Goal: Information Seeking & Learning: Find specific page/section

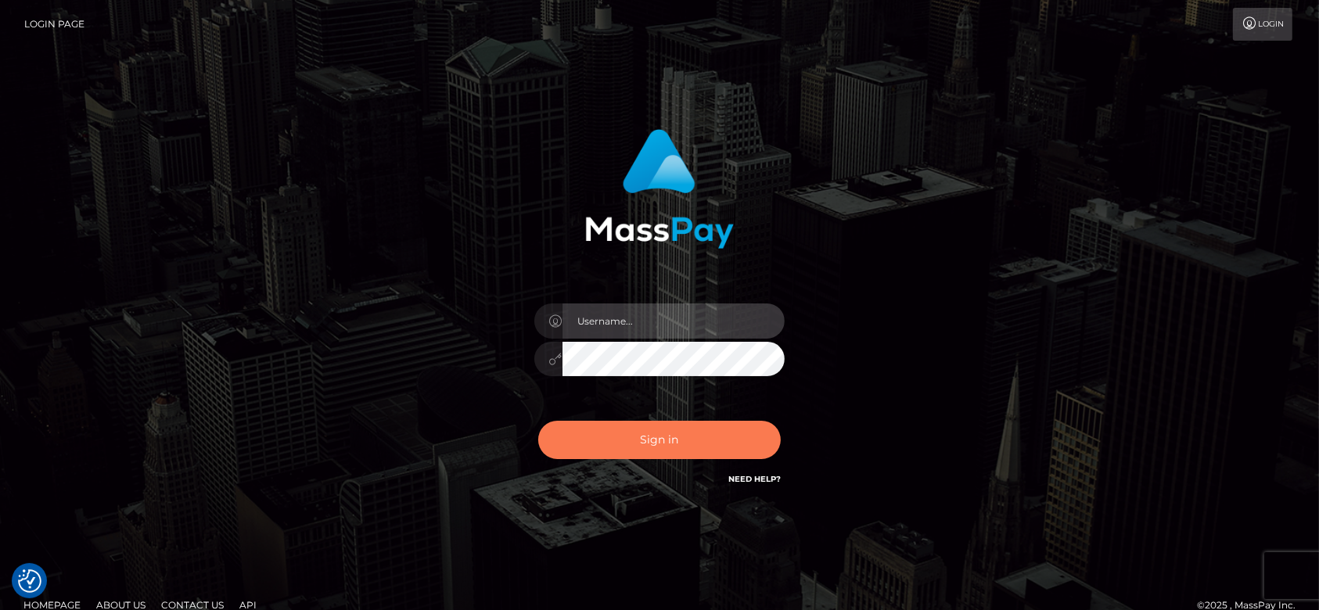
type input "fr.es"
click at [692, 436] on button "Sign in" at bounding box center [659, 440] width 243 height 38
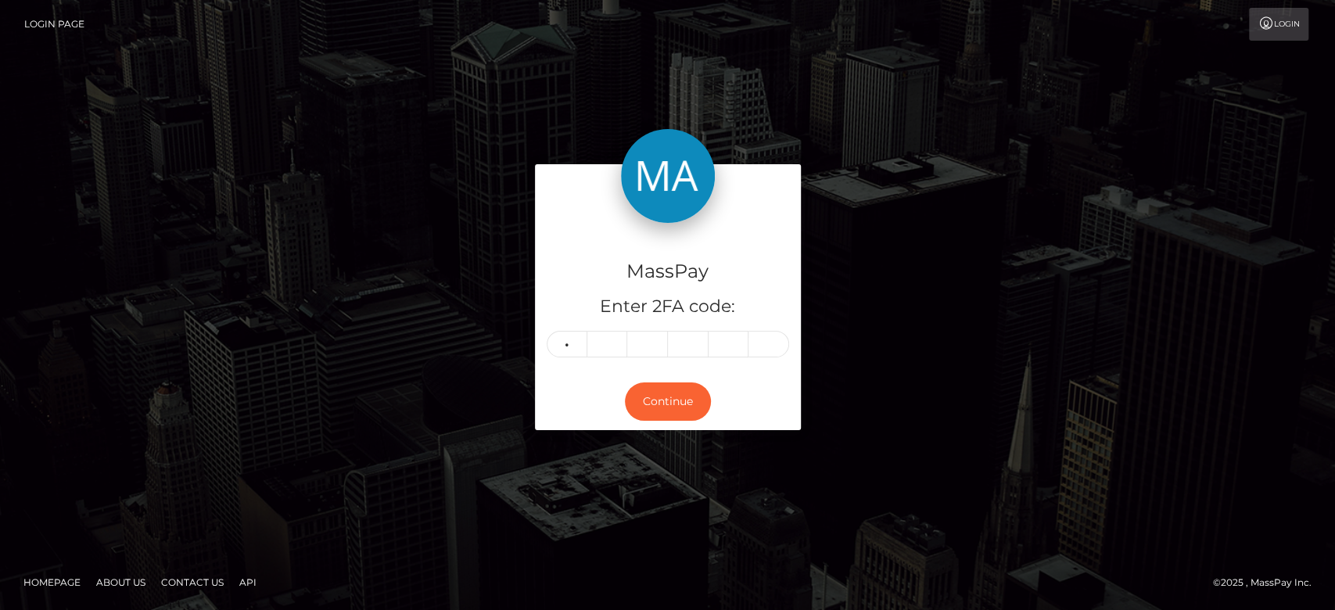
type input "3"
type input "2"
type input "7"
type input "1"
type input "8"
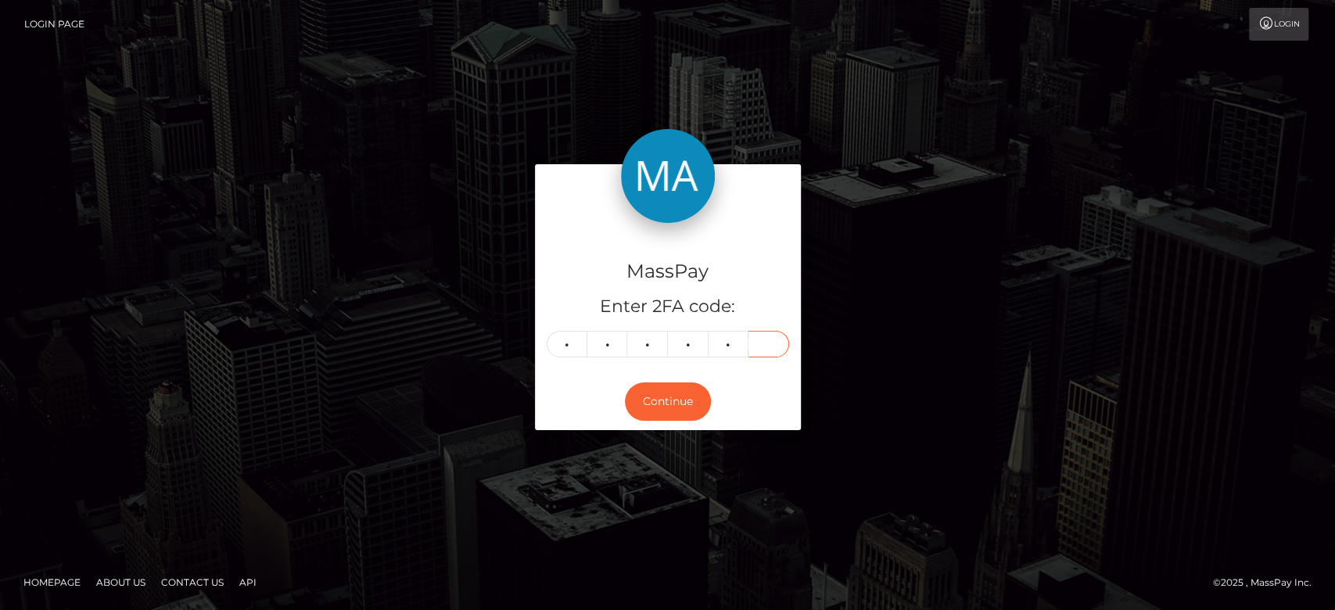
type input "7"
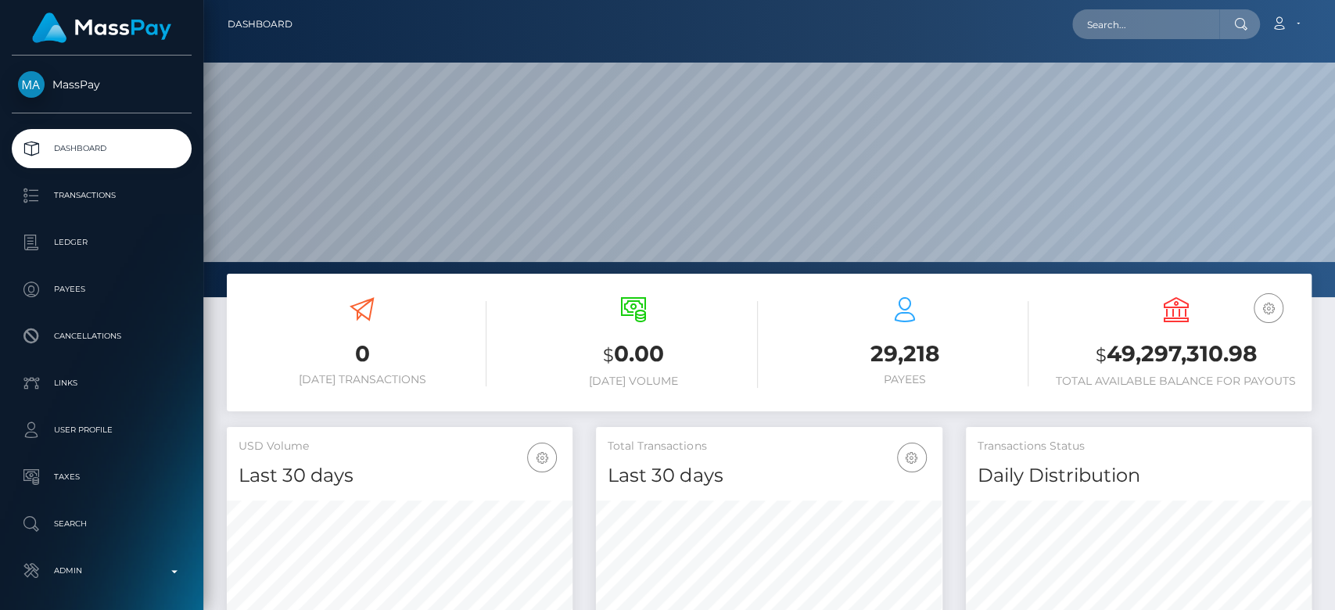
scroll to position [276, 346]
click at [1114, 34] on input "text" at bounding box center [1145, 24] width 147 height 30
paste input "yvonnenyanchama@gmail.com"
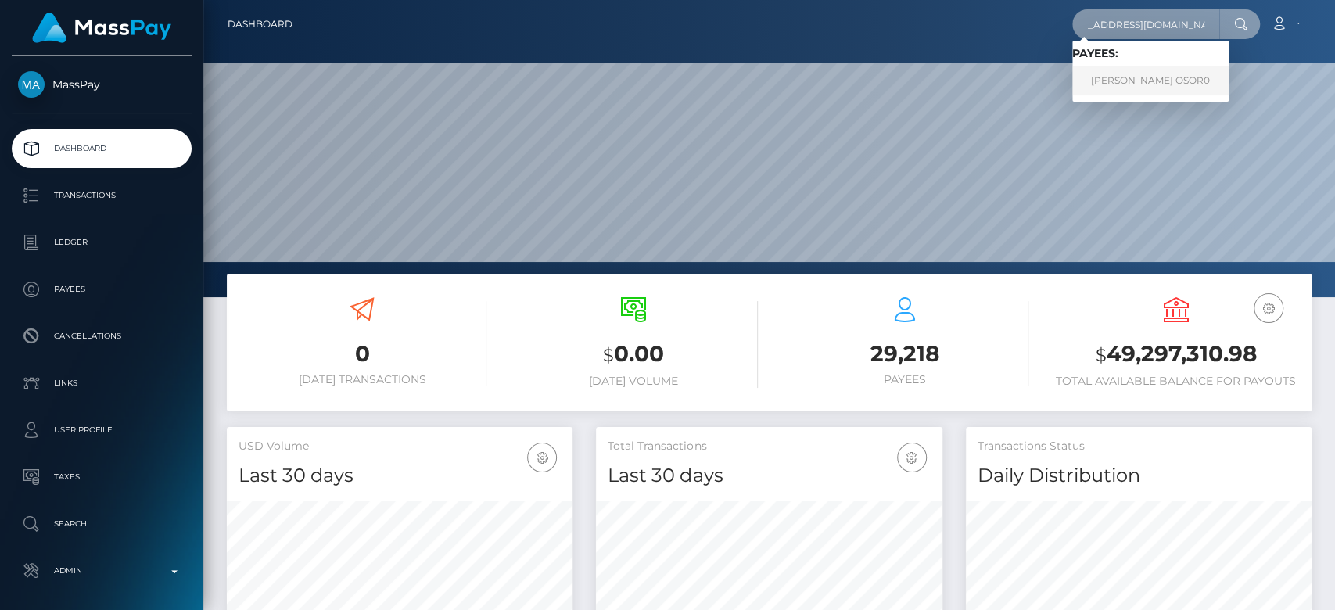
type input "yvonnenyanchama@gmail.com"
click at [1112, 85] on link "IVONNE OSOR0" at bounding box center [1150, 80] width 156 height 29
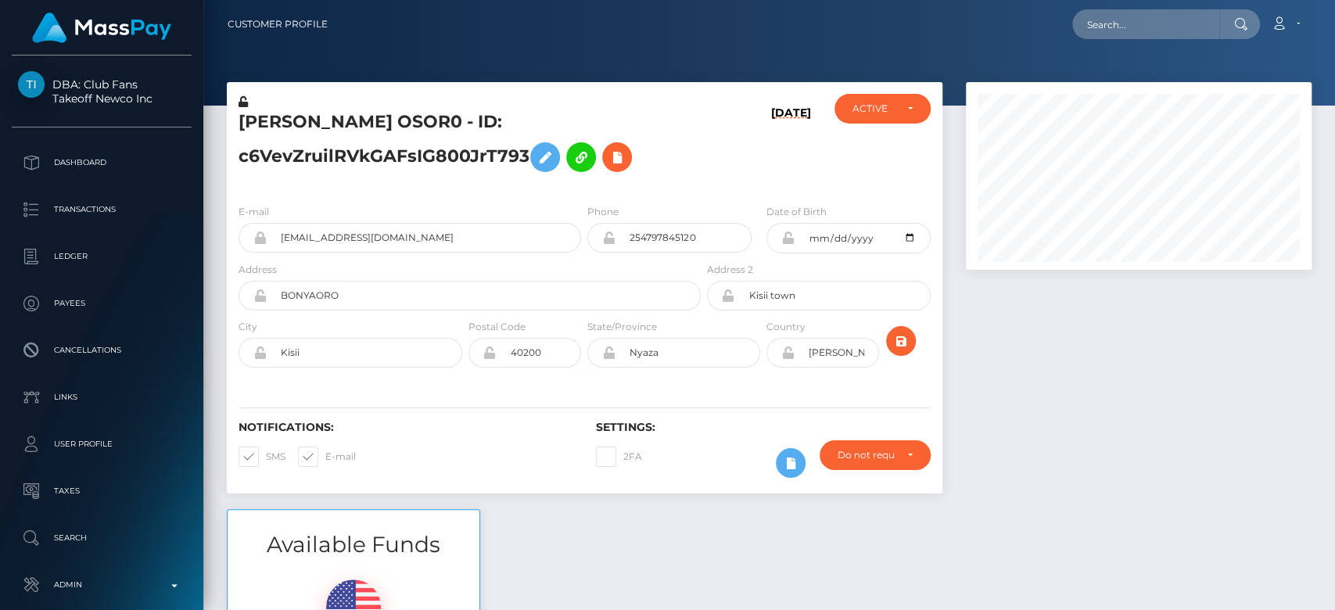
scroll to position [188, 346]
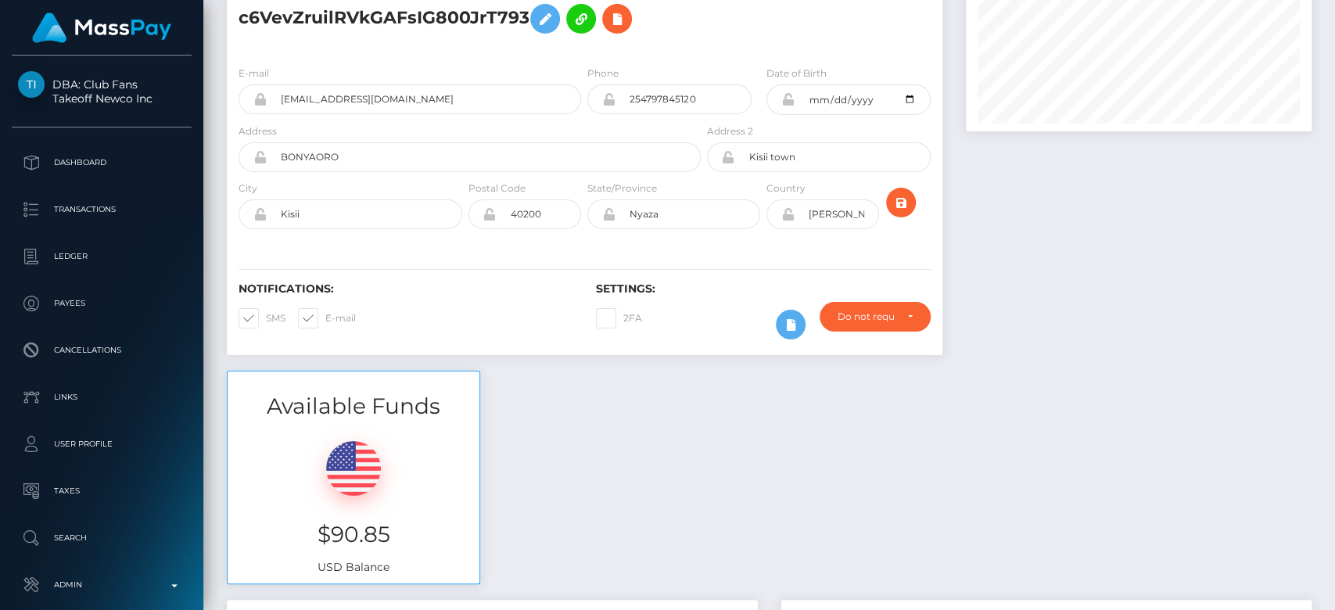
scroll to position [0, 0]
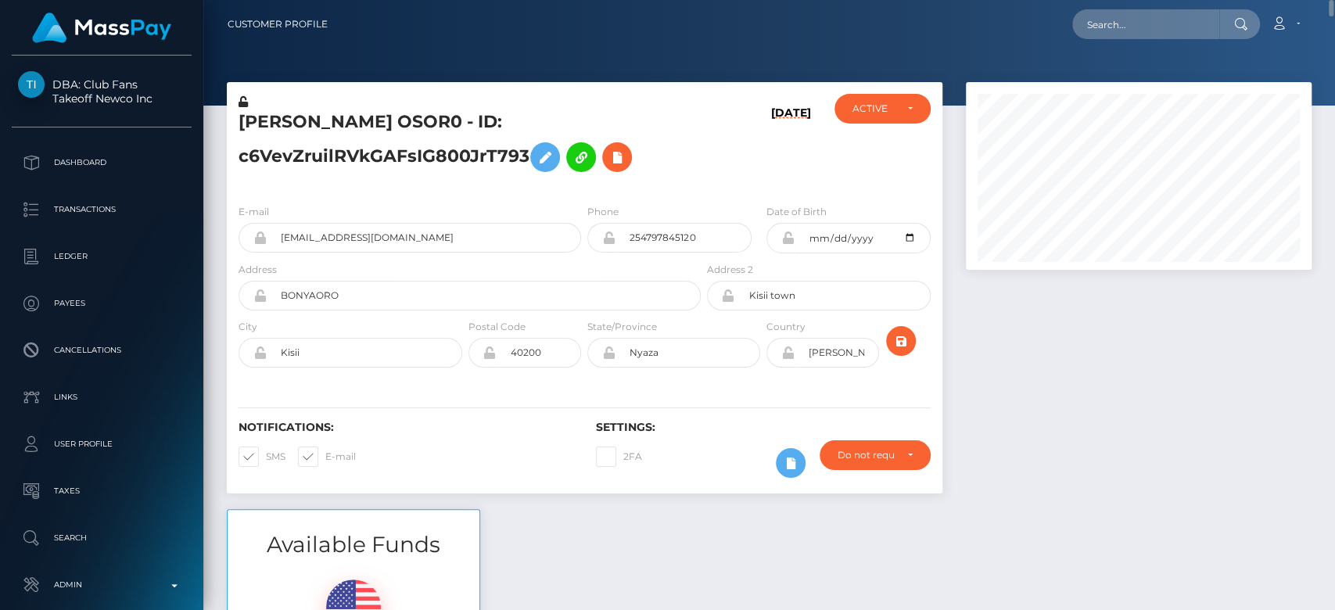
click at [1284, 484] on div at bounding box center [1138, 295] width 369 height 427
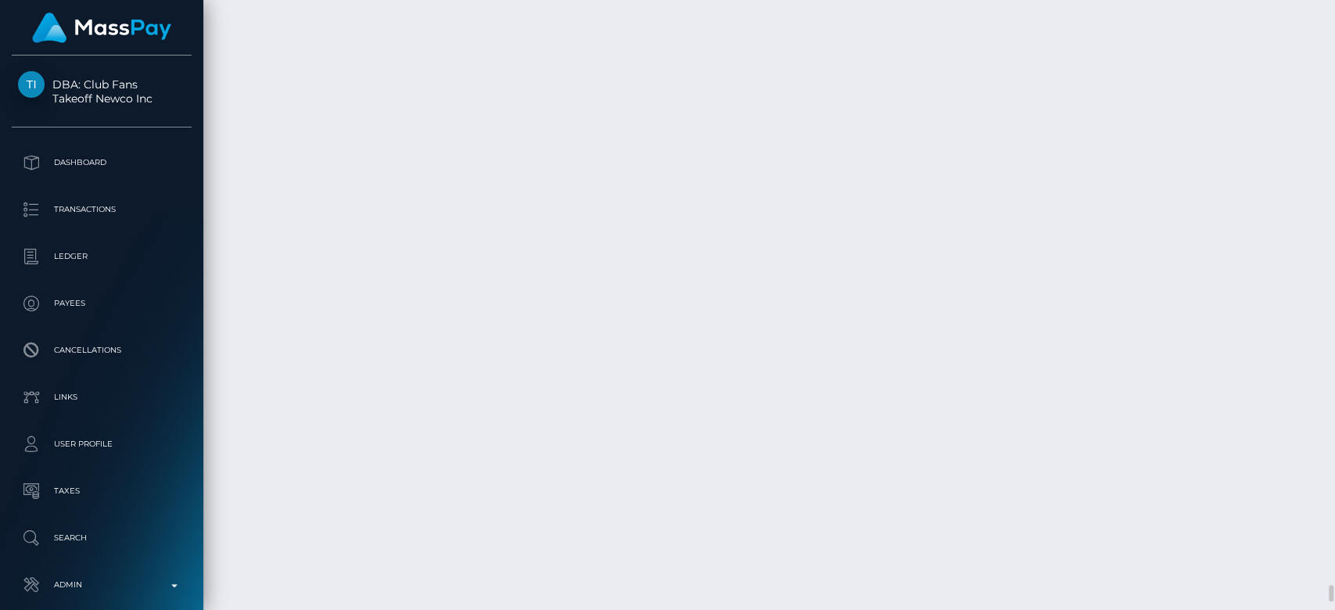
scroll to position [188, 346]
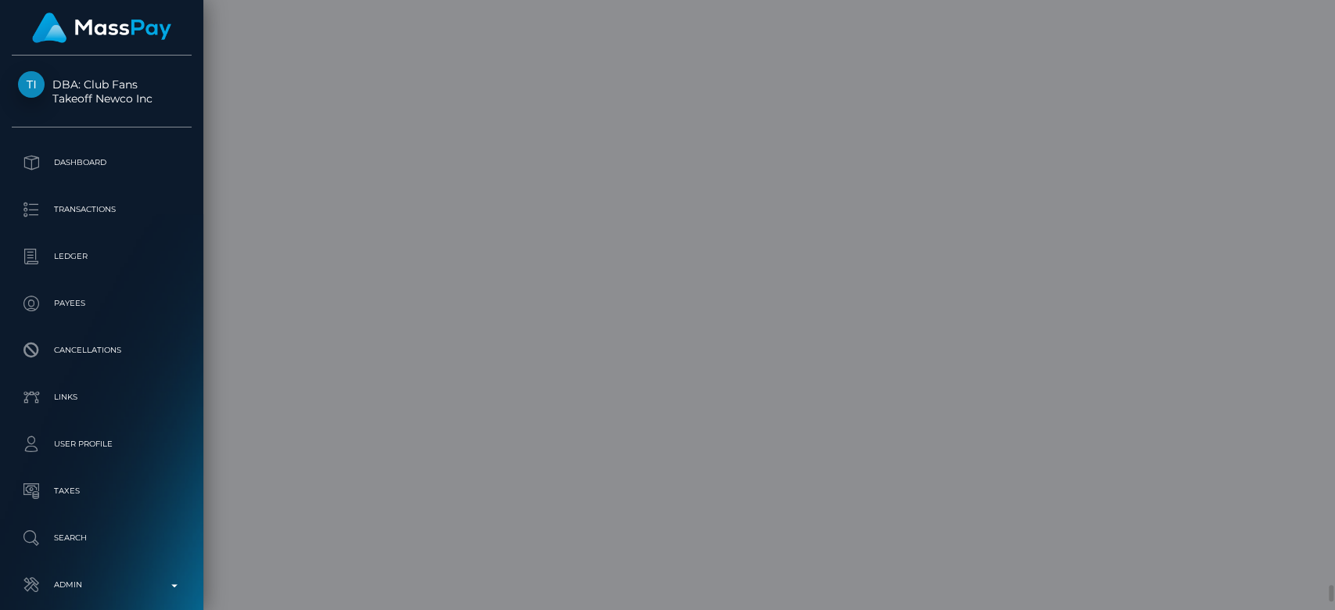
scroll to position [0, 0]
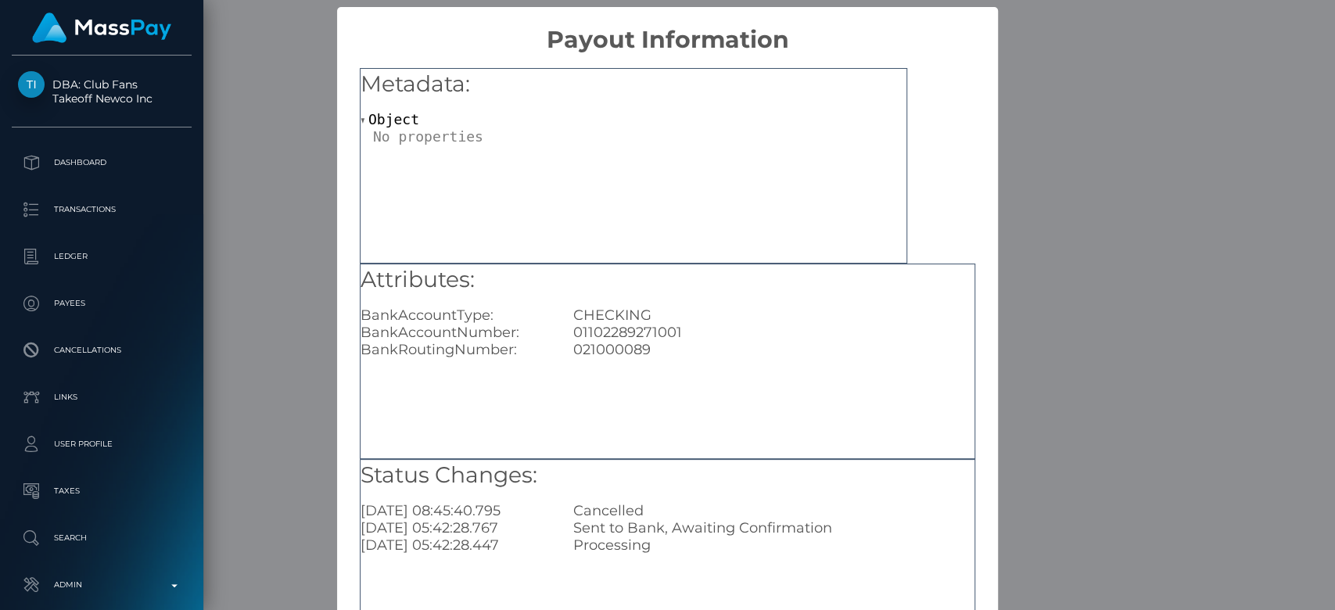
click at [599, 332] on div "01102289271001" at bounding box center [774, 332] width 425 height 17
copy div "01102289271001"
click at [294, 273] on div "× Payout Information Metadata: Object Attributes: BankAccountType: CHECKING Ban…" at bounding box center [667, 305] width 1335 height 610
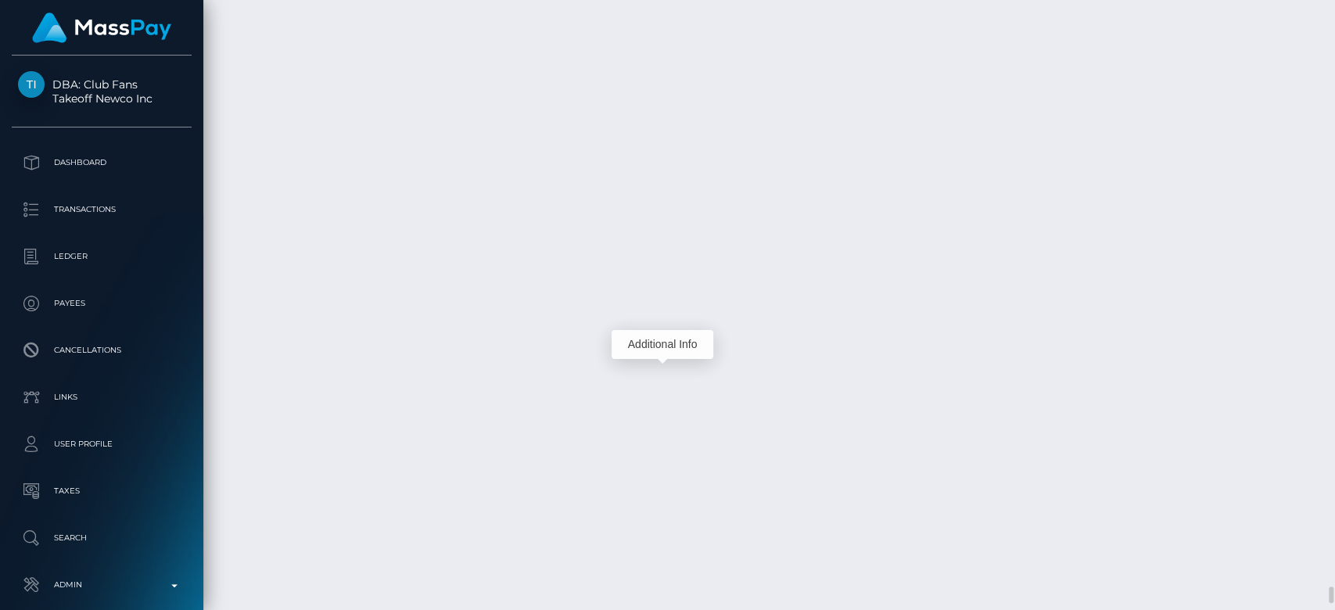
scroll to position [20825, 0]
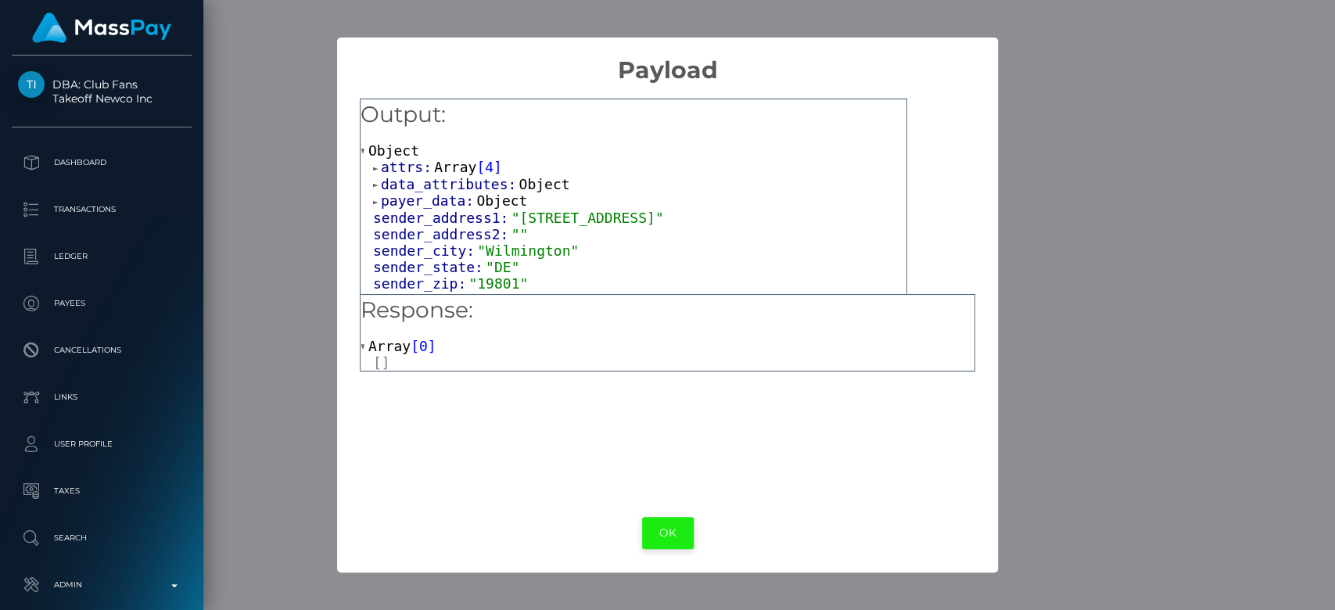
click at [679, 534] on button "OK" at bounding box center [668, 533] width 52 height 32
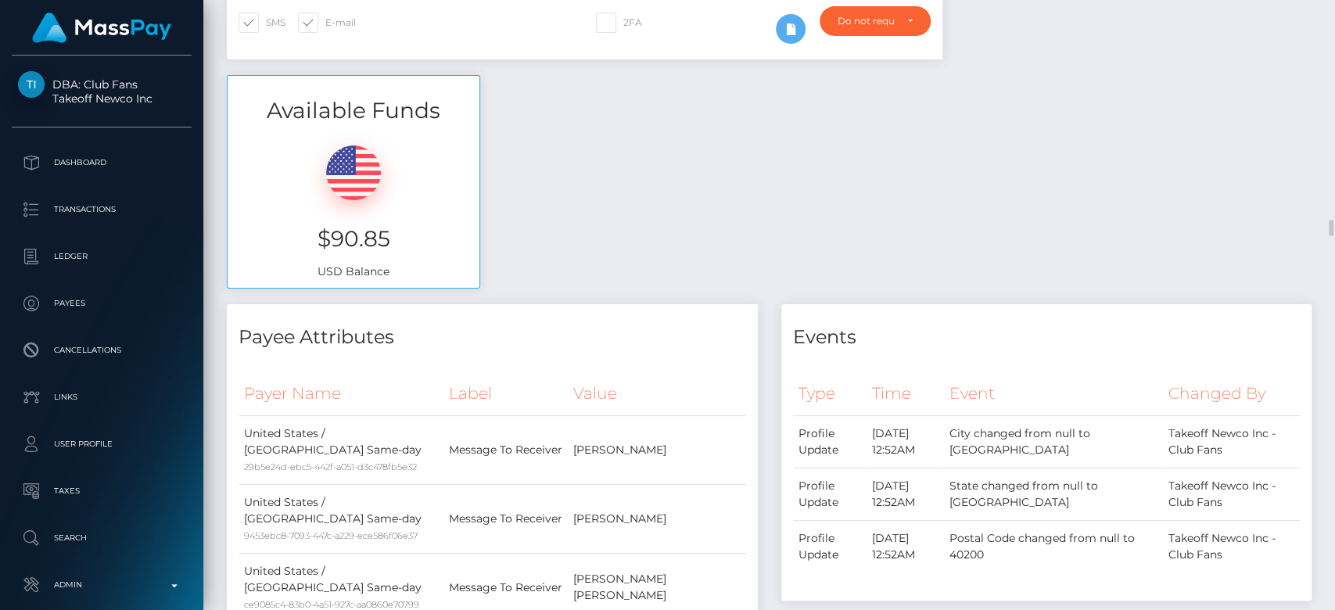
scroll to position [0, 0]
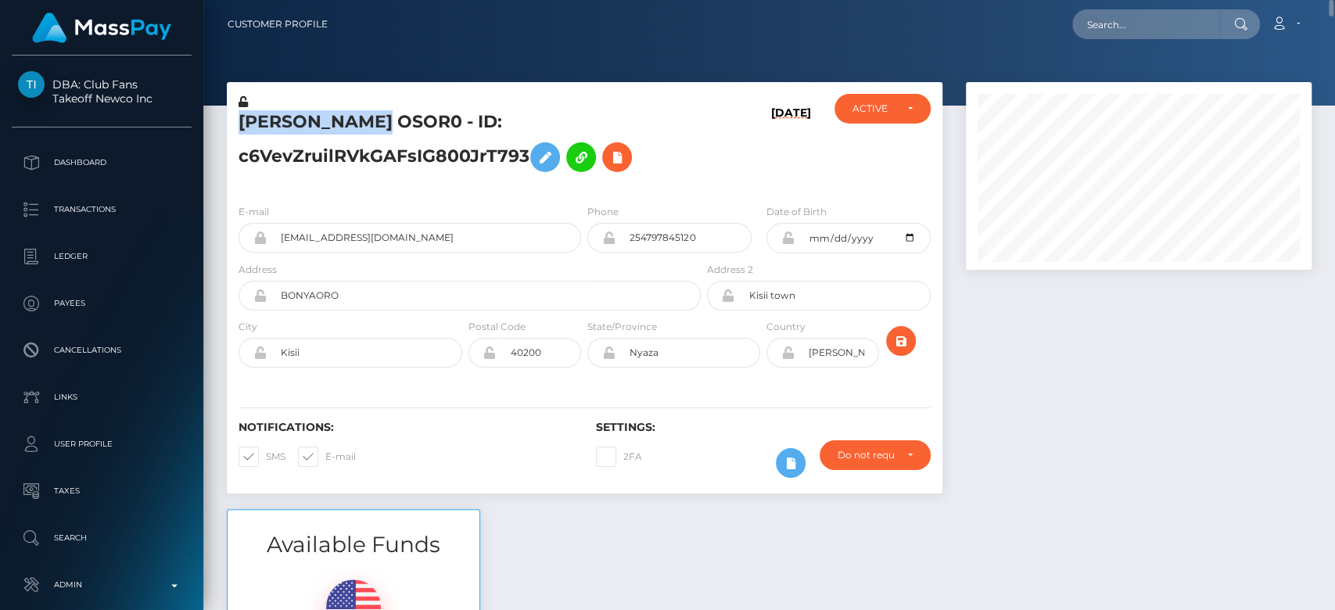
drag, startPoint x: 379, startPoint y: 122, endPoint x: 231, endPoint y: 121, distance: 148.6
click at [231, 121] on div "IVONNE OSOR0 - ID: c6VevZruilRVkGAFsIG800JrT793" at bounding box center [465, 143] width 477 height 98
copy h5 "IVONNE OSOR0"
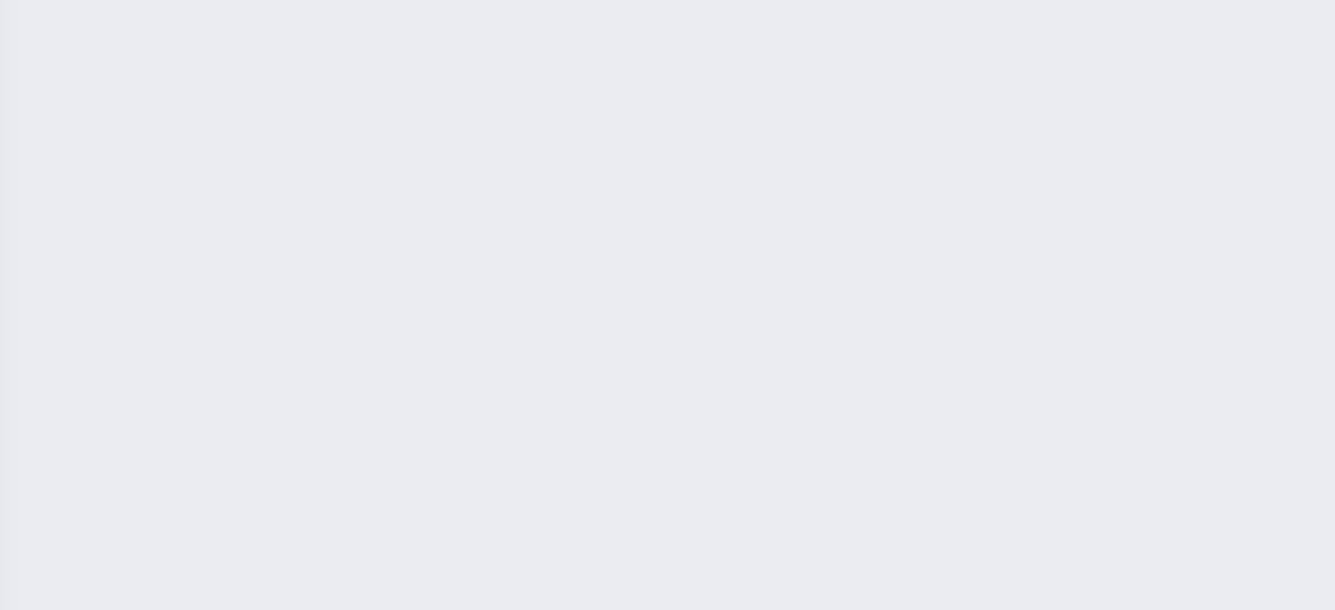
scroll to position [11236, 0]
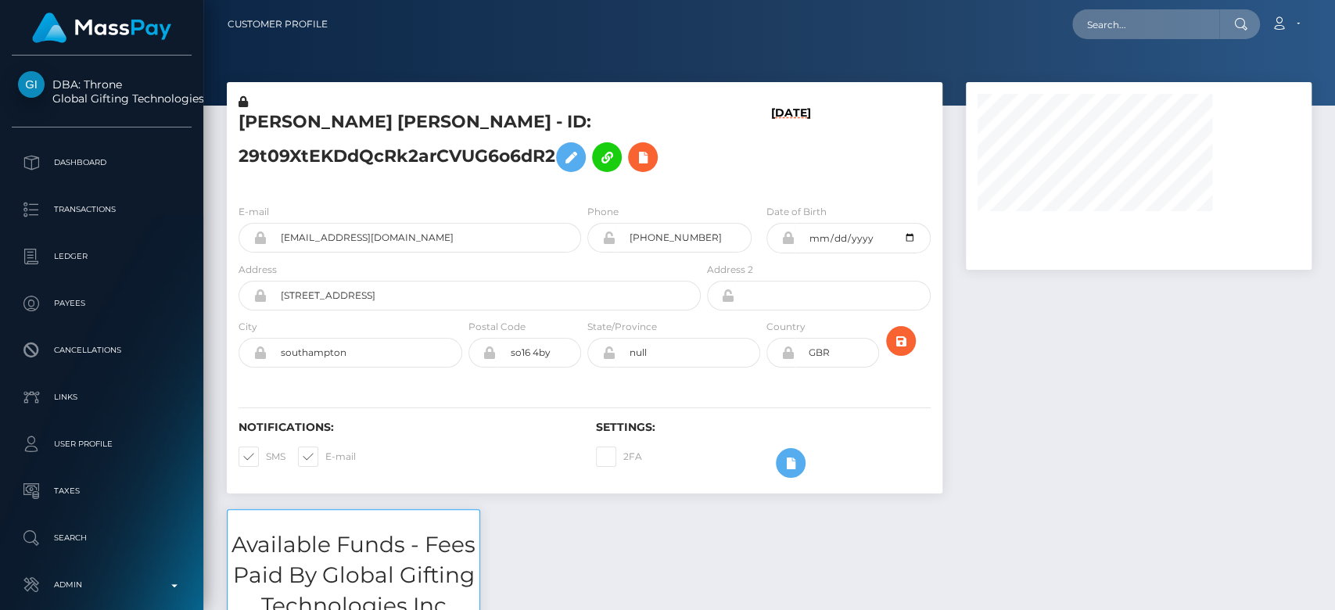
click at [1026, 429] on div at bounding box center [1138, 295] width 369 height 427
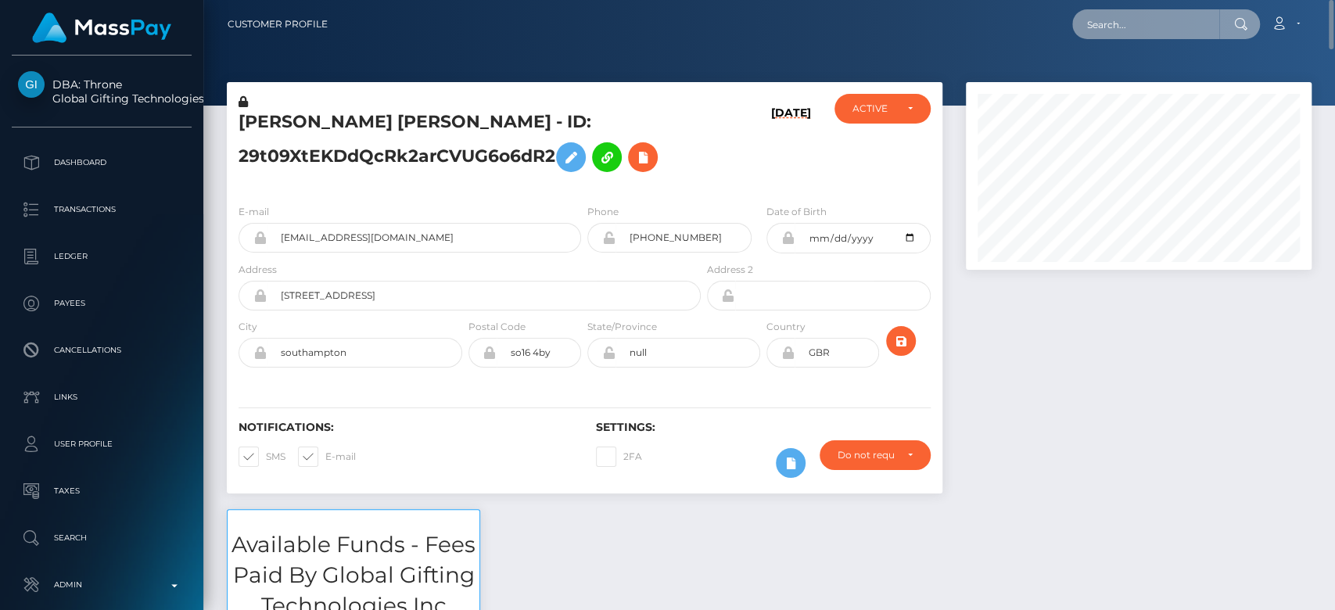
click at [1165, 16] on input "text" at bounding box center [1145, 24] width 147 height 30
paste input "[EMAIL_ADDRESS][DOMAIN_NAME]"
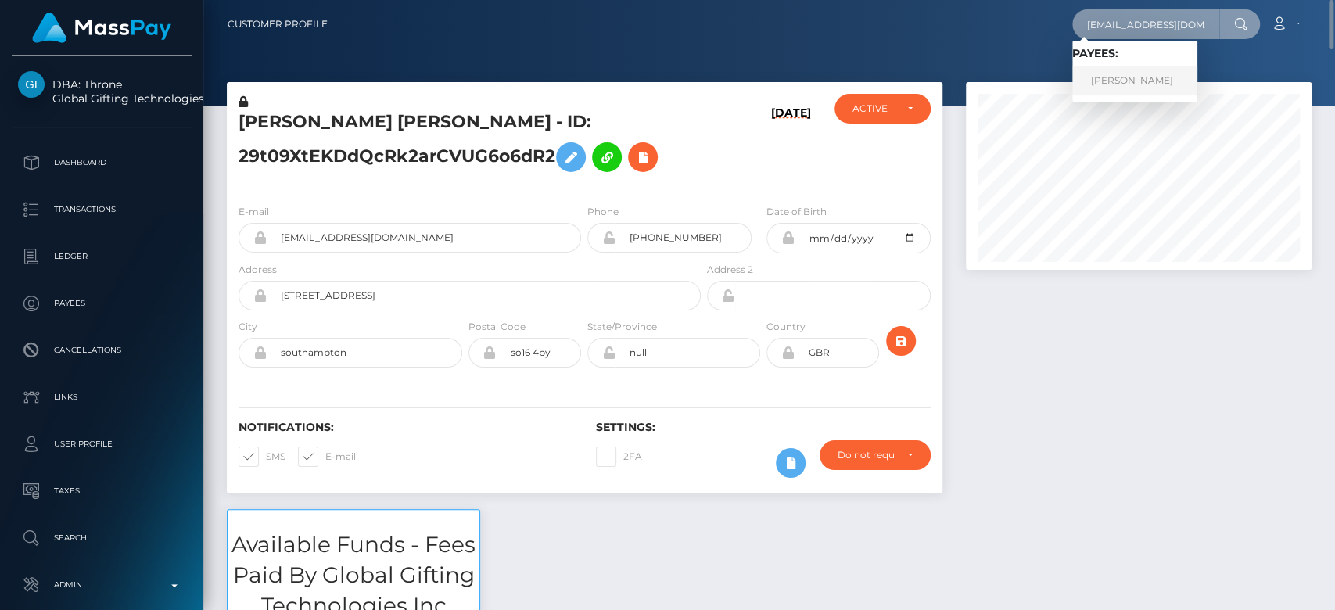
type input "[EMAIL_ADDRESS][DOMAIN_NAME]"
click at [1112, 81] on link "Alfredo Gomez Martinez" at bounding box center [1134, 80] width 125 height 29
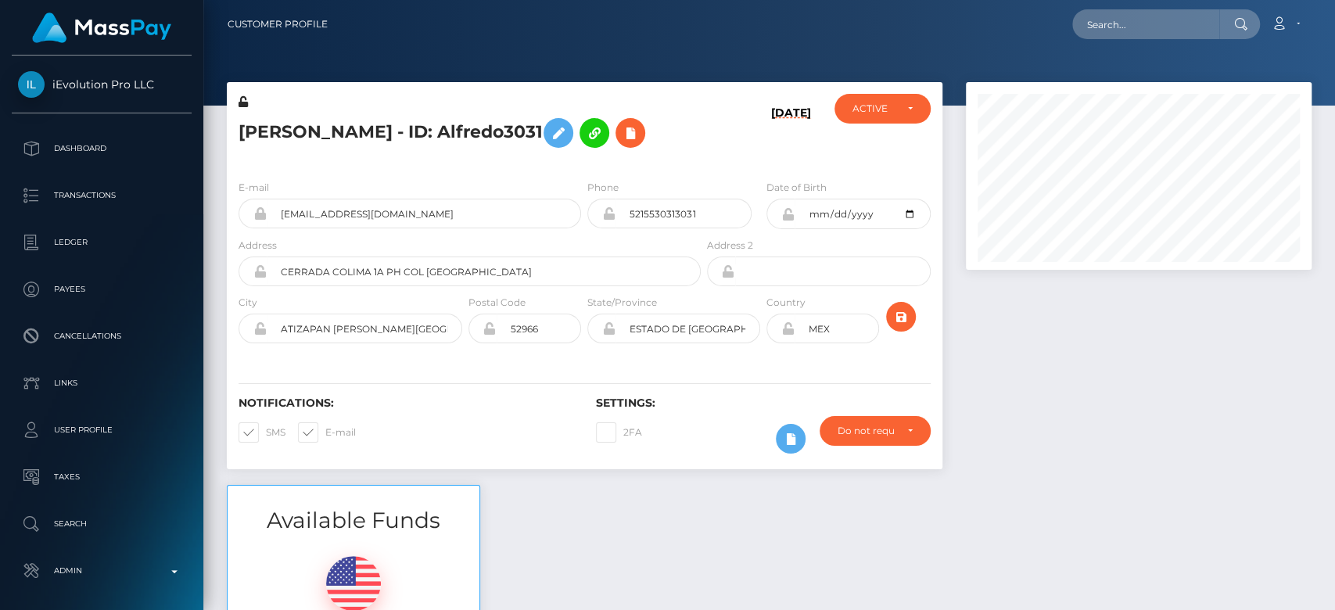
scroll to position [188, 346]
click at [1026, 374] on div at bounding box center [1138, 283] width 369 height 403
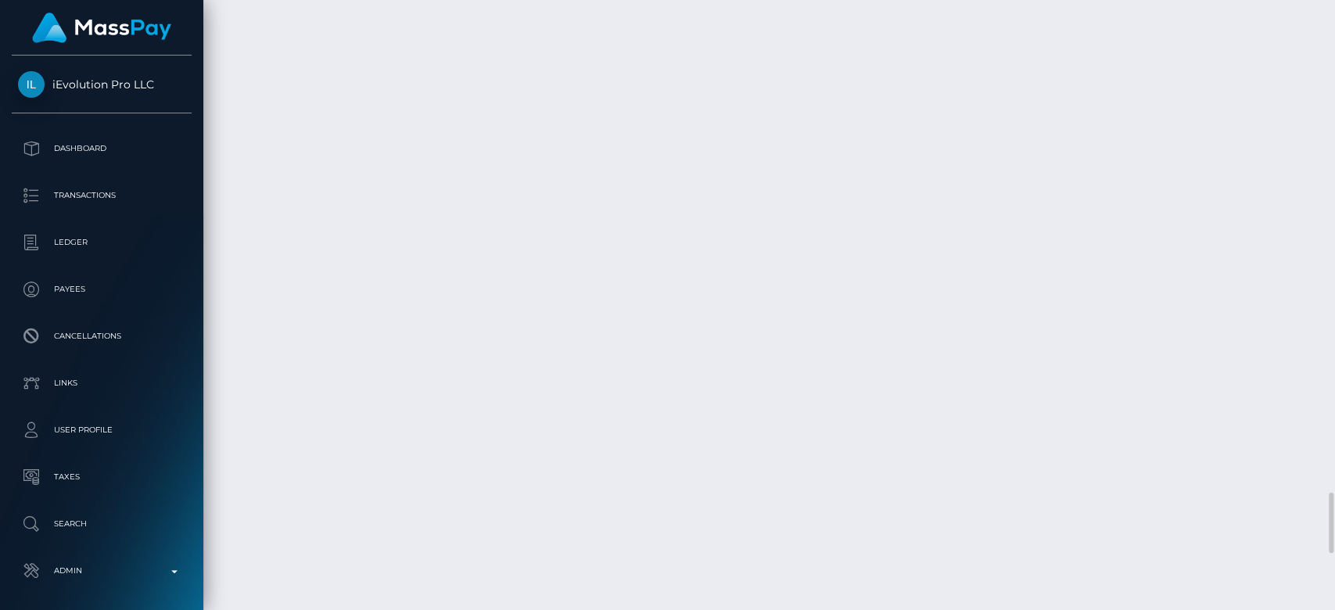
scroll to position [5003, 0]
drag, startPoint x: 943, startPoint y: 165, endPoint x: 924, endPoint y: 153, distance: 22.8
copy td "$1,038.00 USD"
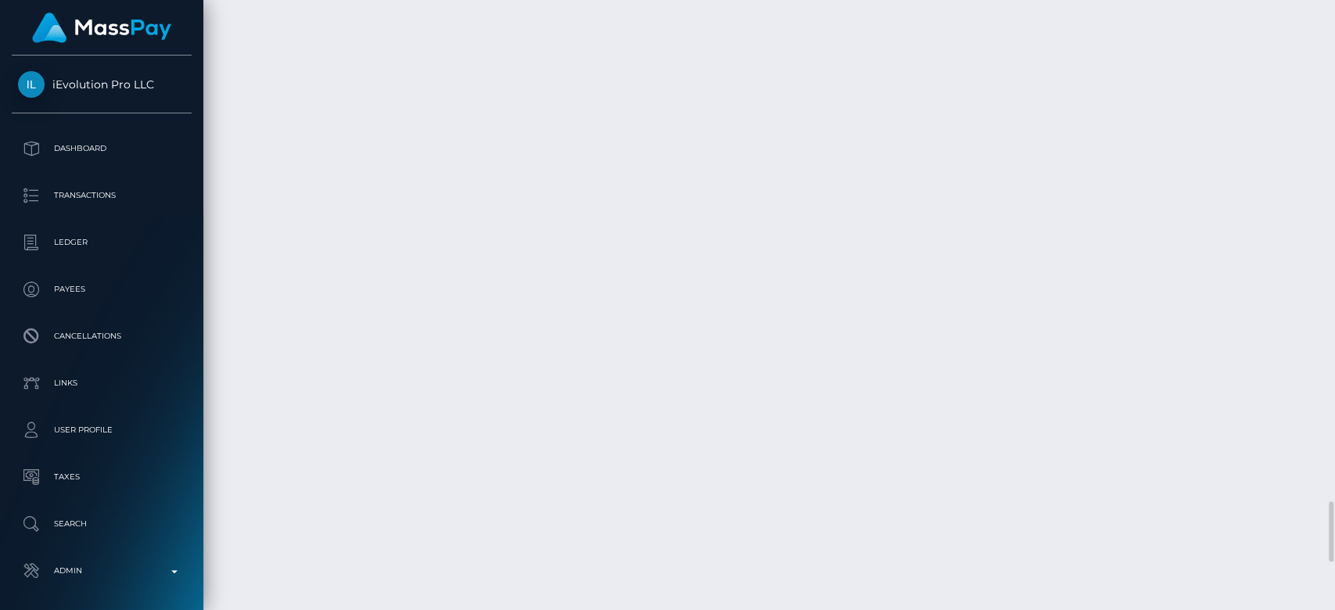
drag, startPoint x: 994, startPoint y: 235, endPoint x: 914, endPoint y: 233, distance: 79.8
copy td "$381.00 USD"
drag, startPoint x: 990, startPoint y: 187, endPoint x: 914, endPoint y: 194, distance: 77.0
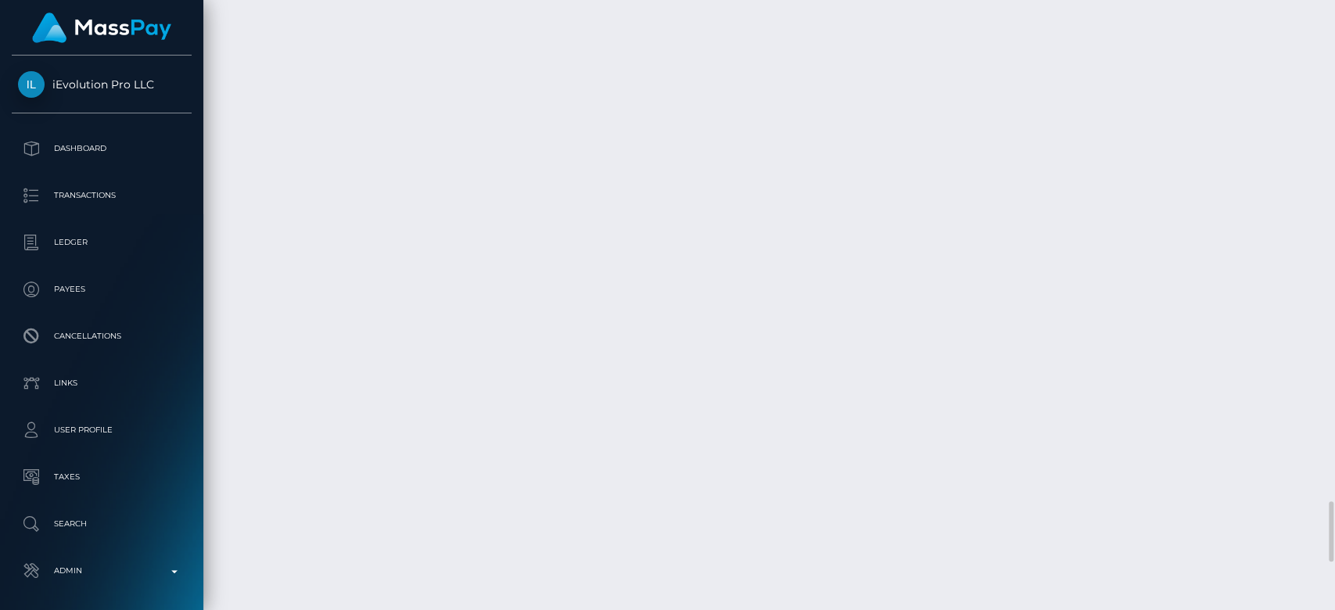
copy td "$327.00 USD"
drag, startPoint x: 995, startPoint y: 153, endPoint x: 910, endPoint y: 148, distance: 85.4
copy tr "$330.00 USD"
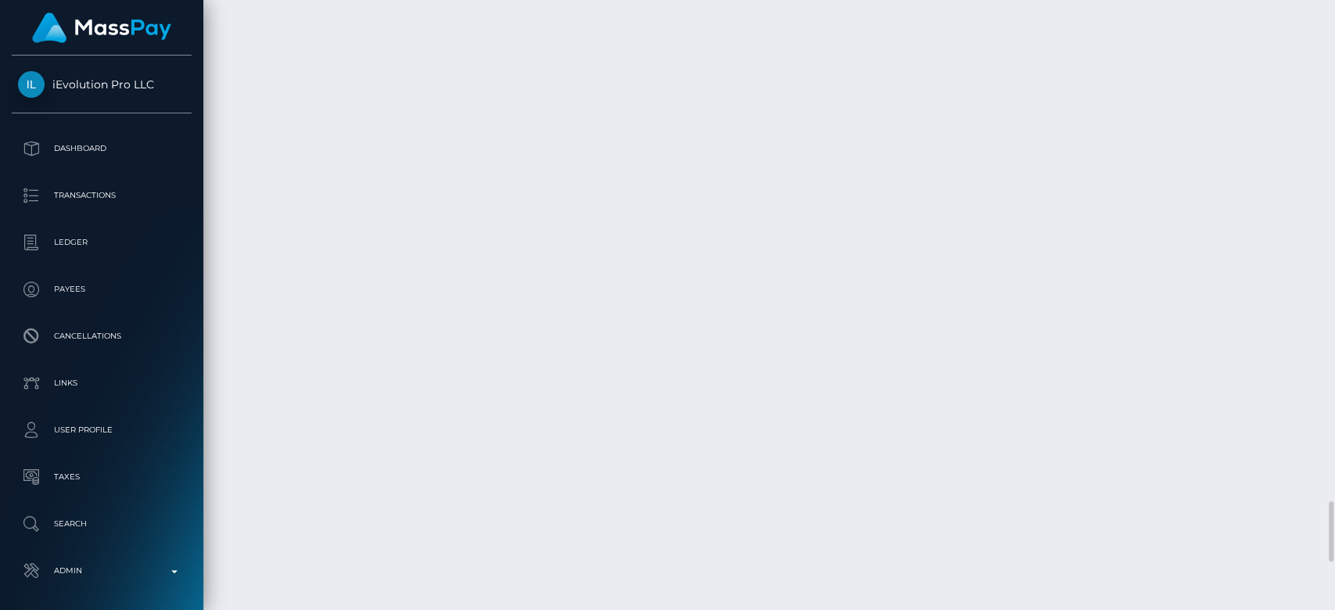
drag, startPoint x: 1112, startPoint y: 144, endPoint x: 1051, endPoint y: 137, distance: 61.4
copy td "330.00 USD"
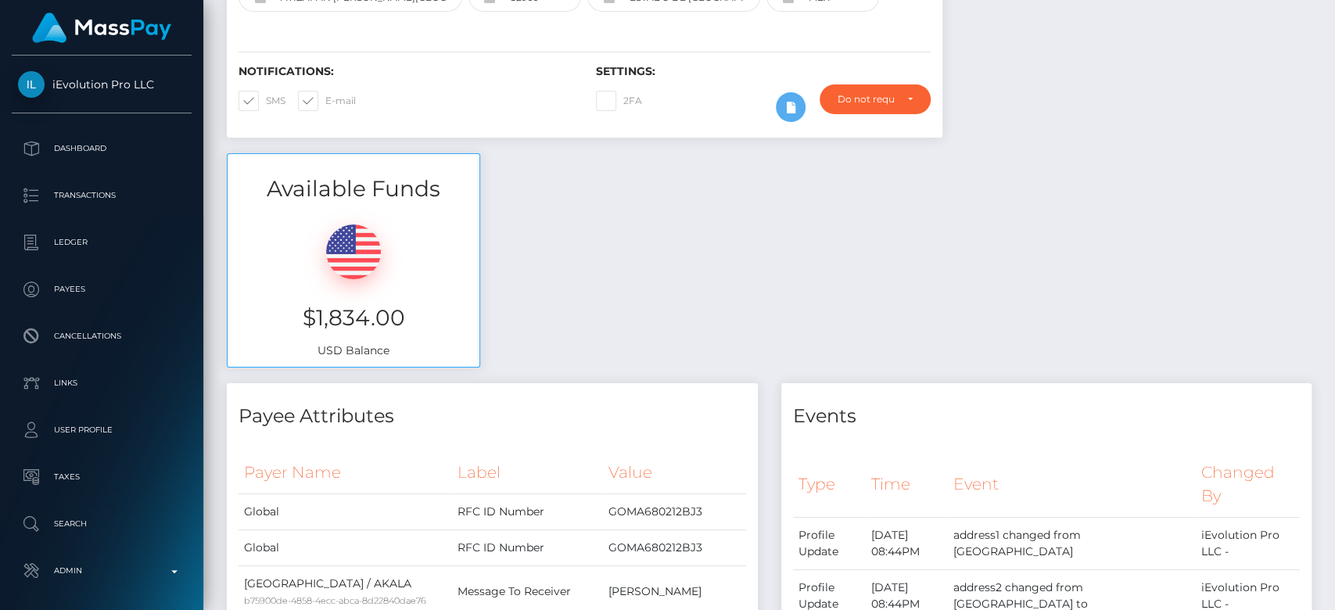
scroll to position [0, 0]
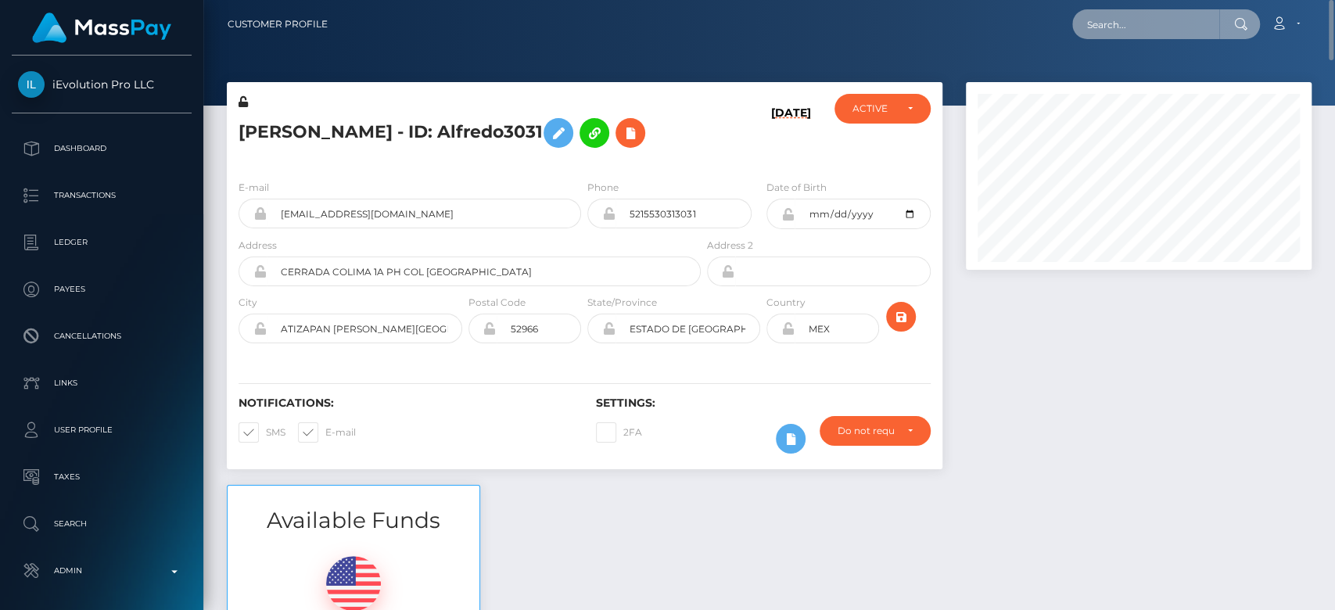
click at [1112, 34] on input "text" at bounding box center [1145, 24] width 147 height 30
paste input "naomi.fedoriuk@gmail.com"
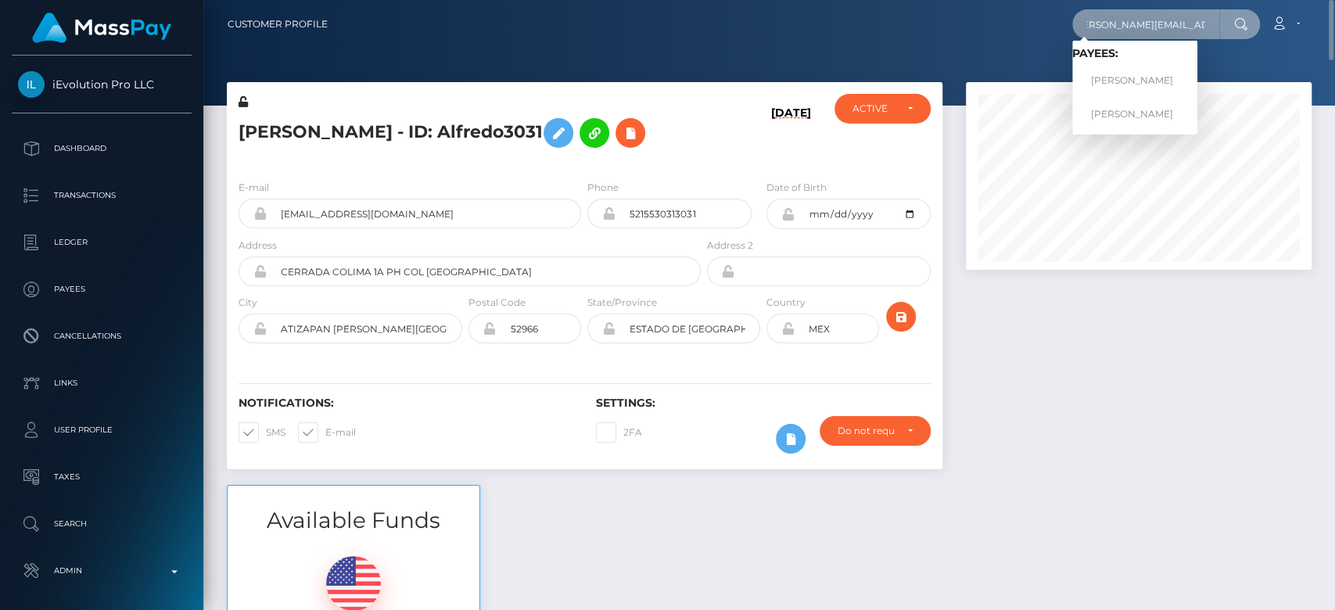
type input "naomi.fedoriuk@gmail.com"
click at [1147, 77] on link "Naomi Maitlyn Fedoriuk" at bounding box center [1134, 80] width 125 height 29
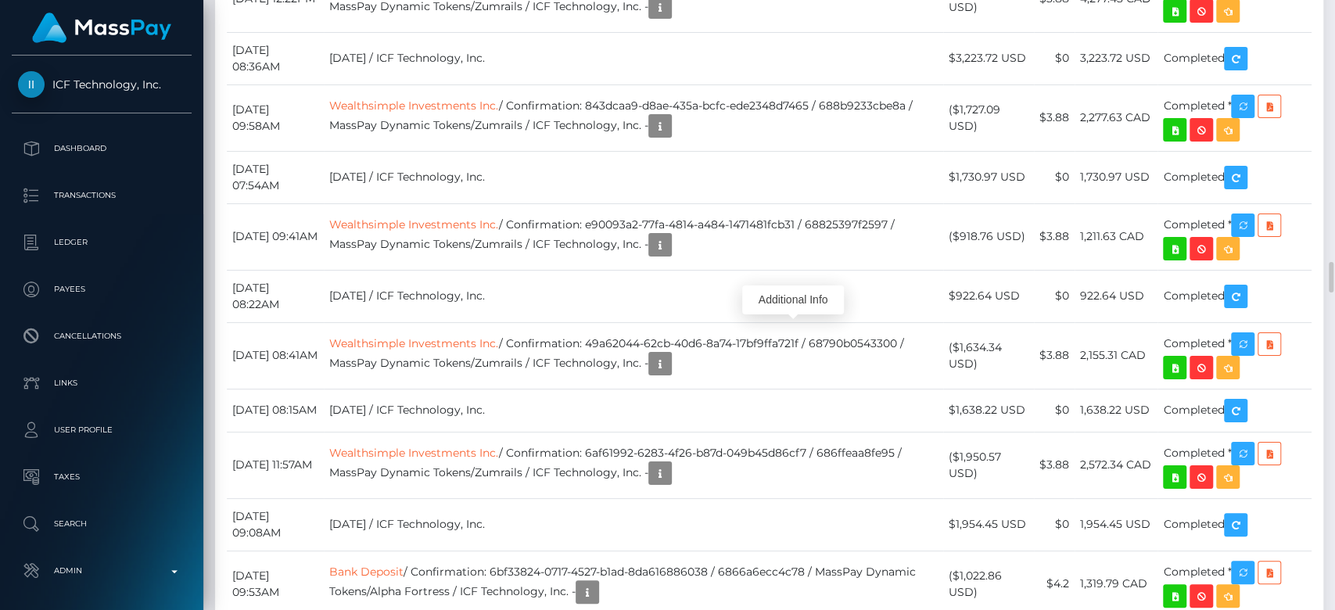
scroll to position [188, 346]
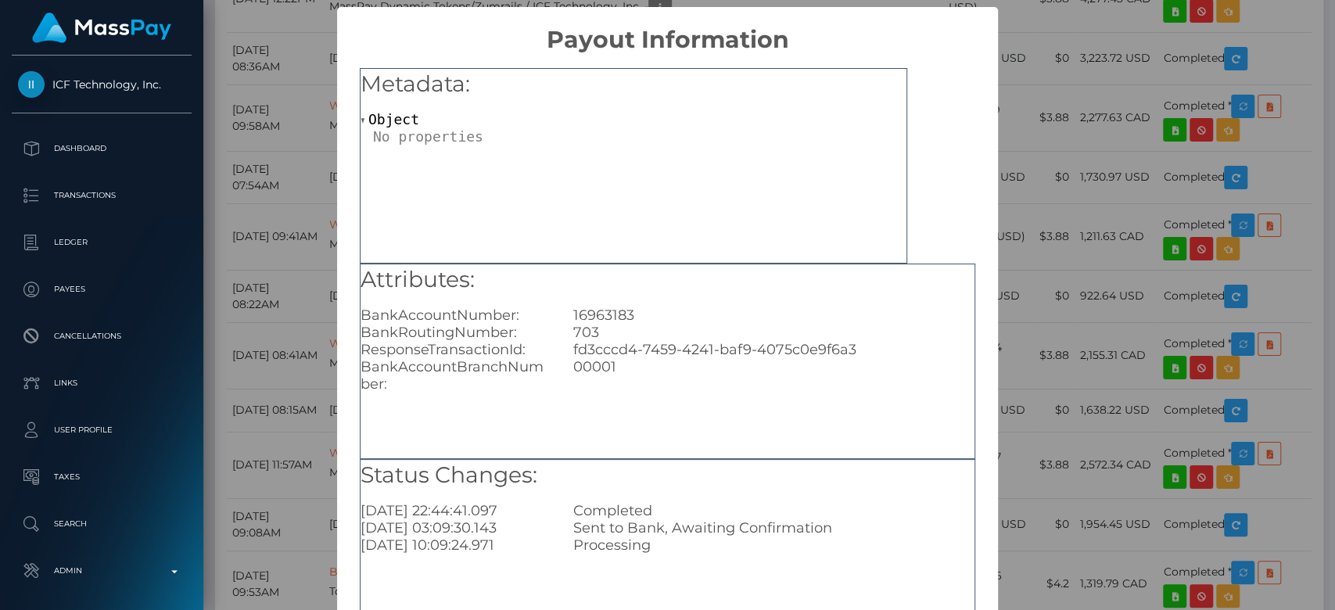
scroll to position [0, 0]
click at [1066, 291] on div "× Payout Information Metadata: Object Attributes: BankAccountNumber: 16963183 B…" at bounding box center [667, 305] width 1335 height 610
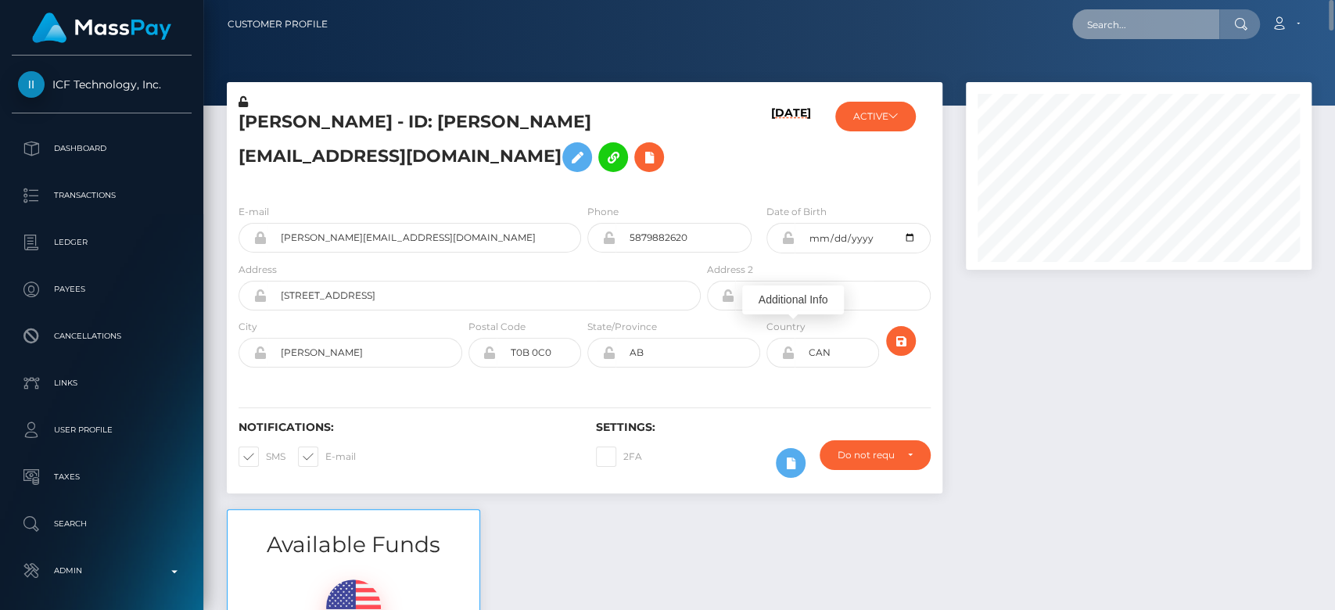
paste input "[EMAIL_ADDRESS][DOMAIN_NAME]"
click at [1203, 16] on input "[EMAIL_ADDRESS][DOMAIN_NAME]" at bounding box center [1145, 24] width 147 height 30
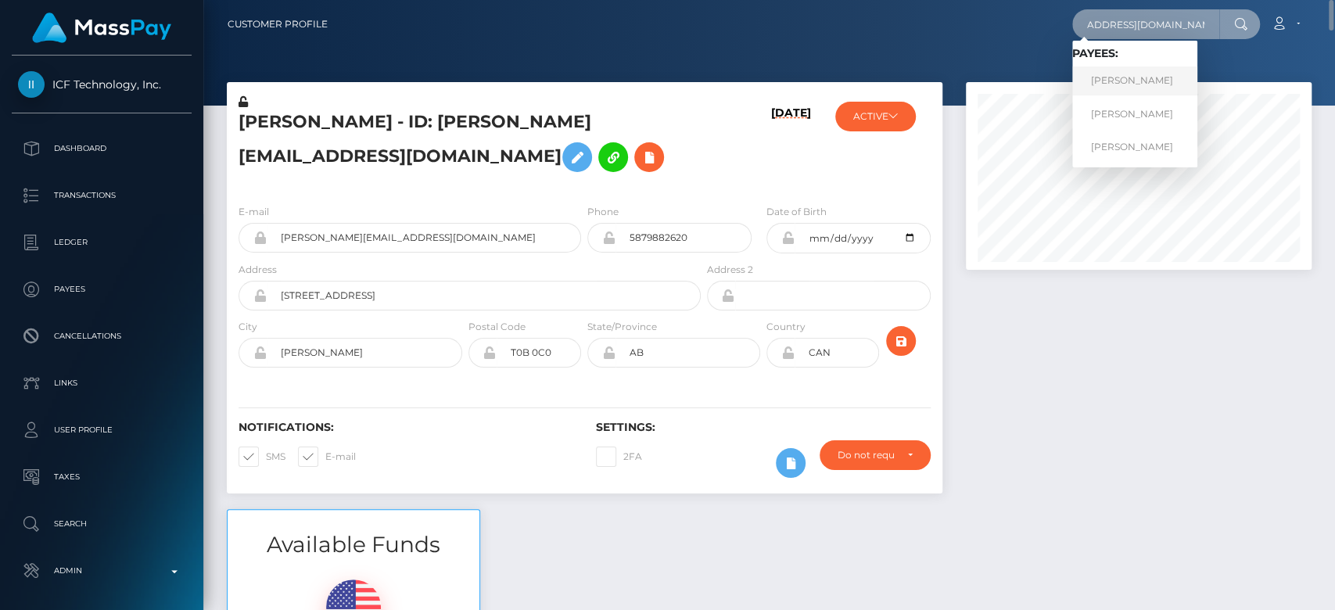
type input "[EMAIL_ADDRESS][DOMAIN_NAME]"
click at [1145, 80] on link "POLINA Andreevna CHUDINOVA" at bounding box center [1134, 80] width 125 height 29
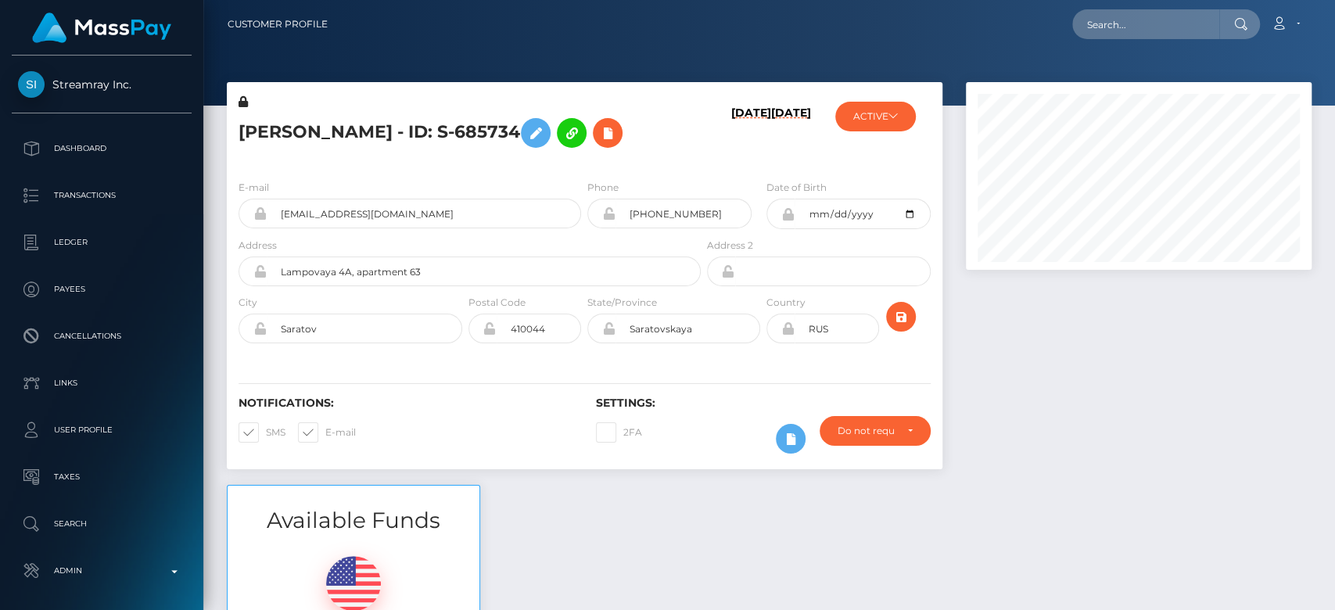
scroll to position [188, 346]
click at [1092, 304] on div at bounding box center [1138, 283] width 369 height 403
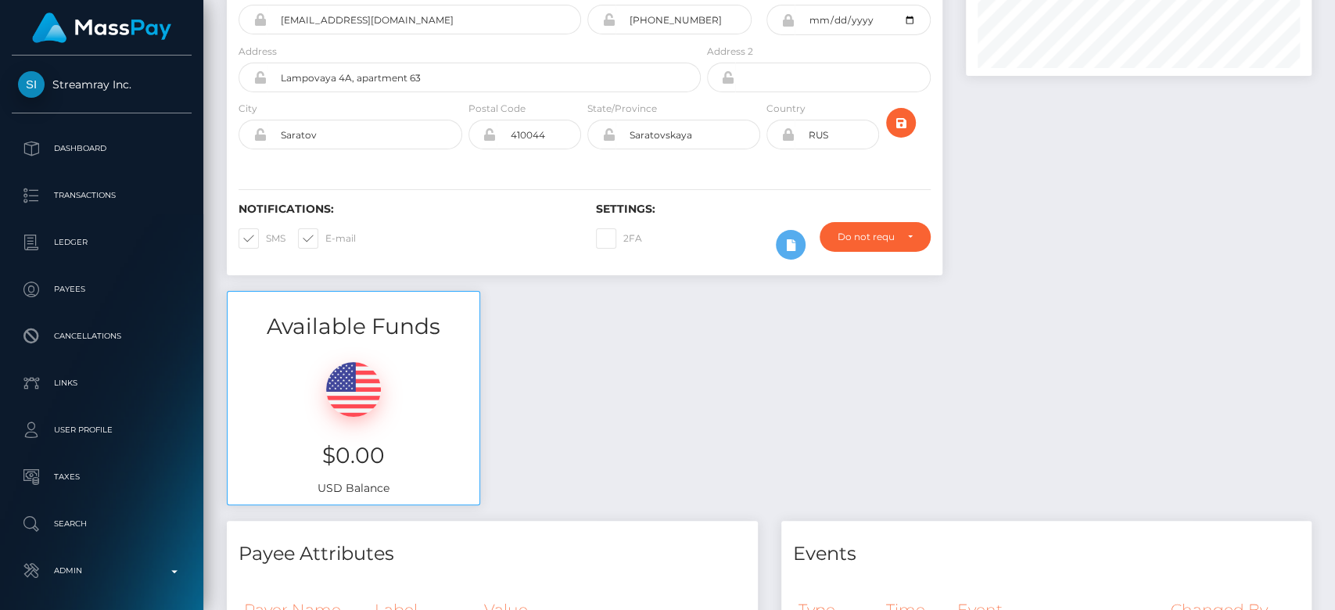
scroll to position [0, 0]
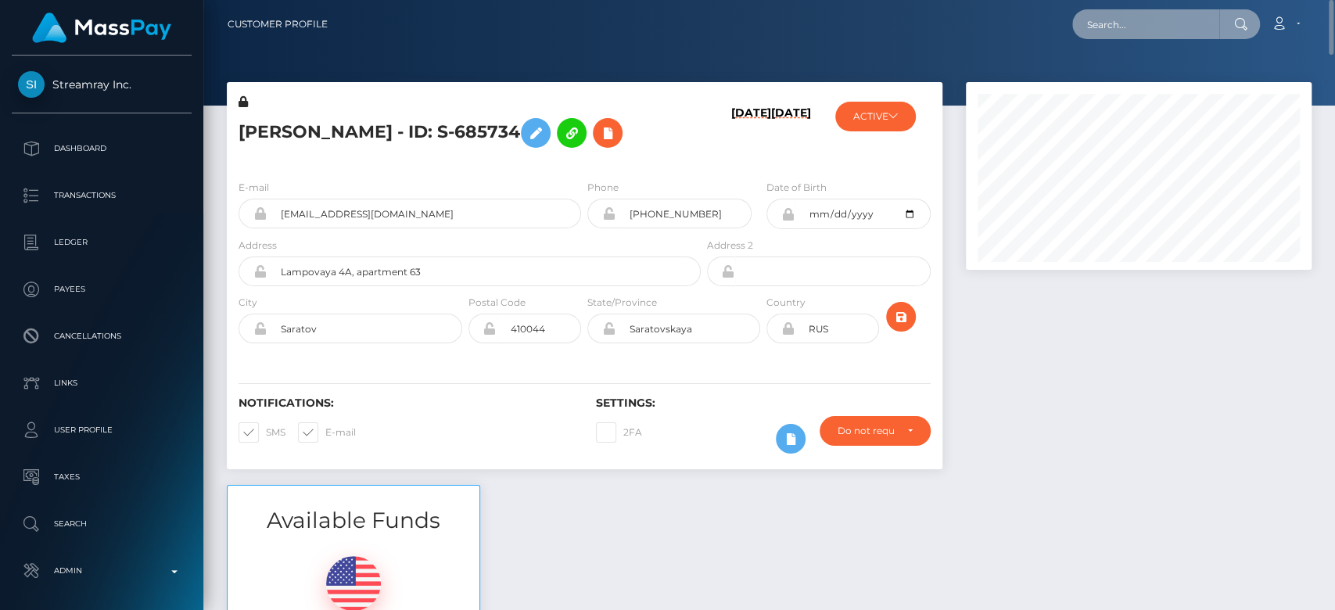
click at [1151, 20] on input "text" at bounding box center [1145, 24] width 147 height 30
paste input "[EMAIL_ADDRESS][DOMAIN_NAME]"
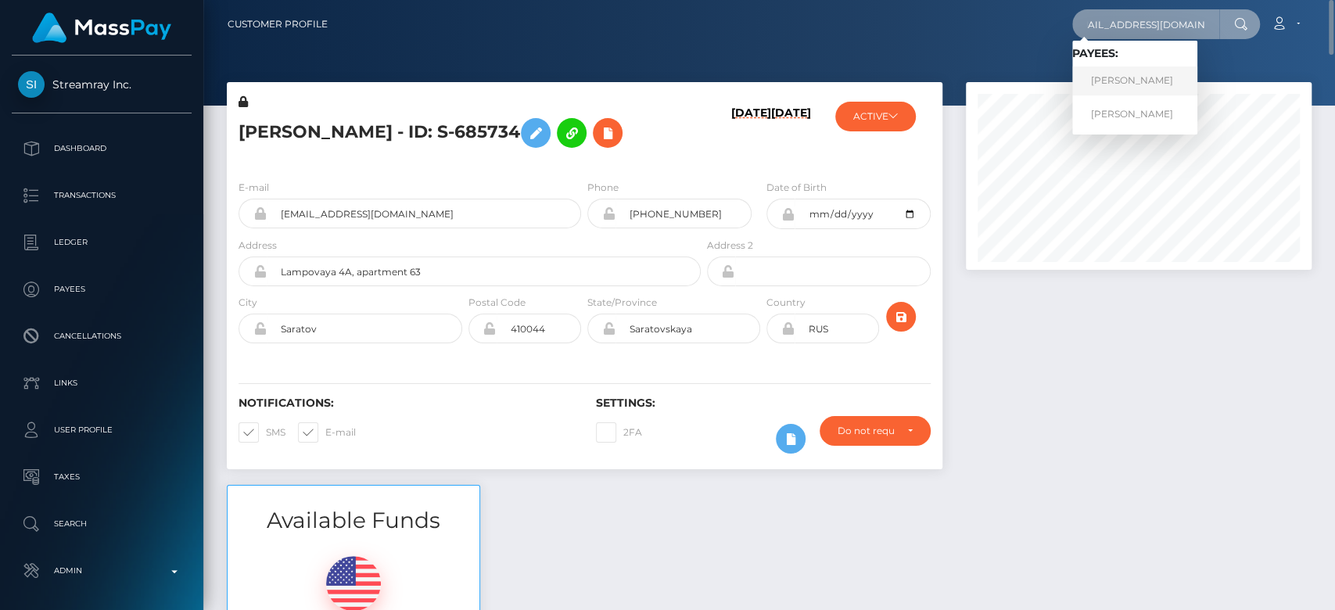
type input "ahmed.jaiem97@gmail.com"
click at [1133, 90] on link "AHMED JAIEM" at bounding box center [1134, 80] width 125 height 29
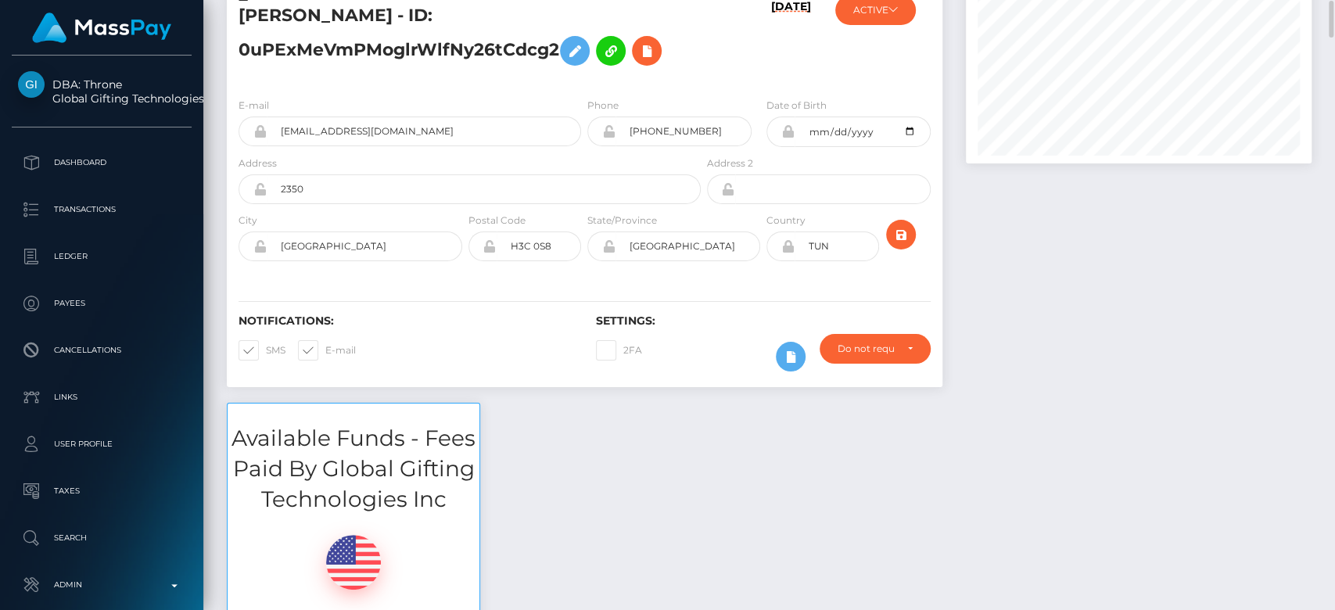
scroll to position [101, 0]
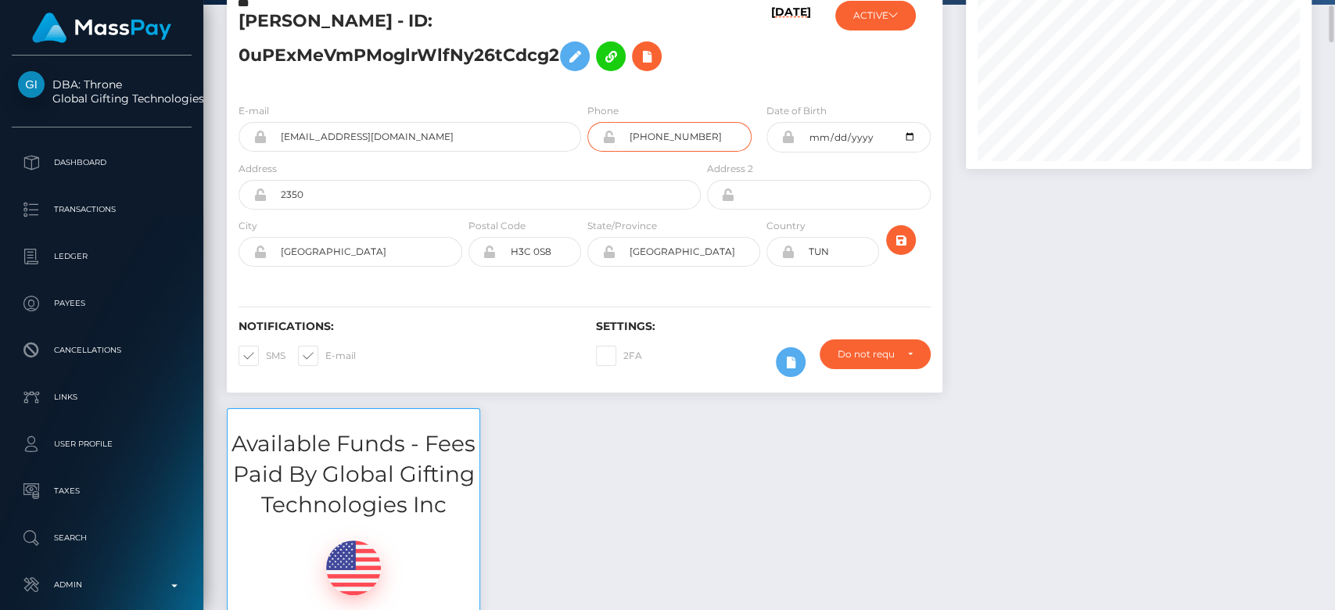
drag, startPoint x: 715, startPoint y: 134, endPoint x: 626, endPoint y: 136, distance: 89.2
click at [626, 136] on input "+14387730526" at bounding box center [684, 137] width 136 height 30
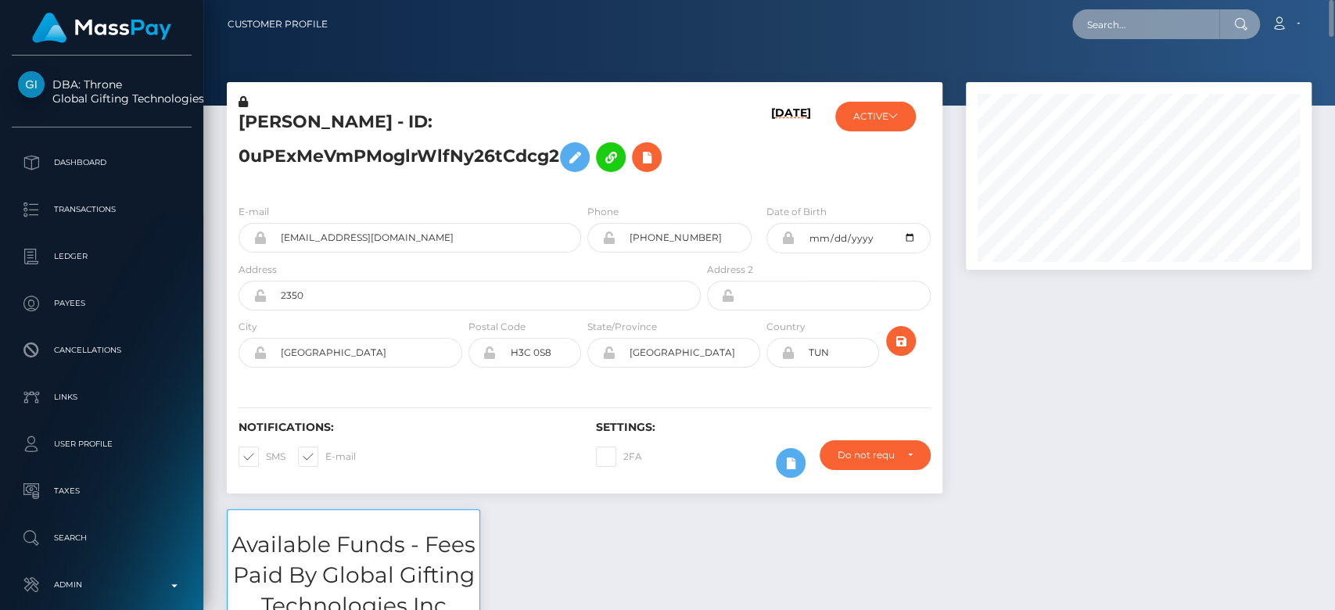
click at [1139, 16] on input "text" at bounding box center [1145, 24] width 147 height 30
paste input "atbeard@comcast.net"
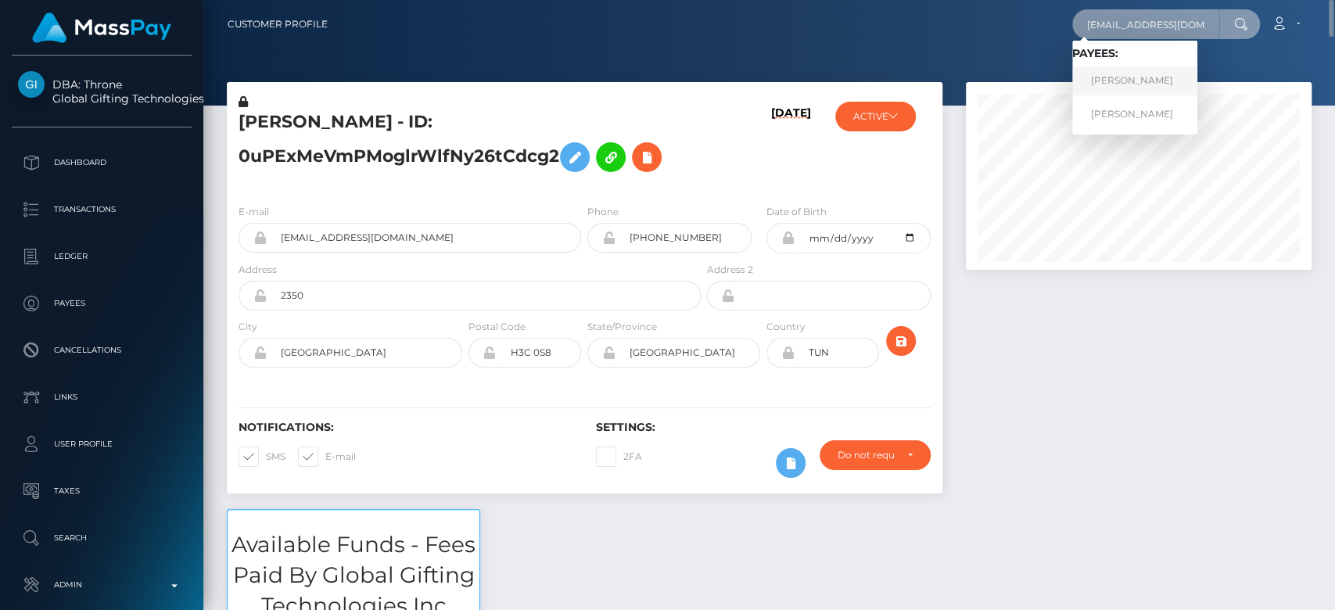
type input "atbeard@comcast.net"
click at [1146, 82] on link "ANDREW THOMAS BEARD" at bounding box center [1134, 80] width 125 height 29
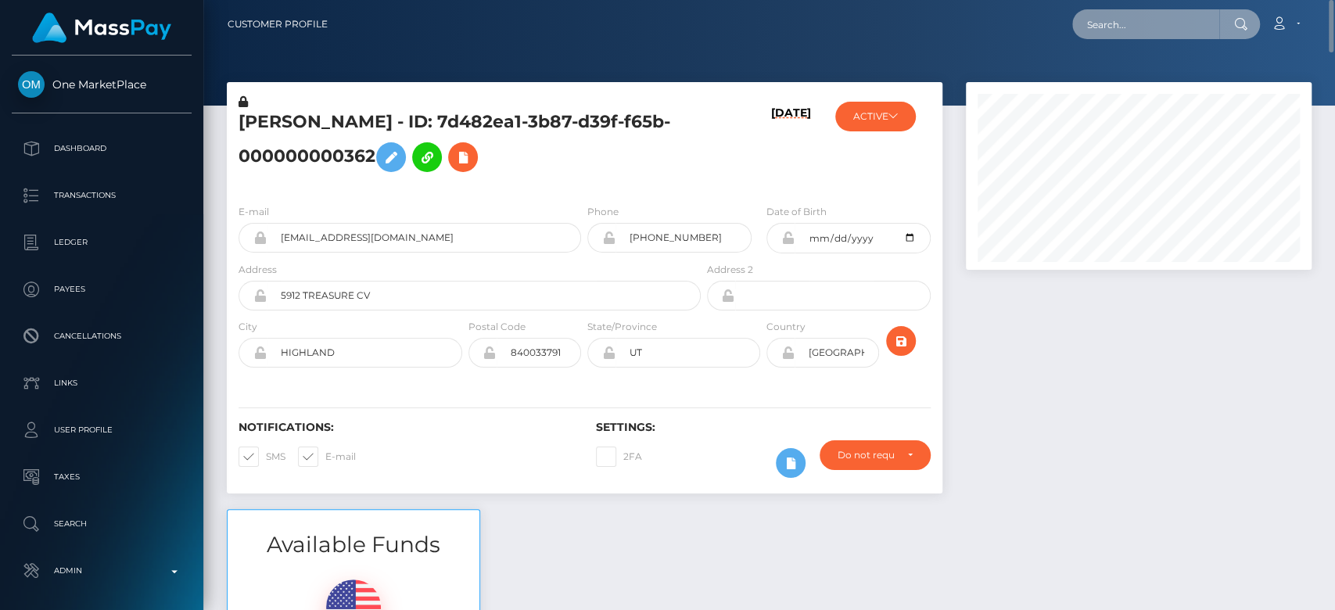
click at [1152, 38] on input "text" at bounding box center [1145, 24] width 147 height 30
paste input "[EMAIL_ADDRESS][DOMAIN_NAME]"
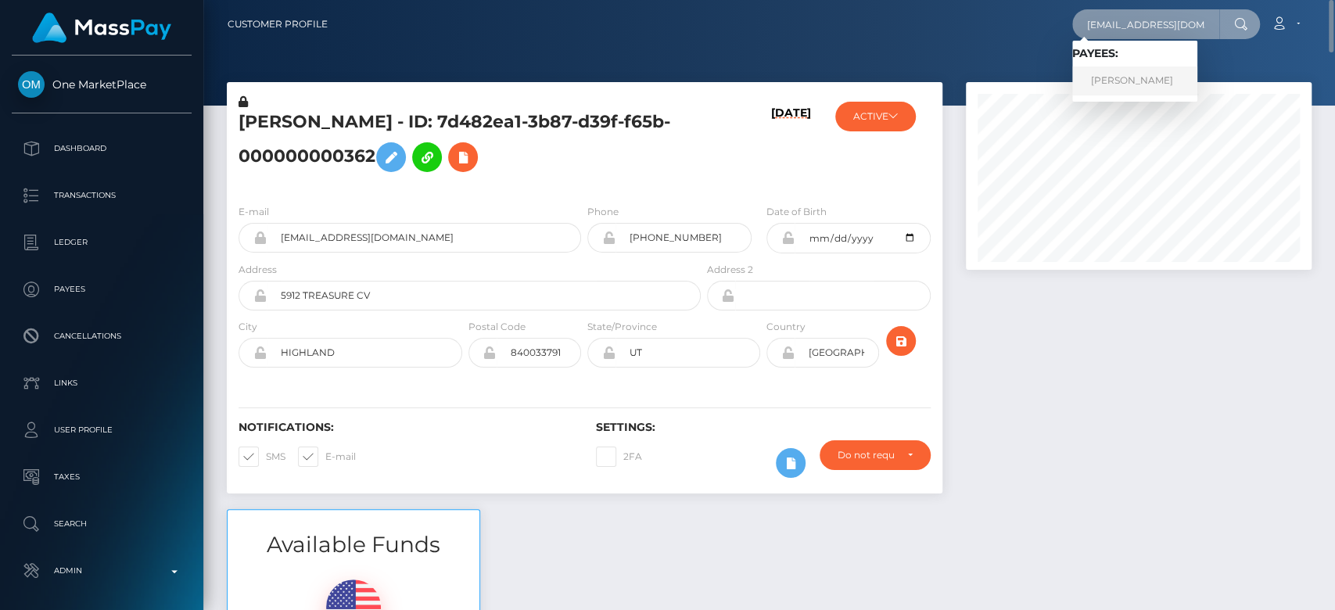
type input "[EMAIL_ADDRESS][DOMAIN_NAME]"
click at [1124, 91] on link "Mollie Anne Edwards" at bounding box center [1134, 80] width 125 height 29
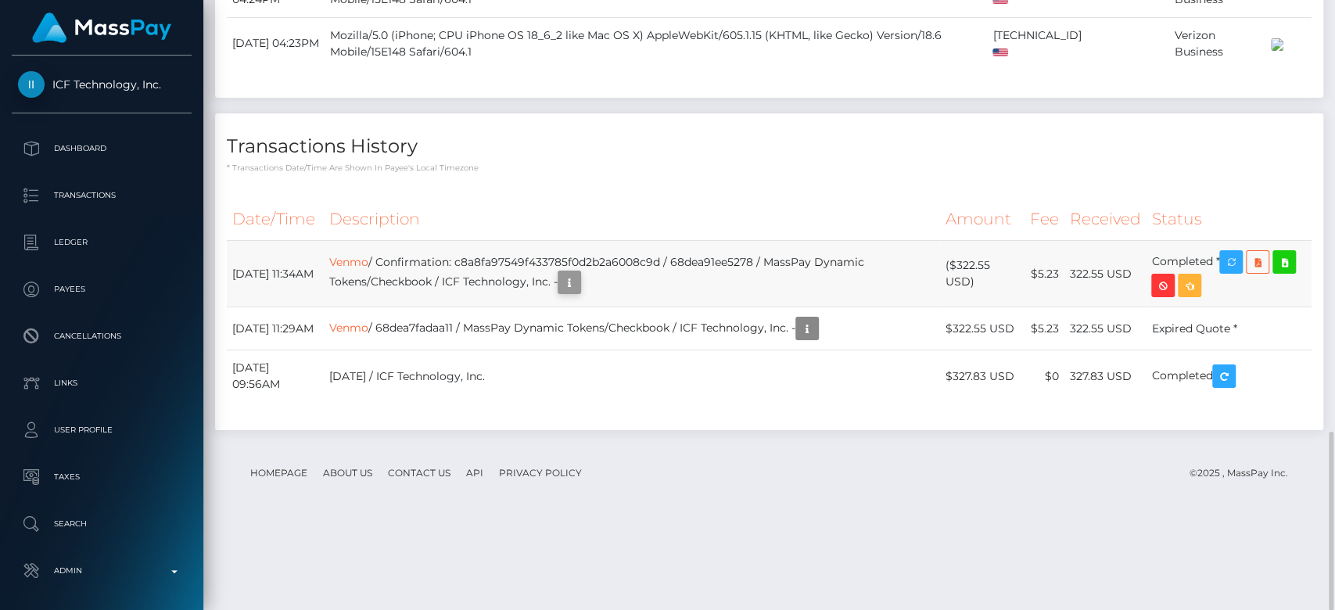
scroll to position [188, 346]
click at [579, 293] on icon "button" at bounding box center [569, 283] width 19 height 20
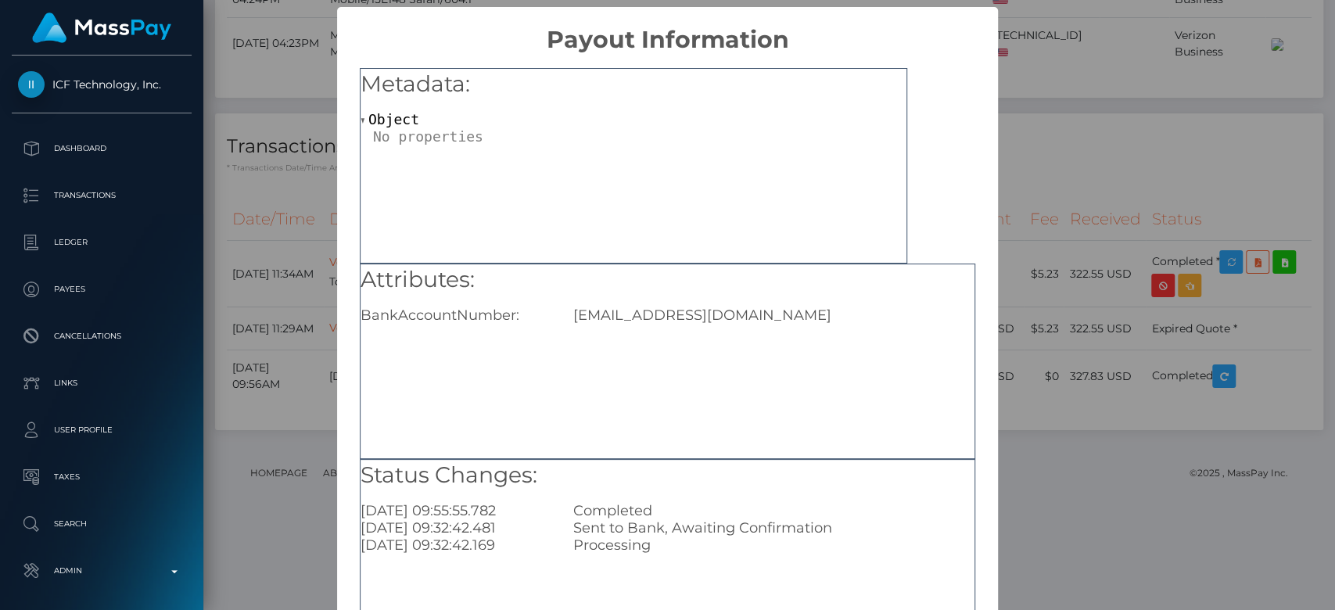
click at [663, 316] on div "[EMAIL_ADDRESS][DOMAIN_NAME]" at bounding box center [774, 315] width 425 height 17
click at [575, 316] on div "[EMAIL_ADDRESS][DOMAIN_NAME]" at bounding box center [774, 315] width 425 height 17
drag, startPoint x: 569, startPoint y: 315, endPoint x: 744, endPoint y: 318, distance: 175.2
click at [744, 318] on div "Codyae214@gmail.com" at bounding box center [774, 315] width 425 height 17
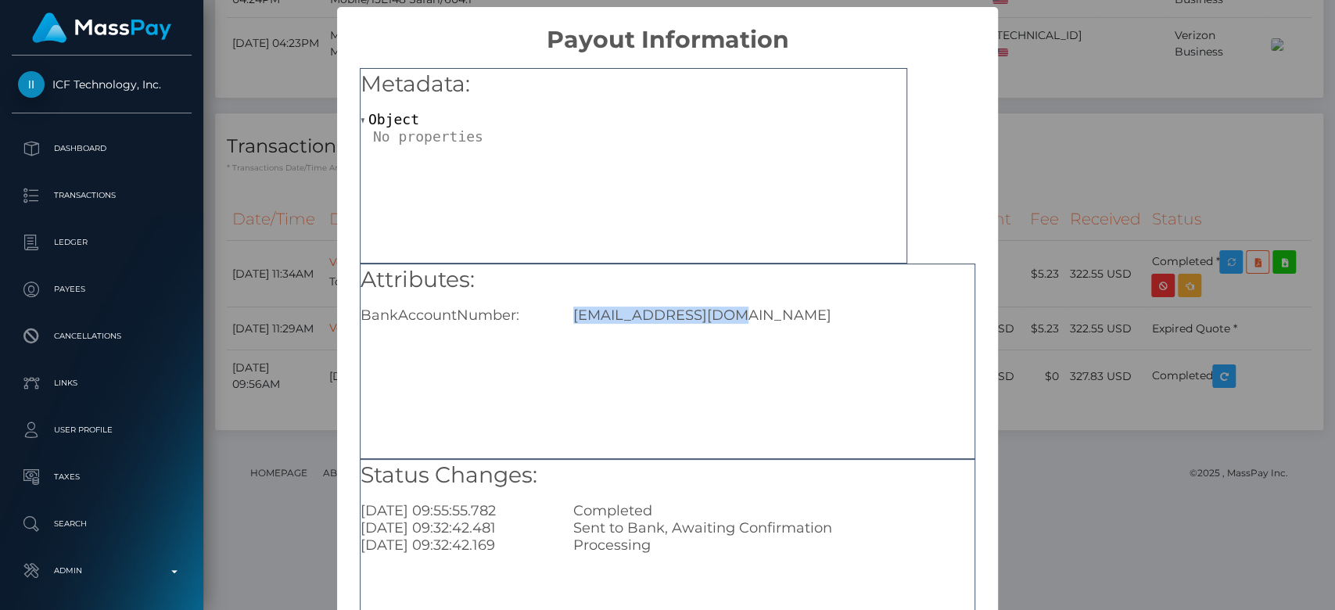
copy div "Codyae214@gmail.com"
click at [992, 206] on div "× Payout Information Metadata: Object Attributes: BankAccountNumber: Codyae214@…" at bounding box center [667, 305] width 1335 height 610
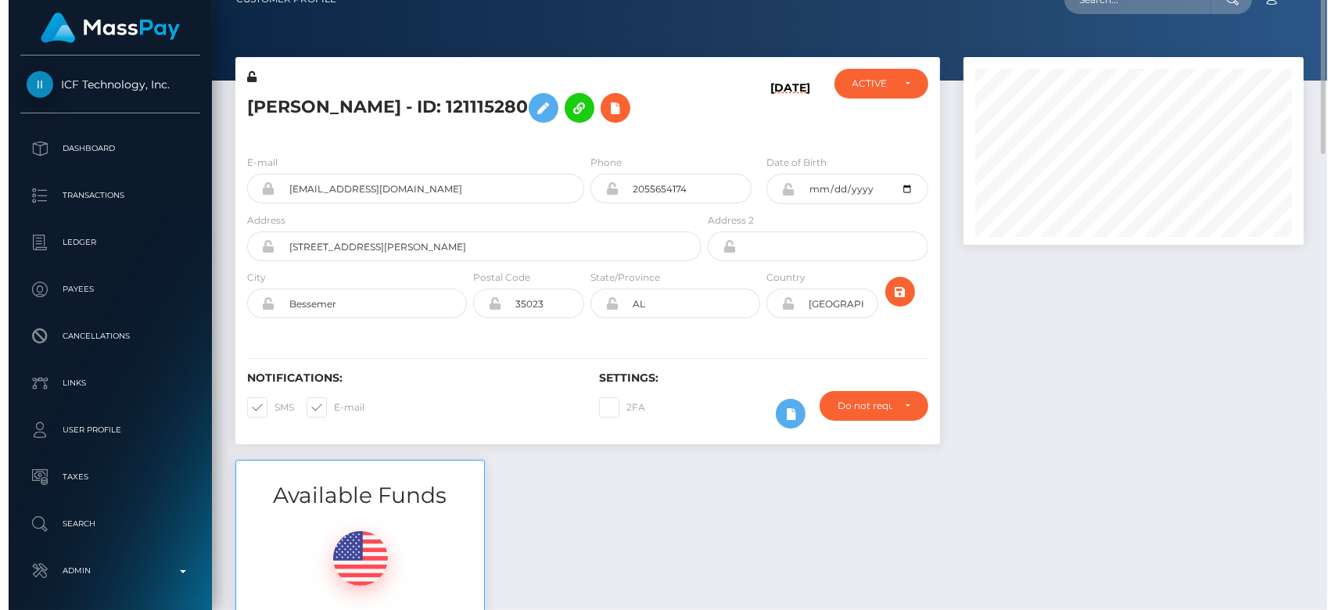
scroll to position [0, 0]
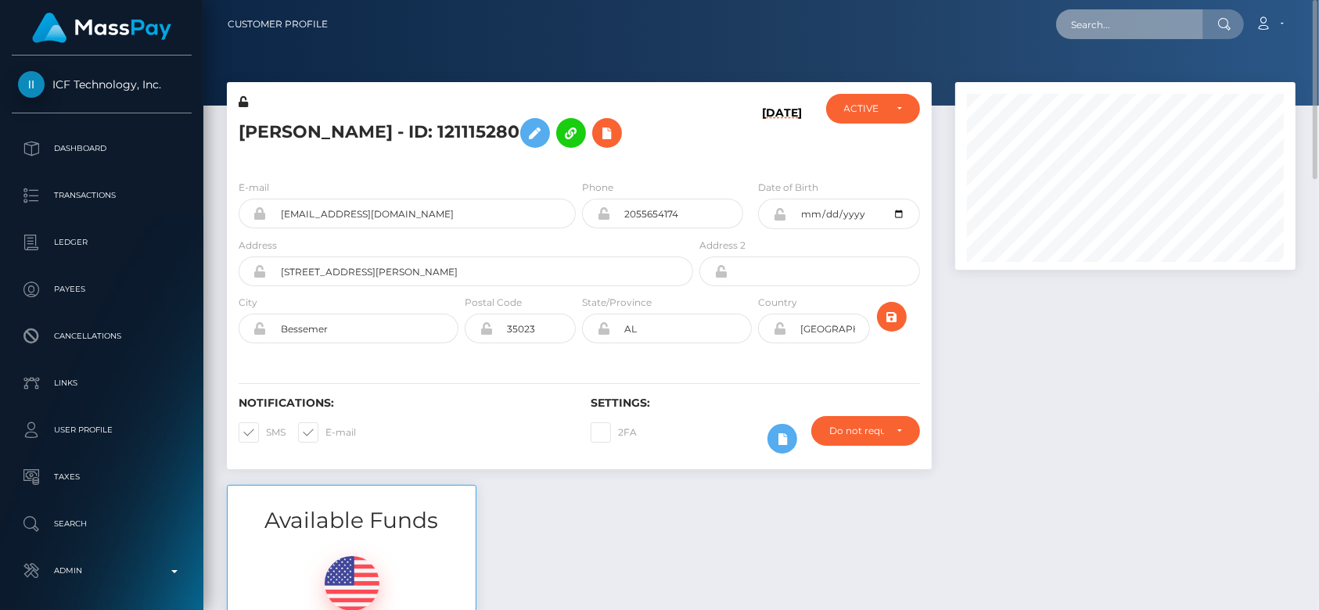
click at [1098, 29] on input "text" at bounding box center [1129, 24] width 147 height 30
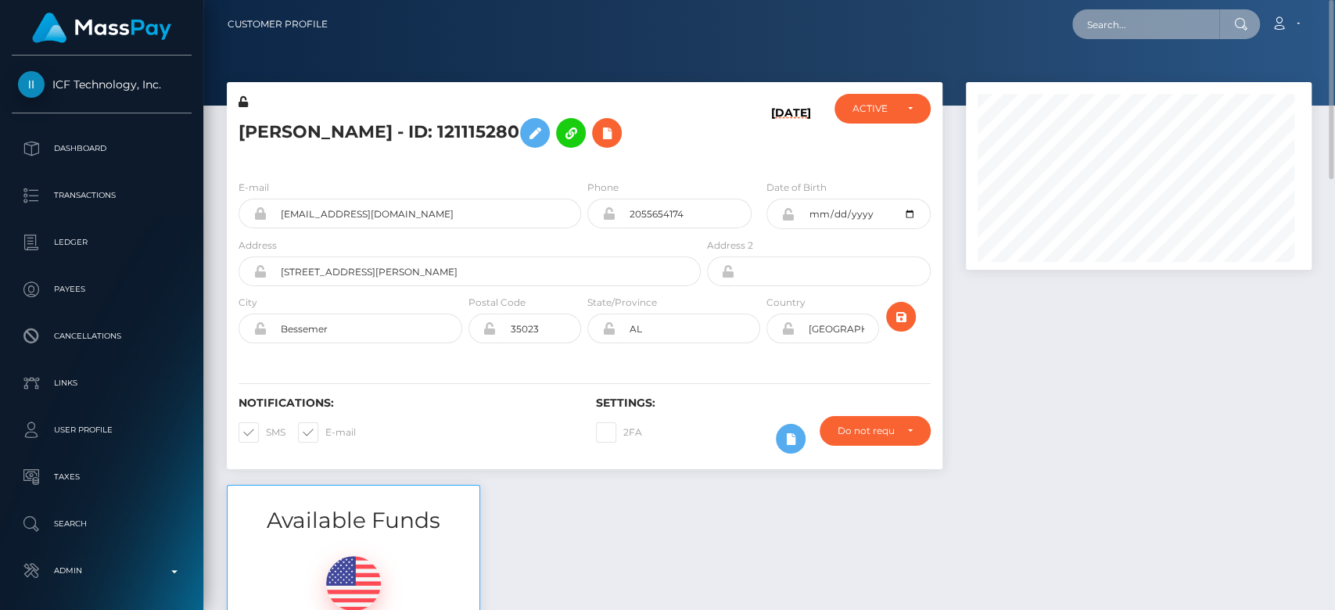
scroll to position [188, 346]
paste input "[EMAIL_ADDRESS][DOMAIN_NAME]"
click at [1098, 29] on input "[EMAIL_ADDRESS][DOMAIN_NAME]" at bounding box center [1145, 24] width 147 height 30
type input "[EMAIL_ADDRESS][DOMAIN_NAME]"
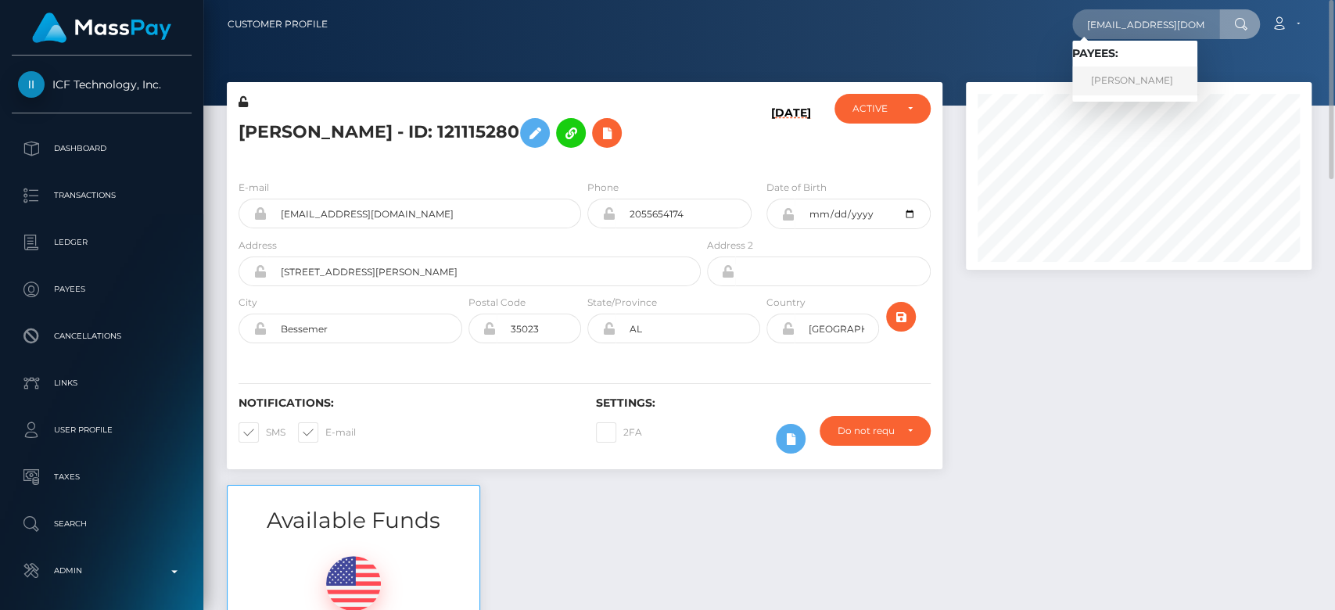
click at [1138, 75] on link "Jessica-paige Wiesner" at bounding box center [1134, 80] width 125 height 29
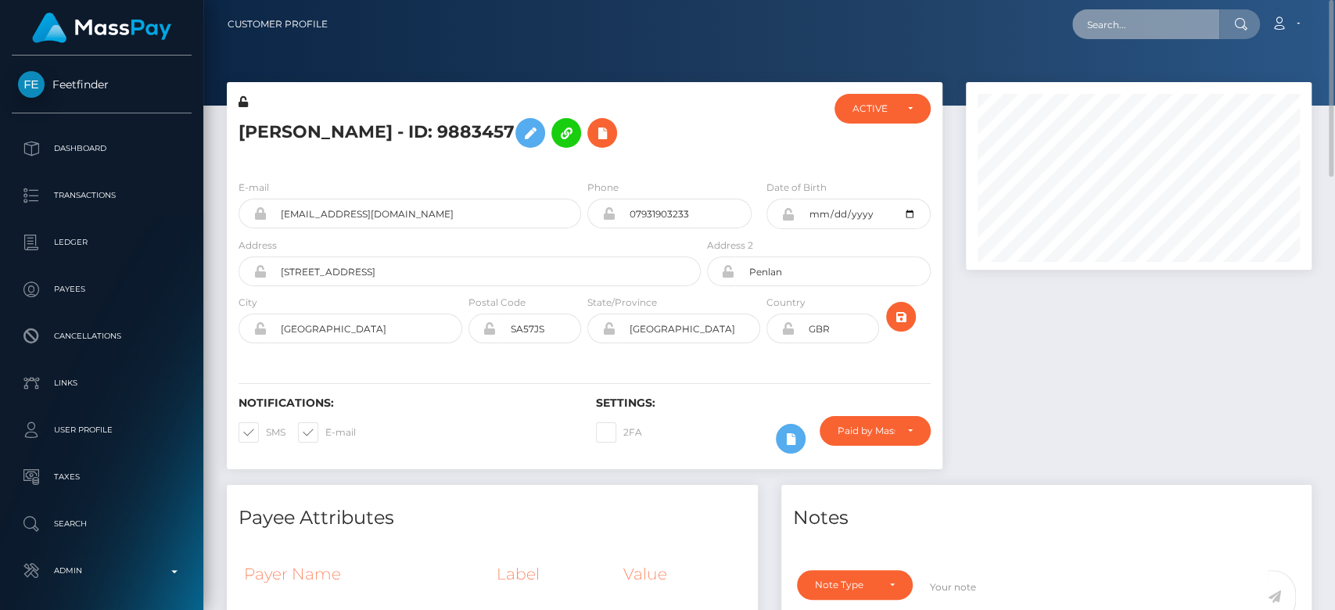
click at [1164, 34] on input "text" at bounding box center [1145, 24] width 147 height 30
paste input "corfor@hotmail.com"
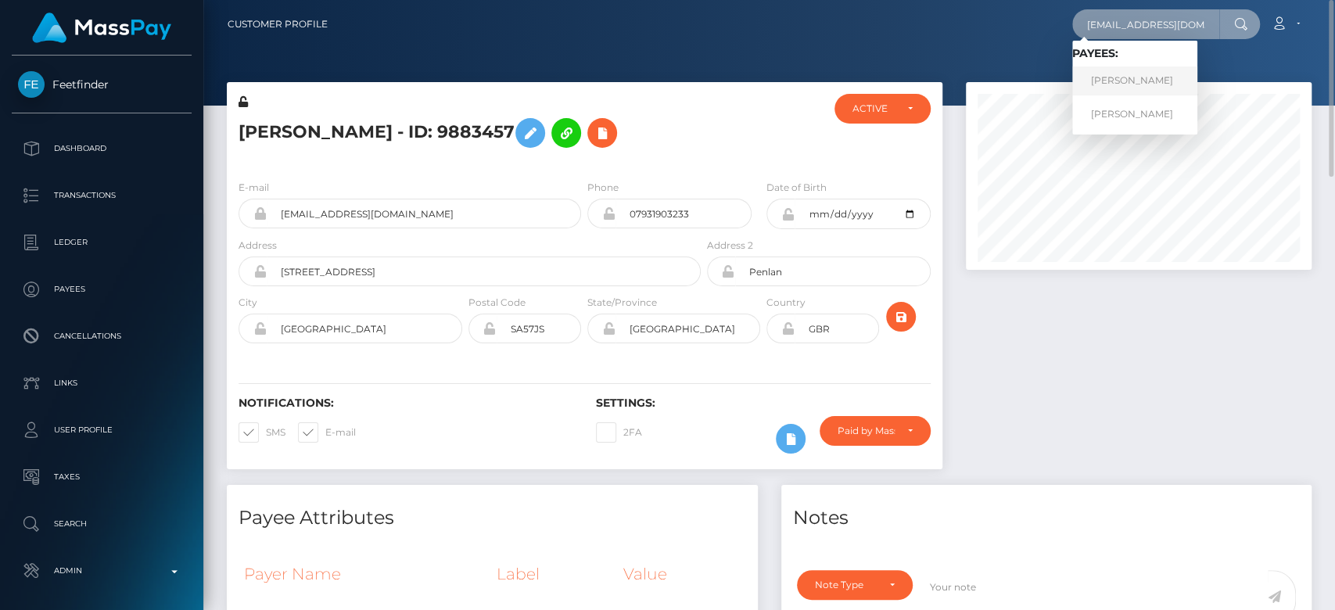
type input "[EMAIL_ADDRESS][DOMAIN_NAME]"
click at [1159, 78] on link "Shirley McGrath" at bounding box center [1134, 80] width 125 height 29
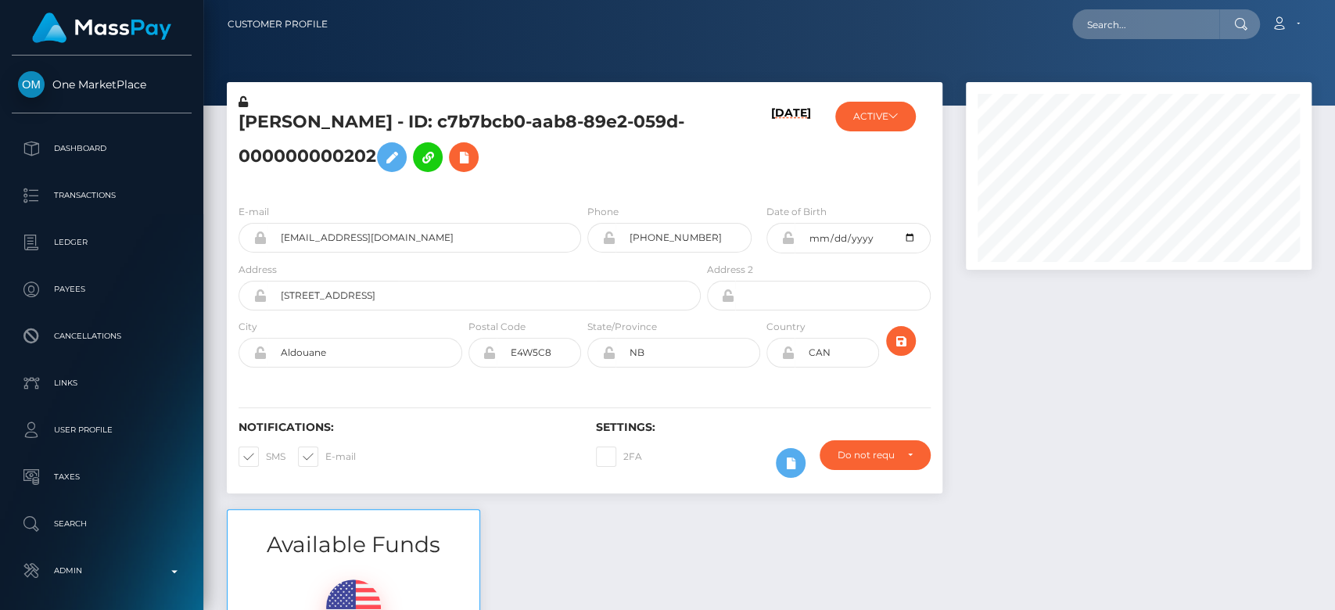
scroll to position [188, 346]
click at [888, 114] on button "ACTIVE" at bounding box center [875, 117] width 81 height 30
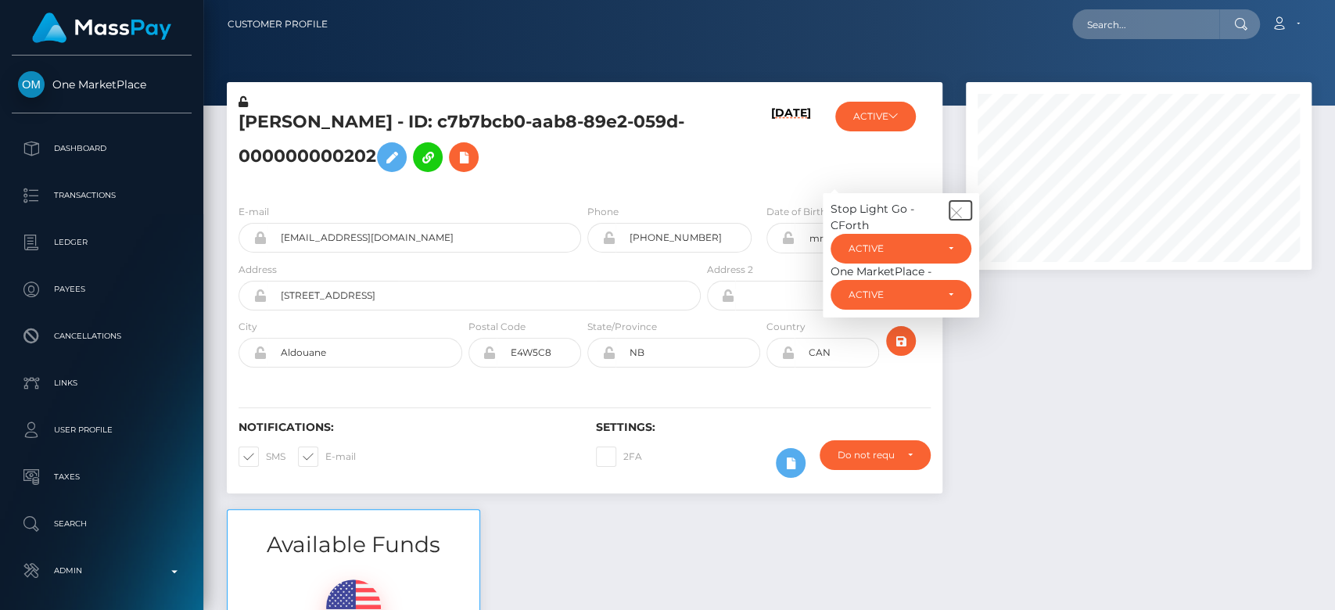
click at [955, 204] on button "button" at bounding box center [961, 210] width 22 height 19
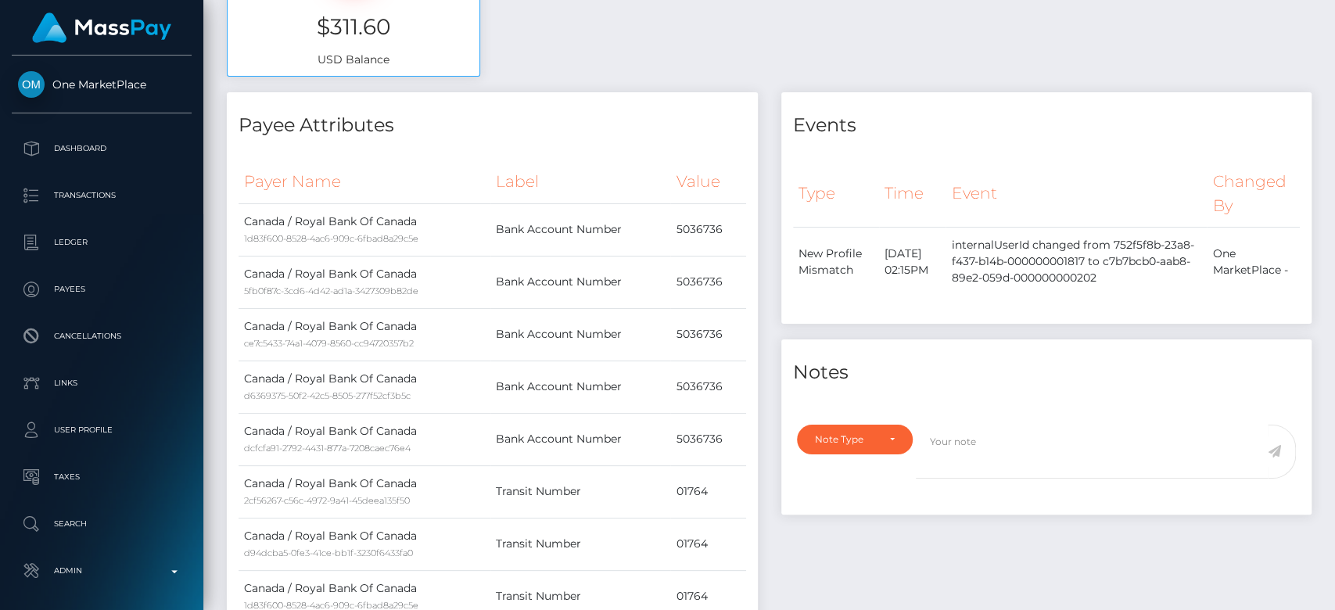
scroll to position [0, 0]
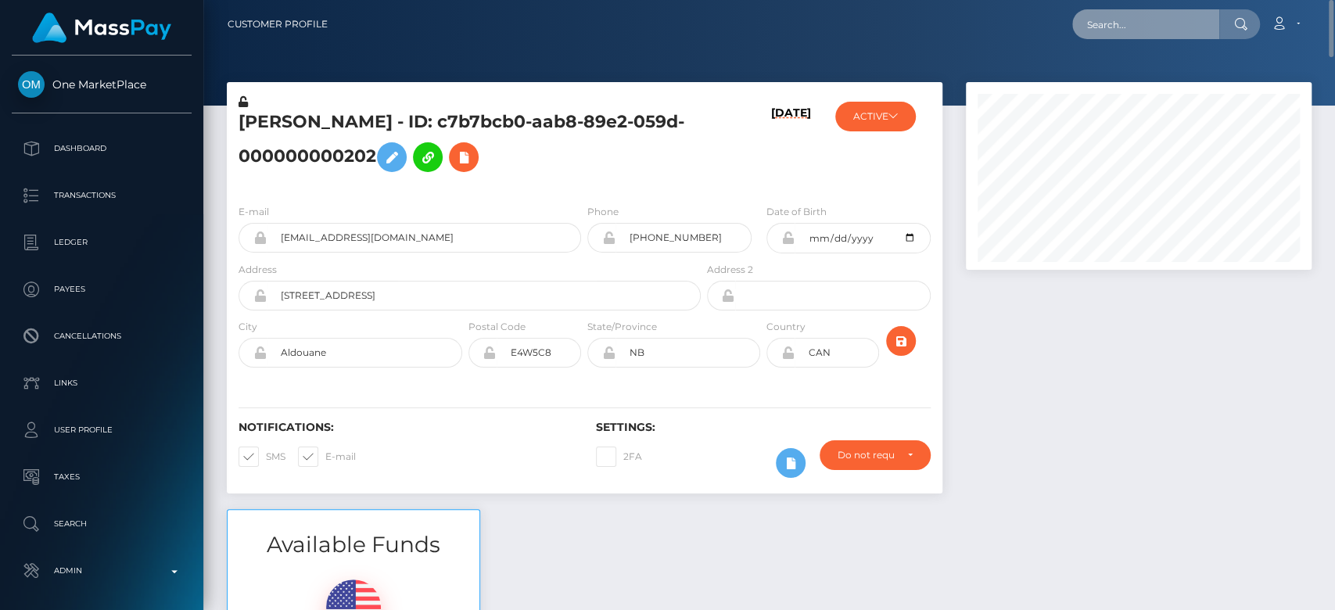
click at [1151, 25] on input "text" at bounding box center [1145, 24] width 147 height 30
paste input "angelamikheeva984@gmail.com"
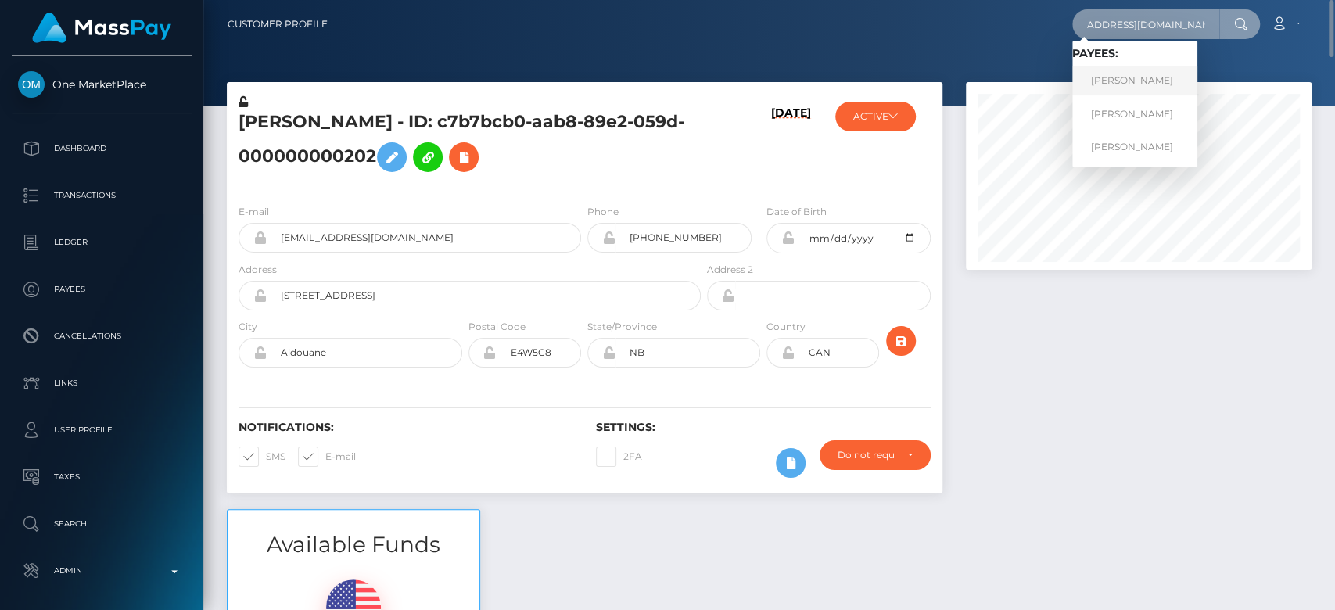
type input "angelamikheeva984@gmail.com"
click at [1184, 74] on link "POLINA Andreevna CHUDINOVA" at bounding box center [1134, 80] width 125 height 29
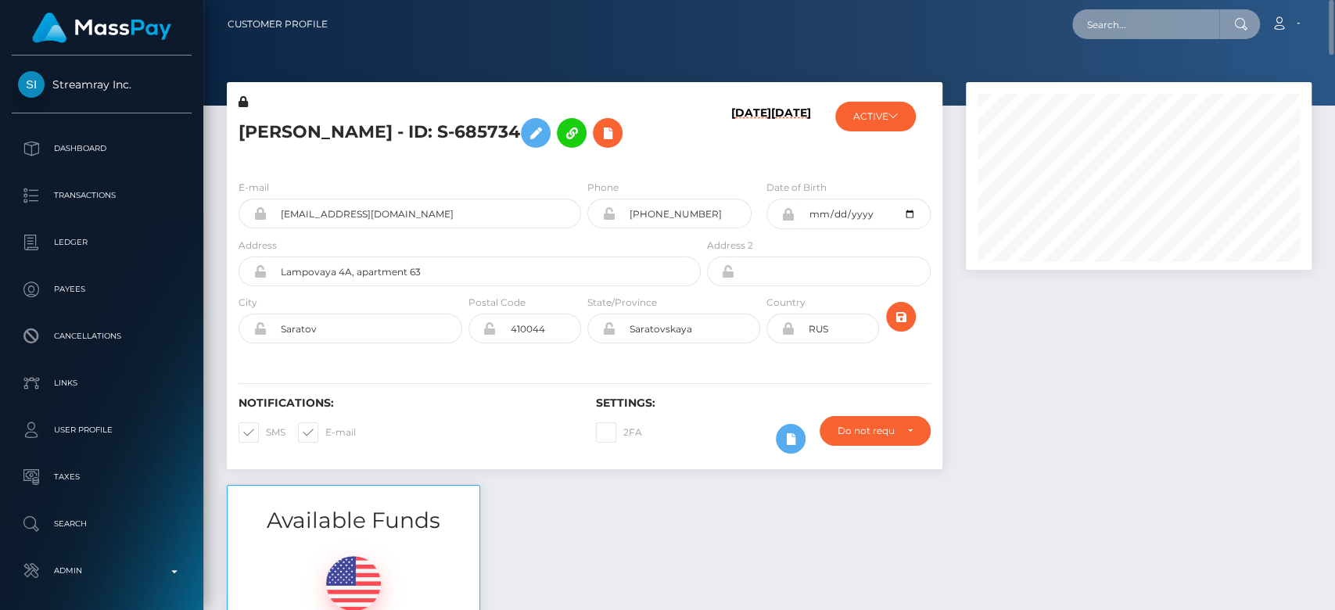
click at [1119, 27] on input "text" at bounding box center [1145, 24] width 147 height 30
paste input "rachelbond15@hotmail.com"
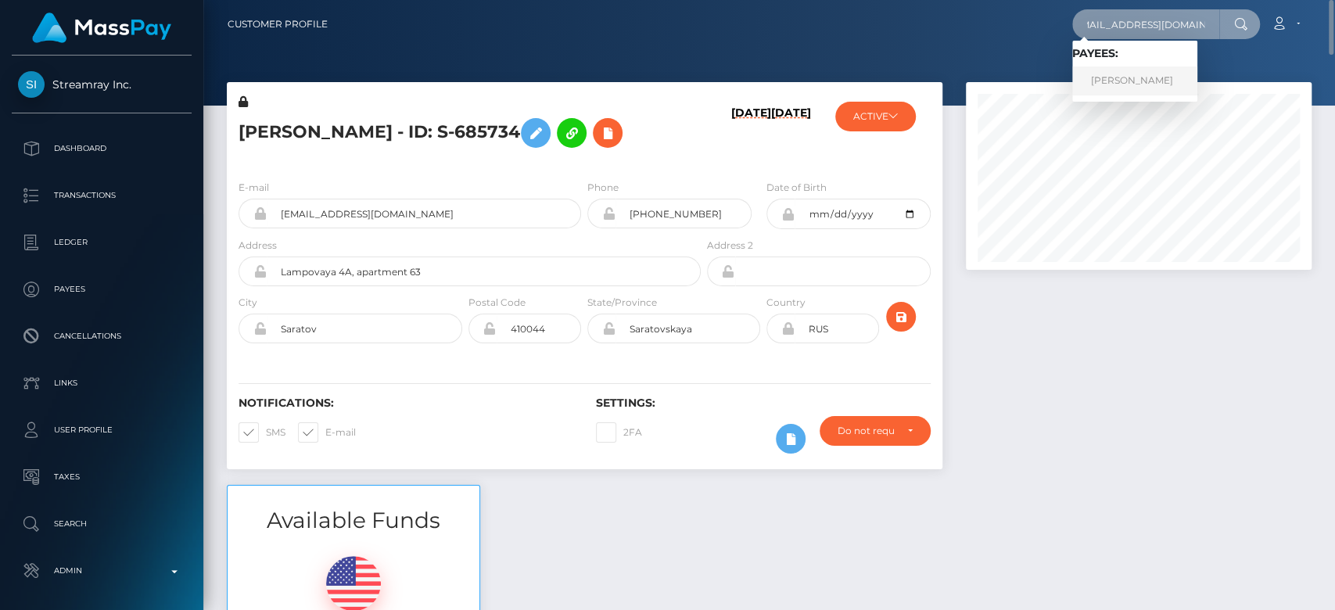
type input "rachelbond15@hotmail.com"
click at [1114, 76] on link "RACHEL BOND" at bounding box center [1134, 80] width 125 height 29
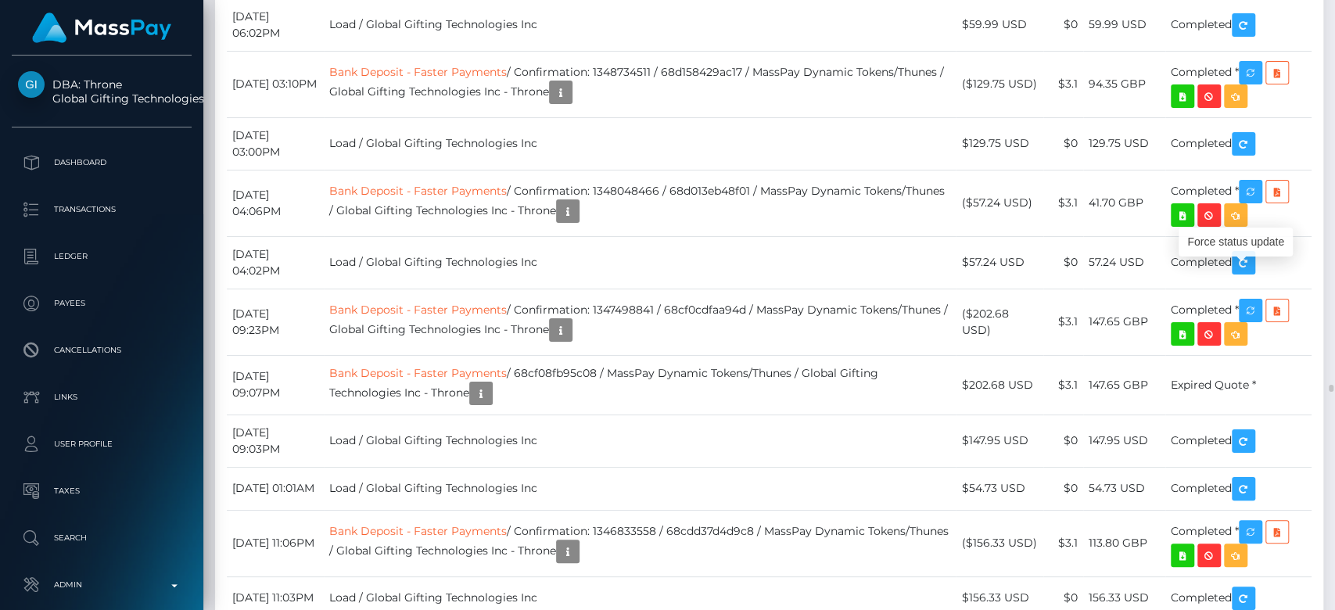
scroll to position [188, 346]
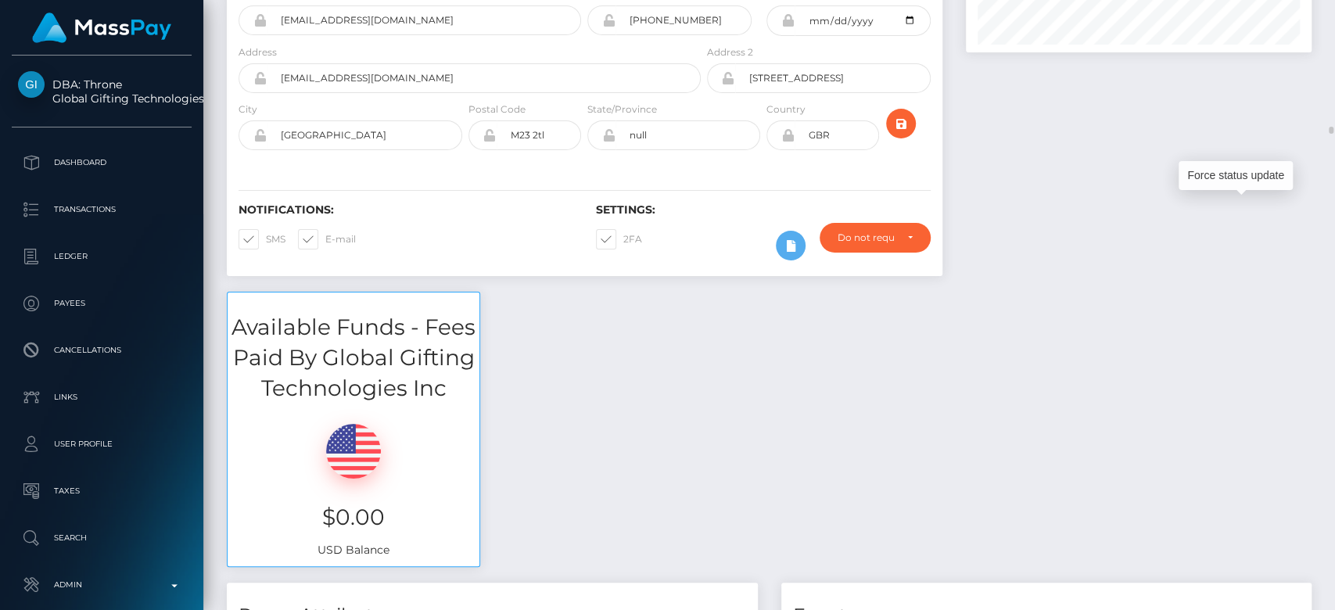
scroll to position [0, 0]
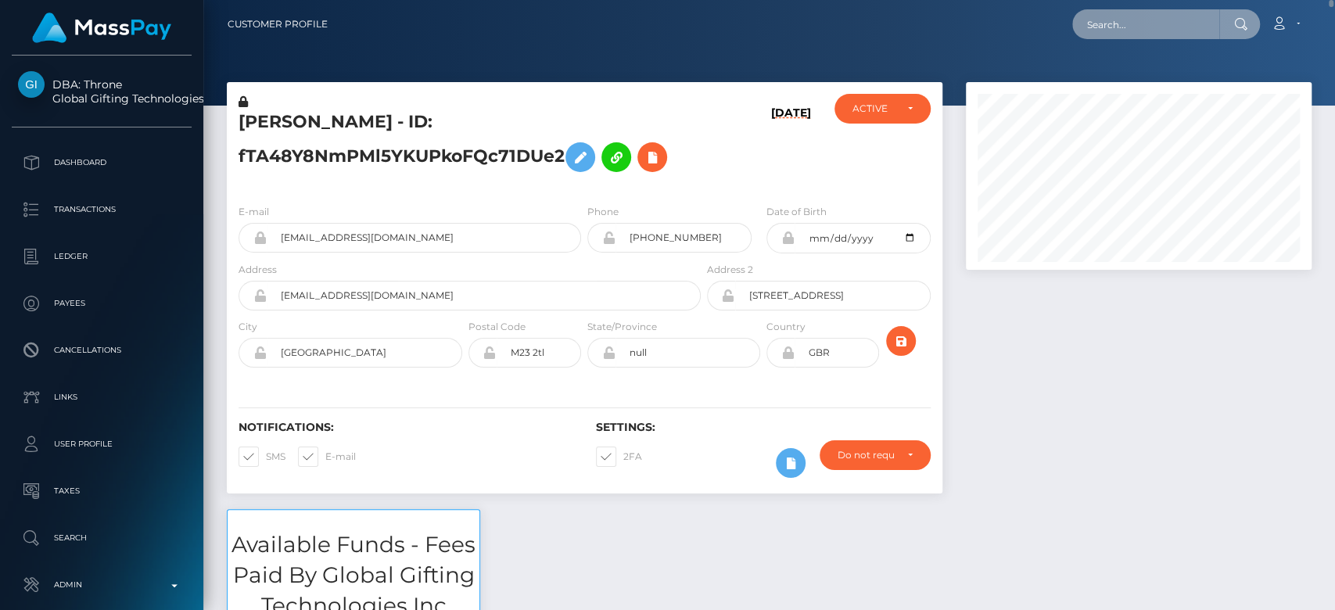
click at [1171, 25] on input "text" at bounding box center [1145, 24] width 147 height 30
paste input "1024762"
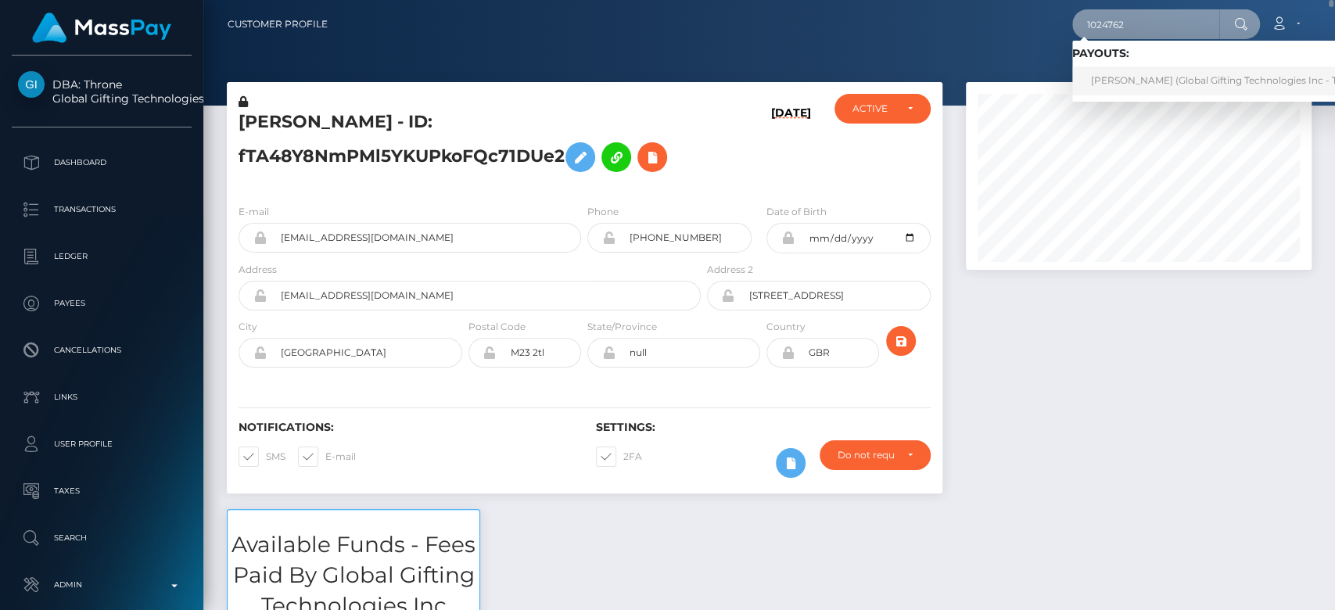
type input "1024762"
click at [1195, 73] on link "SAMIHAH KAZI (Global Gifting Technologies Inc - Throne)" at bounding box center [1229, 80] width 315 height 29
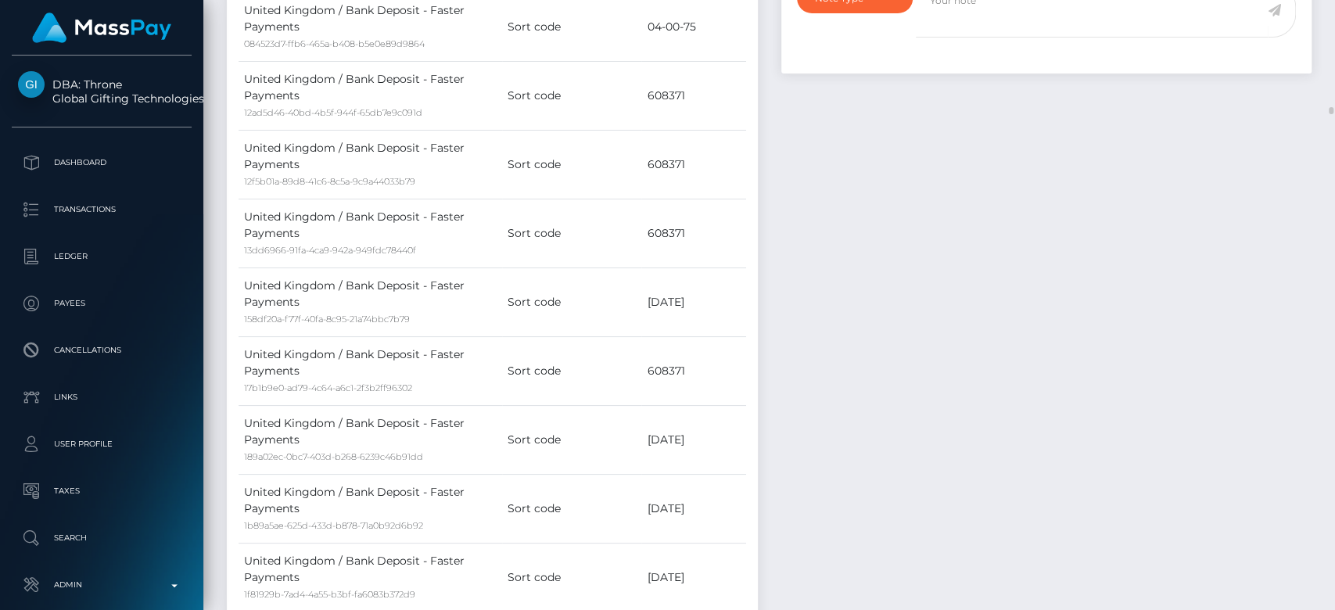
scroll to position [1295, 0]
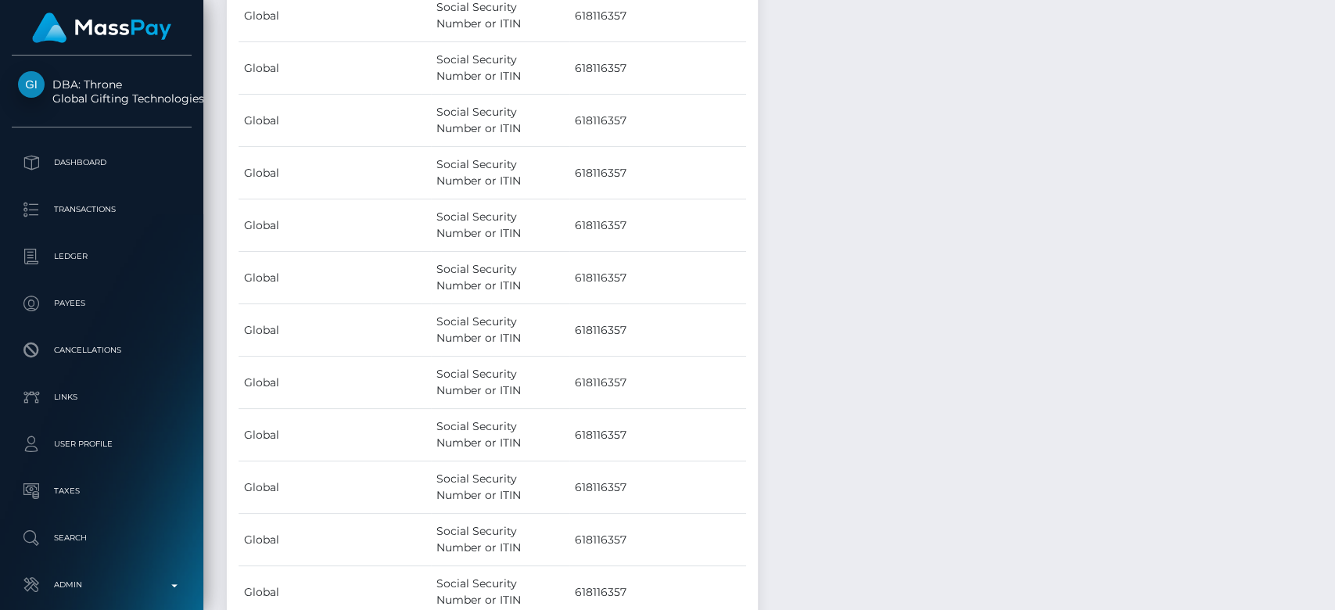
scroll to position [19176, 0]
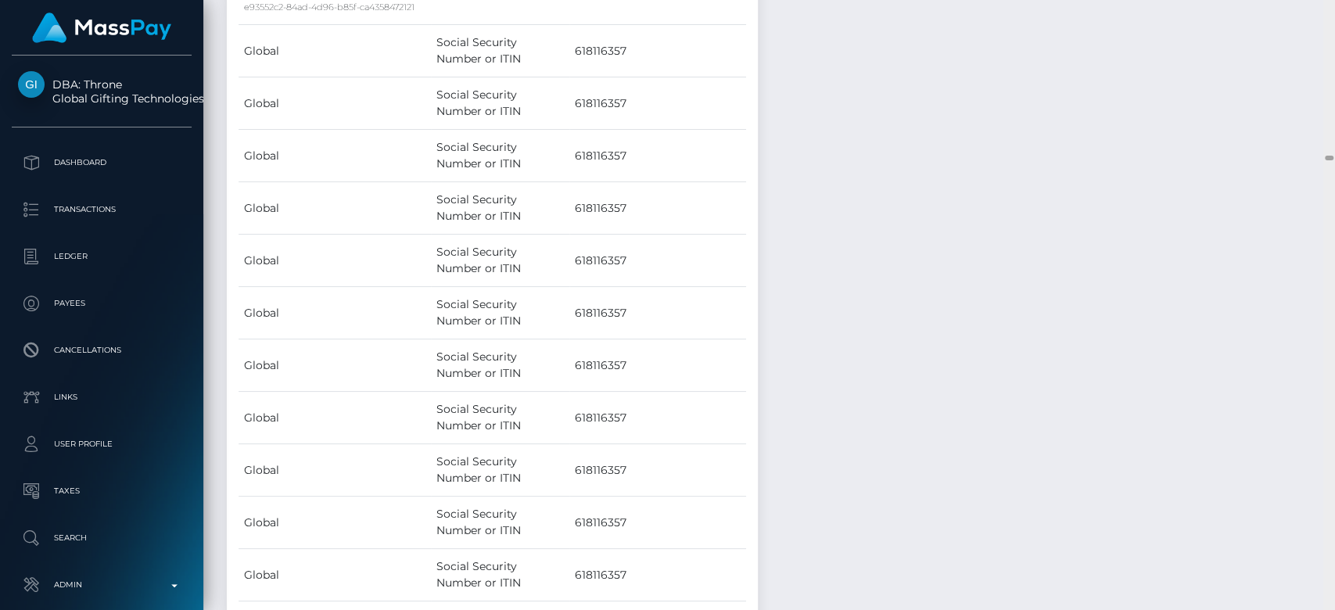
drag, startPoint x: 1327, startPoint y: 159, endPoint x: 1334, endPoint y: 68, distance: 91.0
click at [1315, 21] on div "Customer Profile Loading... Loading..." at bounding box center [769, 305] width 1132 height 610
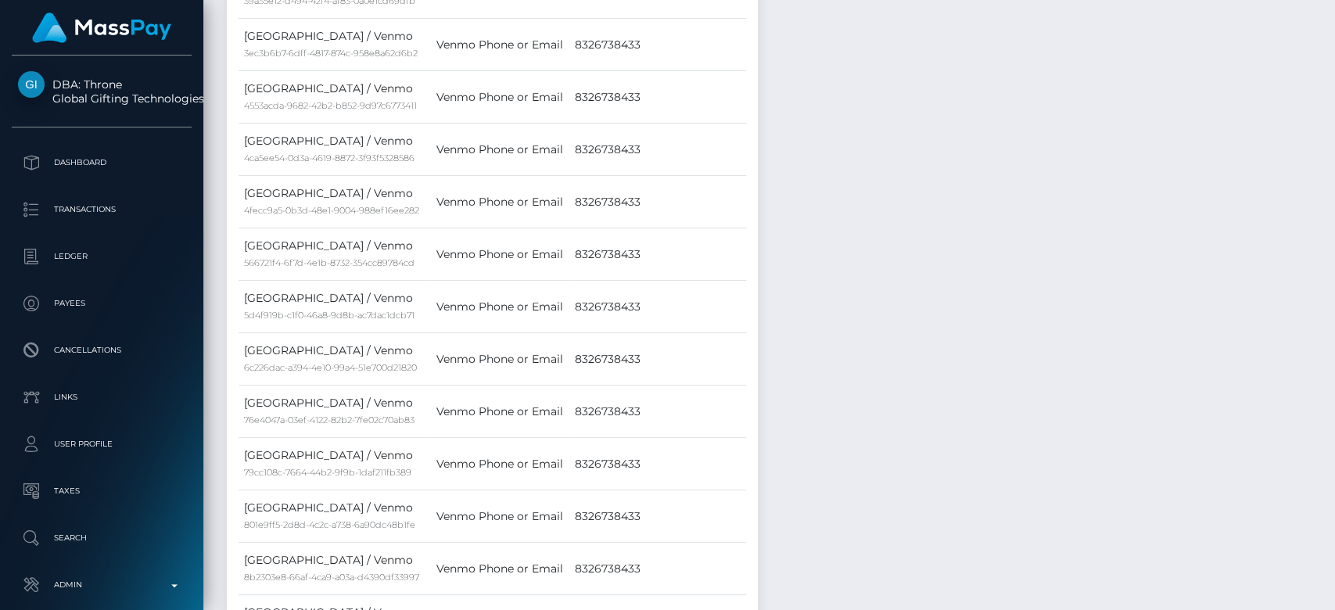
scroll to position [0, 0]
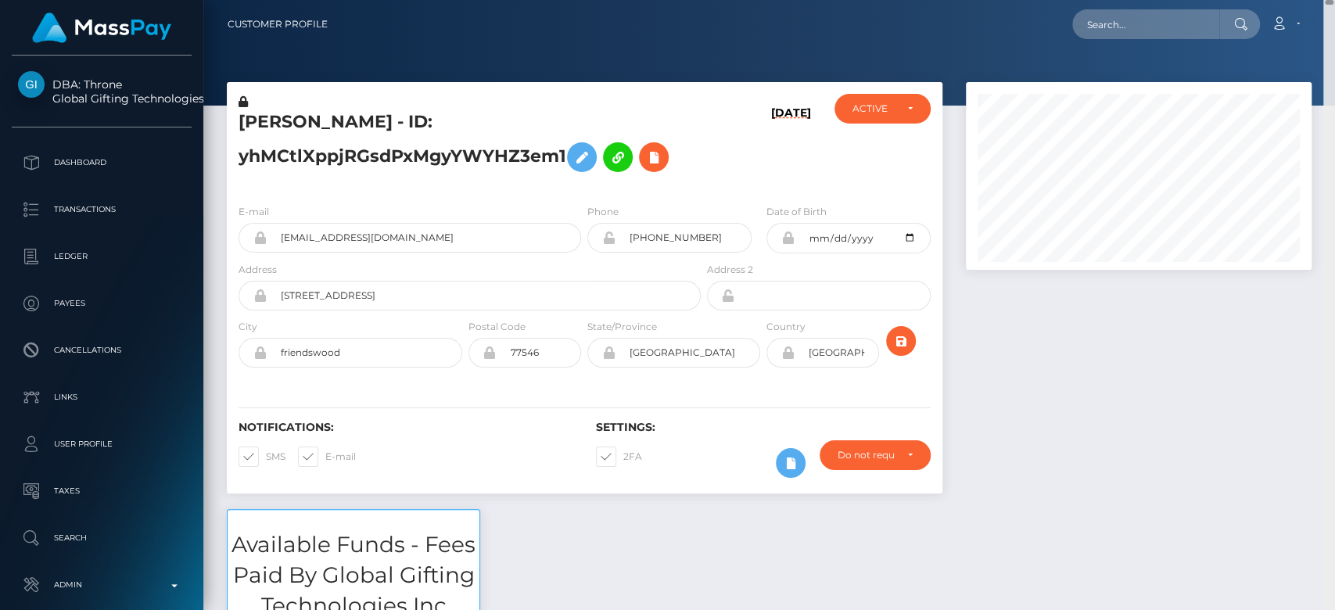
drag, startPoint x: 1327, startPoint y: 156, endPoint x: 1313, endPoint y: -59, distance: 216.4
click at [1313, 0] on html "DBA: Throne Global Gifting Technologies Inc Dashboard Transactions Ledger Payee…" at bounding box center [667, 305] width 1335 height 610
paste input "f304a469-315c-4671-92fd-81799cf08006"
click at [1132, 28] on input "f304a469-315c-4671-92fd-81799cf08006" at bounding box center [1145, 24] width 147 height 30
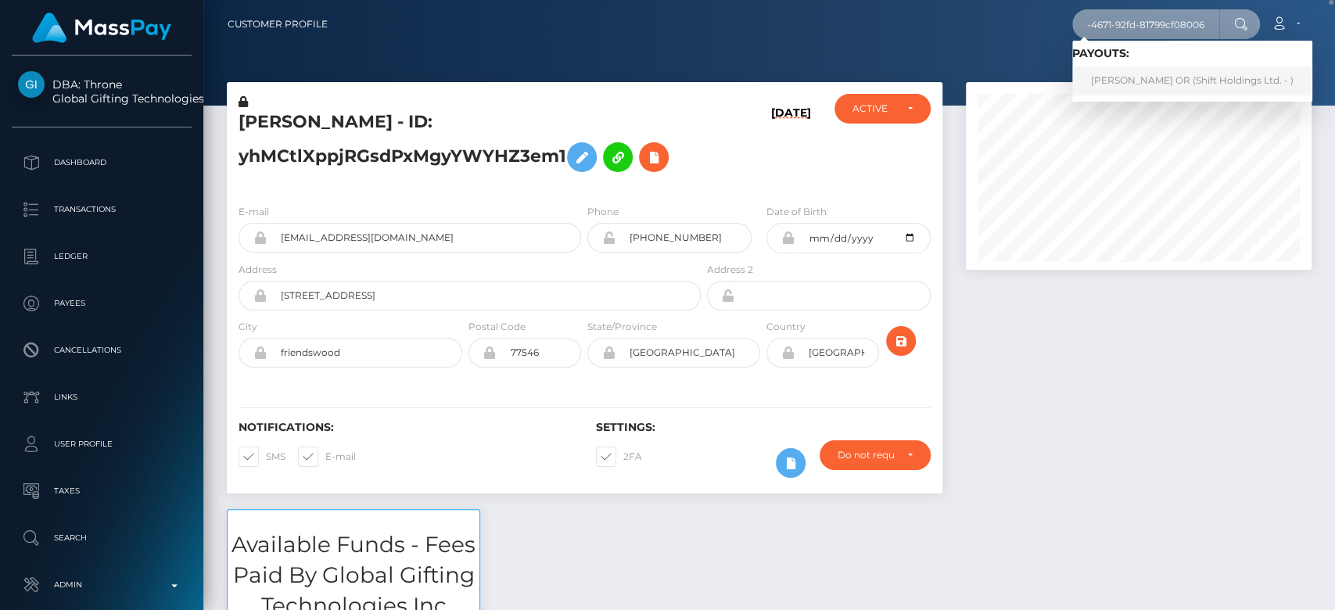
type input "f304a469-315c-4671-92fd-81799cf08006"
click at [1107, 67] on link "[PERSON_NAME] OR (Shift Holdings Ltd. - )" at bounding box center [1192, 80] width 240 height 29
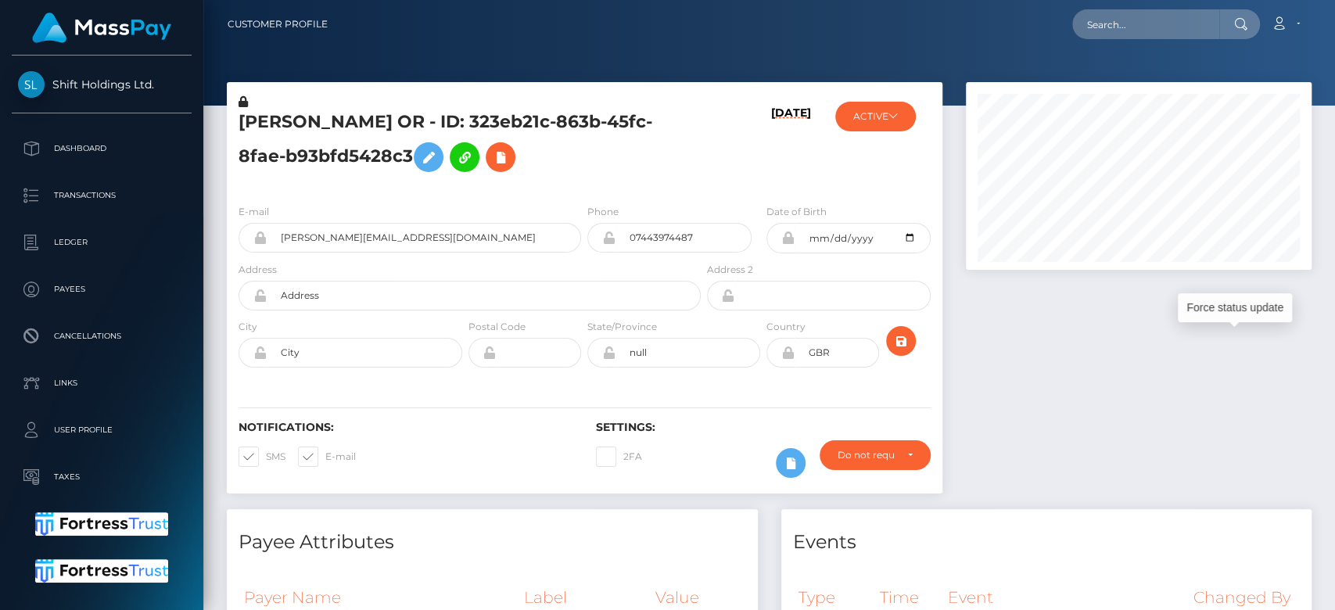
scroll to position [188, 346]
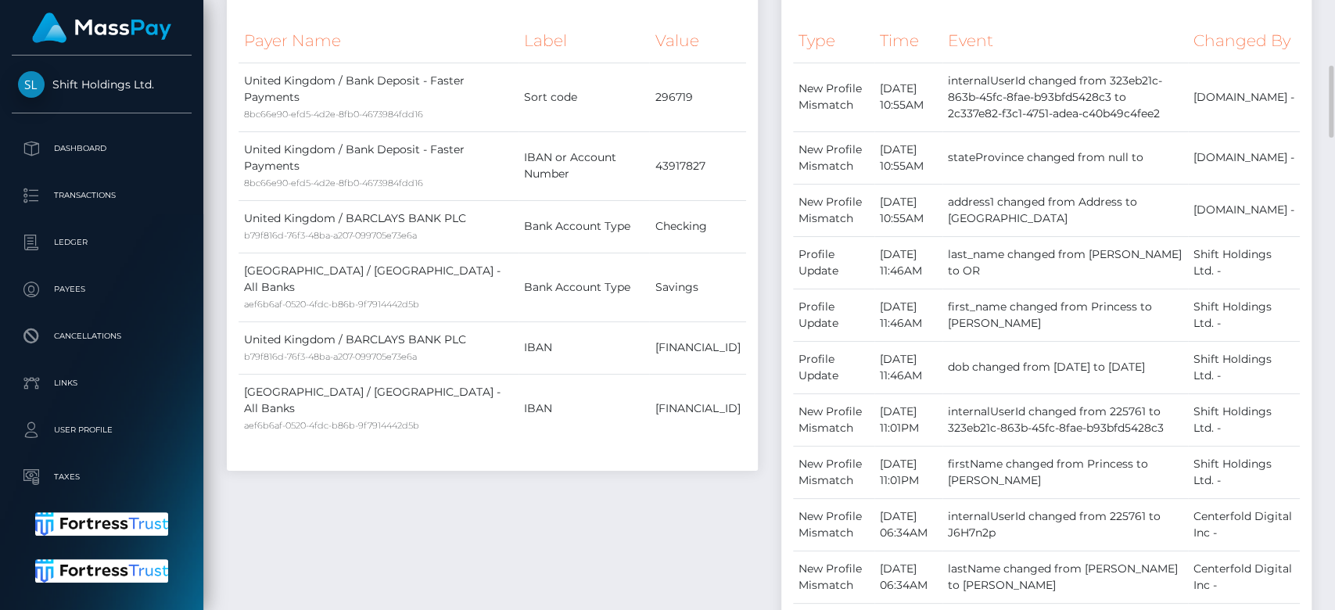
scroll to position [0, 0]
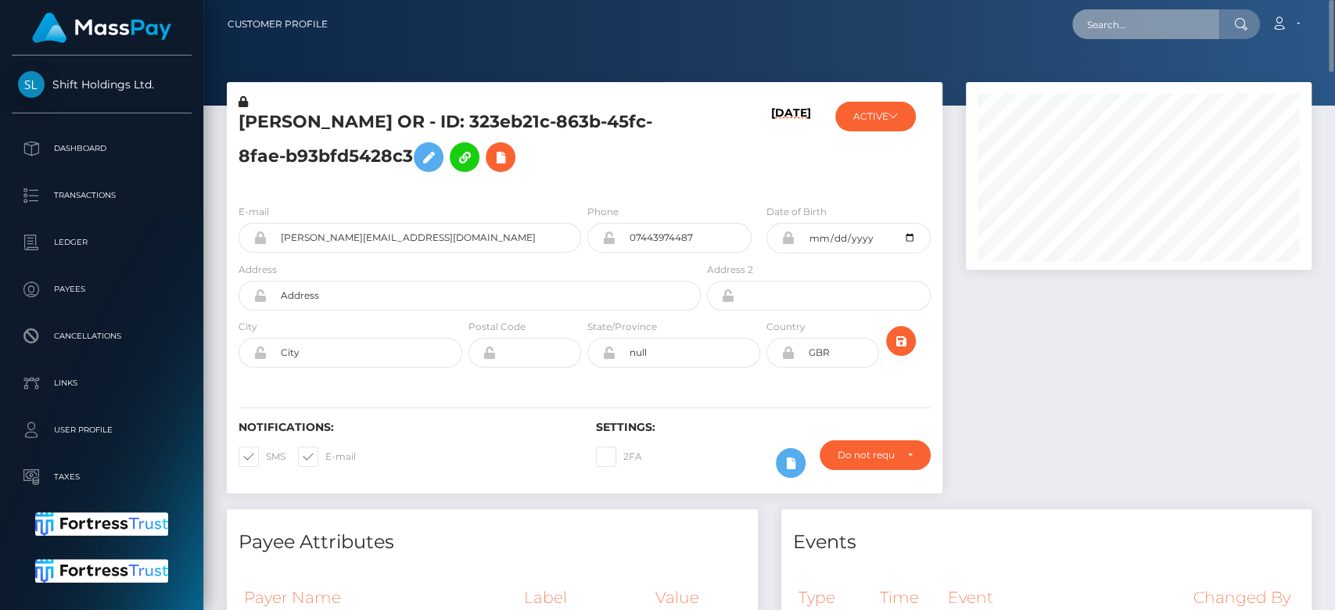
paste input "9f4fd8ad-7fe5-46e5-a13e-dbb91a524c93"
click at [1128, 28] on input "9f4fd8ad-7fe5-46e5-a13e-dbb91a524c93" at bounding box center [1145, 24] width 147 height 30
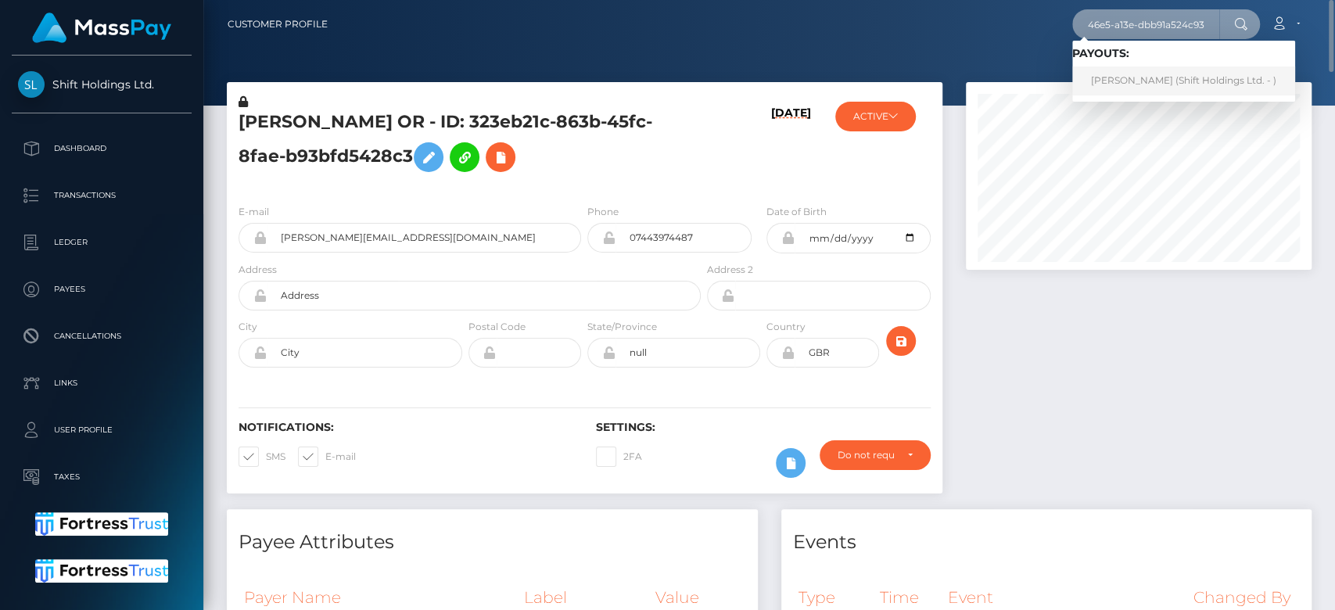
type input "9f4fd8ad-7fe5-46e5-a13e-dbb91a524c93"
click at [1144, 76] on link "Subhajit Bhowmick (Shift Holdings Ltd. - )" at bounding box center [1183, 80] width 223 height 29
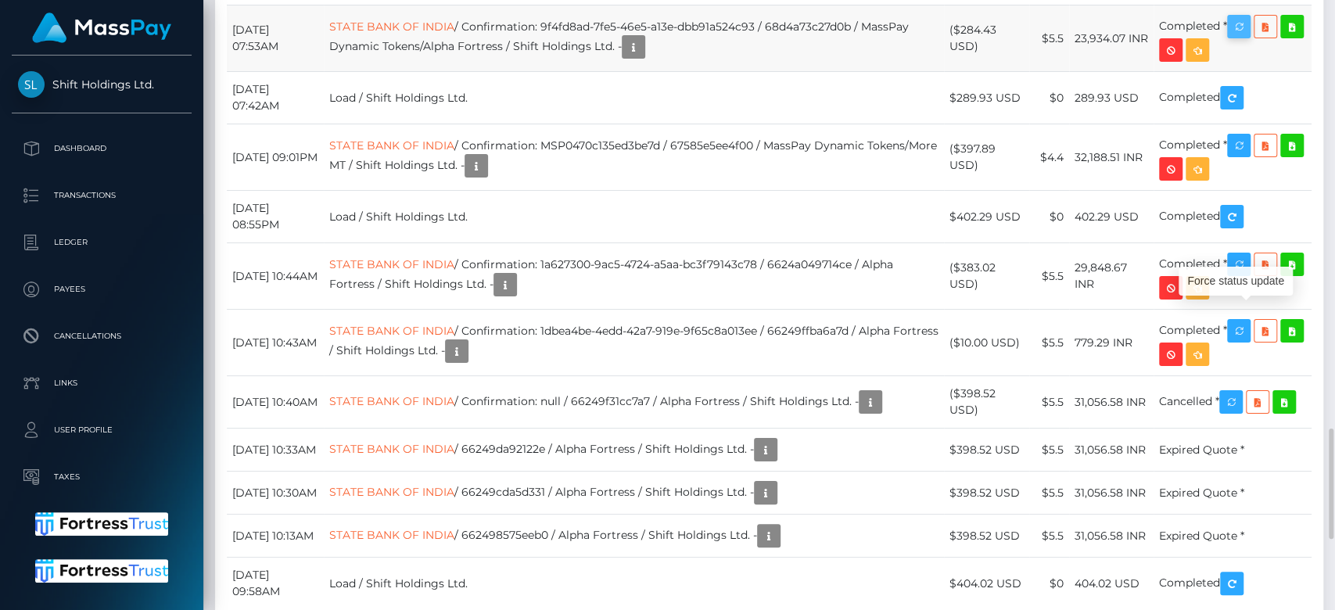
scroll to position [188, 346]
click at [1248, 37] on icon "button" at bounding box center [1239, 27] width 19 height 20
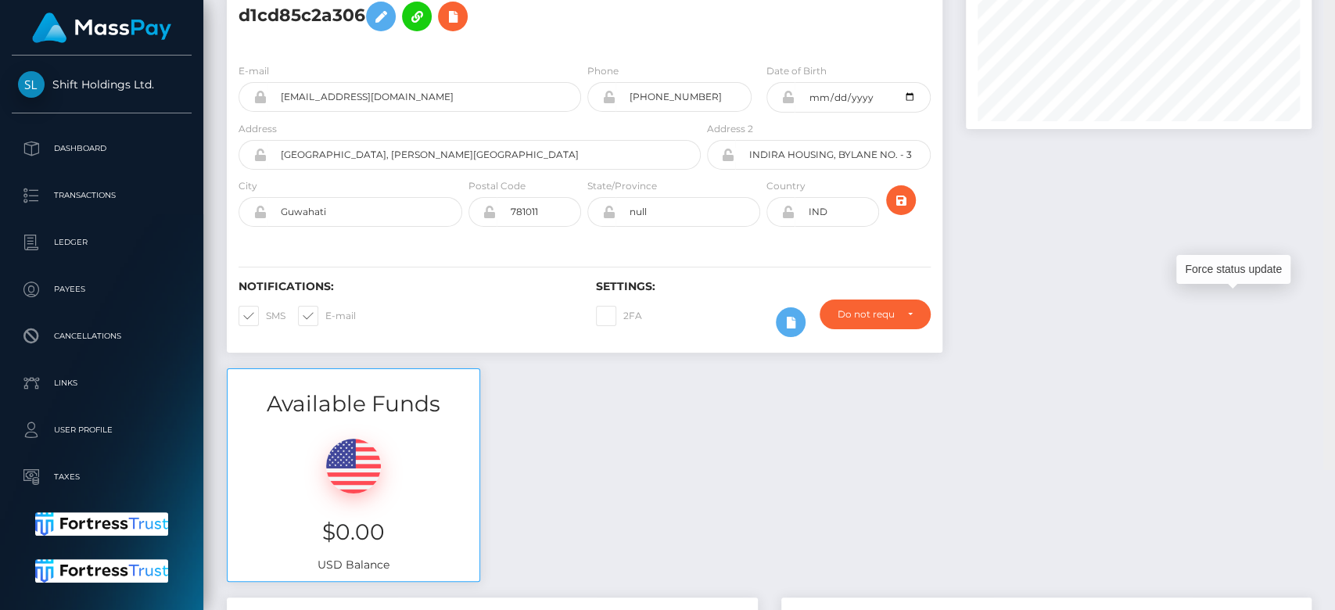
scroll to position [0, 0]
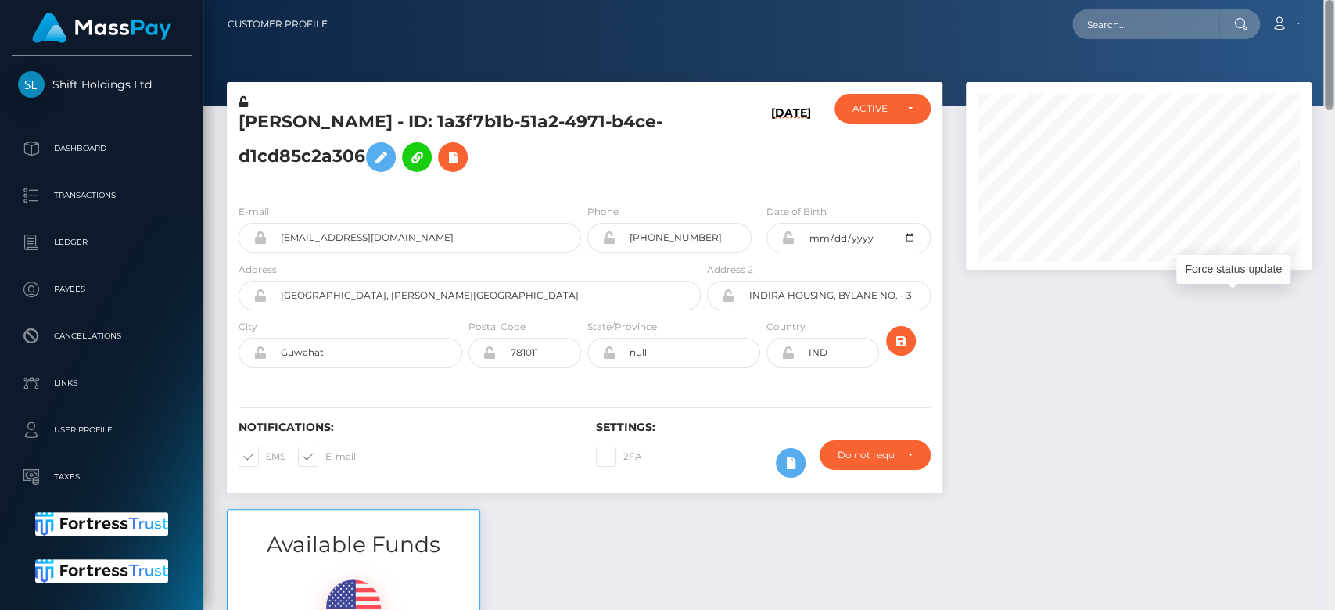
drag, startPoint x: 1327, startPoint y: 444, endPoint x: 1332, endPoint y: -57, distance: 501.4
click at [1332, 0] on html "Shift Holdings Ltd. Dashboard Transactions Ledger Payees Links" at bounding box center [667, 305] width 1335 height 610
paste input "d12af8c5-1d5e-47f7-9a33-769666aa0408"
click at [1191, 23] on input "text" at bounding box center [1145, 24] width 147 height 30
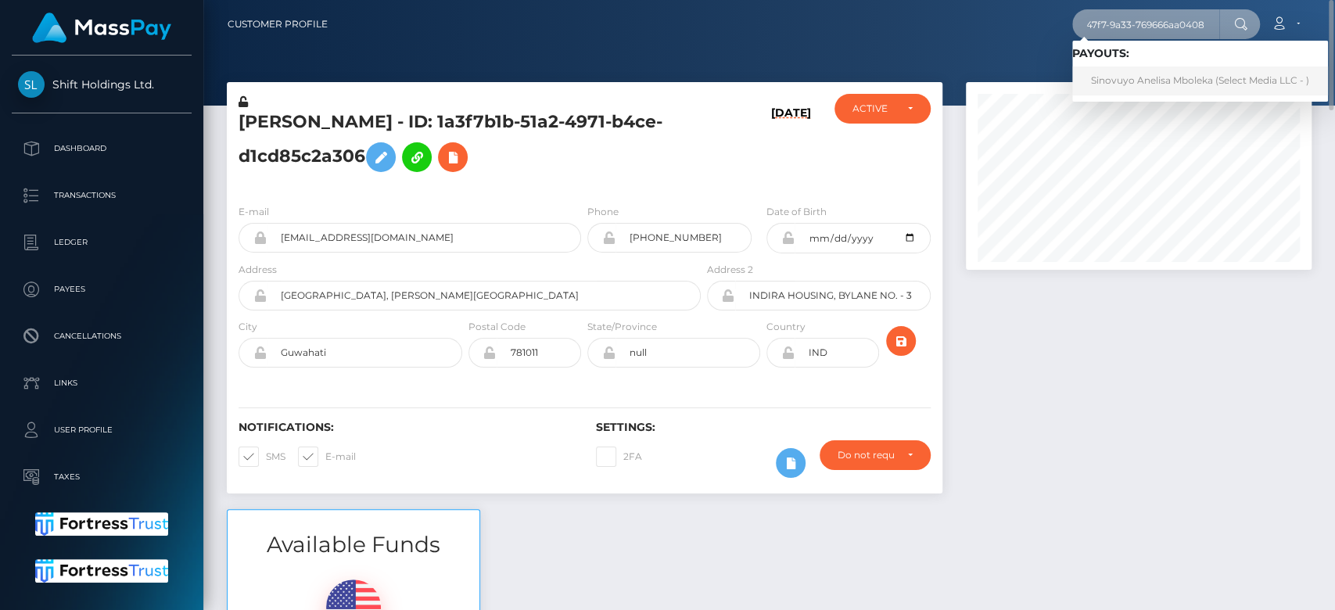
type input "d12af8c5-1d5e-47f7-9a33-769666aa0408"
click at [1161, 66] on link "Sinovuyo Anelisa Mboleka (Select Media LLC - )" at bounding box center [1200, 80] width 256 height 29
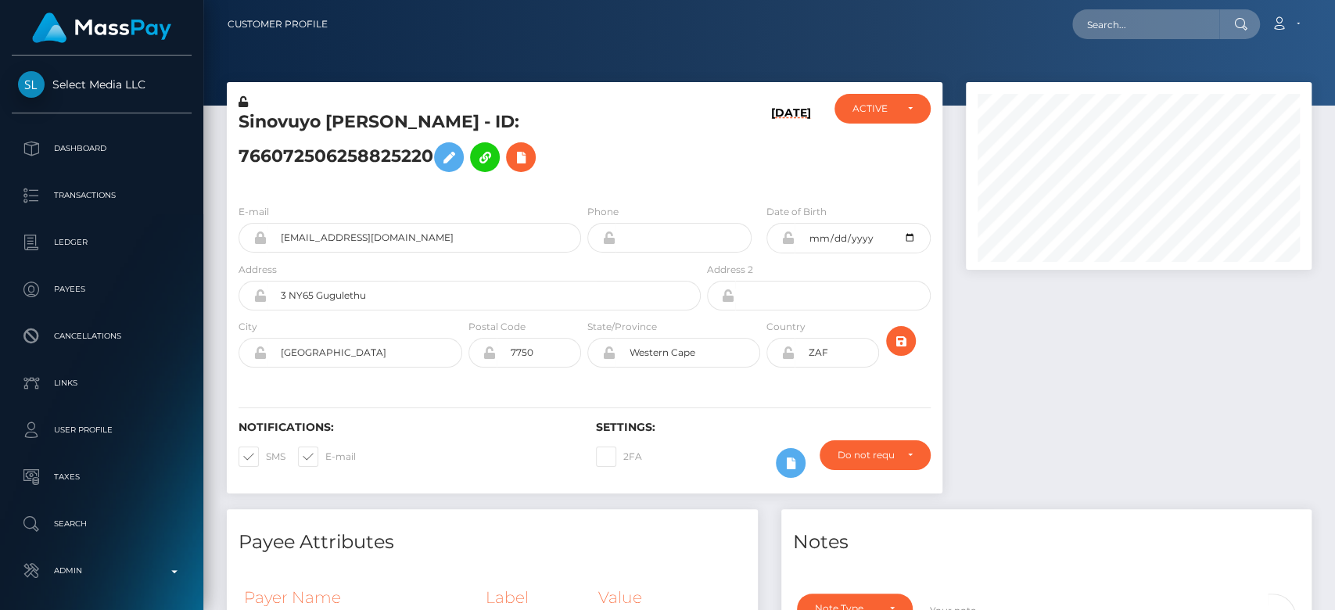
scroll to position [782071, 781913]
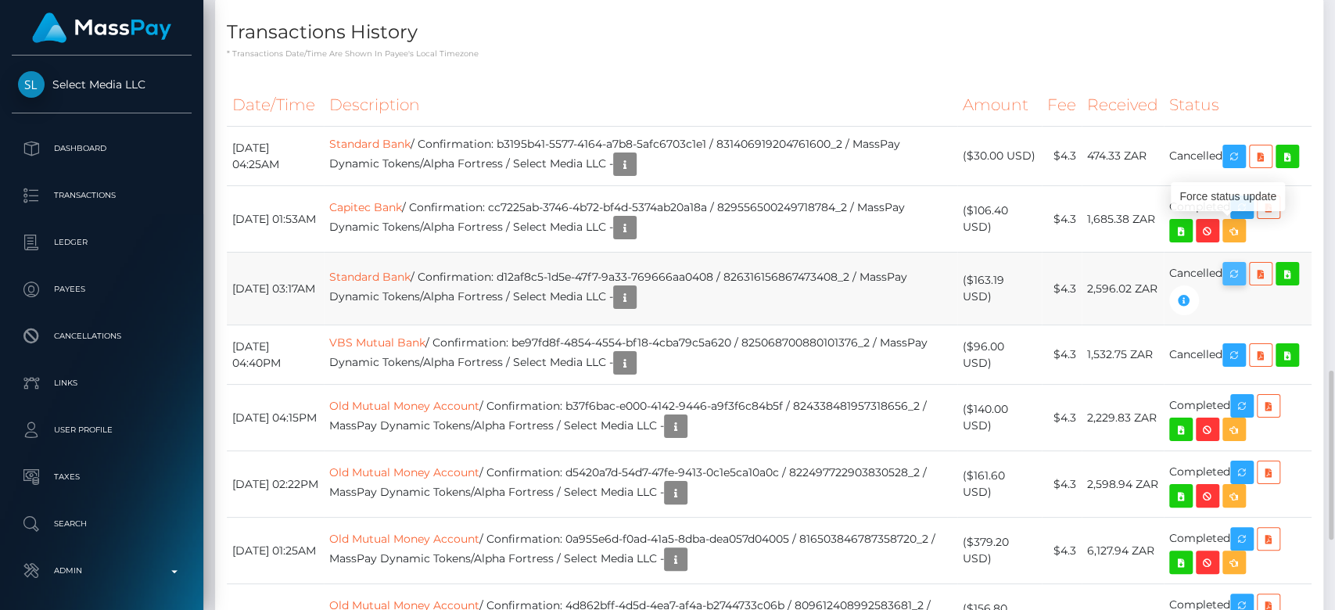
click at [1244, 264] on icon "button" at bounding box center [1234, 274] width 19 height 20
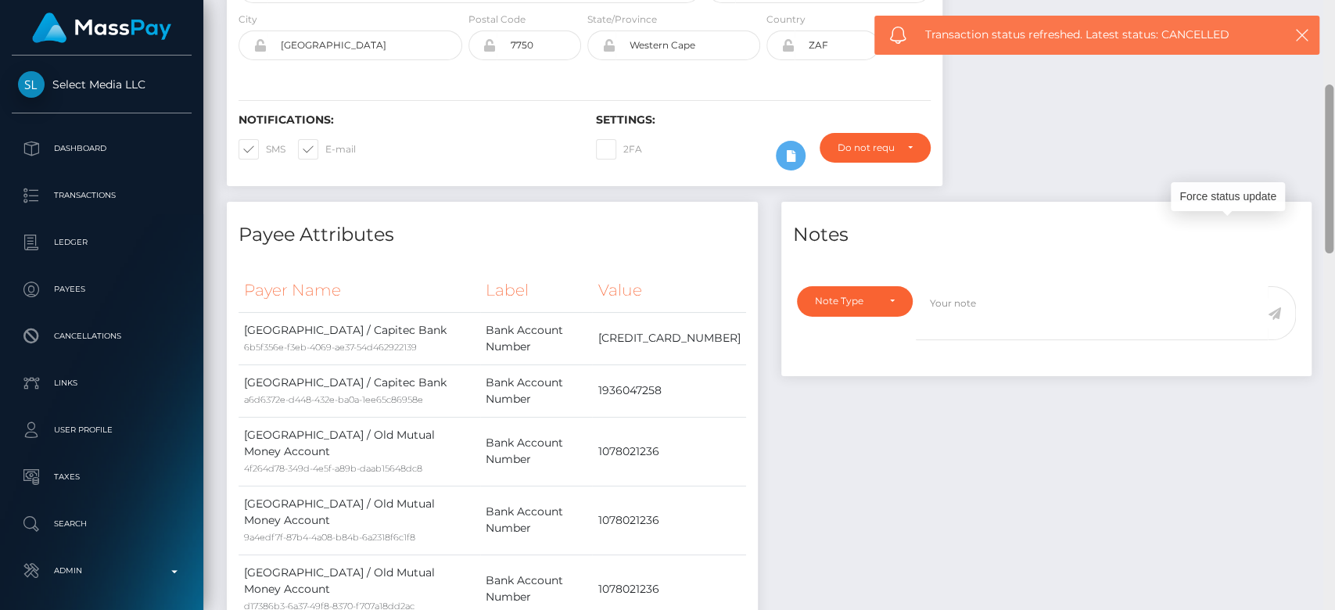
scroll to position [0, 0]
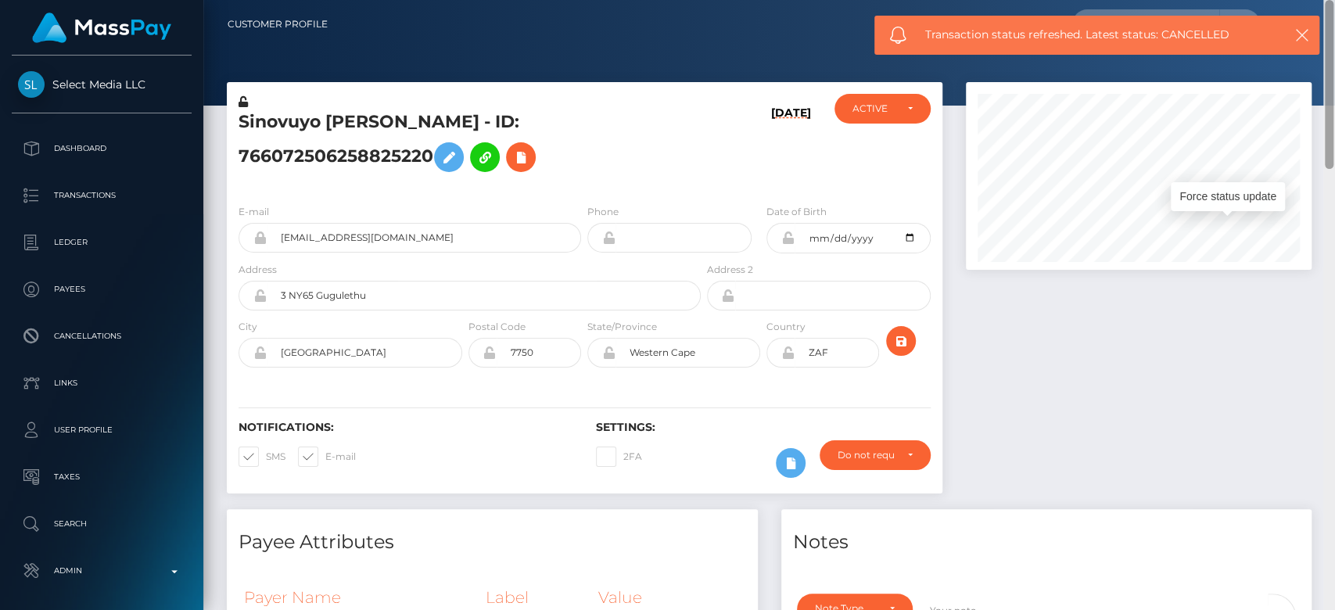
drag, startPoint x: 1327, startPoint y: 408, endPoint x: 1321, endPoint y: -46, distance: 453.8
click at [1321, 0] on html "Select Media LLC Dashboard Transactions Ledger Payees Links Taxes" at bounding box center [667, 305] width 1335 height 610
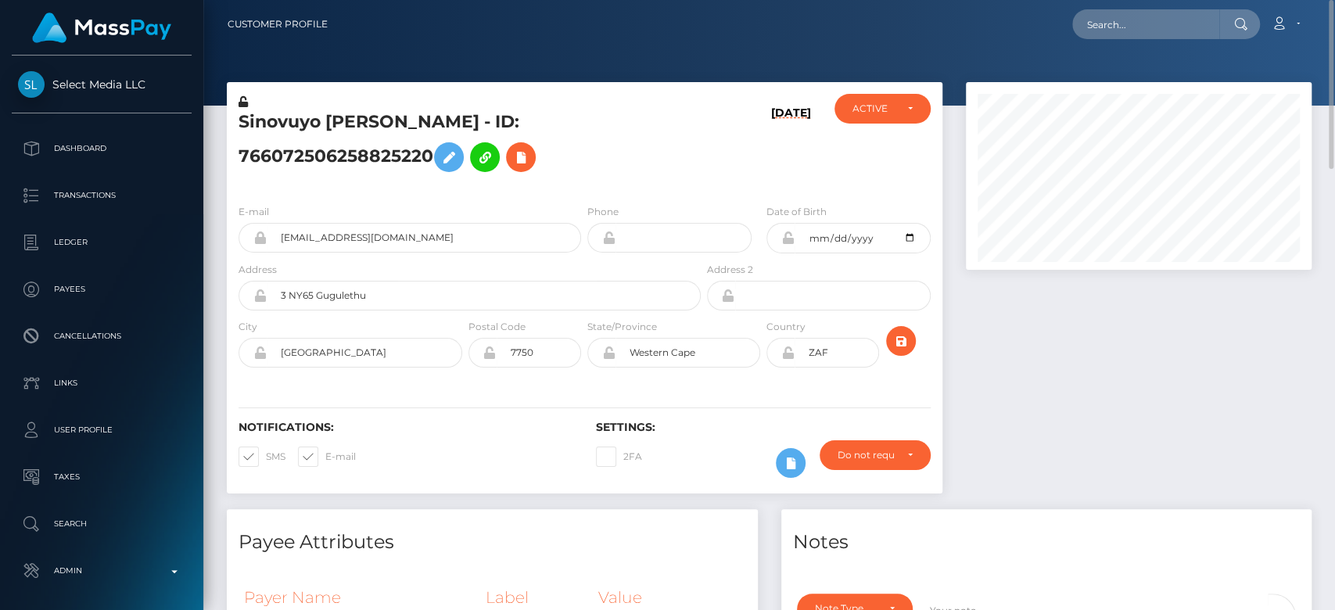
click at [1234, 20] on icon at bounding box center [1240, 24] width 13 height 13
click at [1189, 21] on input "text" at bounding box center [1145, 24] width 147 height 30
paste input "80f81831-6341-4443-bf63-b0081b1ed10e"
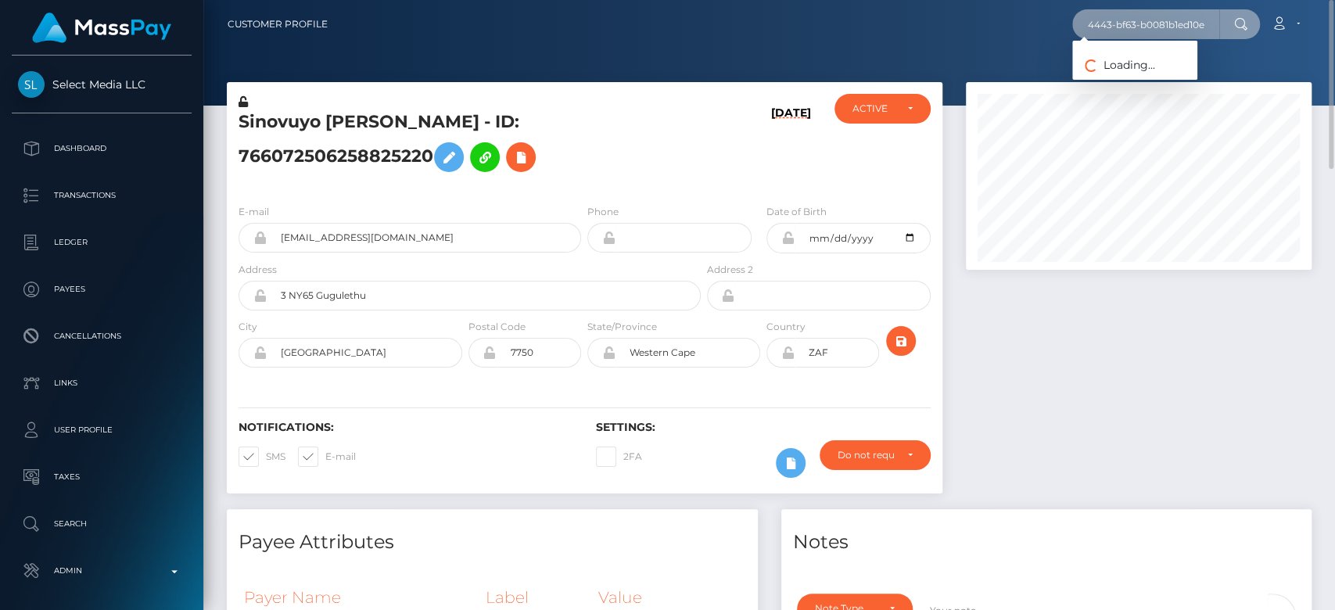
type input "80f81831-6341-4443-bf63-b0081b1ed10e"
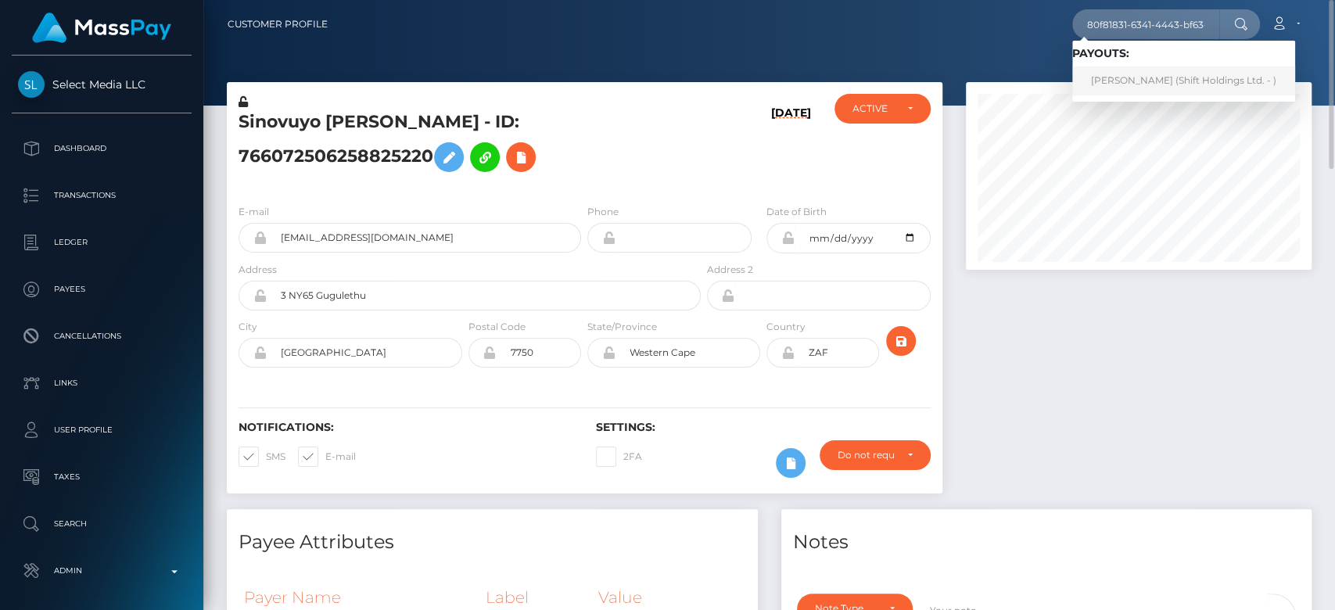
click at [1154, 81] on link "JOYCE DE NIEVA CUDEN (Shift Holdings Ltd. - )" at bounding box center [1183, 80] width 223 height 29
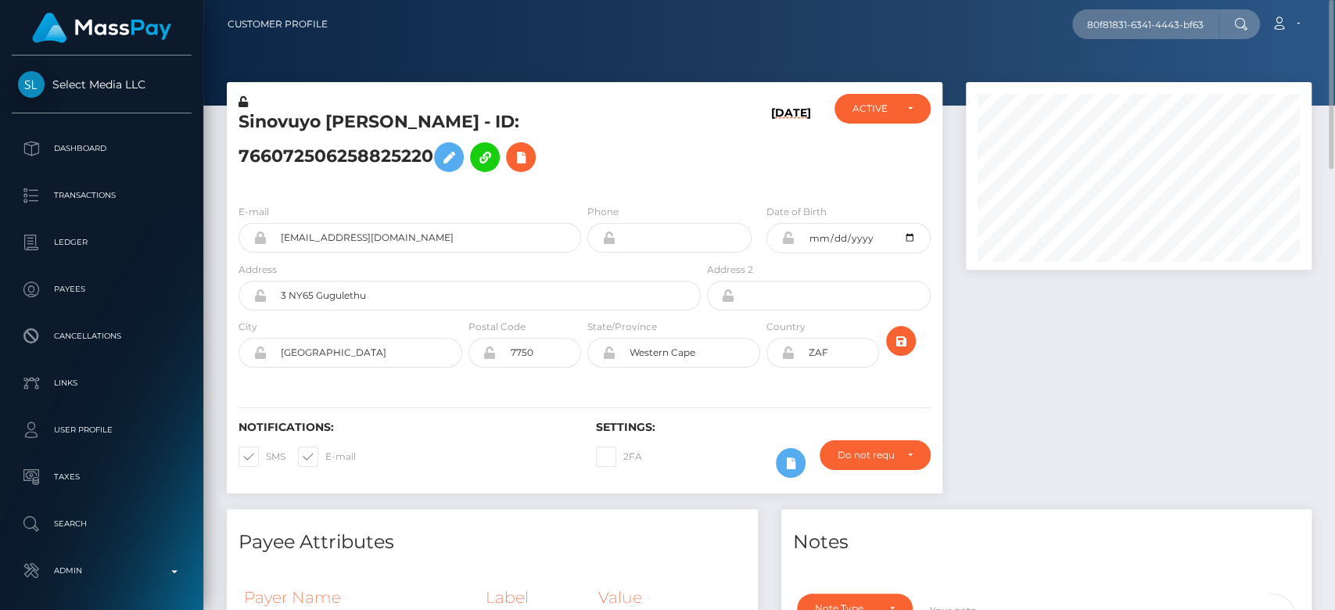
click at [1139, 341] on div at bounding box center [1138, 295] width 369 height 427
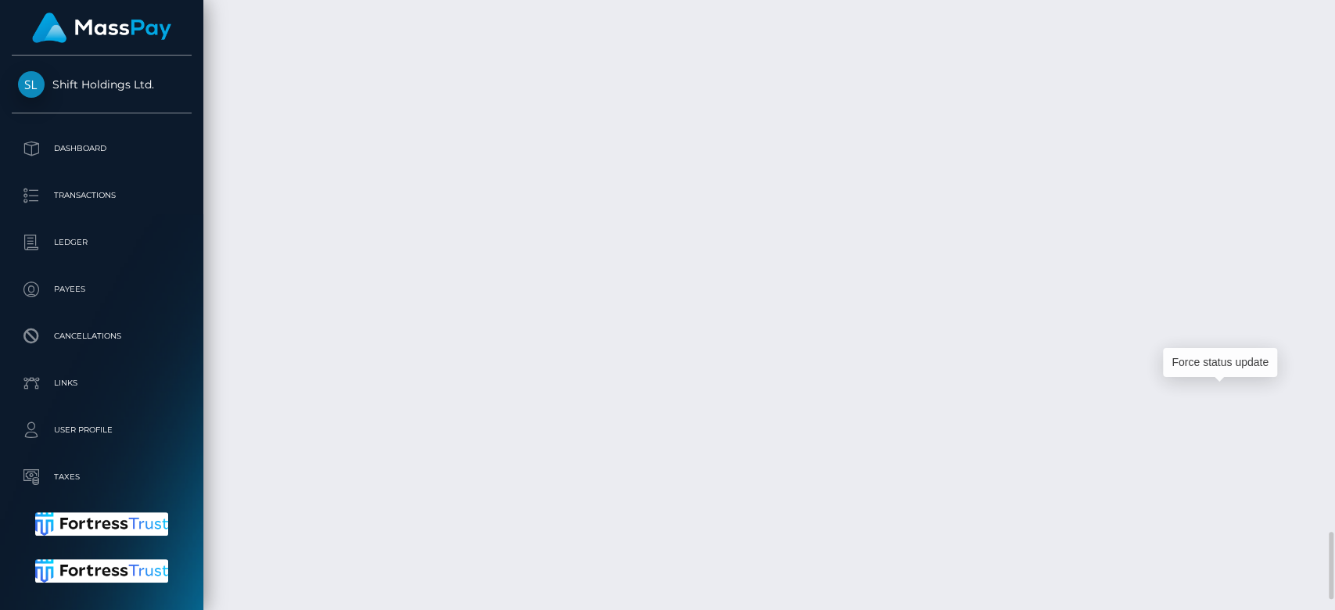
scroll to position [188, 346]
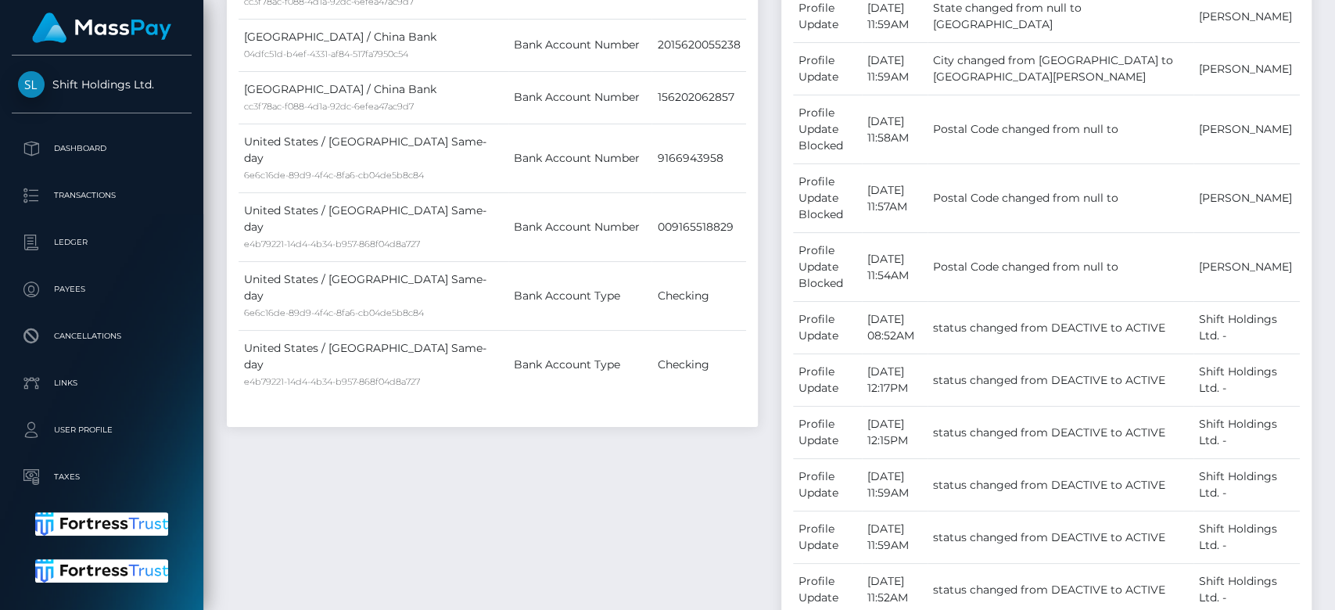
scroll to position [0, 0]
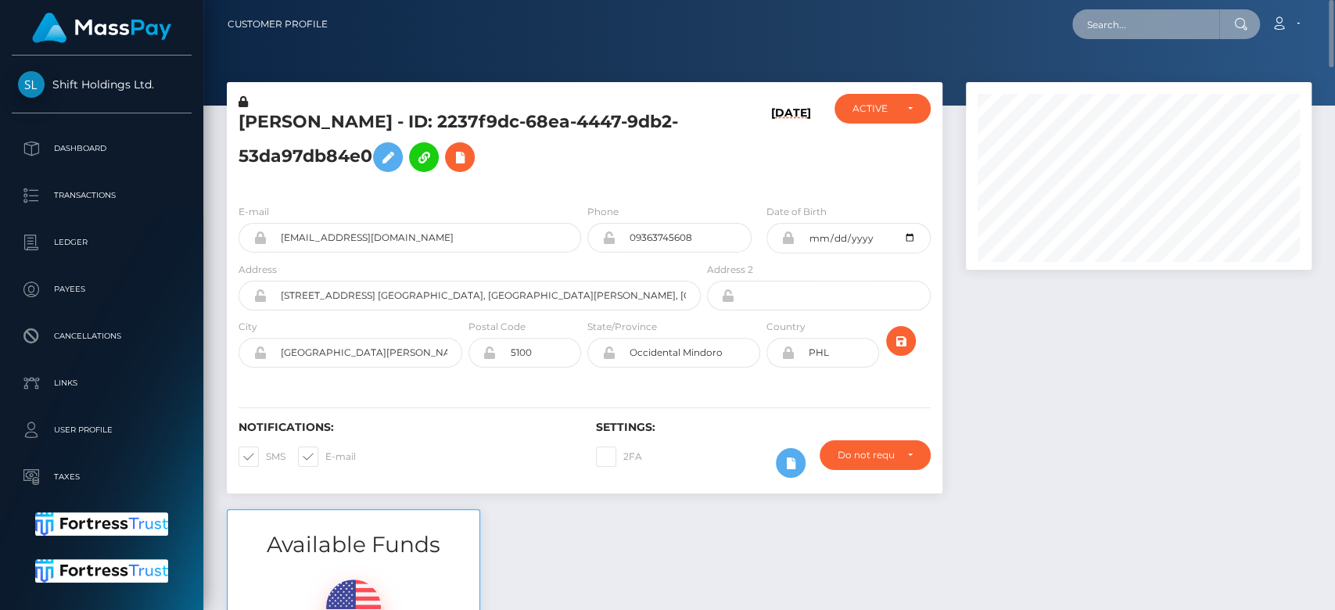
paste input "5c1ae4cc-a4c9-43a2-a2a8-e8c1a2ee1607"
click at [1120, 17] on input "5c1ae4cc-a4c9-43a2-a2a8-e8c1a2ee1607" at bounding box center [1145, 24] width 147 height 30
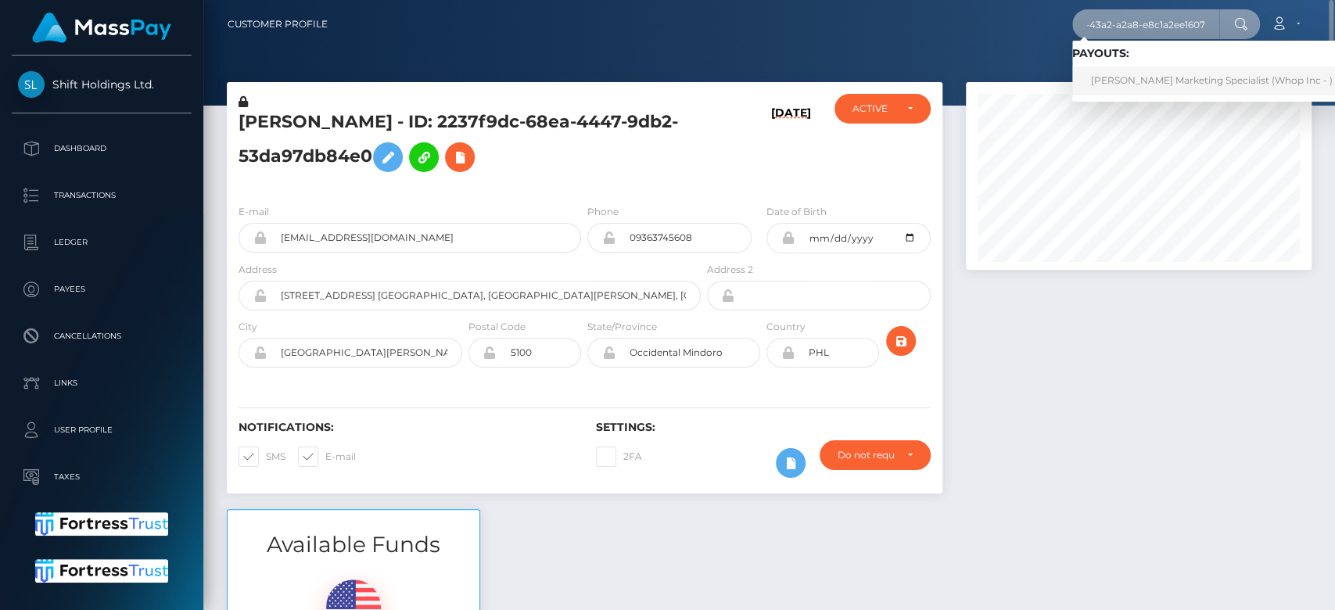
type input "5c1ae4cc-a4c9-43a2-a2a8-e8c1a2ee1607"
click at [1143, 77] on link "[PERSON_NAME] Marketing Specialist (Whop Inc - )" at bounding box center [1211, 80] width 279 height 29
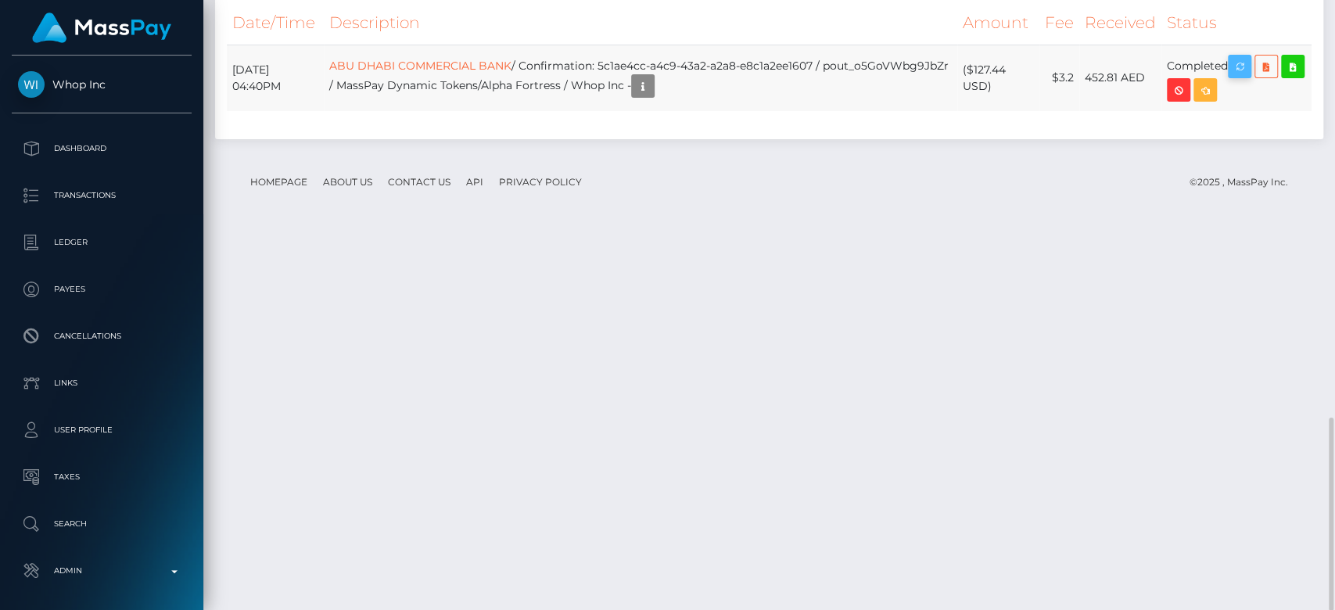
scroll to position [188, 346]
click at [1246, 77] on icon "button" at bounding box center [1239, 67] width 19 height 20
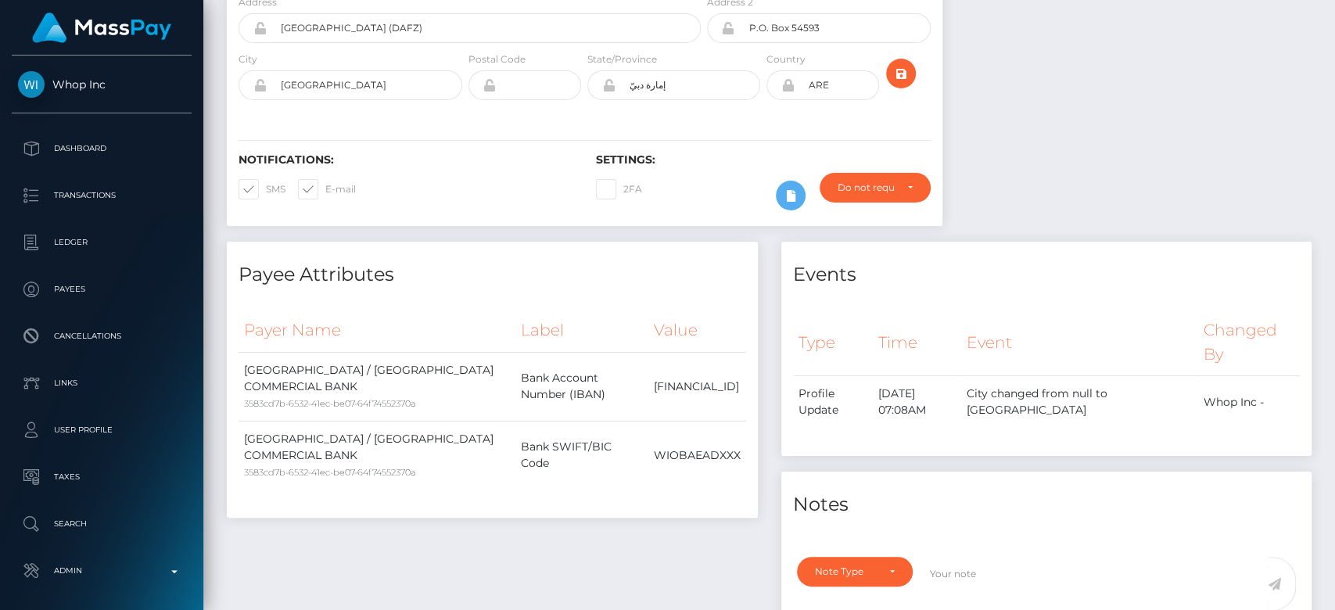
scroll to position [0, 0]
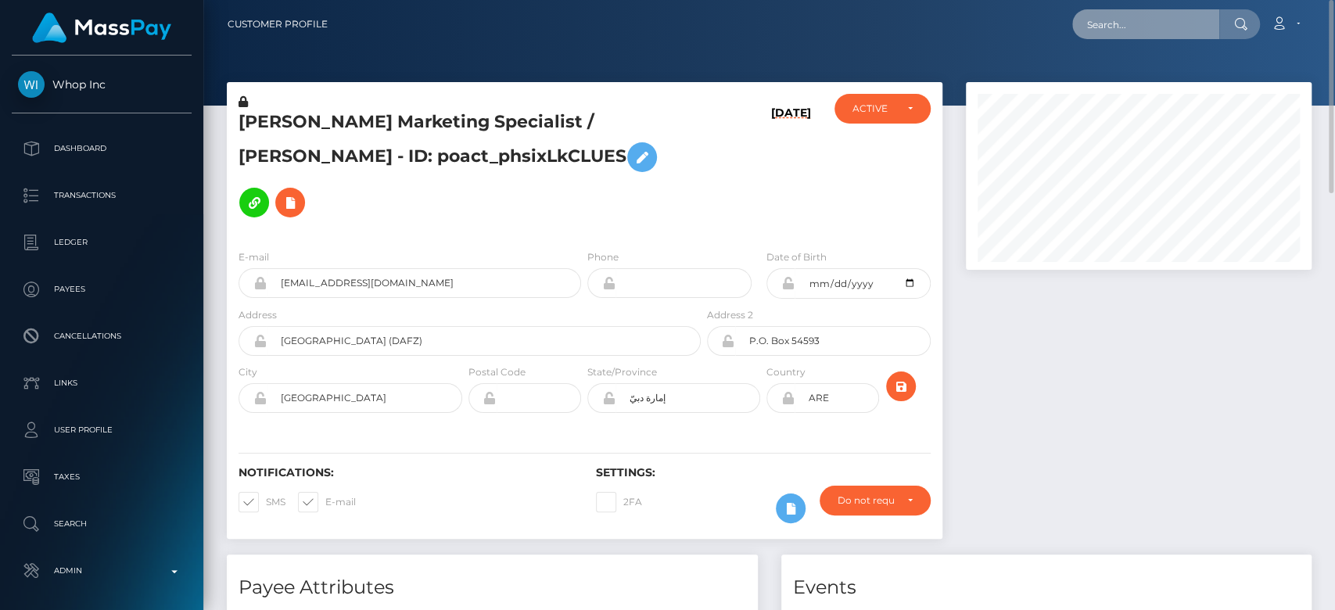
click at [1166, 22] on input "text" at bounding box center [1145, 24] width 147 height 30
paste input "d74ac115-42c2-4d11-ab4b-302c6b5aa9ab"
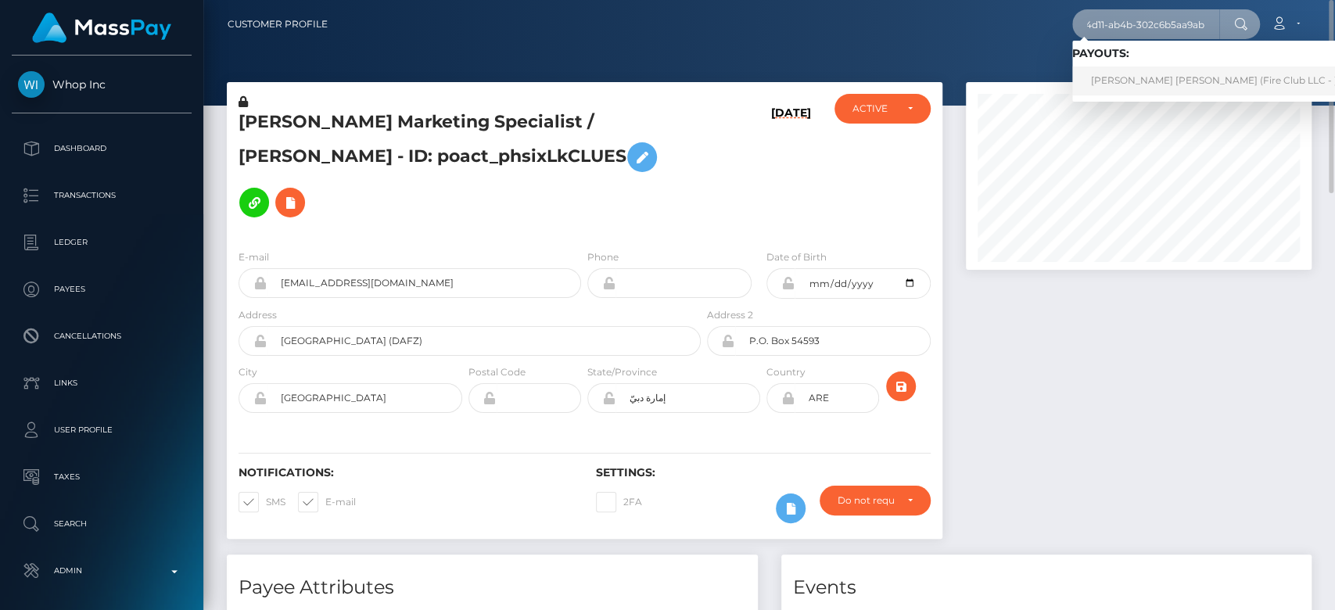
type input "d74ac115-42c2-4d11-ab4b-302c6b5aa9ab"
click at [1153, 72] on link "[PERSON_NAME] [PERSON_NAME] (Fire Club LLC - )" at bounding box center [1214, 80] width 284 height 29
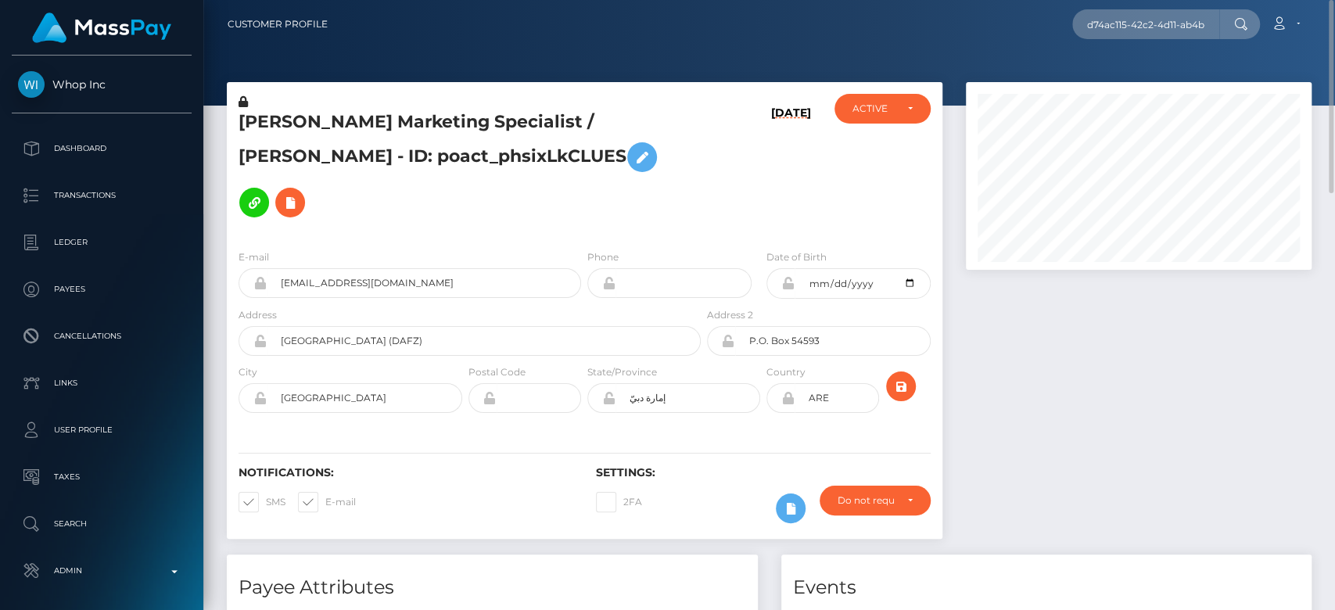
click at [1106, 408] on div at bounding box center [1138, 318] width 369 height 472
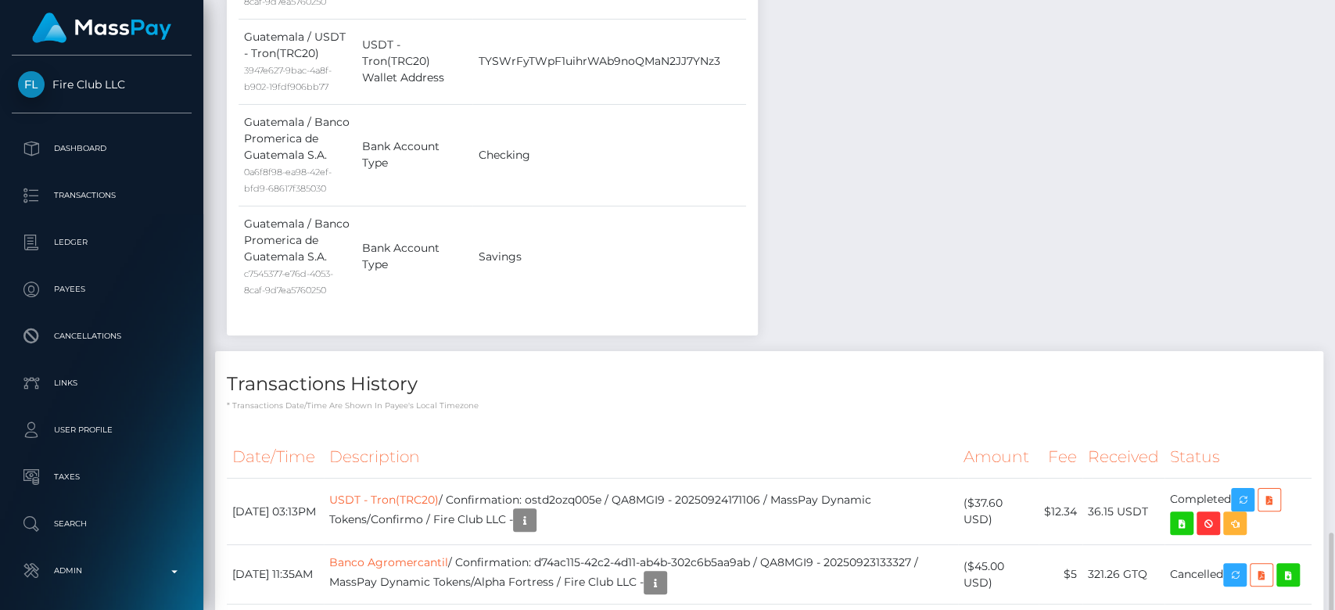
scroll to position [1629, 0]
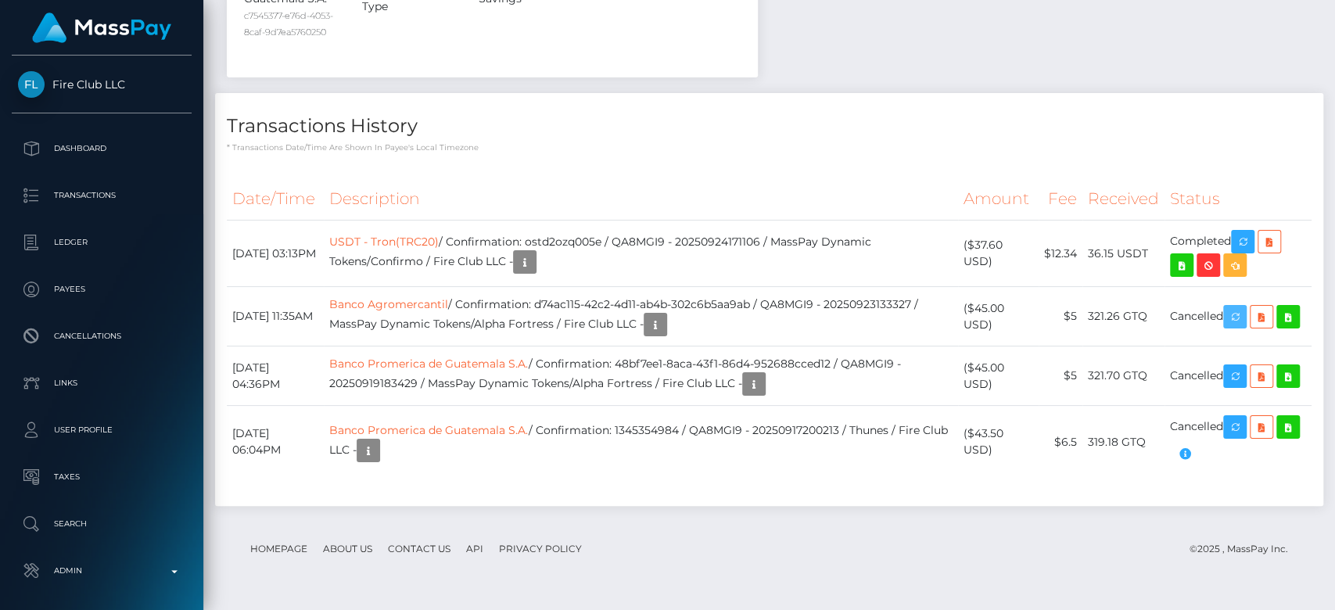
click at [1241, 310] on body "Fire Club LLC Dashboard Transactions Ledger Payees Cancellations" at bounding box center [667, 305] width 1335 height 610
click at [1240, 307] on icon "button" at bounding box center [1235, 317] width 19 height 20
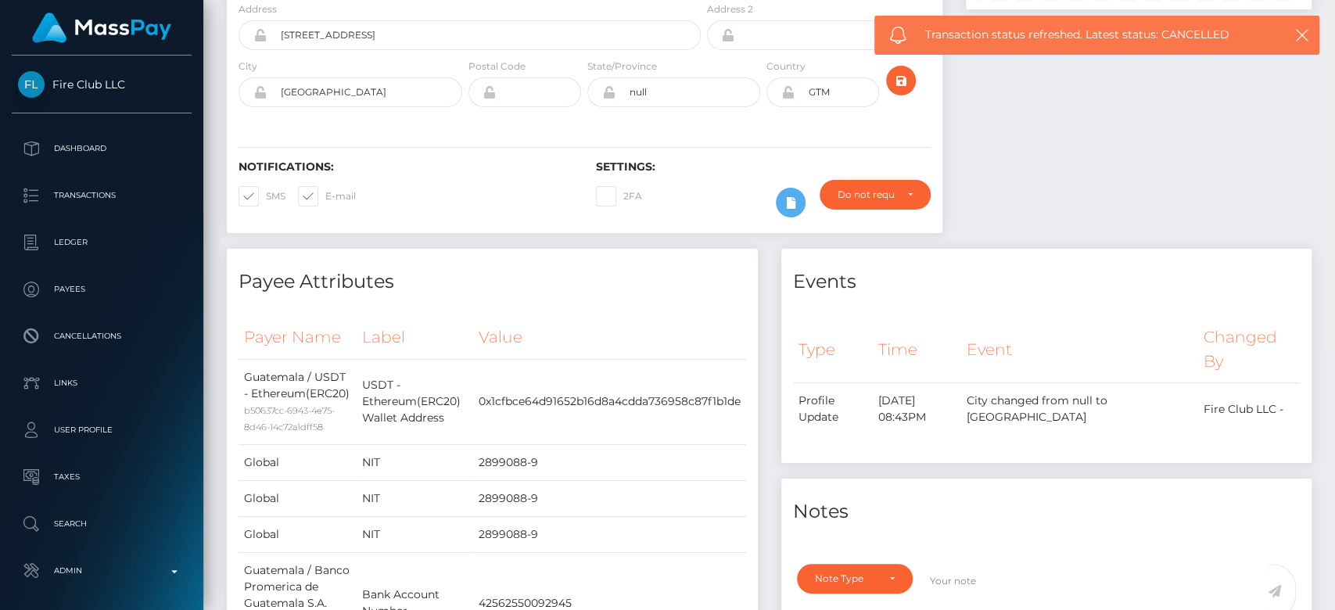
scroll to position [0, 0]
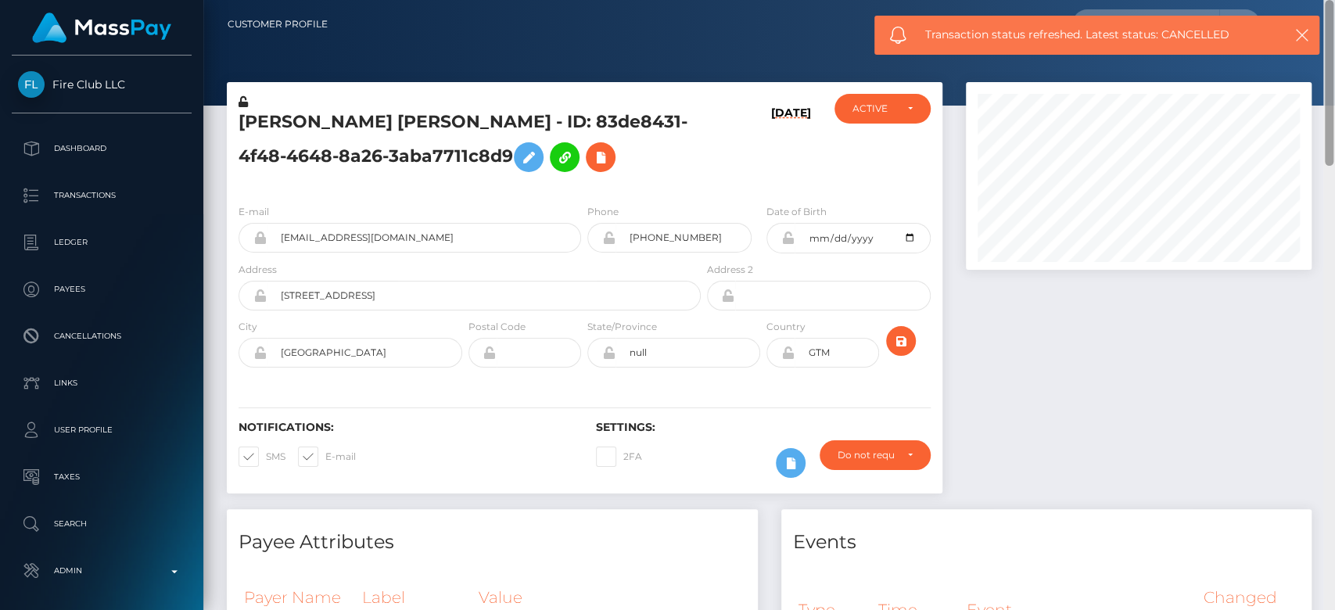
drag, startPoint x: 1330, startPoint y: 469, endPoint x: 1334, endPoint y: -81, distance: 550.7
click at [1334, 0] on html "Fire Club LLC Dashboard Transactions Ledger Payees Cancellations" at bounding box center [667, 305] width 1335 height 610
click at [1302, 29] on icon "button" at bounding box center [1303, 35] width 16 height 16
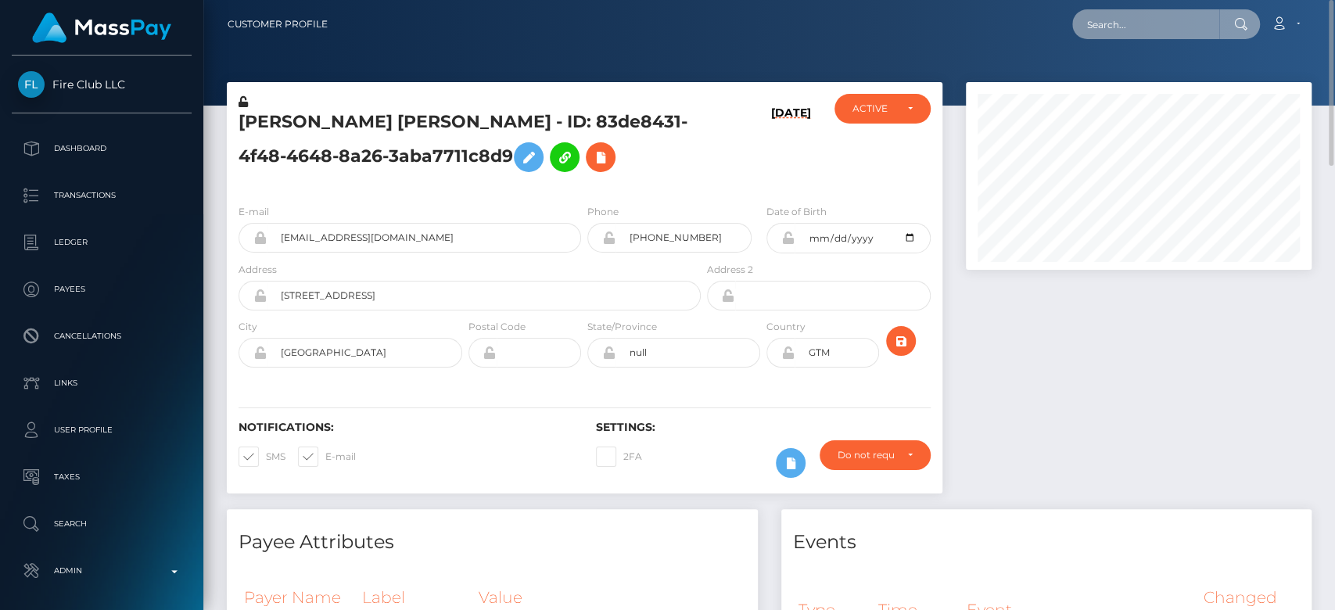
click at [1197, 22] on input "text" at bounding box center [1145, 24] width 147 height 30
paste input "1e47b2ad-f9b3-4415-a622-315f37efadb9"
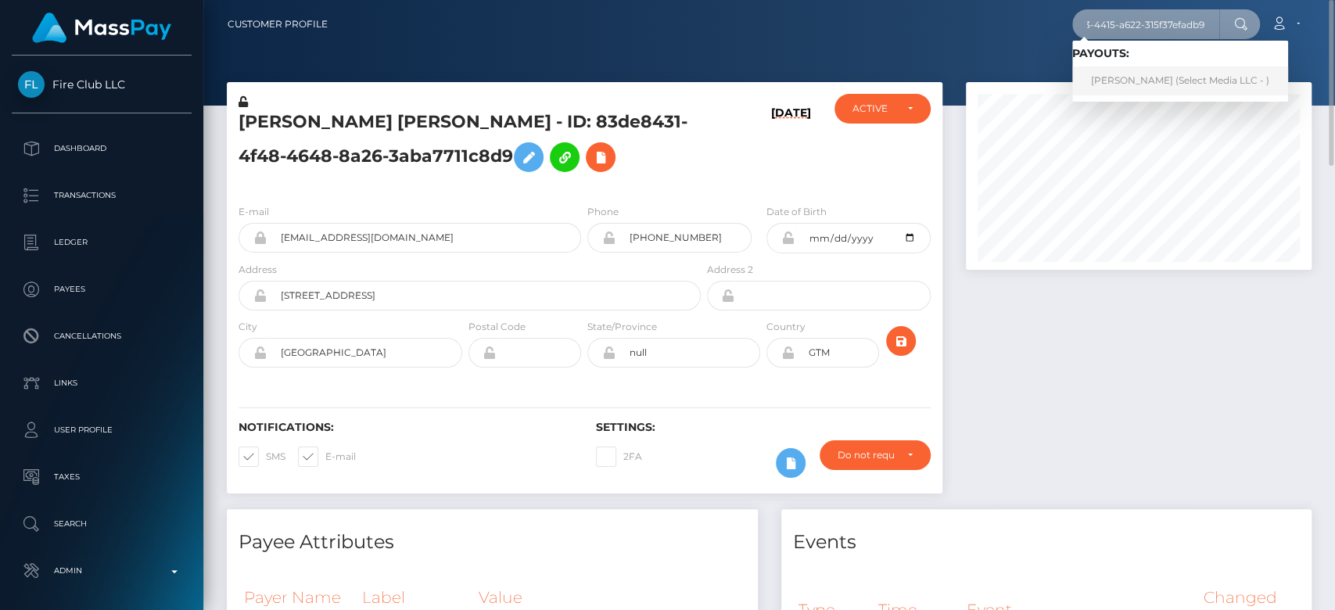
type input "1e47b2ad-f9b3-4415-a622-315f37efadb9"
click at [1138, 78] on link "PAMELA CLARIBEL BASTIAS (Select Media LLC - )" at bounding box center [1180, 80] width 216 height 29
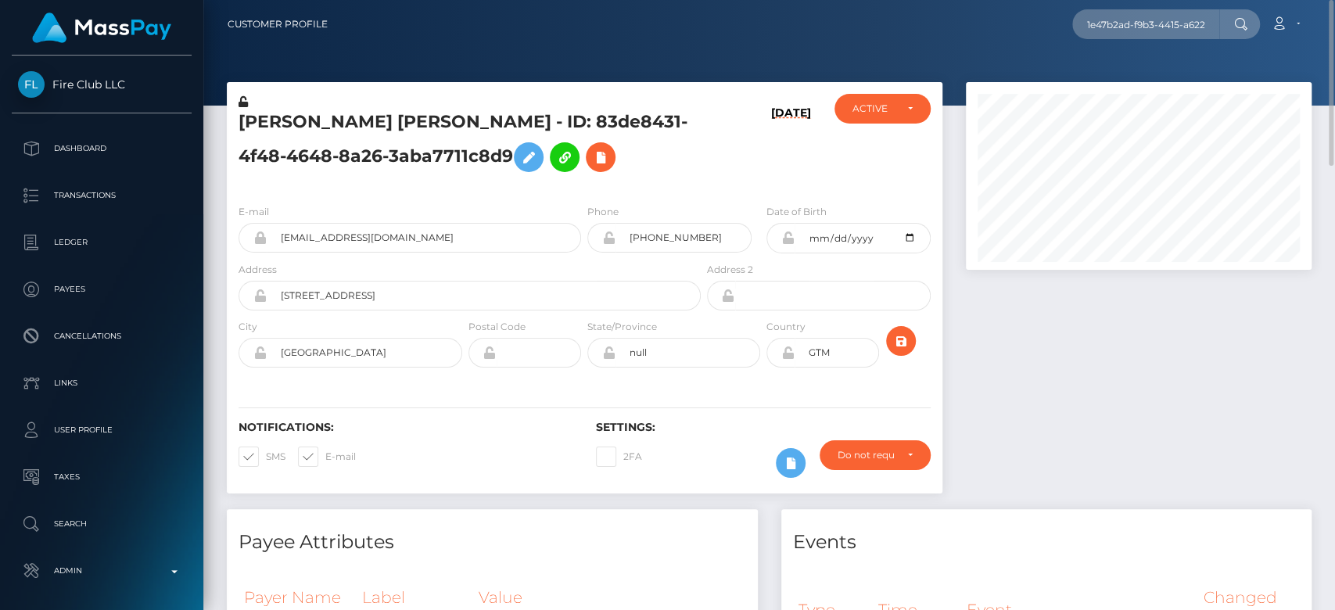
click at [1036, 348] on div at bounding box center [1138, 295] width 369 height 427
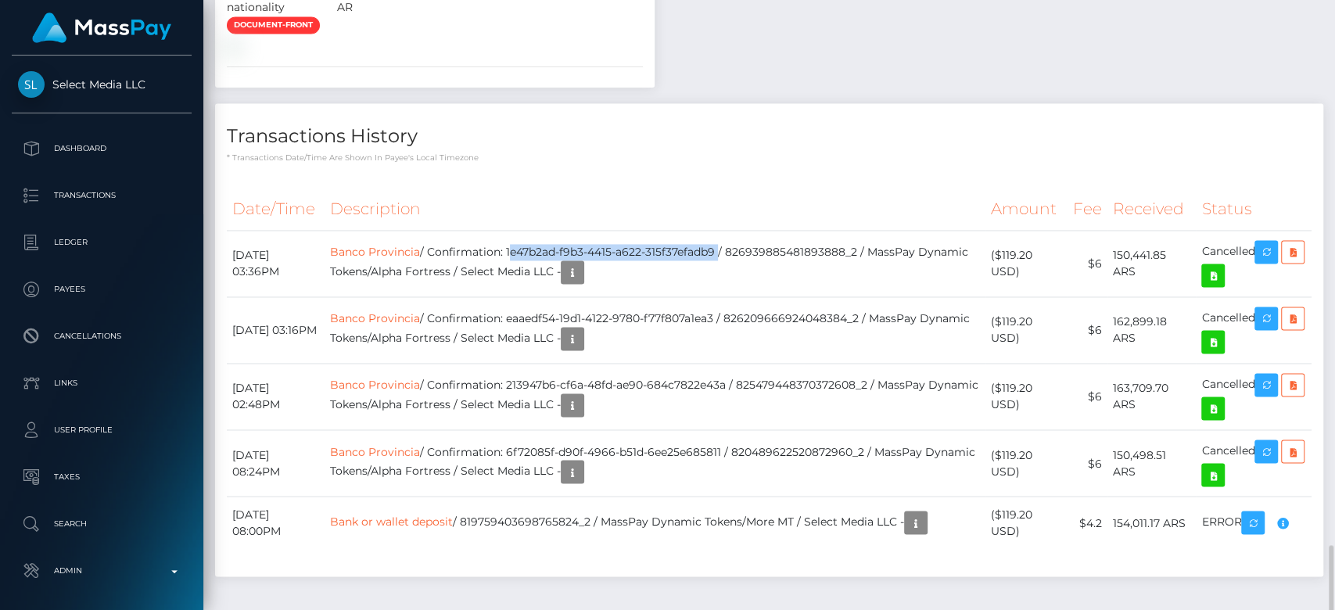
scroll to position [1649, 0]
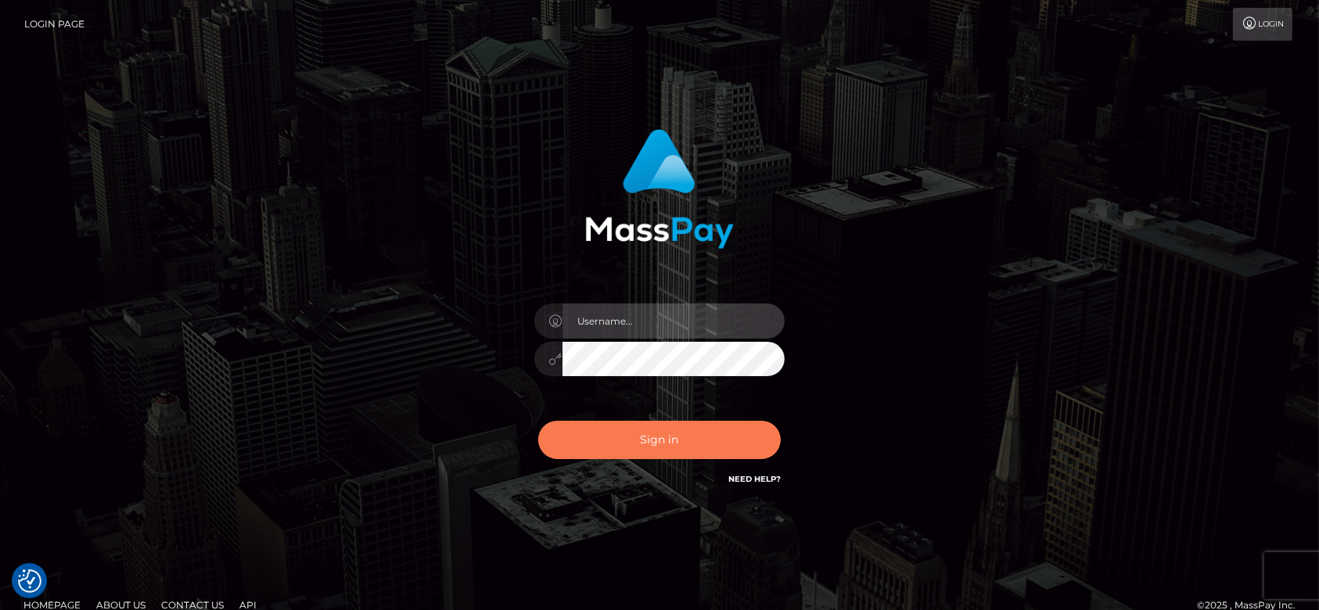
type input "[DOMAIN_NAME]"
click at [738, 437] on button "Sign in" at bounding box center [659, 440] width 243 height 38
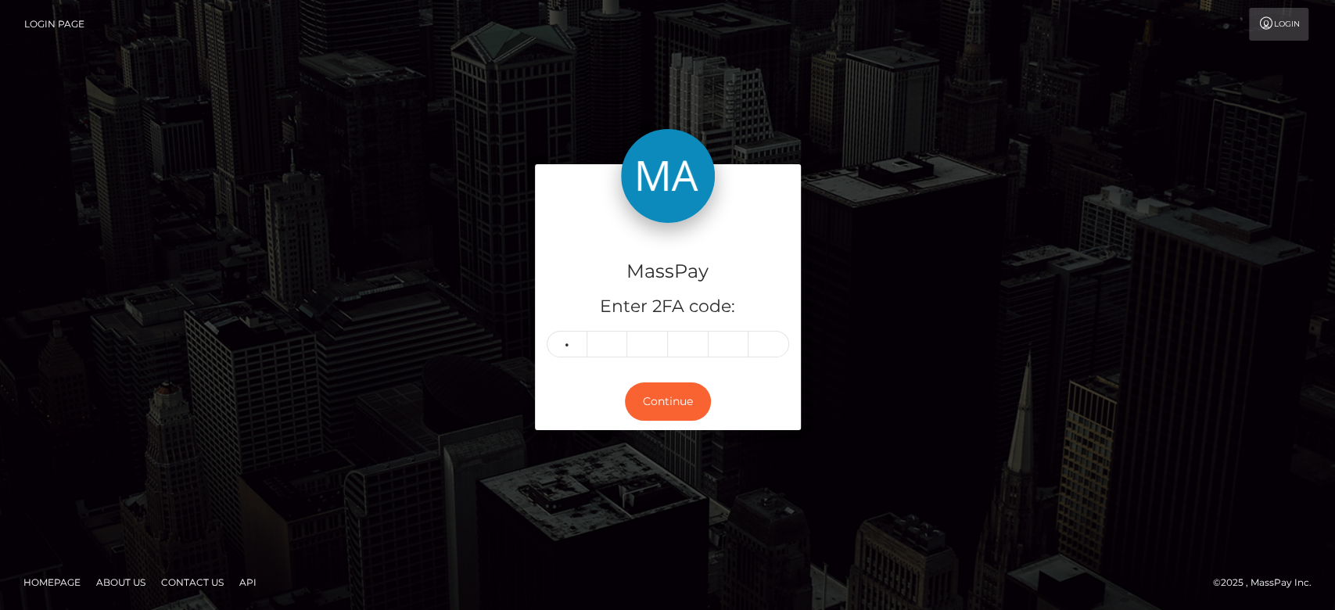
type input "2"
type input "9"
type input "4"
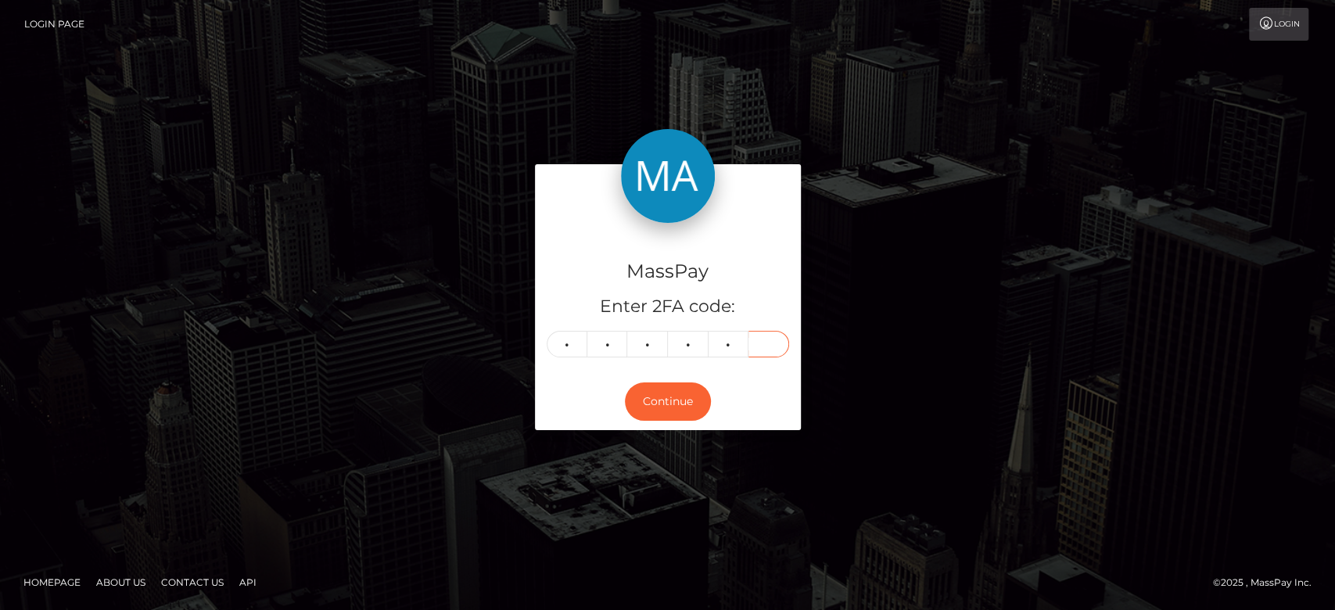
type input "2"
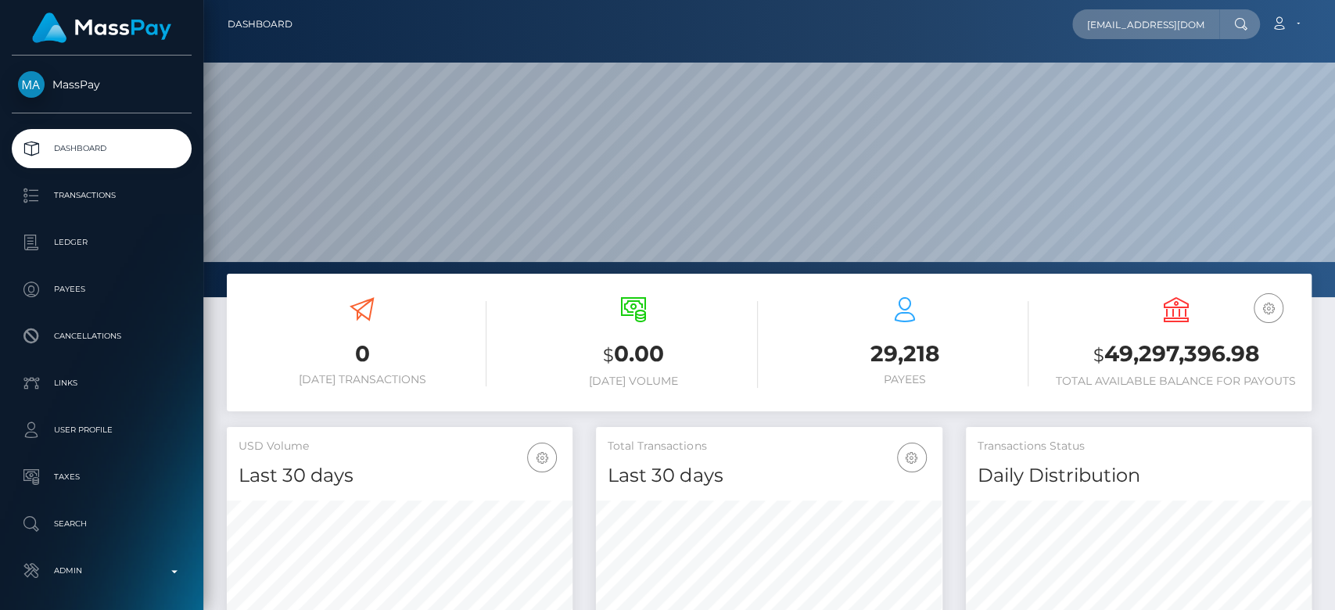
type input "[EMAIL_ADDRESS][DOMAIN_NAME]"
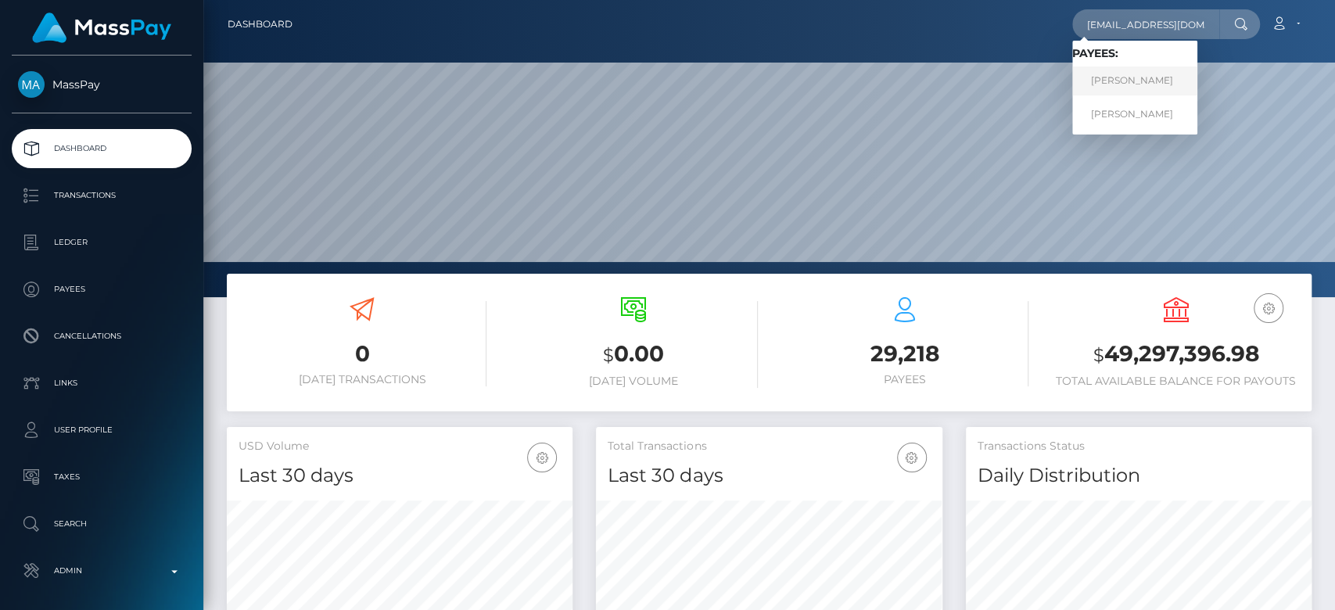
click at [1139, 76] on link "[PERSON_NAME]" at bounding box center [1134, 80] width 125 height 29
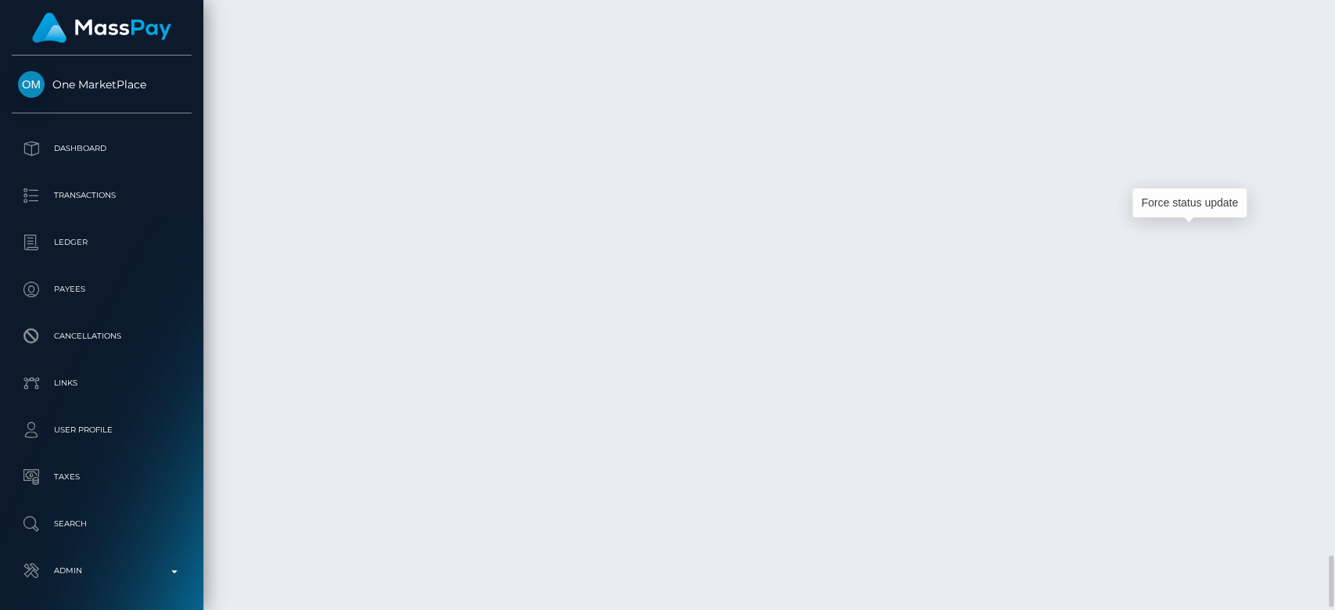
scroll to position [188, 346]
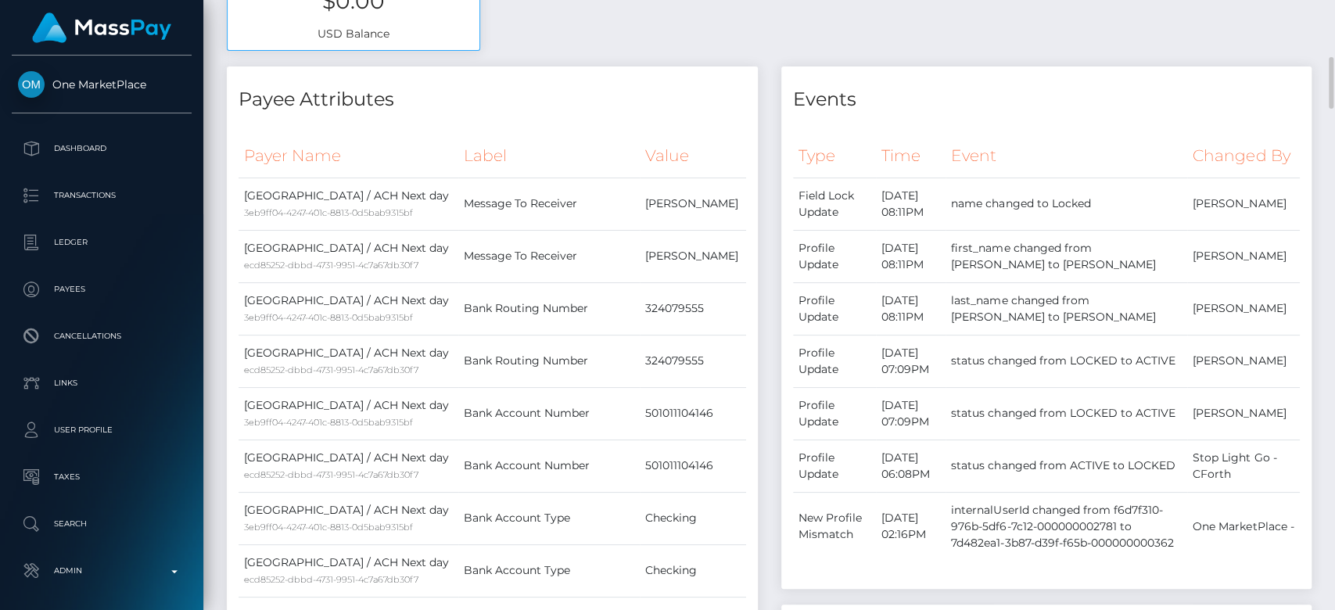
scroll to position [0, 0]
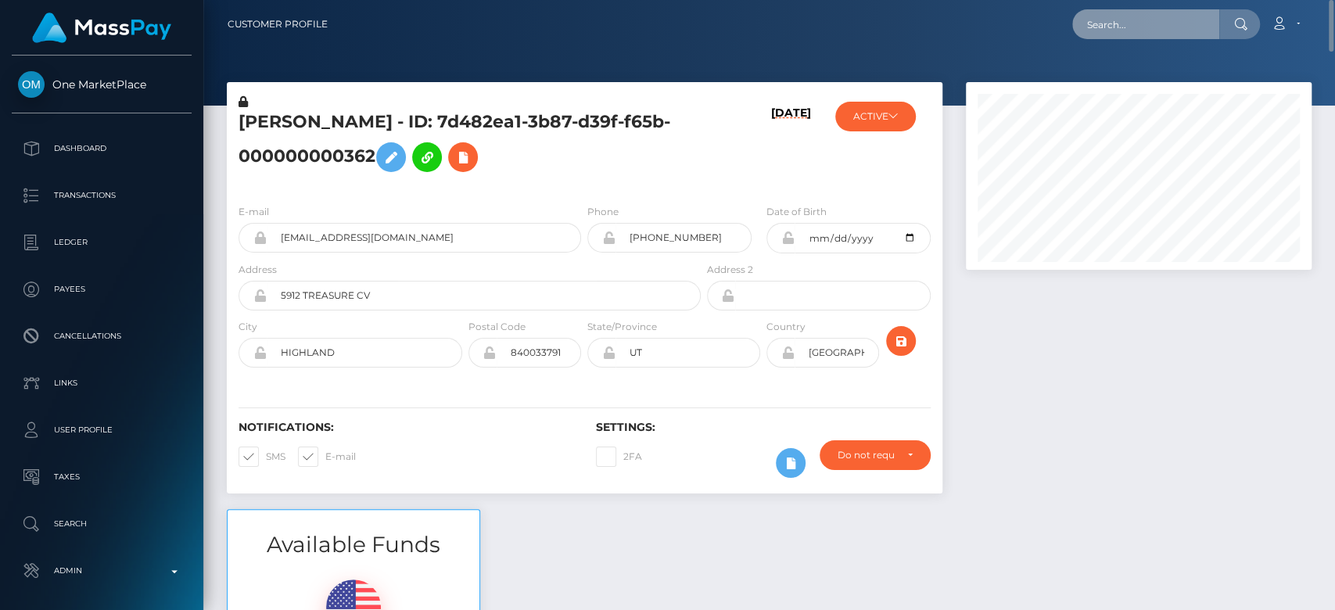
click at [1196, 22] on input "text" at bounding box center [1145, 24] width 147 height 30
paste input "elmaestro777@icloud.com"
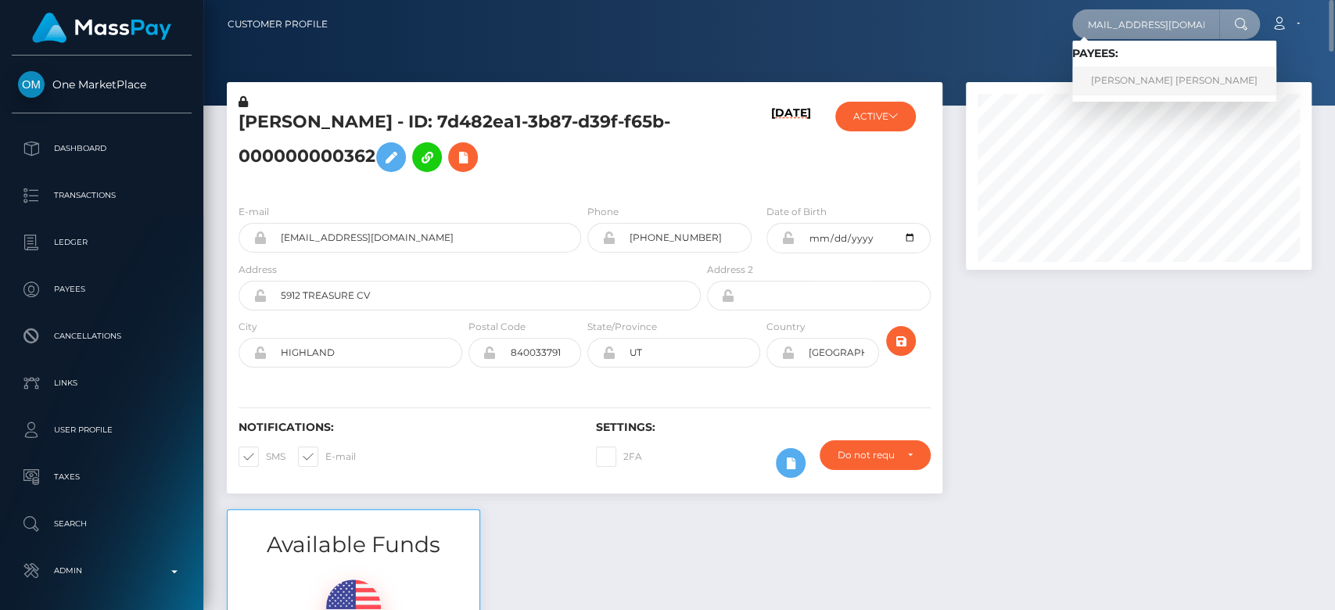
type input "elmaestro777@icloud.com"
click at [1164, 86] on link "Malik DSean Hayes Hawkins" at bounding box center [1174, 80] width 204 height 29
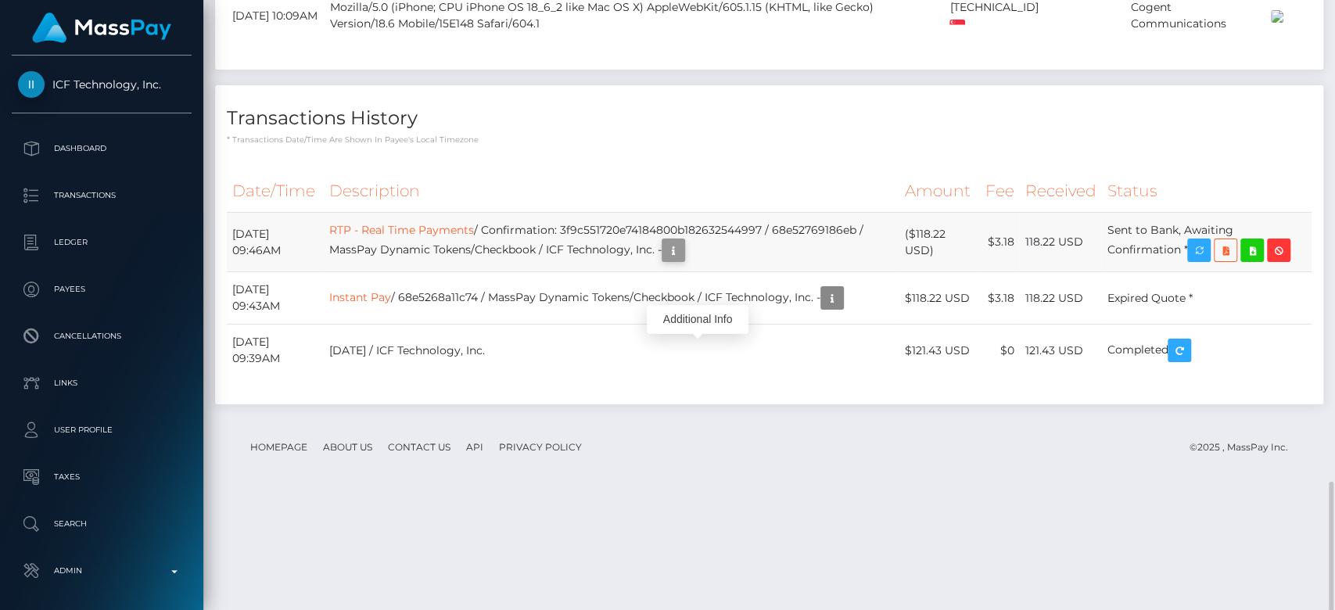
scroll to position [188, 346]
click at [683, 260] on icon "button" at bounding box center [673, 251] width 19 height 20
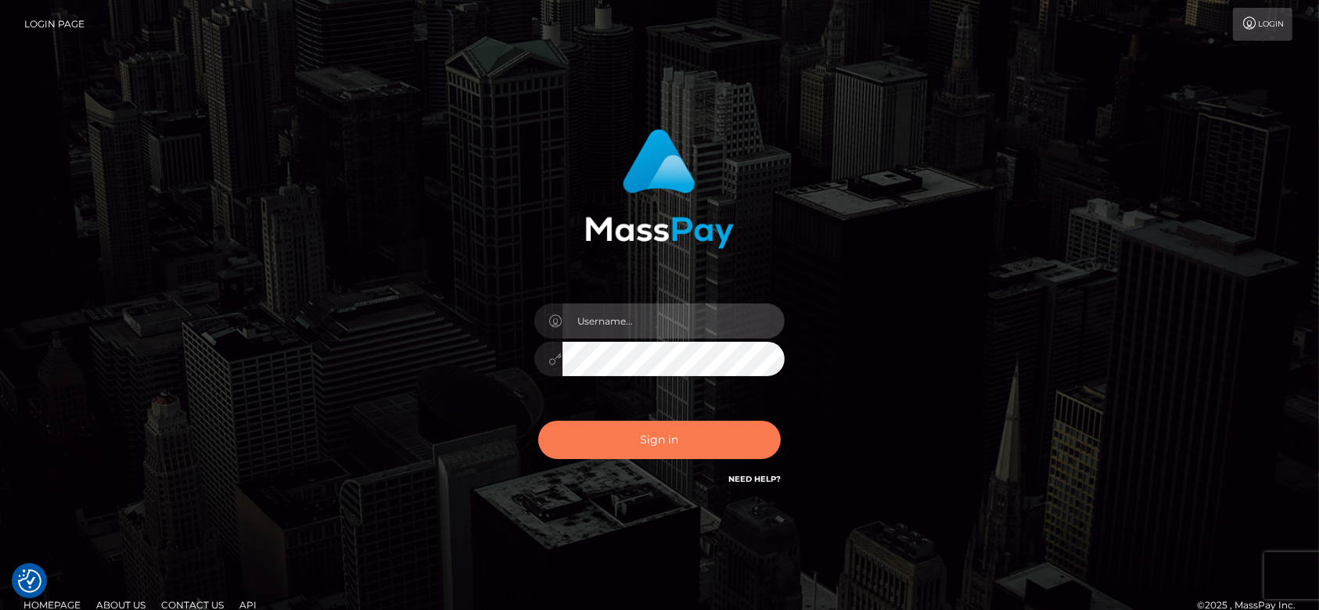
type input "[DOMAIN_NAME]"
click at [695, 437] on button "Sign in" at bounding box center [659, 440] width 243 height 38
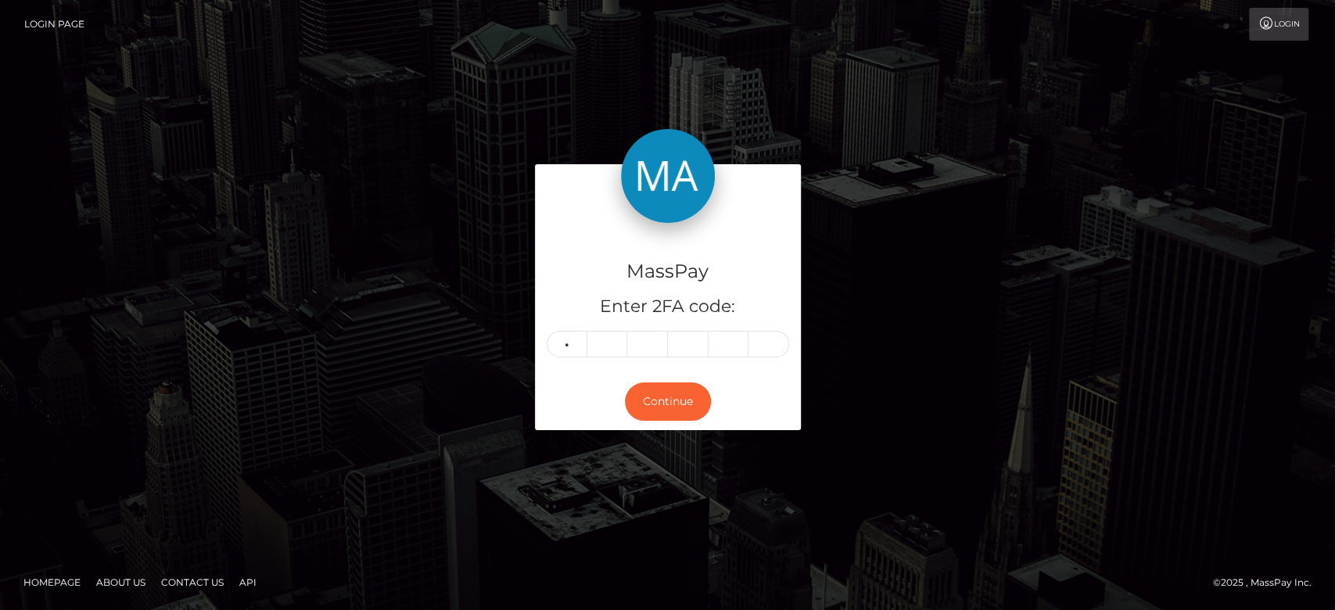
type input "6"
type input "5"
type input "8"
type input "9"
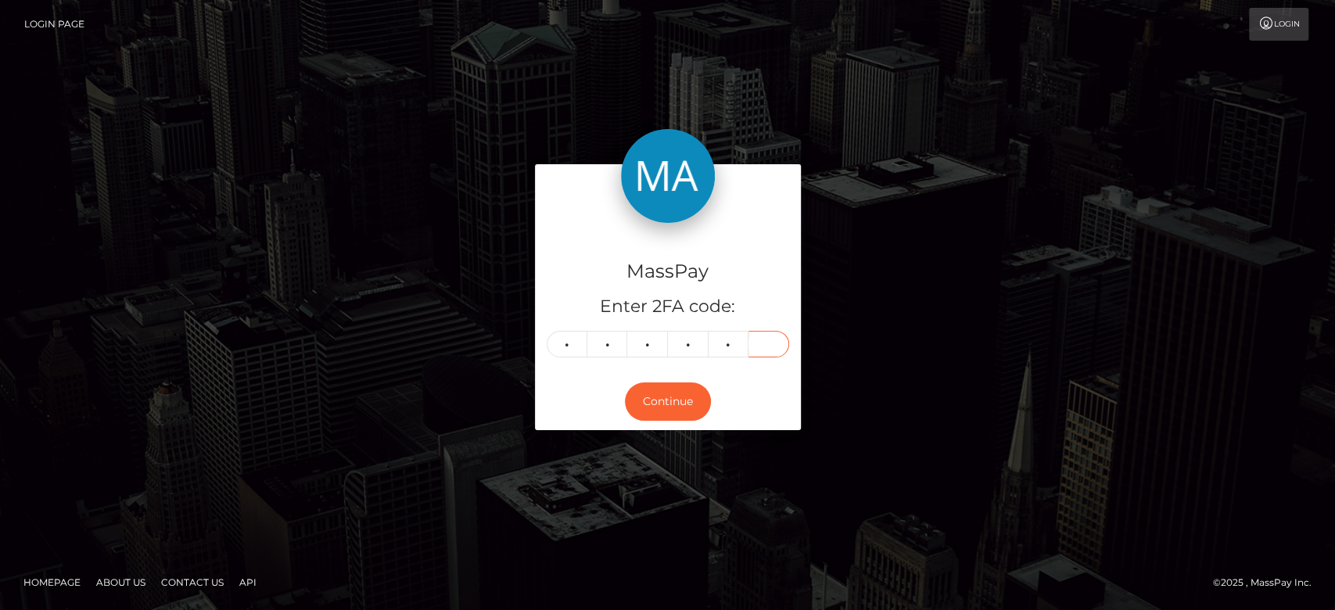
type input "9"
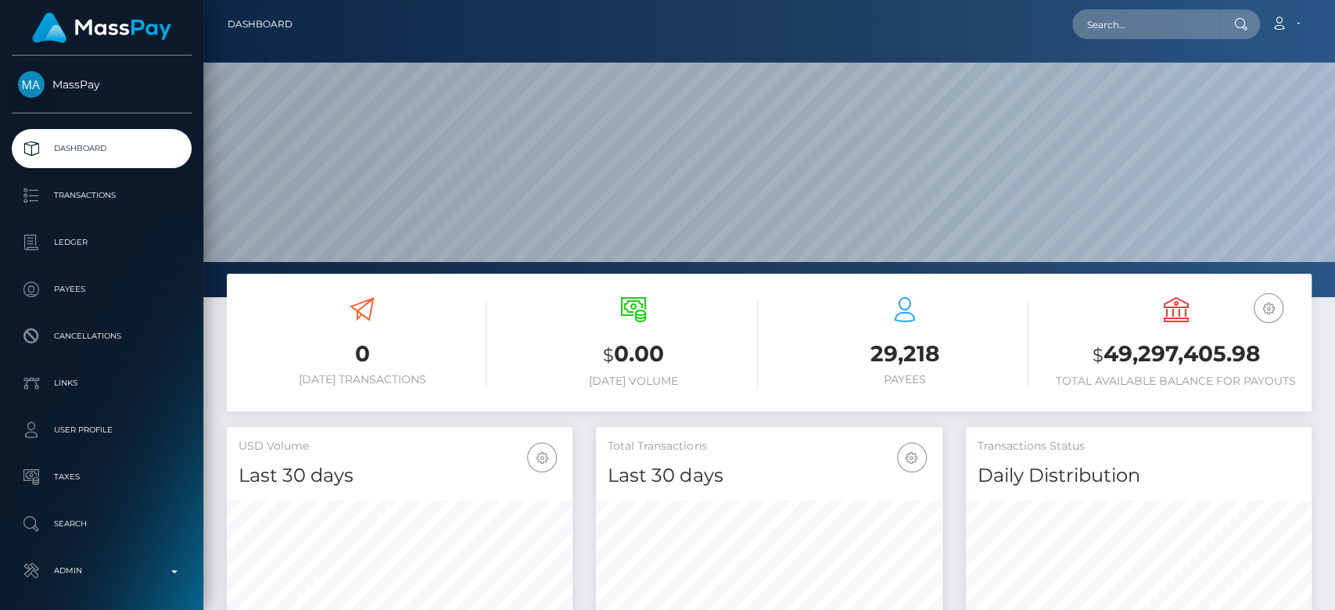
scroll to position [276, 346]
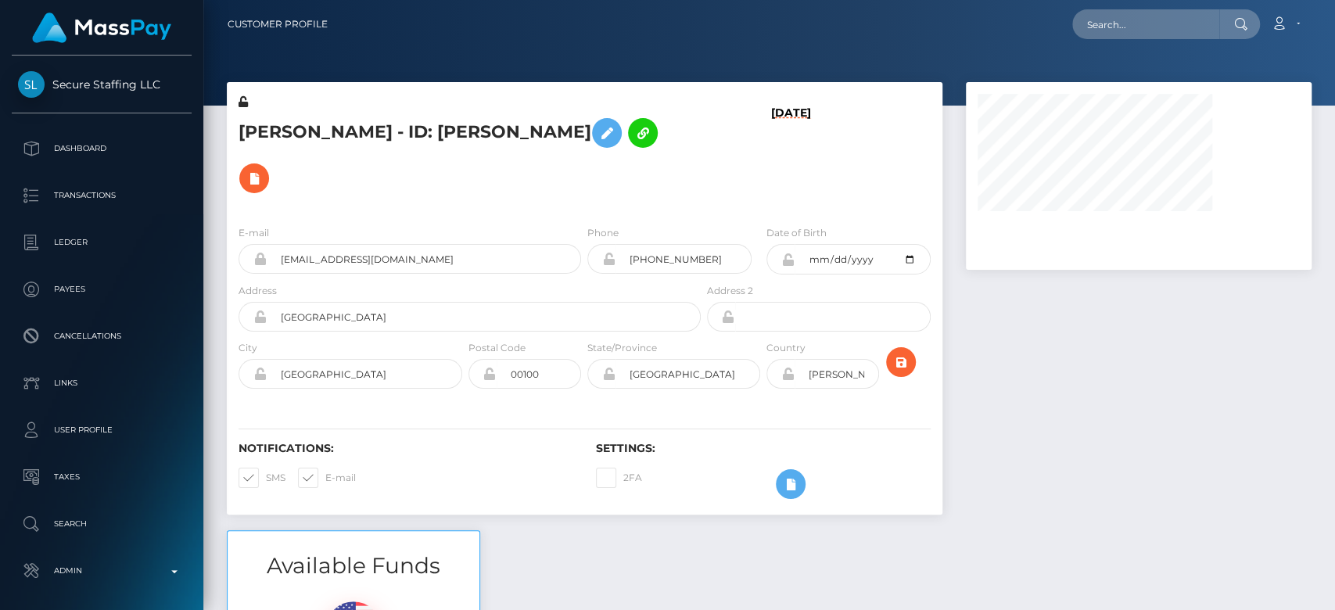
click at [1019, 345] on div at bounding box center [1138, 306] width 369 height 448
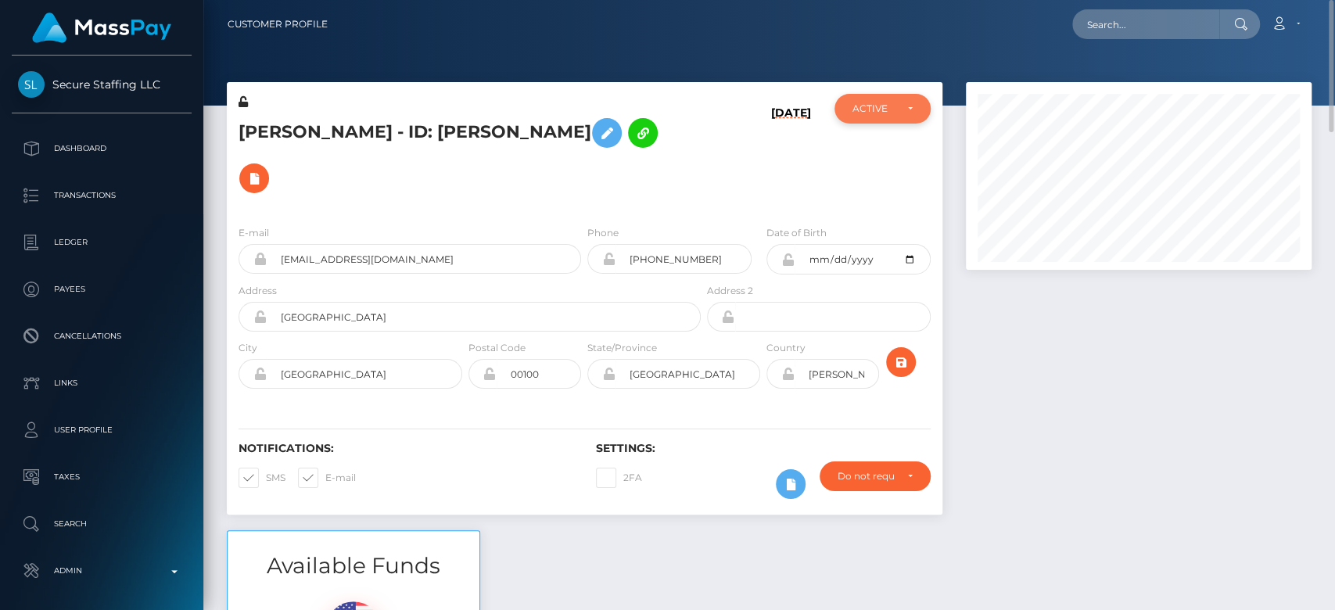
click at [907, 117] on div "ACTIVE" at bounding box center [882, 109] width 95 height 30
click at [868, 112] on div "ACTIVE" at bounding box center [873, 108] width 41 height 13
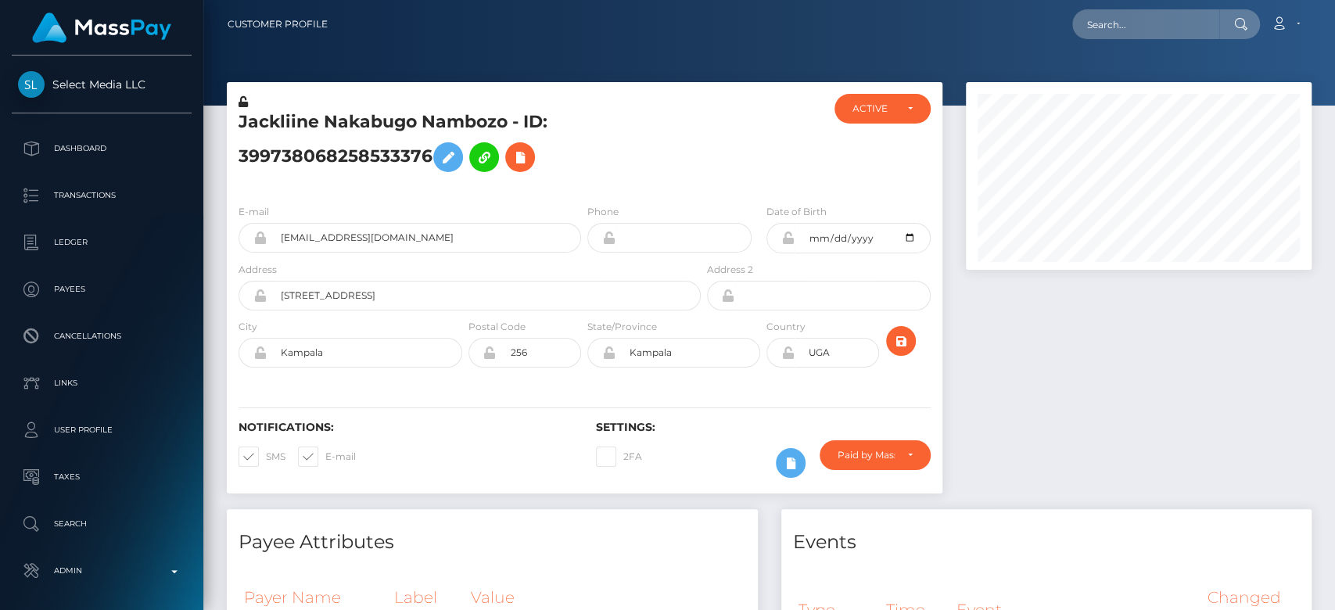
scroll to position [188, 346]
click at [915, 104] on div "ACTIVE" at bounding box center [882, 109] width 95 height 30
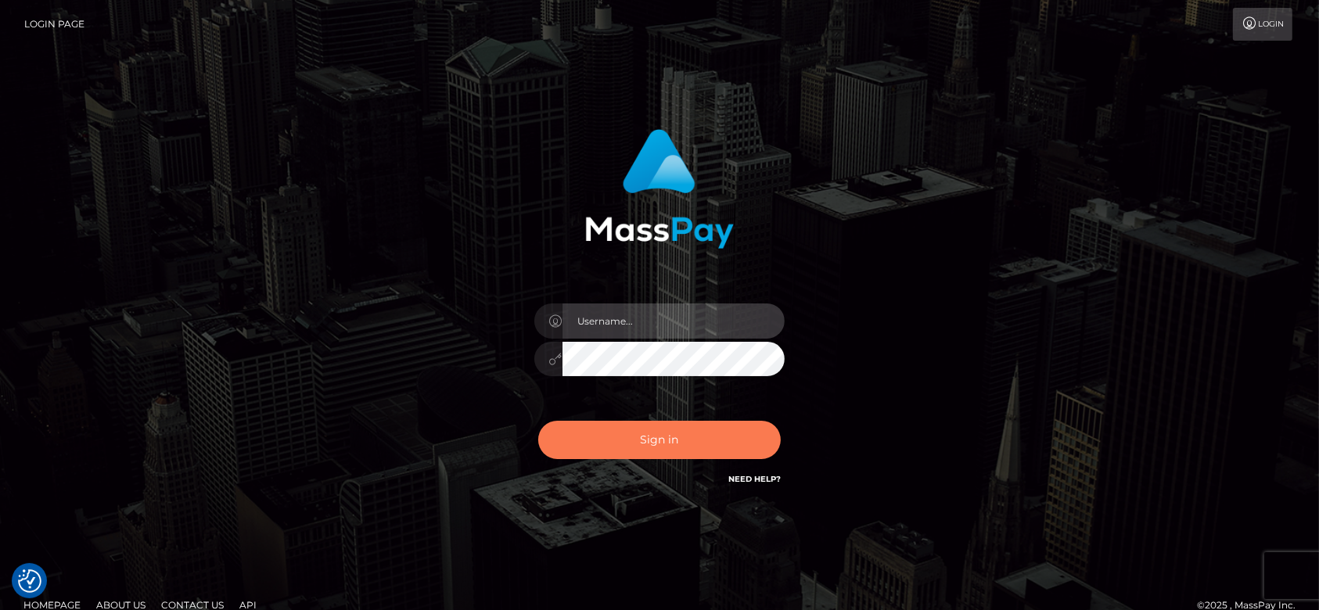
type input "[DOMAIN_NAME]"
checkbox input "true"
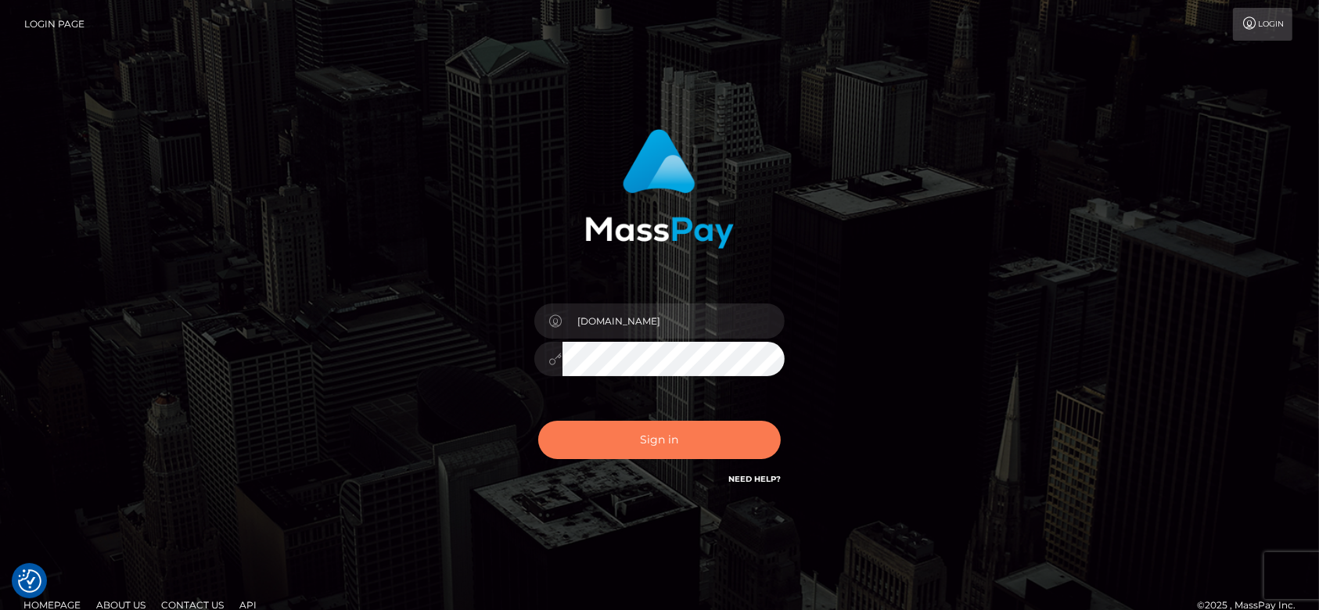
click at [651, 429] on button "Sign in" at bounding box center [659, 440] width 243 height 38
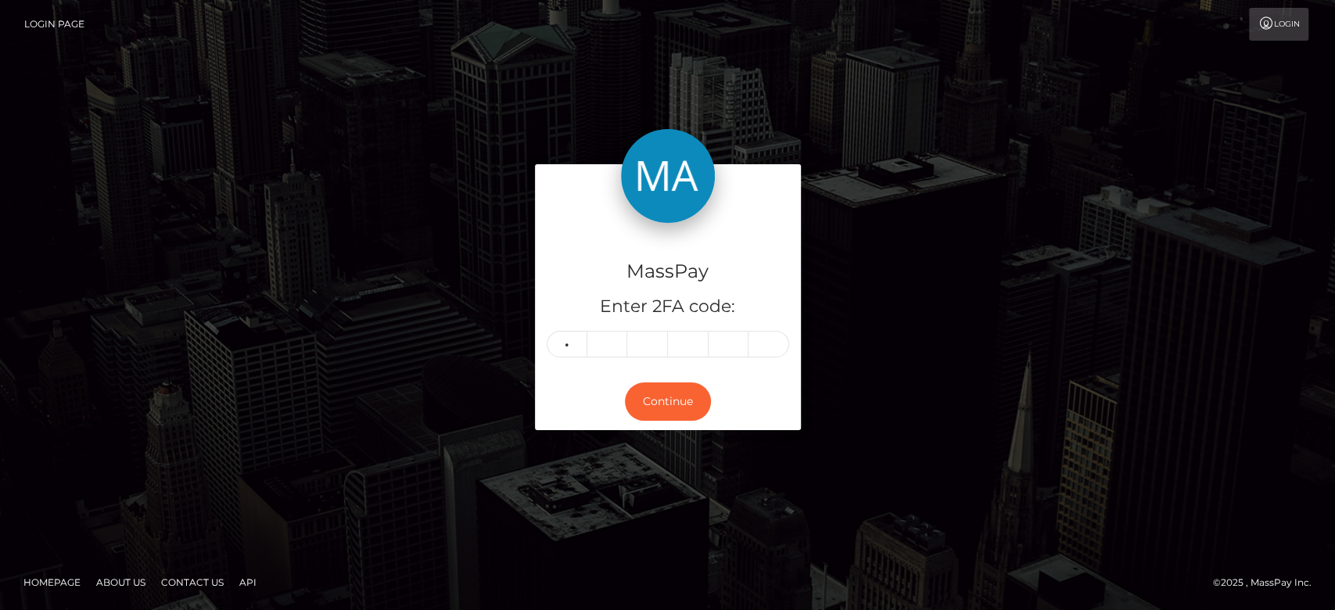
type input "5"
type input "2"
type input "3"
type input "6"
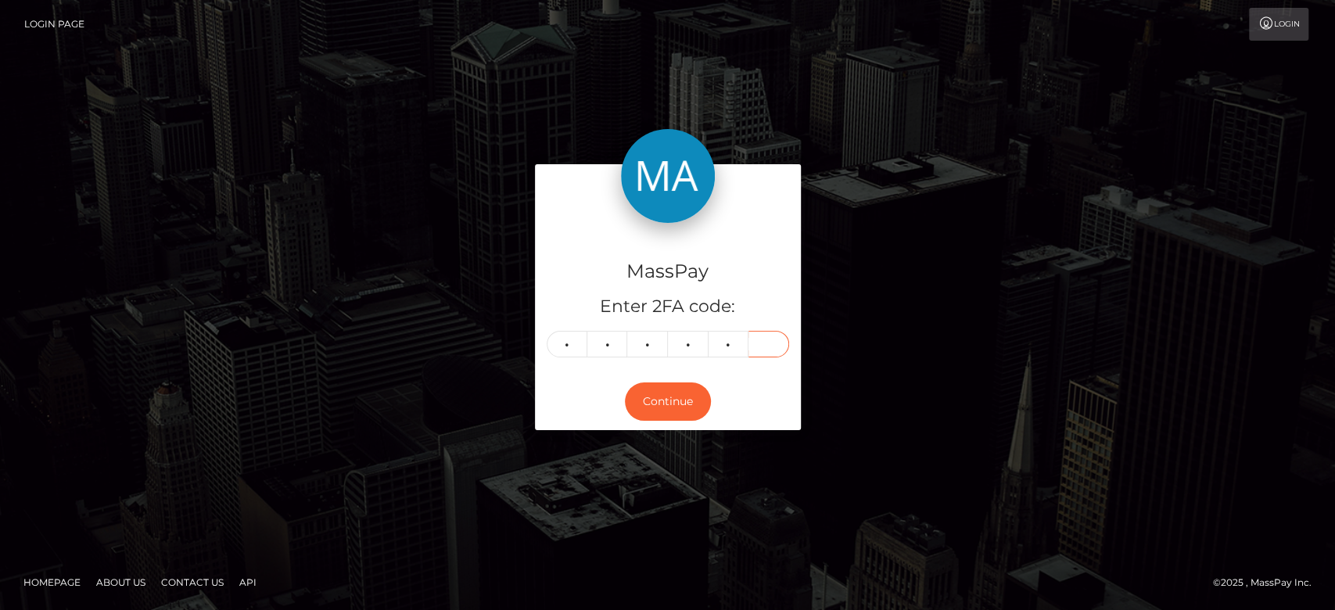
type input "0"
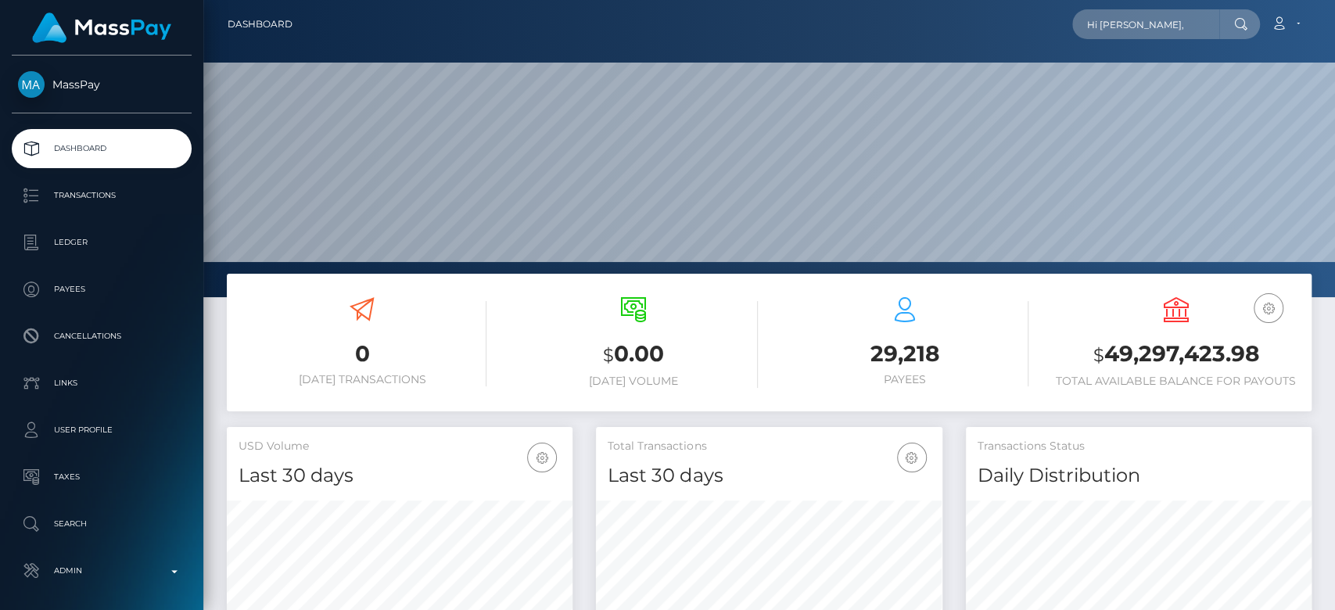
scroll to position [276, 346]
type input "Hi [PERSON_NAME],"
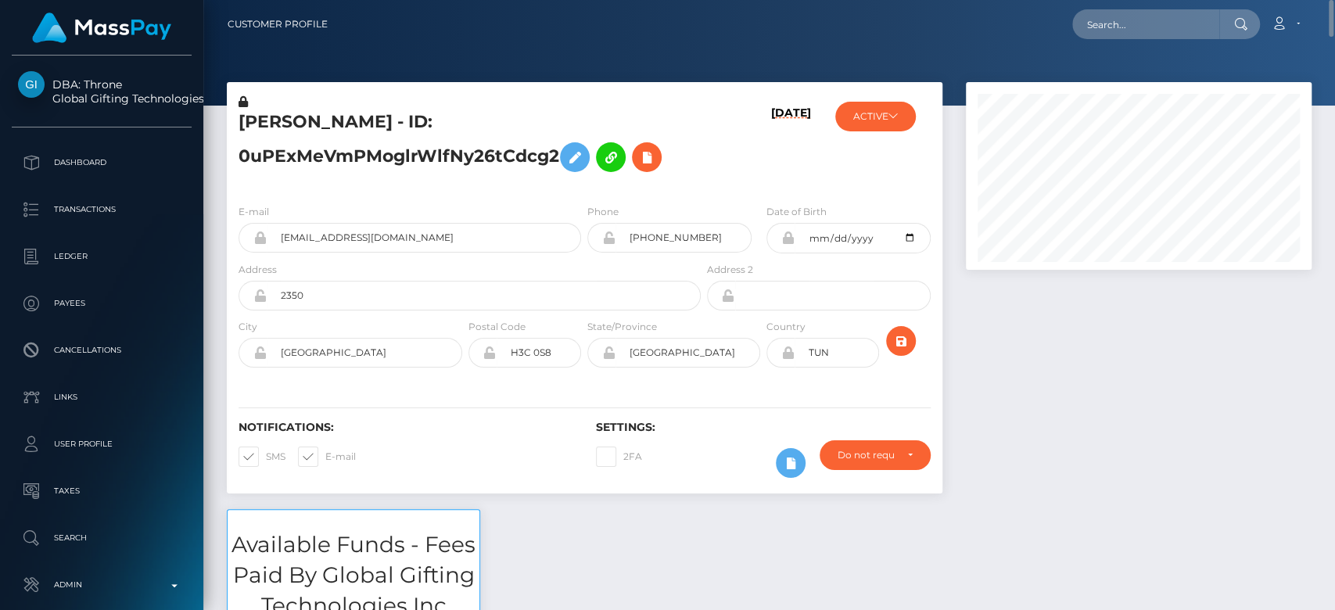
click at [1090, 8] on div "Loading... Loading... Account Edit Profile Logout" at bounding box center [825, 24] width 971 height 33
click at [1108, 24] on input "text" at bounding box center [1145, 24] width 147 height 30
paste input "madameraveena@gmail.com"
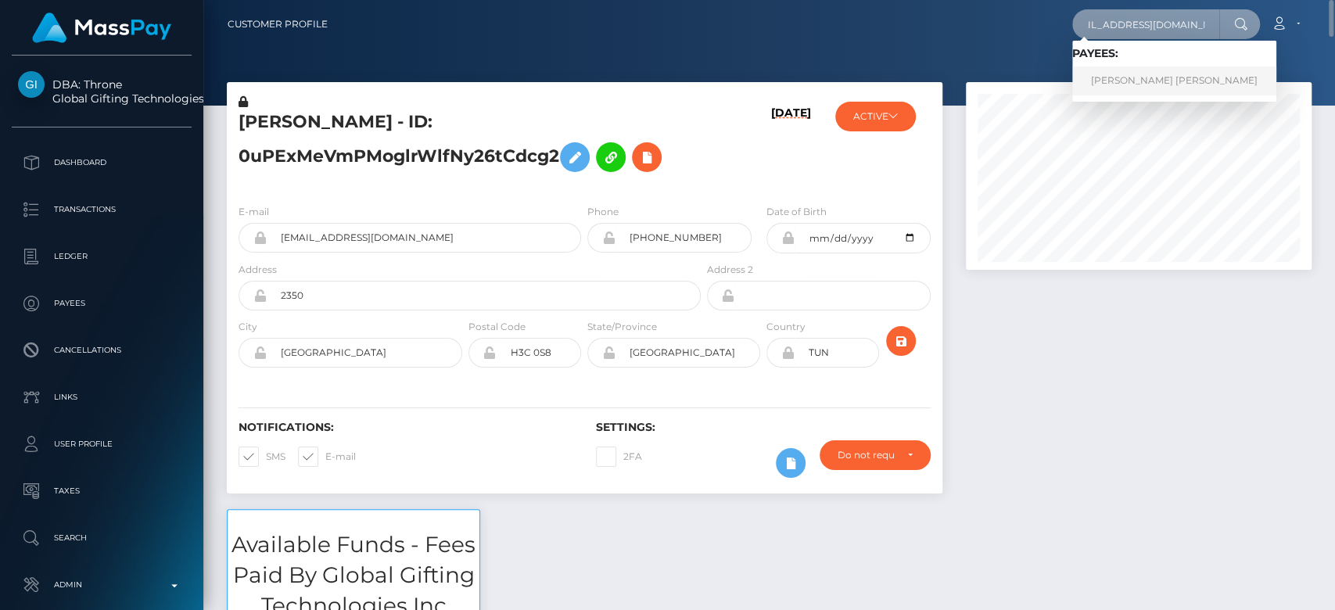
type input "madameraveena@gmail.com"
click at [1126, 74] on link "PAIGE NATALIE HALL" at bounding box center [1174, 80] width 204 height 29
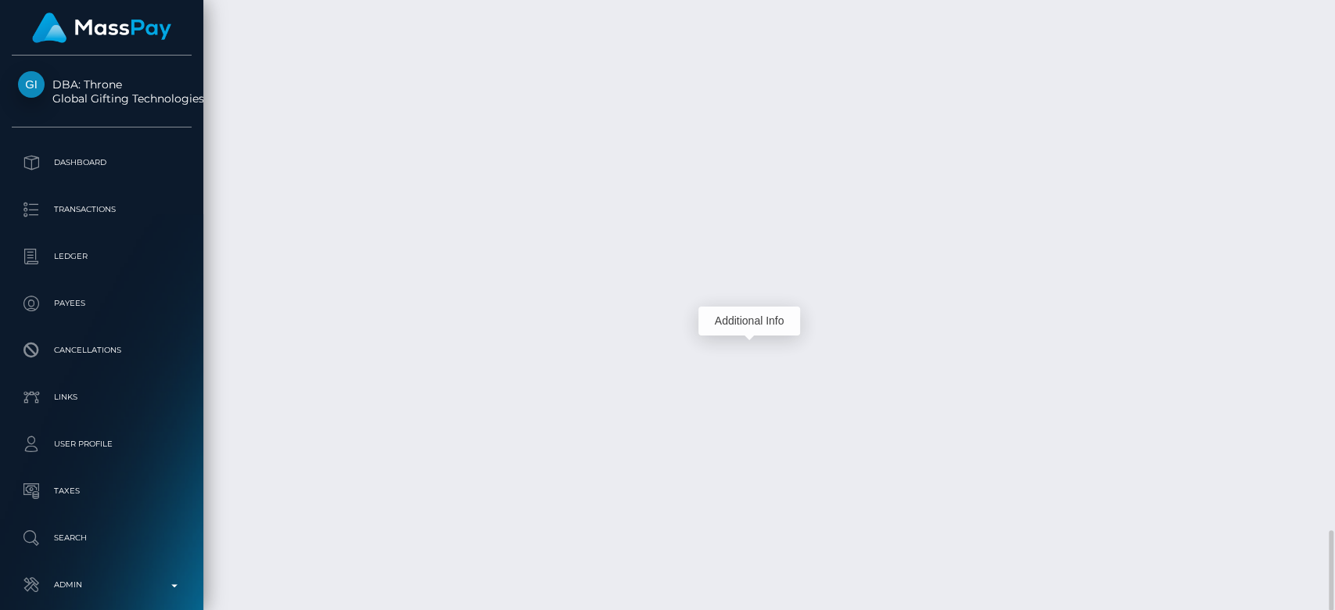
scroll to position [188, 346]
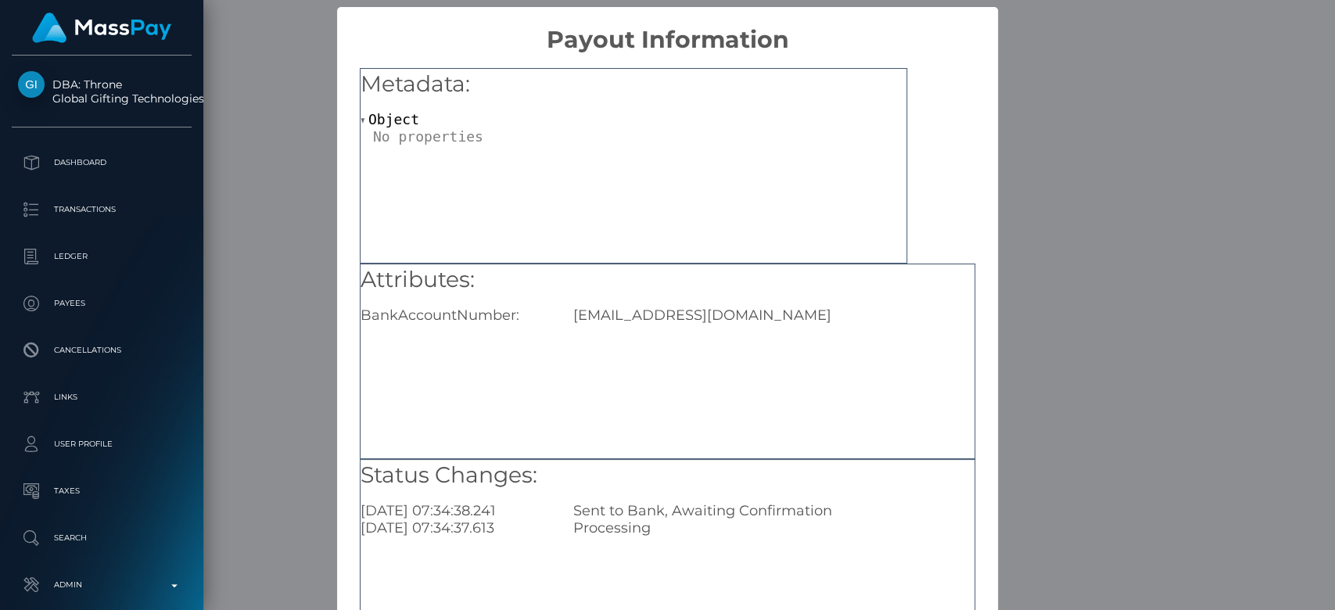
click at [1038, 335] on div "× Payout Information Metadata: Object Attributes: BankAccountNumber: [EMAIL_ADD…" at bounding box center [667, 305] width 1335 height 610
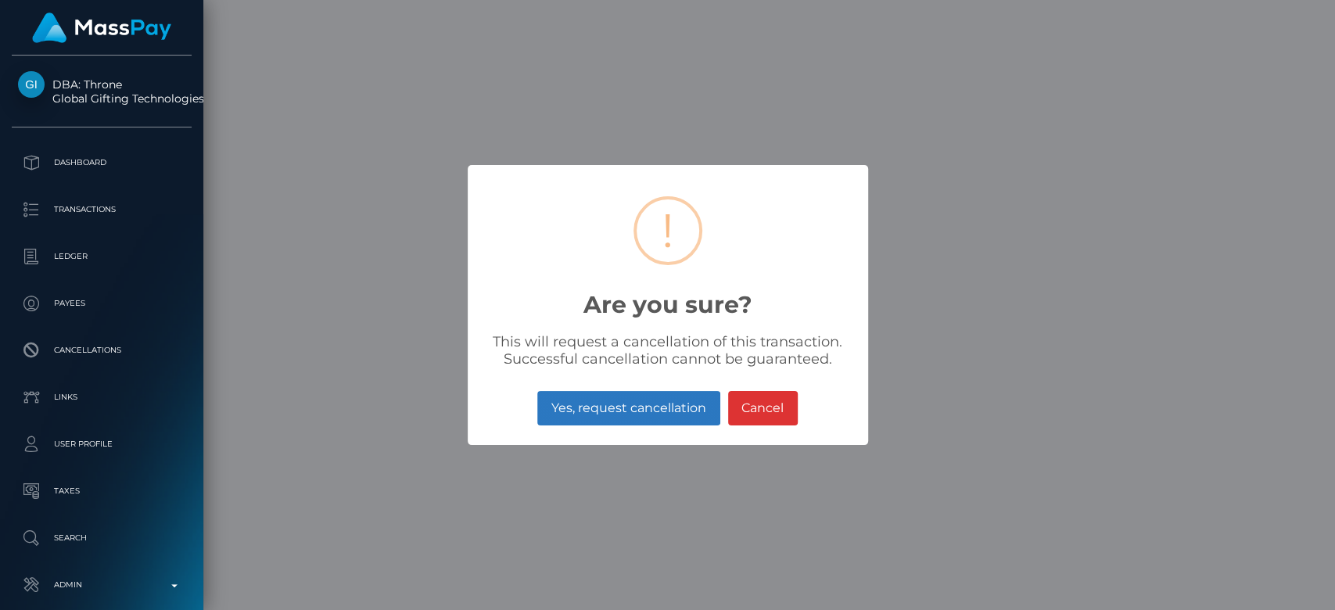
click at [691, 409] on button "Yes, request cancellation" at bounding box center [628, 408] width 182 height 34
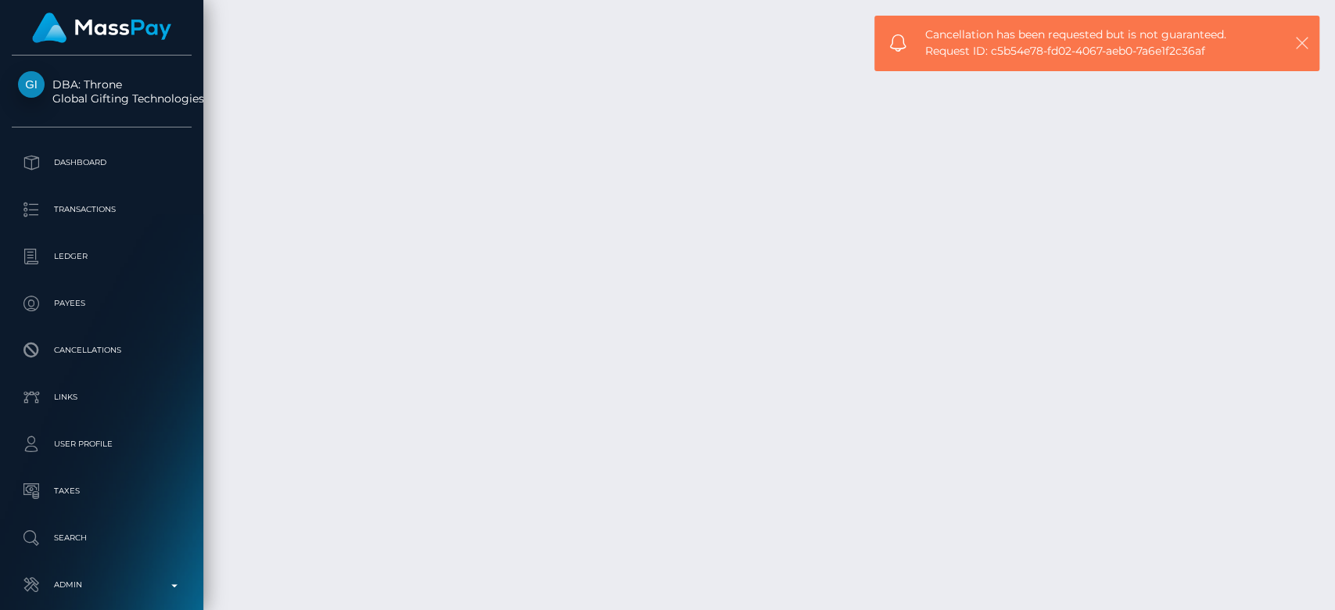
click at [1303, 41] on icon "button" at bounding box center [1303, 43] width 16 height 16
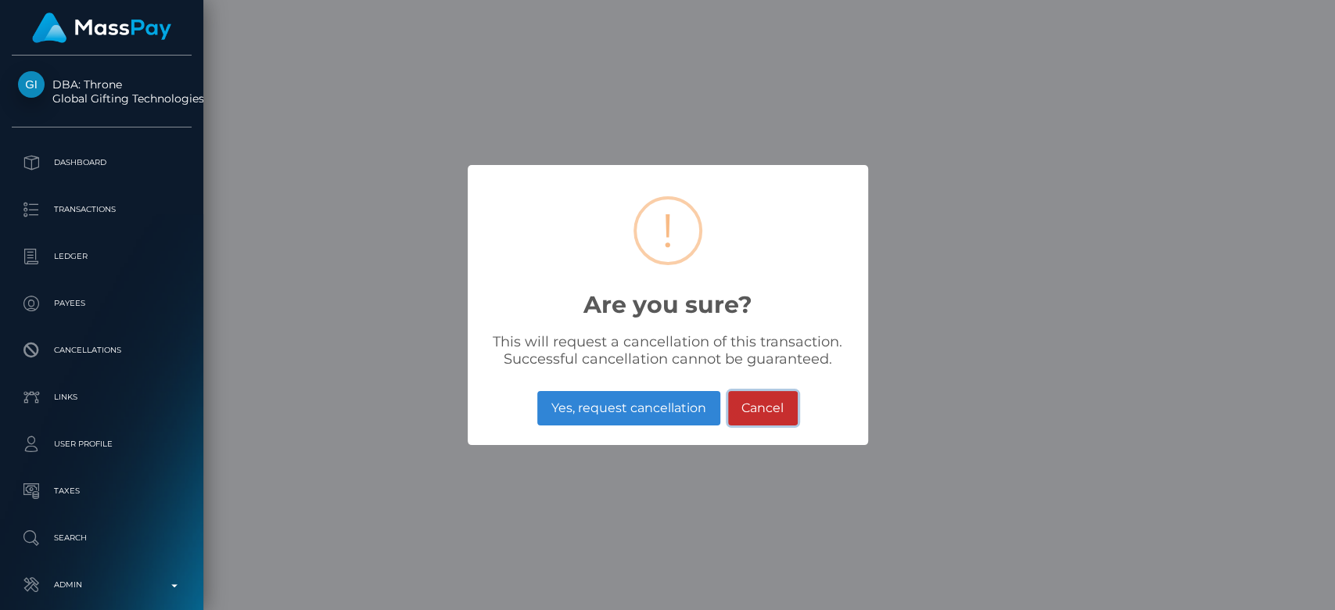
click at [771, 404] on button "Cancel" at bounding box center [763, 408] width 70 height 34
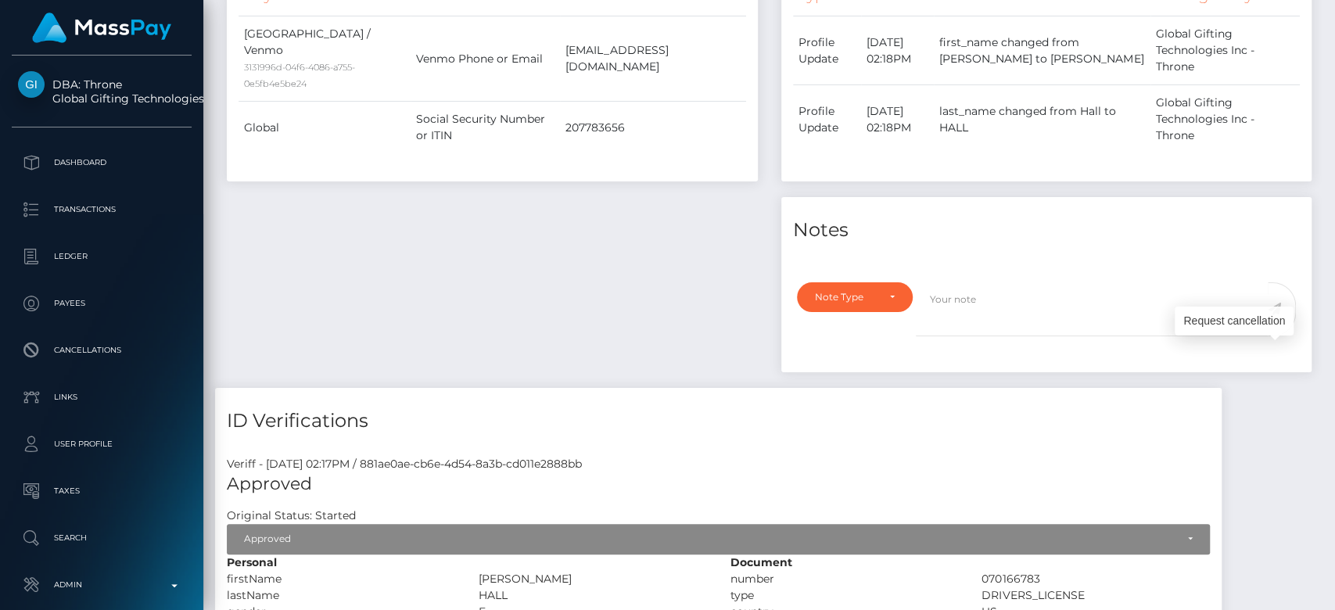
scroll to position [0, 0]
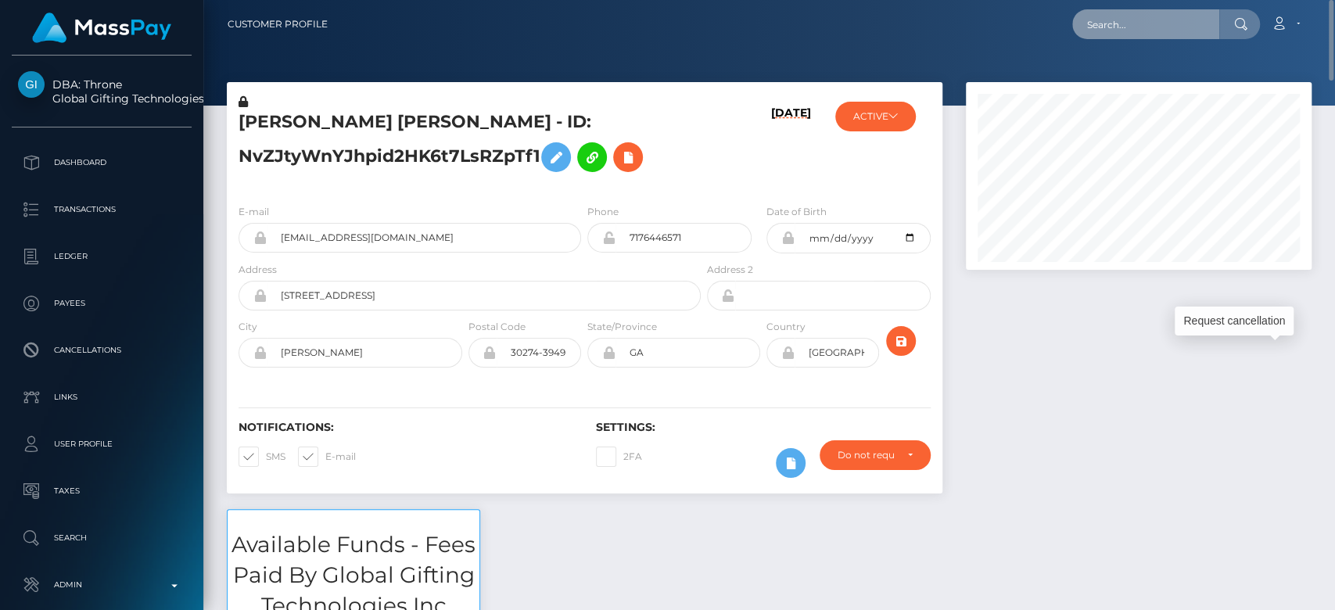
click at [1115, 32] on input "text" at bounding box center [1145, 24] width 147 height 30
paste input "362613b6-74b7-4fe2-ab9e-2f23c785fdee"
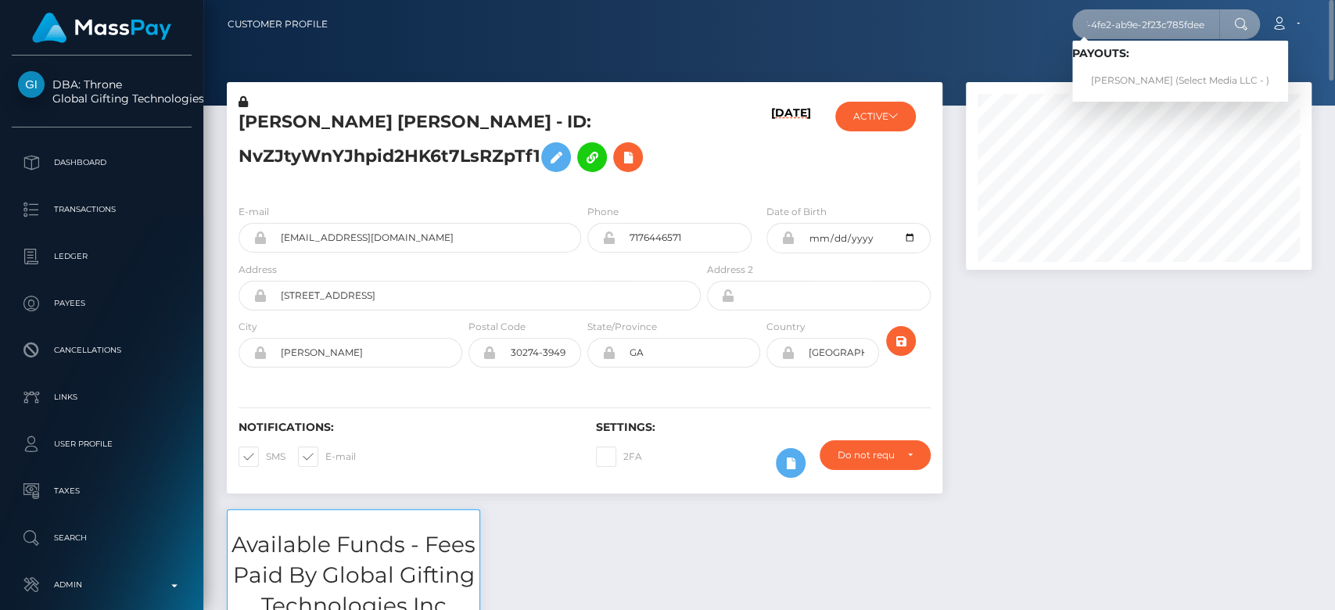
type input "362613b6-74b7-4fe2-ab9e-2f23c785fdee"
click at [1136, 75] on link "BEA LIZA RAMIREZ Bautista (Select Media LLC - )" at bounding box center [1180, 80] width 216 height 29
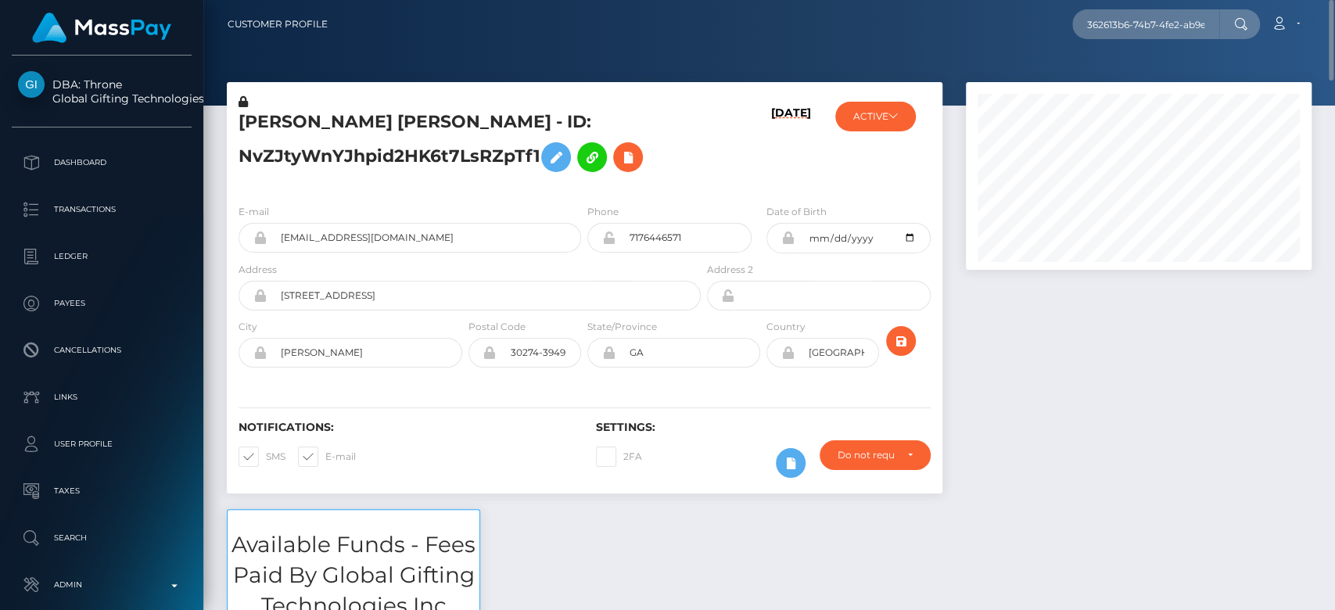
click at [1139, 433] on div at bounding box center [1138, 295] width 369 height 427
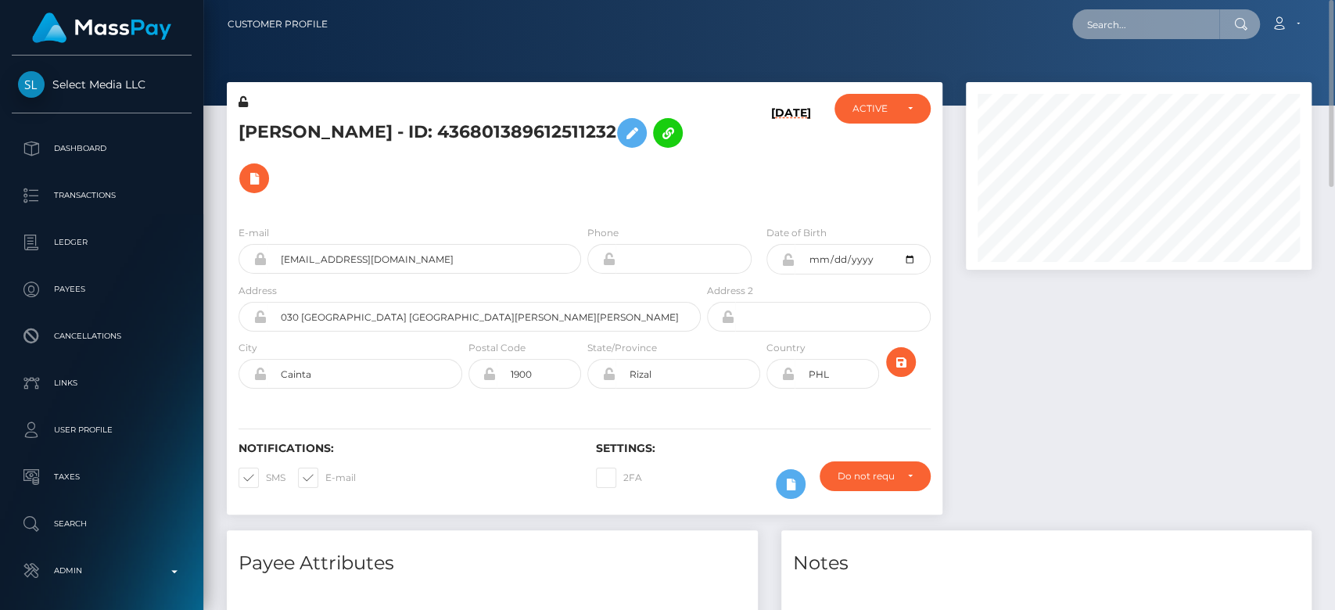
click at [1119, 25] on input "text" at bounding box center [1145, 24] width 147 height 30
paste input "806d02d9-ab4e-4d51-9b92-da8c406ead5c"
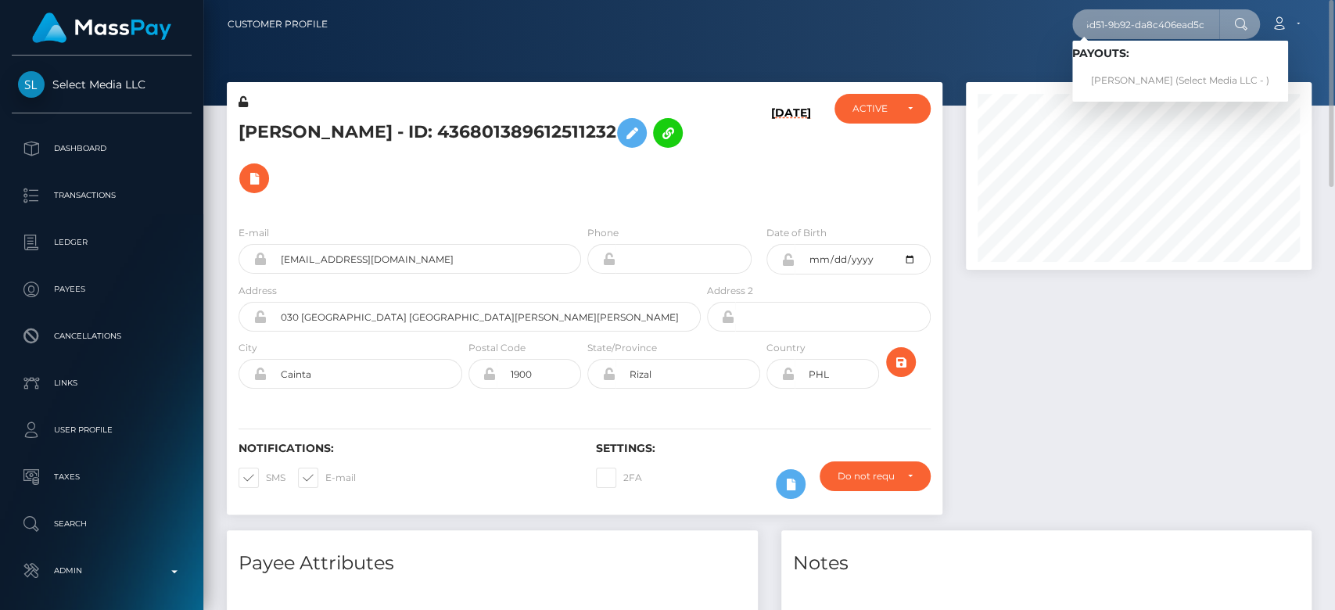
type input "806d02d9-ab4e-4d51-9b92-da8c406ead5c"
click at [1123, 74] on link "KAYLENE CAMILLE Naidoo (Select Media LLC - )" at bounding box center [1180, 80] width 216 height 29
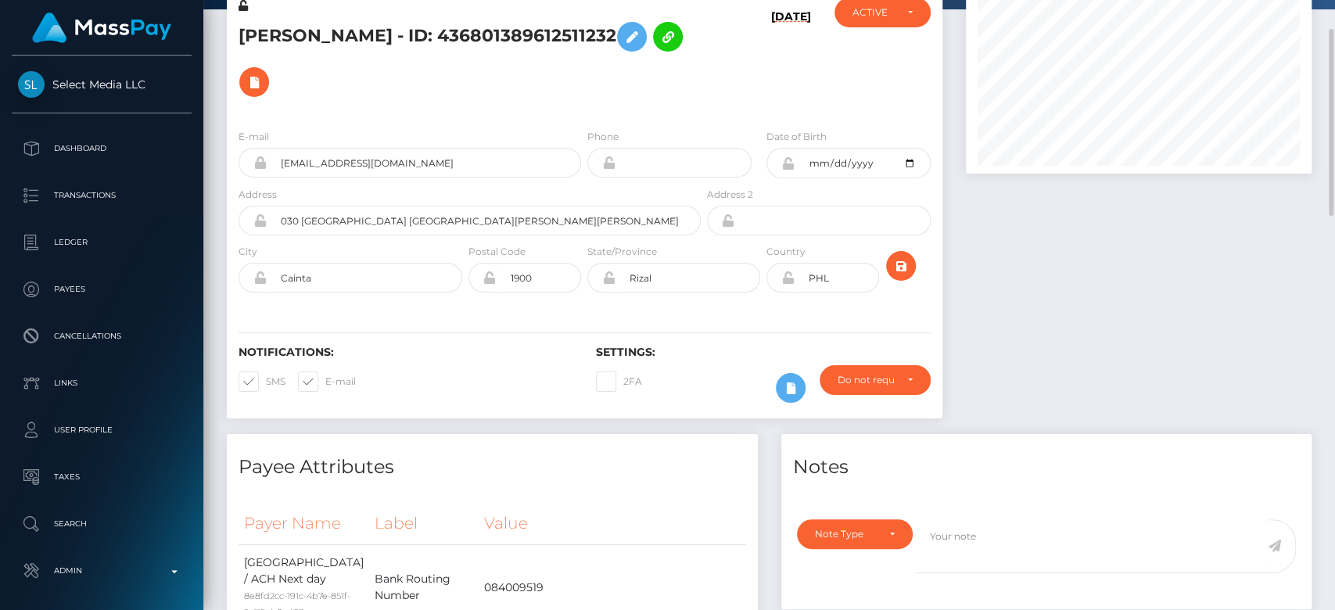
click at [1083, 289] on div at bounding box center [1138, 210] width 369 height 448
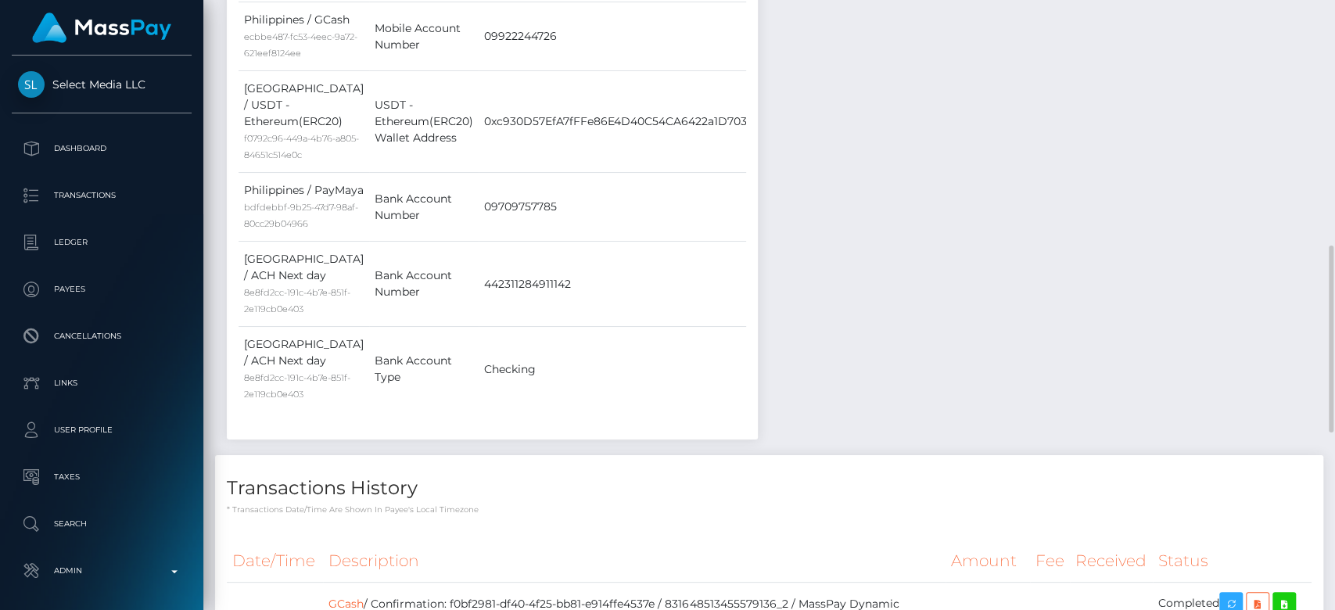
scroll to position [799, 0]
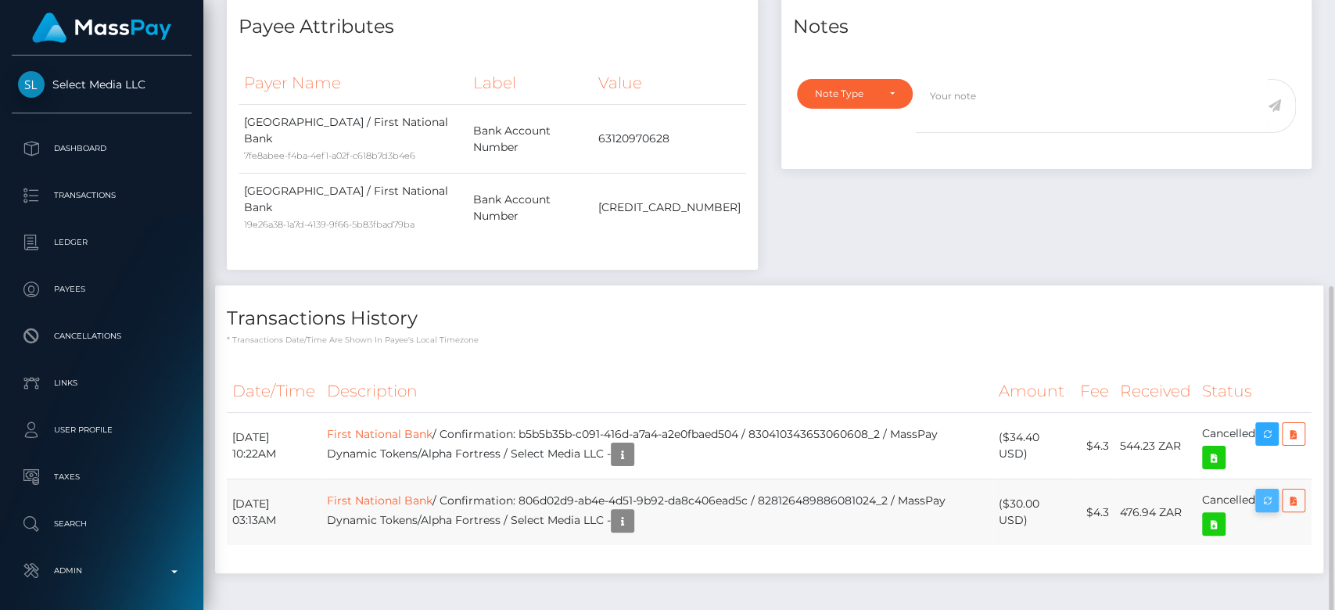
scroll to position [188, 346]
click at [1279, 489] on button "button" at bounding box center [1267, 500] width 23 height 23
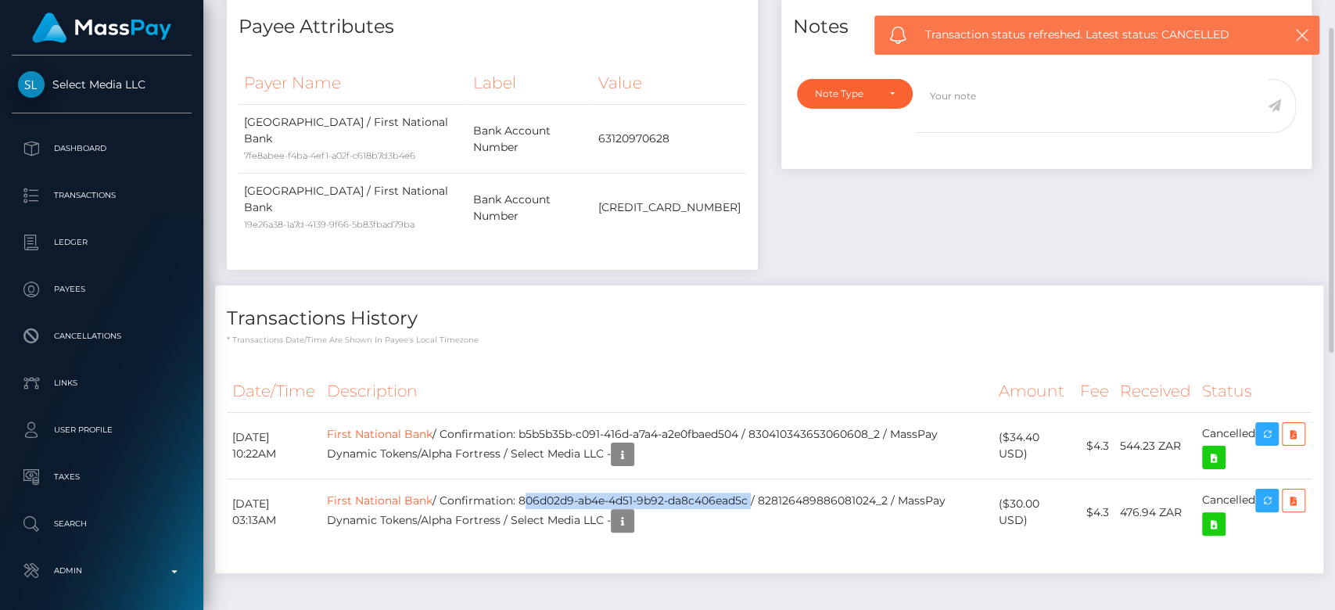
scroll to position [0, 0]
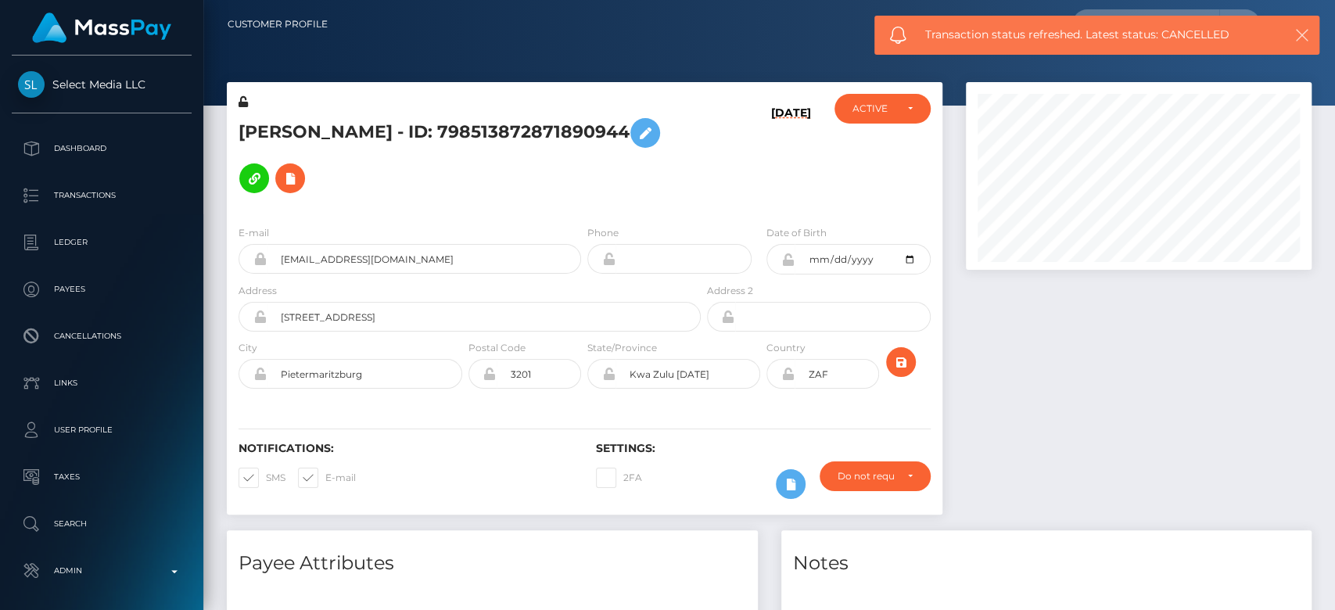
click at [1308, 30] on icon "button" at bounding box center [1303, 35] width 16 height 16
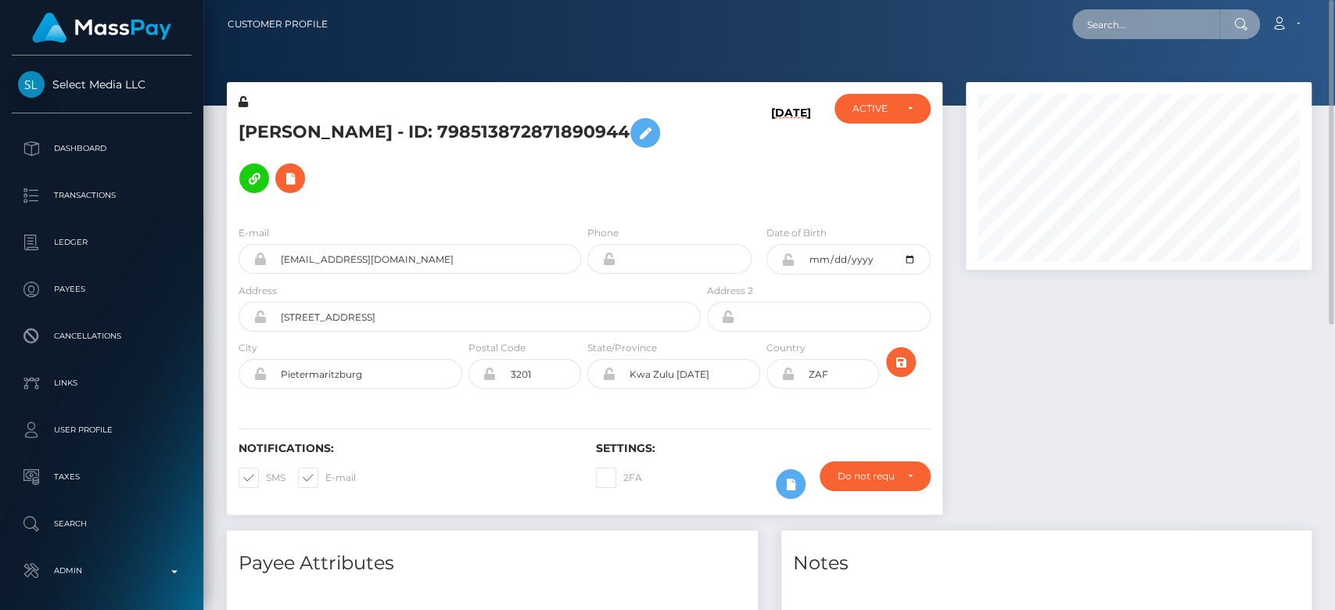
click at [1187, 34] on input "text" at bounding box center [1145, 24] width 147 height 30
paste input "149bdb2c-a5b1-4abb-83a9-9ff3b4f4be27"
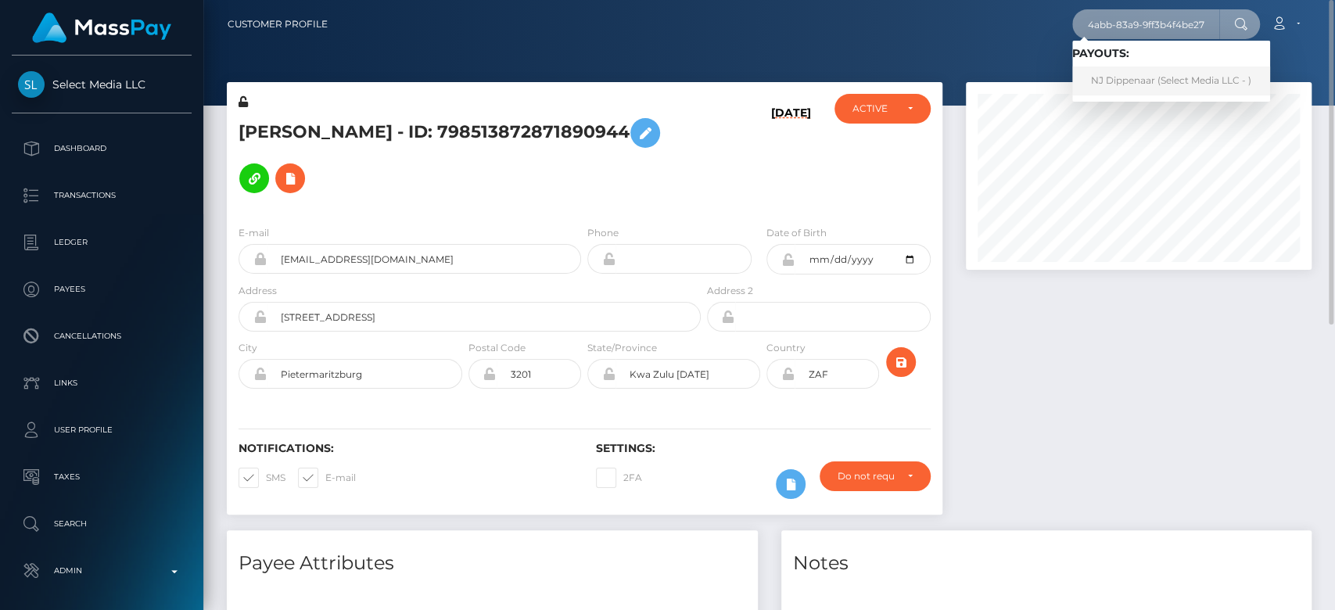
type input "149bdb2c-a5b1-4abb-83a9-9ff3b4f4be27"
click at [1132, 78] on link "NJ Dippenaar (Select Media LLC - )" at bounding box center [1171, 80] width 198 height 29
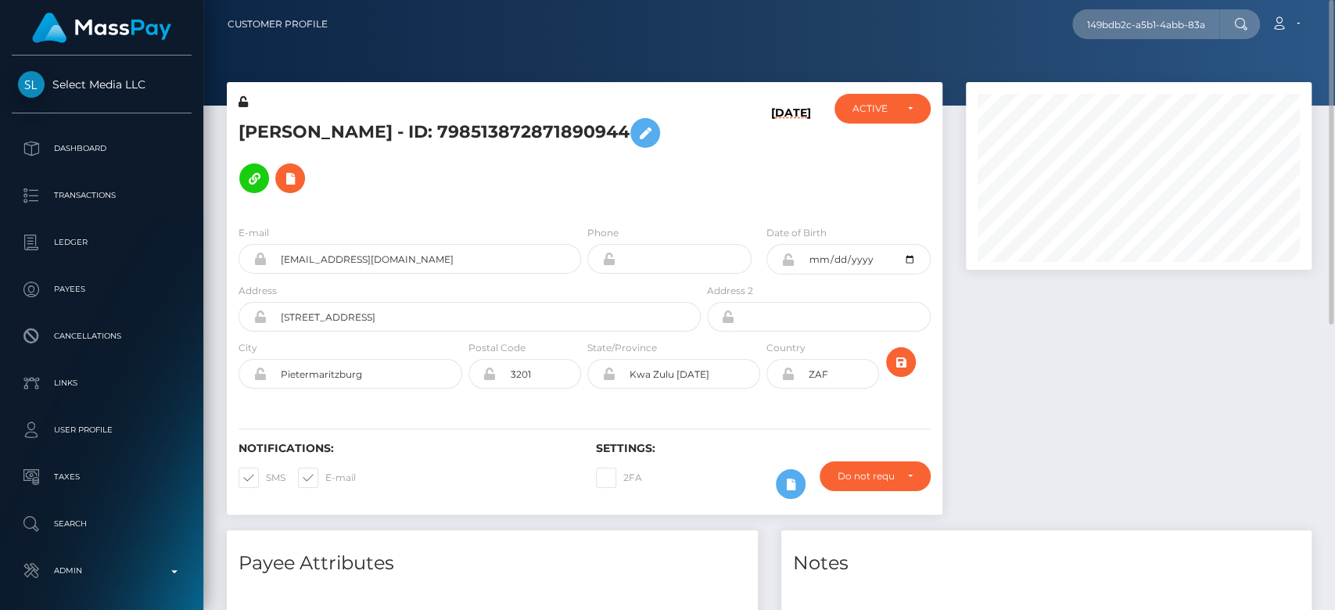
click at [1143, 296] on div at bounding box center [1138, 306] width 369 height 448
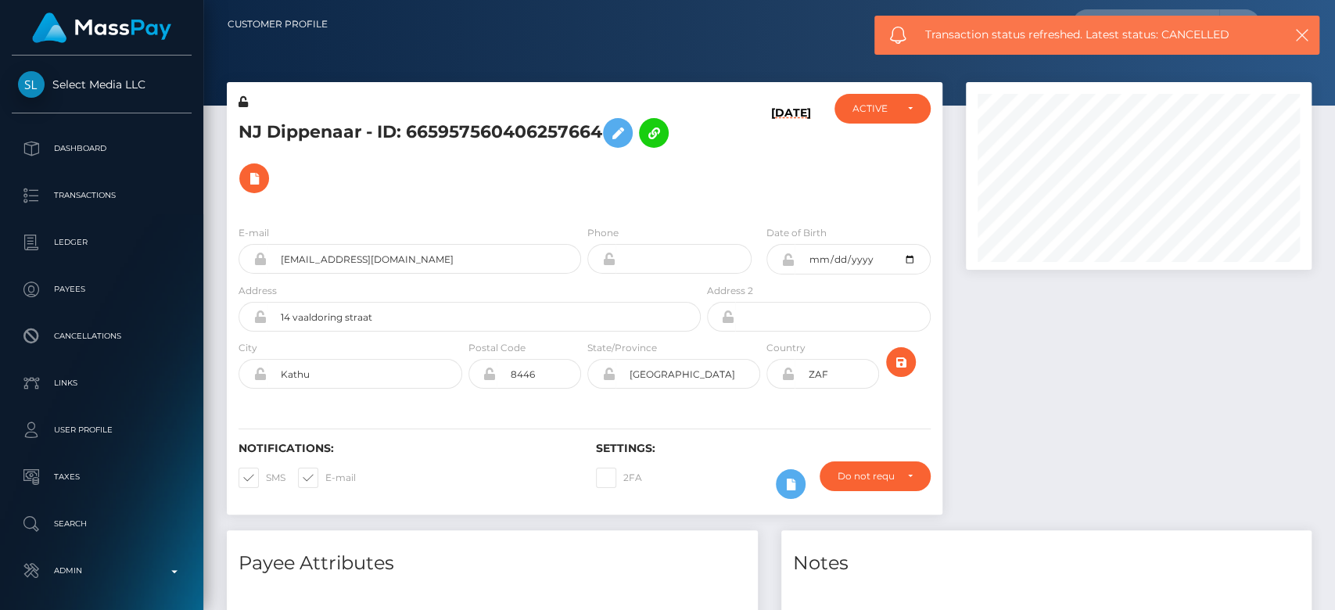
scroll to position [782071, 781913]
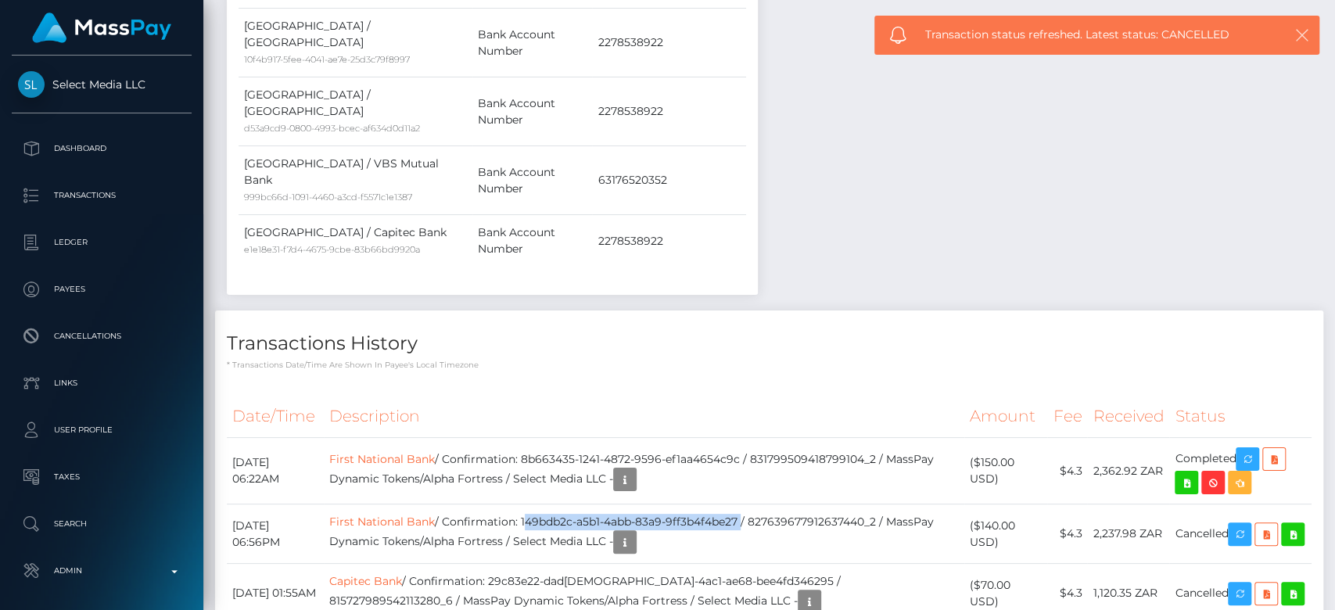
click at [1300, 34] on icon "button" at bounding box center [1303, 35] width 16 height 16
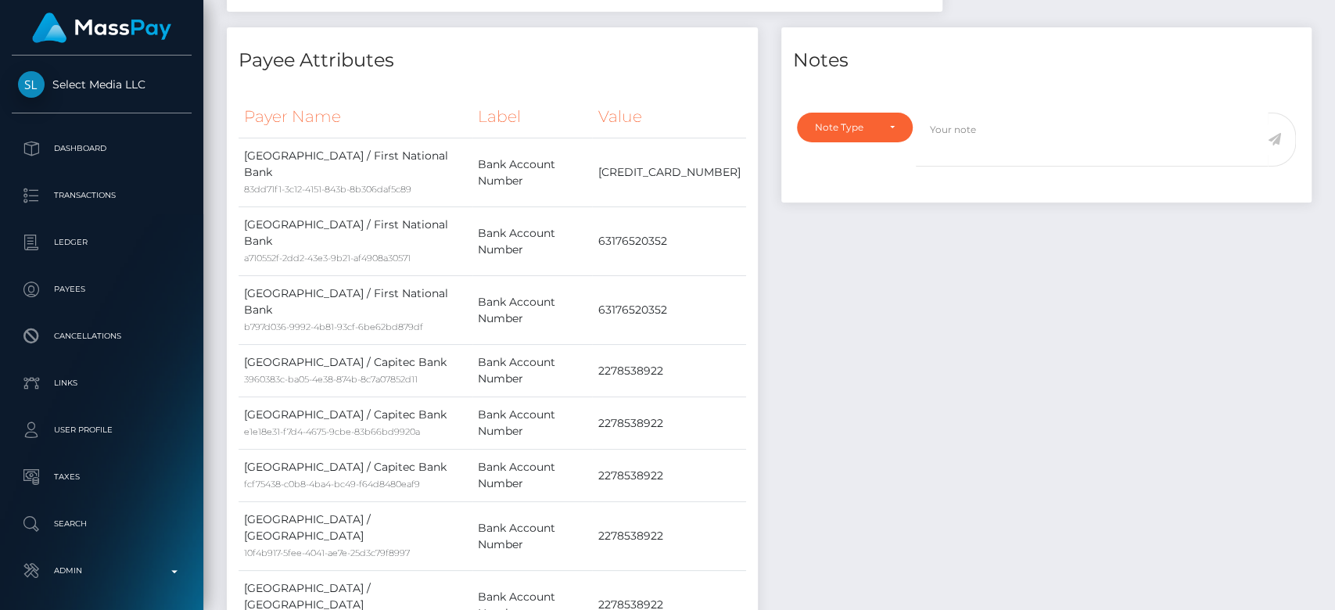
scroll to position [0, 0]
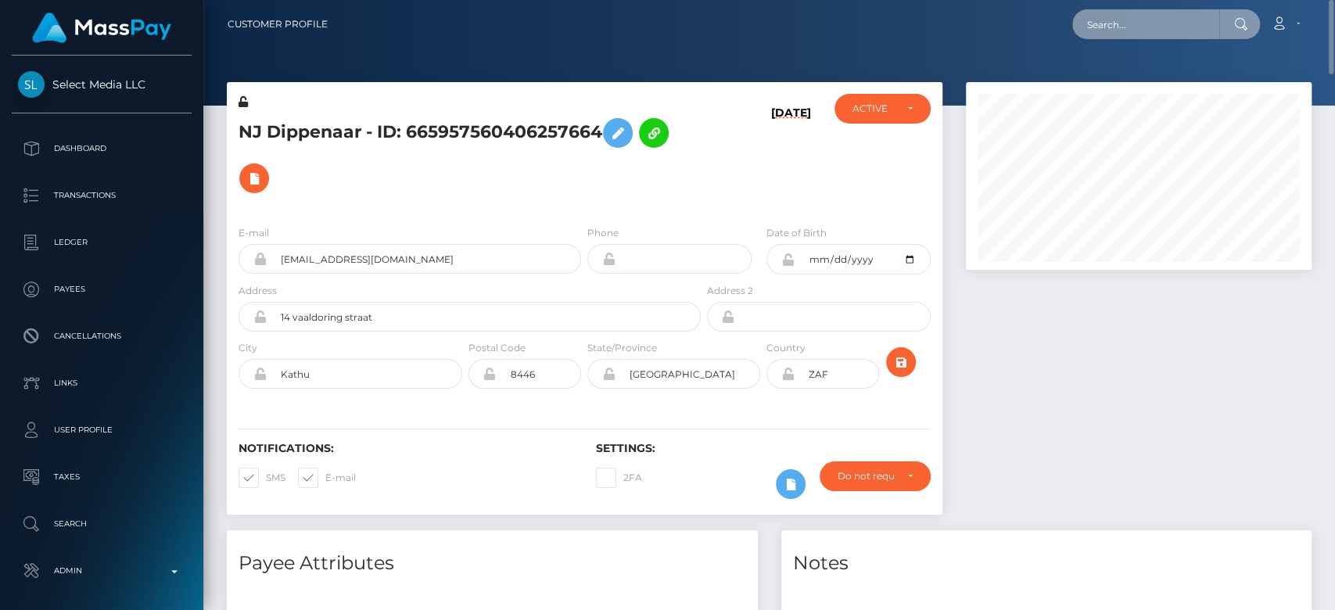
click at [1130, 30] on input "text" at bounding box center [1145, 24] width 147 height 30
paste input "c296e225-d2e4-4384-9a71-4b2d025aeb72"
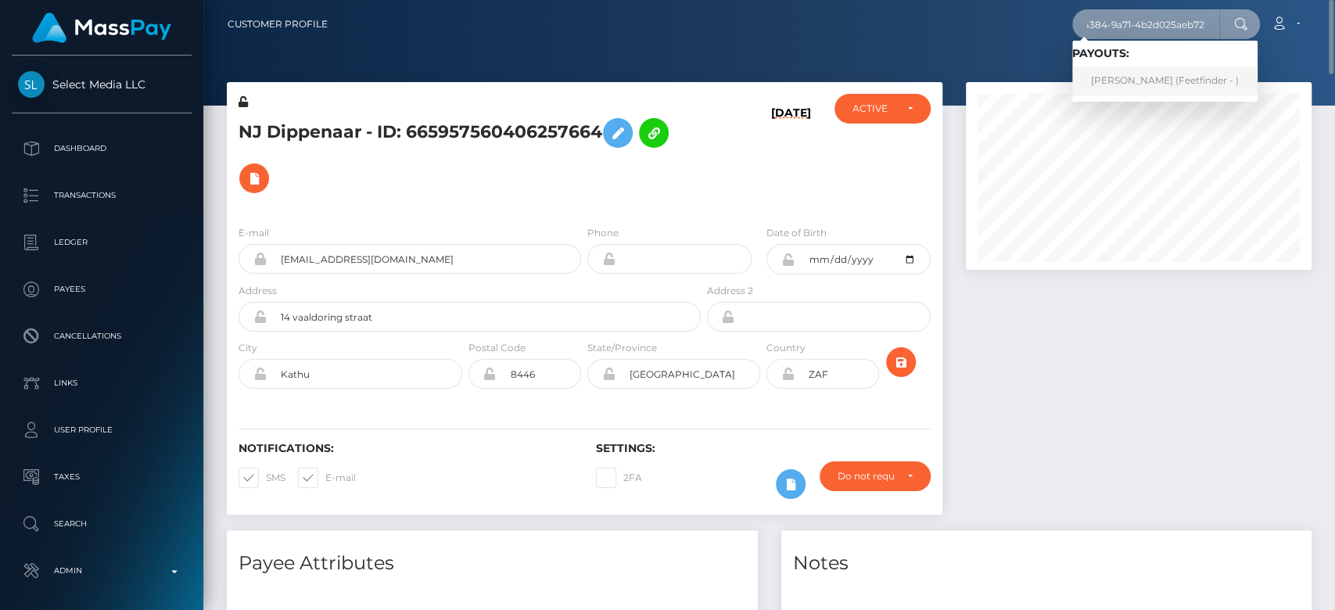
type input "c296e225-d2e4-4384-9a71-4b2d025aeb72"
click at [1113, 76] on link "Brenda (Feetfinder - )" at bounding box center [1164, 80] width 185 height 29
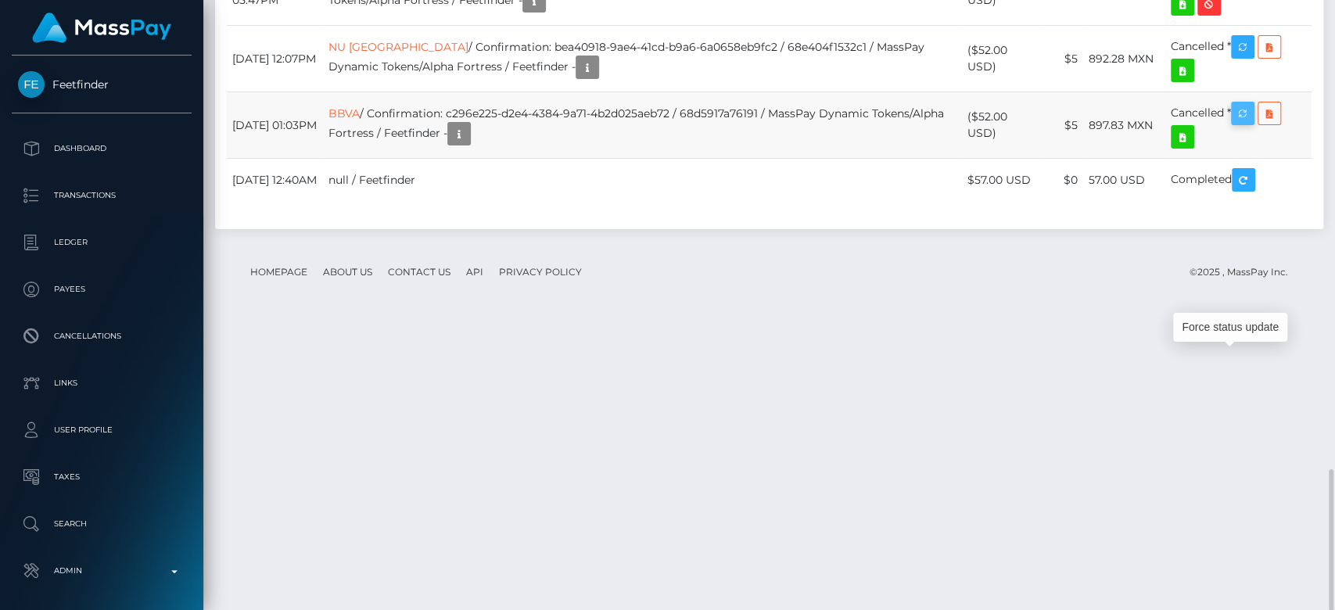
scroll to position [188, 346]
click at [1239, 124] on icon "button" at bounding box center [1243, 114] width 19 height 20
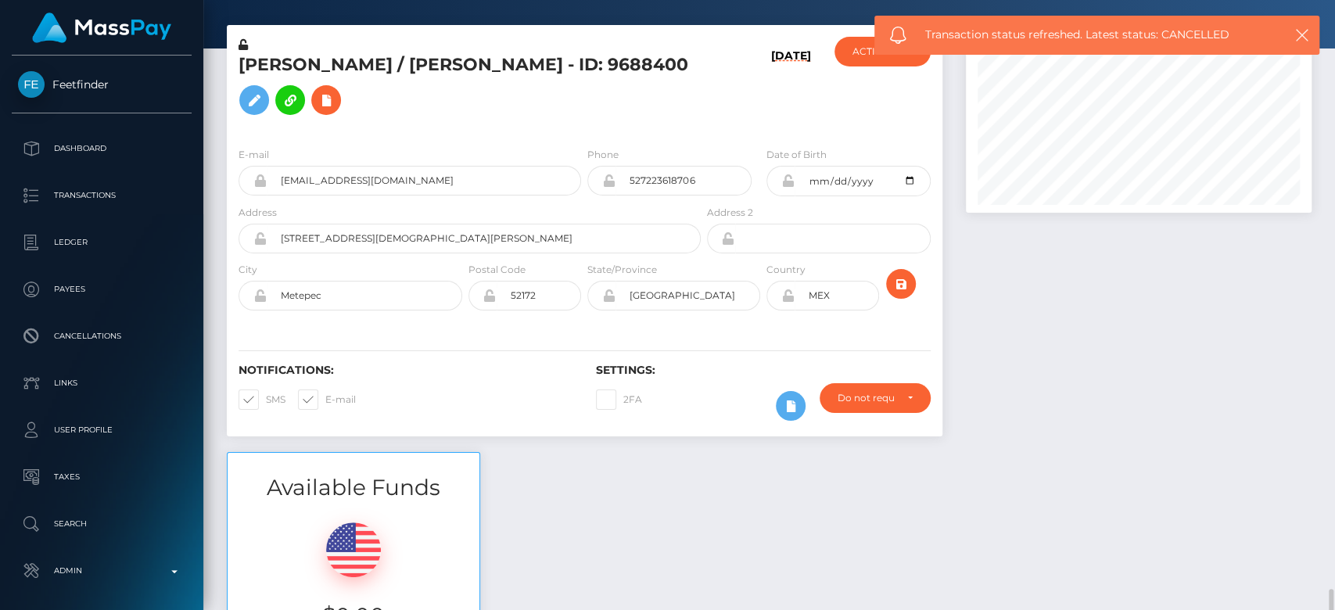
scroll to position [0, 0]
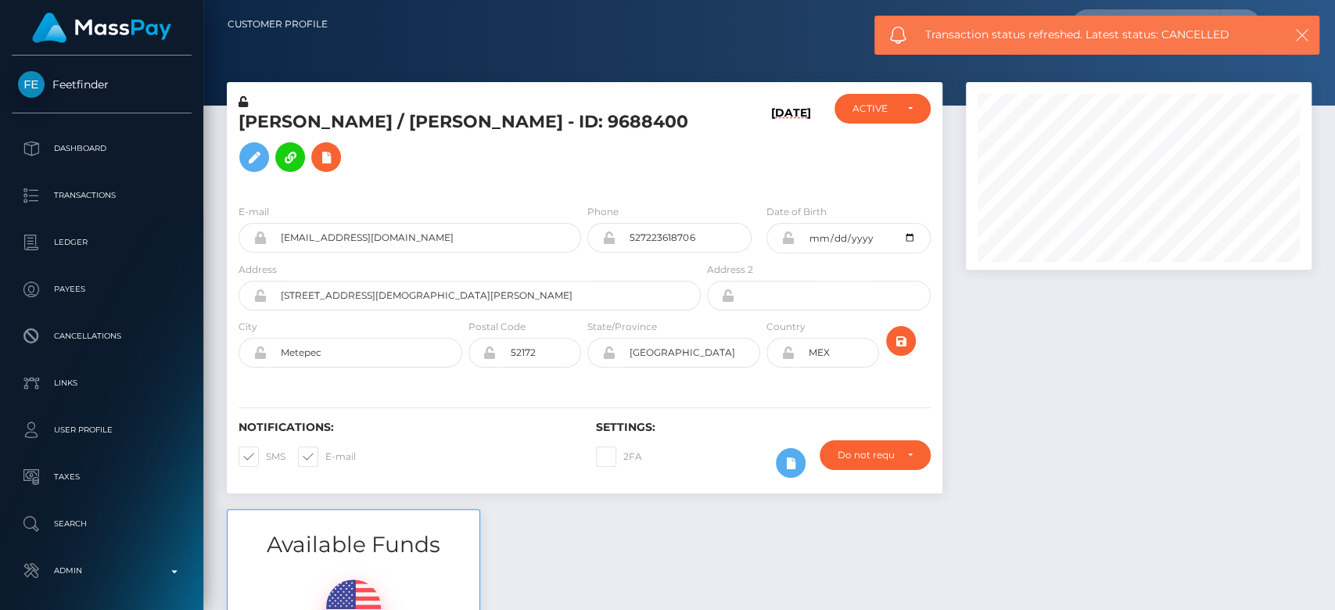
click at [1305, 34] on icon "button" at bounding box center [1303, 35] width 16 height 16
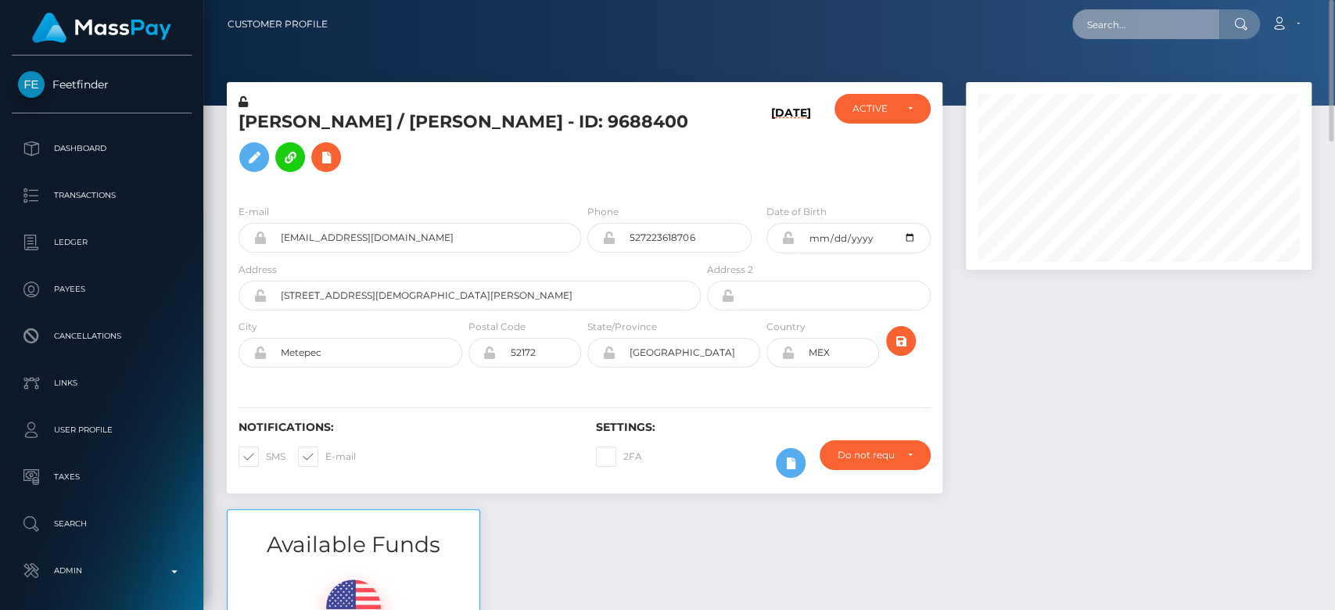
click at [1122, 23] on input "text" at bounding box center [1145, 24] width 147 height 30
paste input "4c53bf30-6ffe-4473-907e-6655631ff5f7"
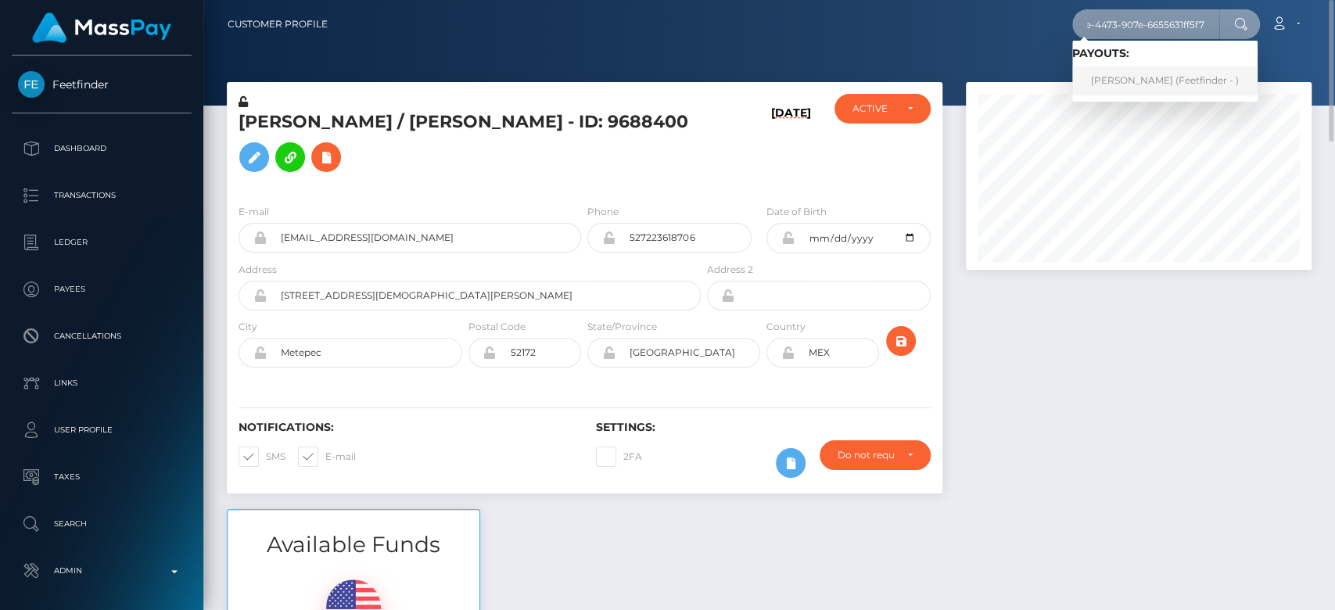
type input "4c53bf30-6ffe-4473-907e-6655631ff5f7"
click at [1108, 82] on link "Xyruz Santos Lajom (Feetfinder - )" at bounding box center [1164, 80] width 185 height 29
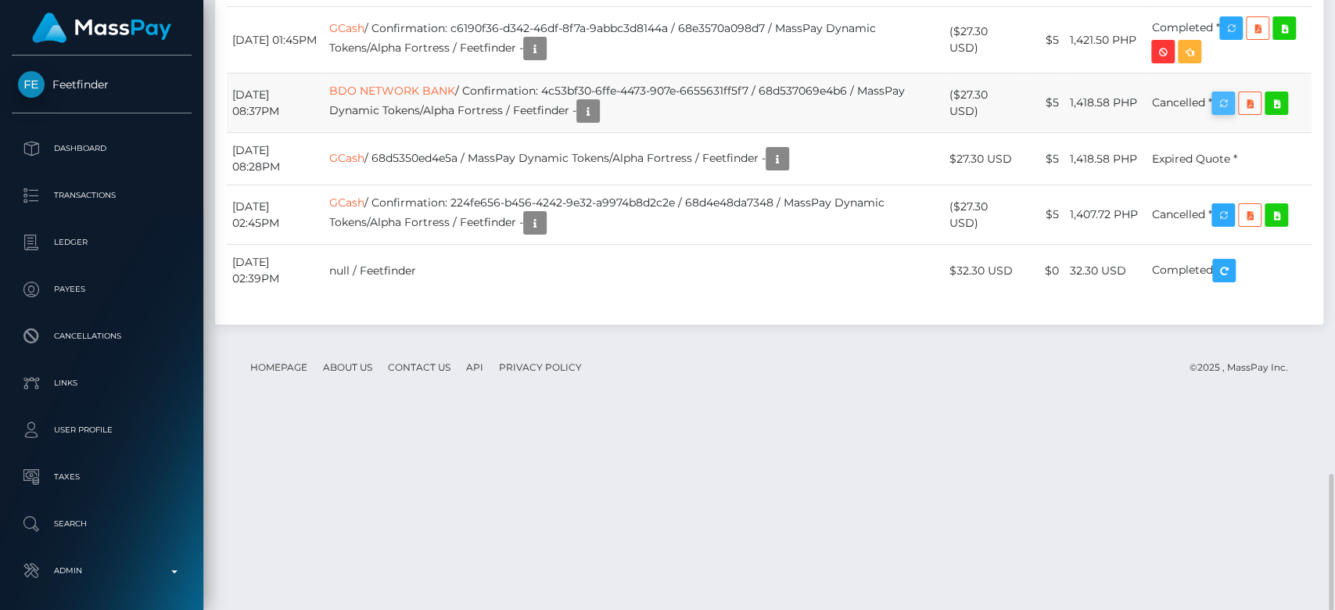
scroll to position [188, 346]
click at [1233, 113] on icon "button" at bounding box center [1223, 104] width 19 height 20
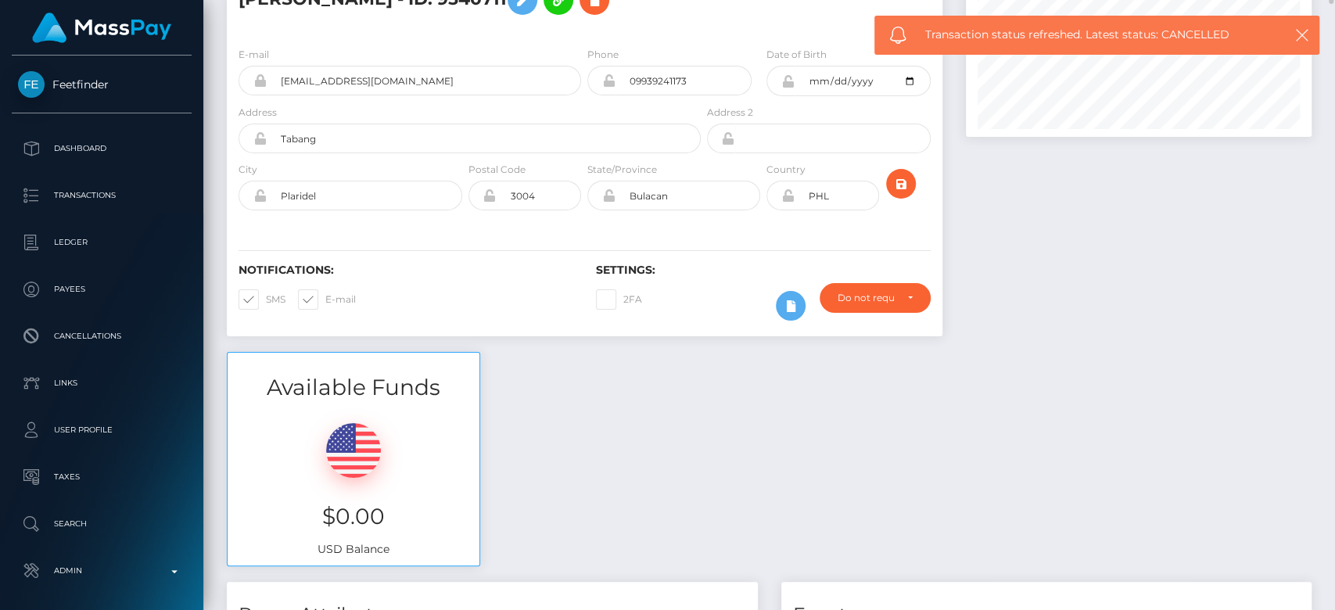
scroll to position [0, 0]
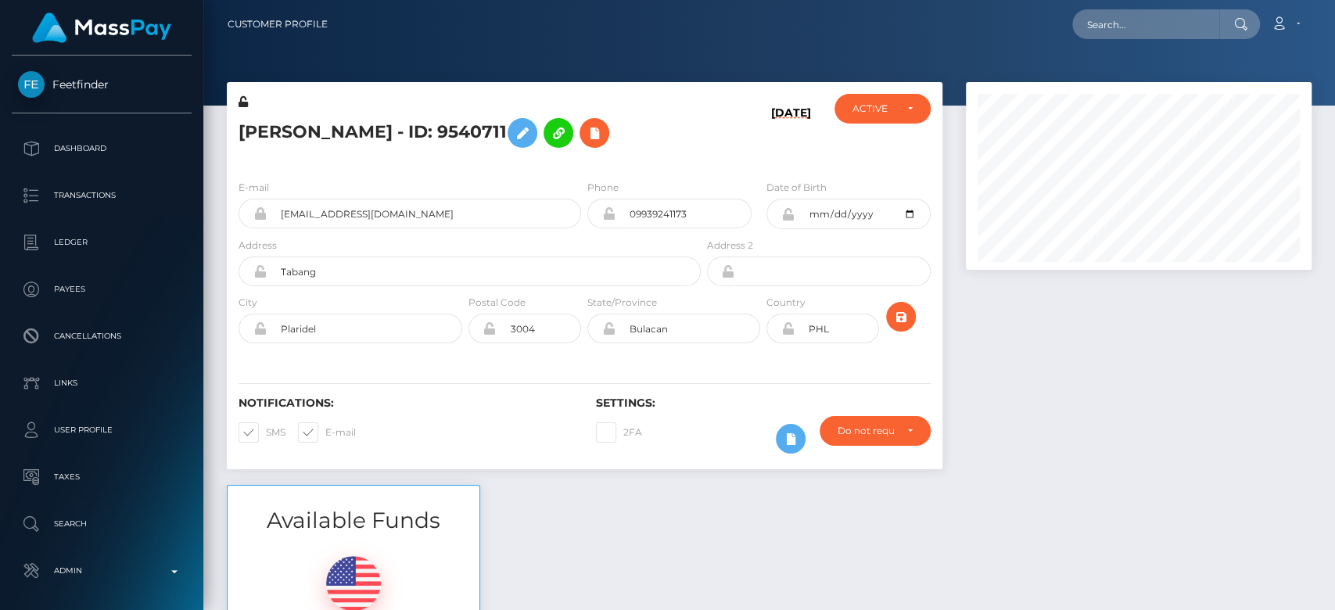
paste input "90b16b46-45d2-4006-abd1-4ef35c88eef4"
click at [1170, 27] on input "90b16b46-45d2-4006-abd1-4ef35c88eef4" at bounding box center [1145, 24] width 147 height 30
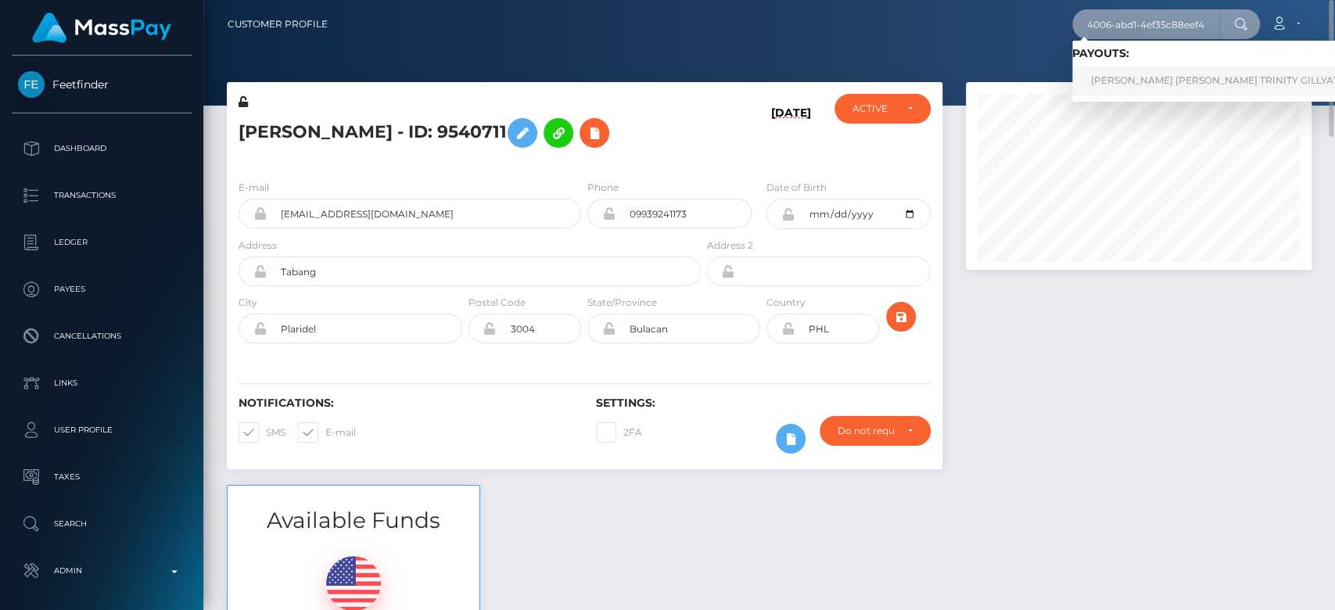
type input "90b16b46-45d2-4006-abd1-4ef35c88eef4"
click at [1126, 77] on link "LUCY MARIE TRINITY GILLYATT (Unlockt.me - )" at bounding box center [1267, 80] width 391 height 29
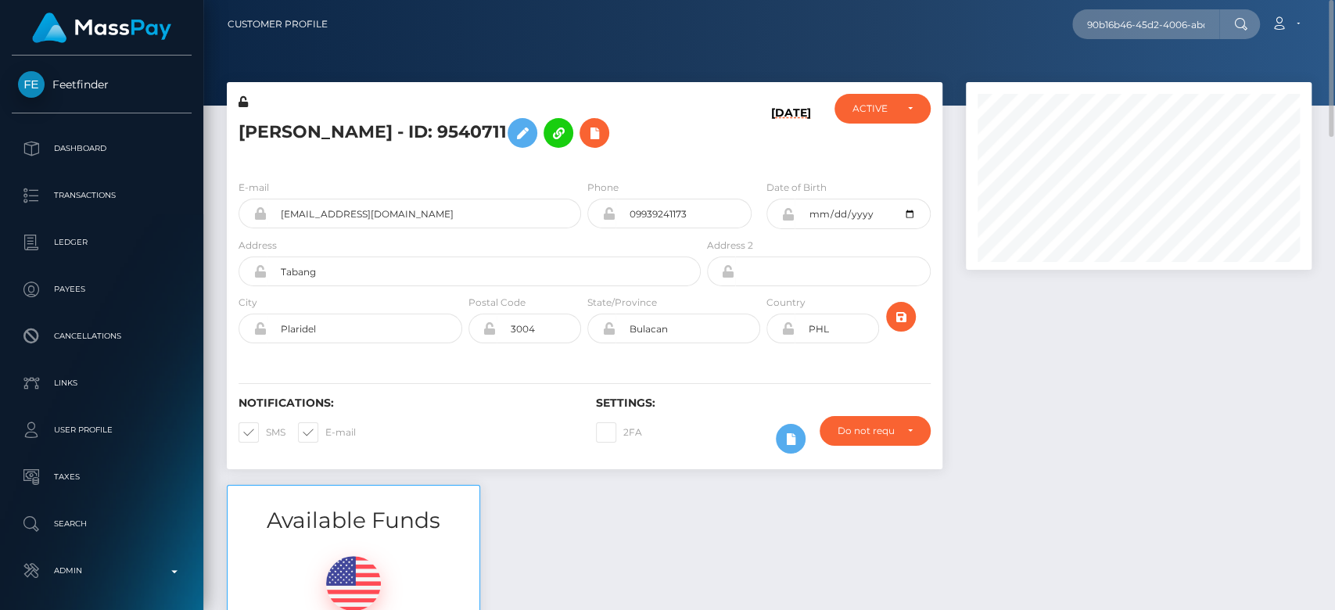
click at [1158, 284] on div at bounding box center [1138, 283] width 369 height 403
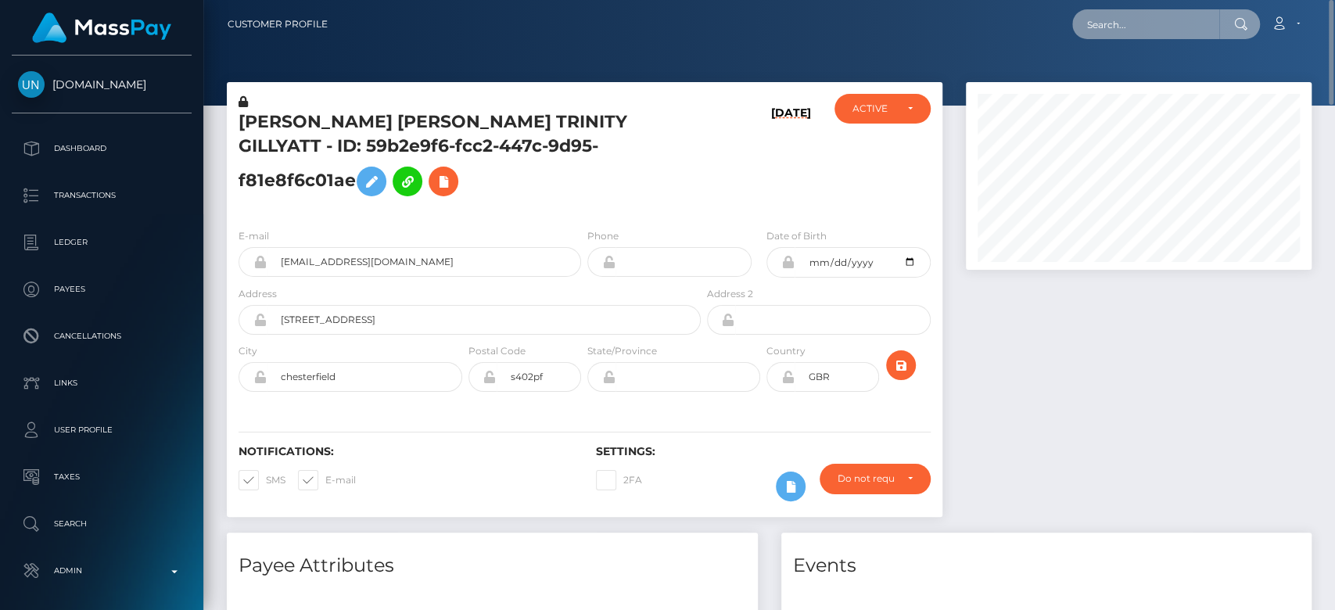
click at [1123, 29] on input "text" at bounding box center [1145, 24] width 147 height 30
paste input "d298c671-5845-4ad0-af41-8a8d0dd57c67"
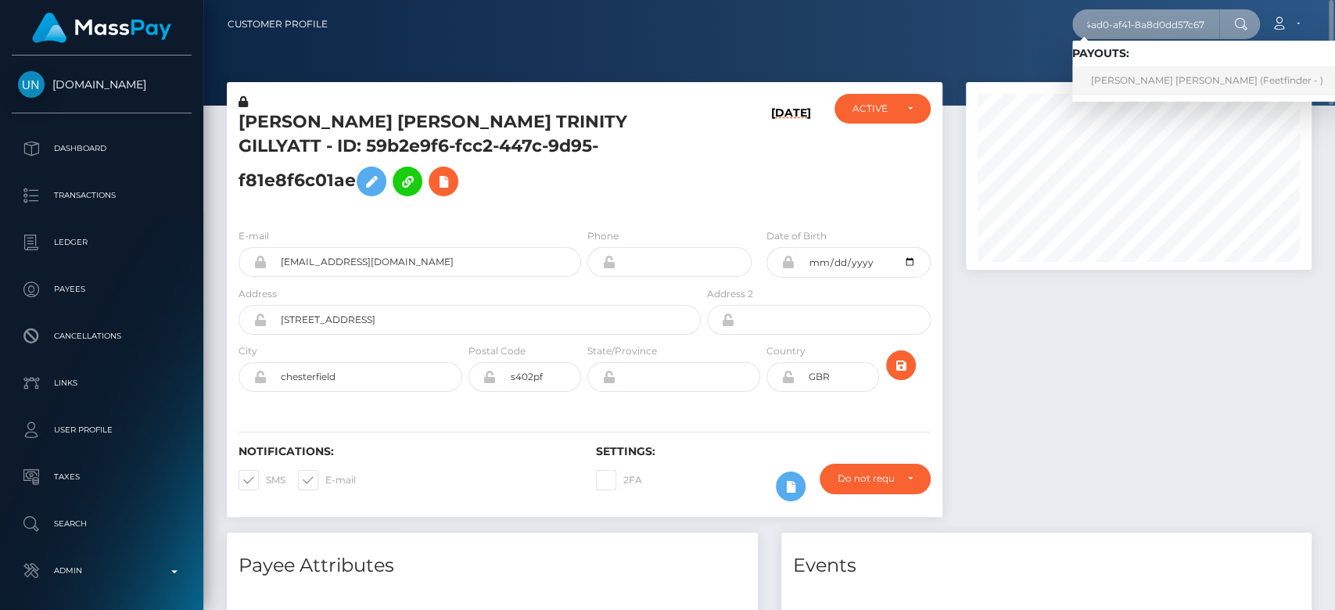
type input "d298c671-5845-4ad0-af41-8a8d0dd57c67"
click at [1133, 83] on link "[PERSON_NAME] [PERSON_NAME] (Feetfinder - )" at bounding box center [1207, 80] width 270 height 29
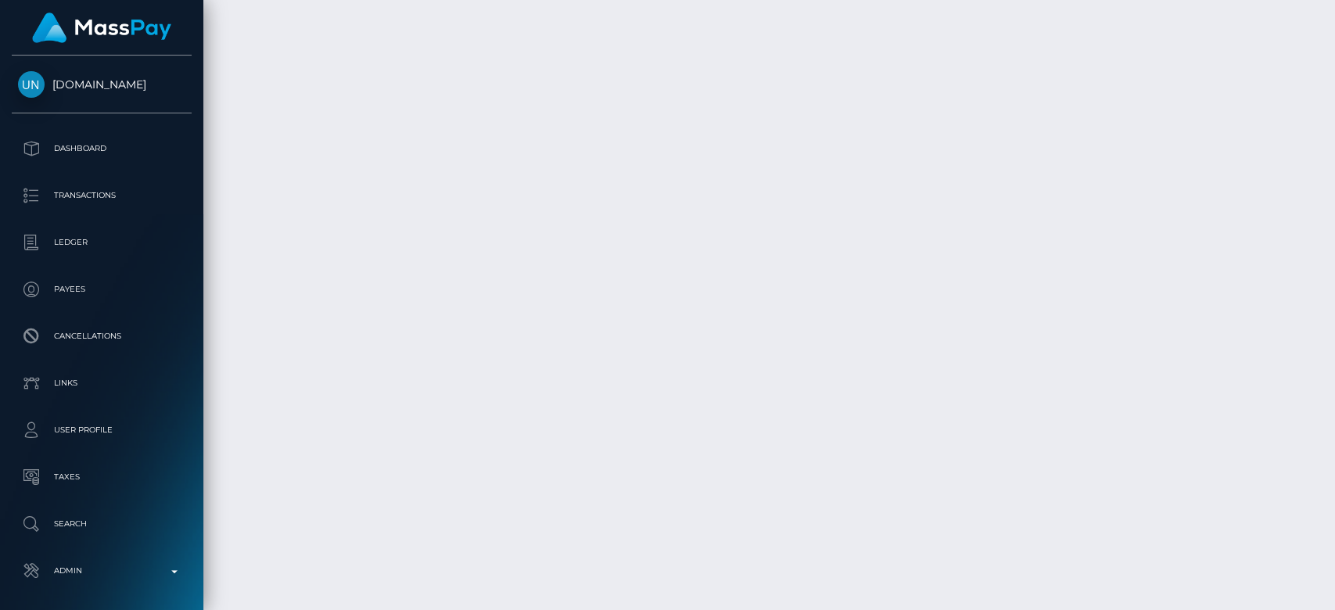
scroll to position [2933, 0]
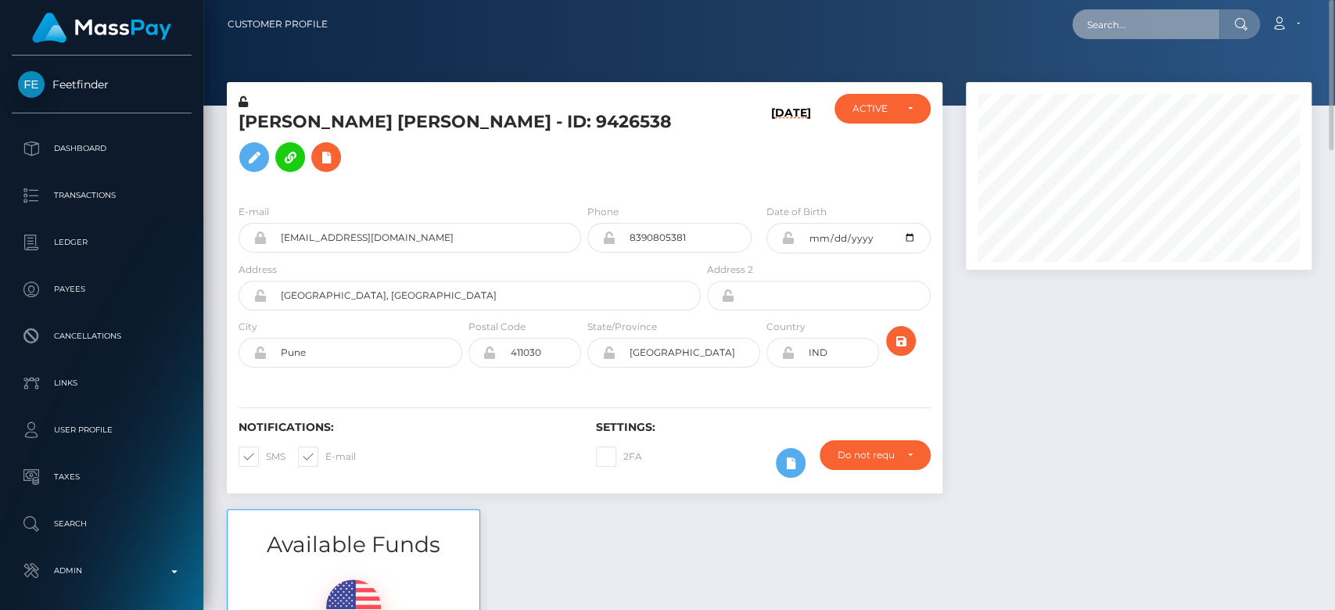
click at [1124, 34] on input "text" at bounding box center [1145, 24] width 147 height 30
paste input "28782259-9bd4-418d-8425-b2b16b6268a8"
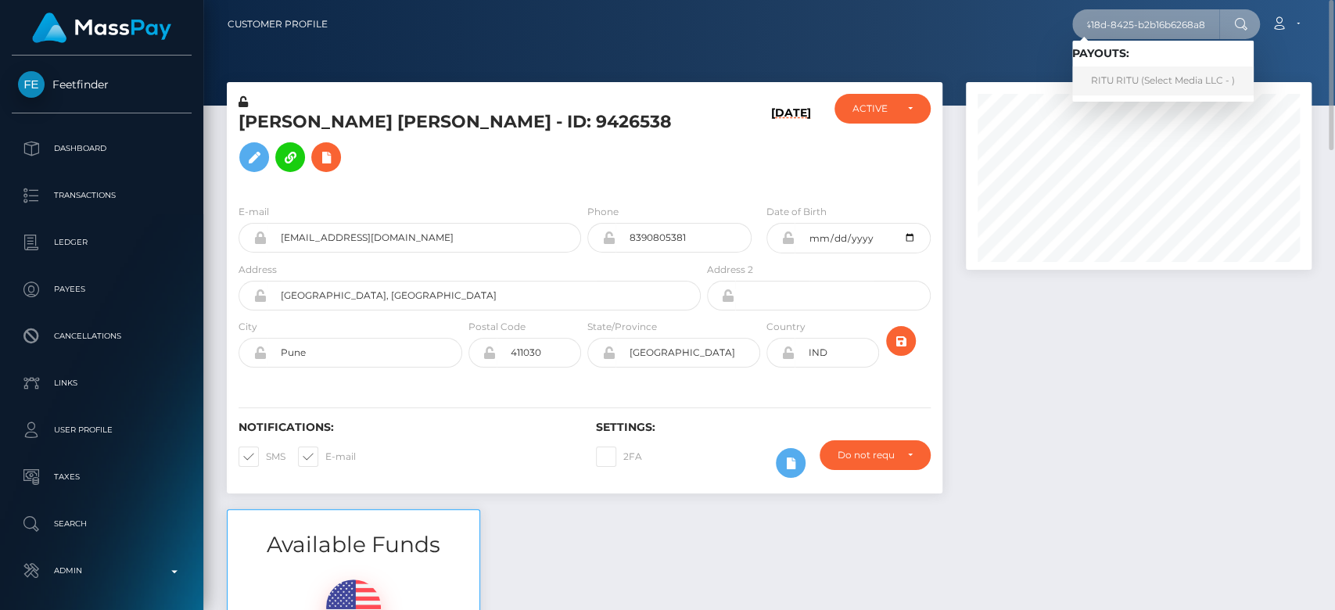
type input "28782259-9bd4-418d-8425-b2b16b6268a8"
click at [1133, 68] on link "RITU RITU (Select Media LLC - )" at bounding box center [1162, 80] width 181 height 29
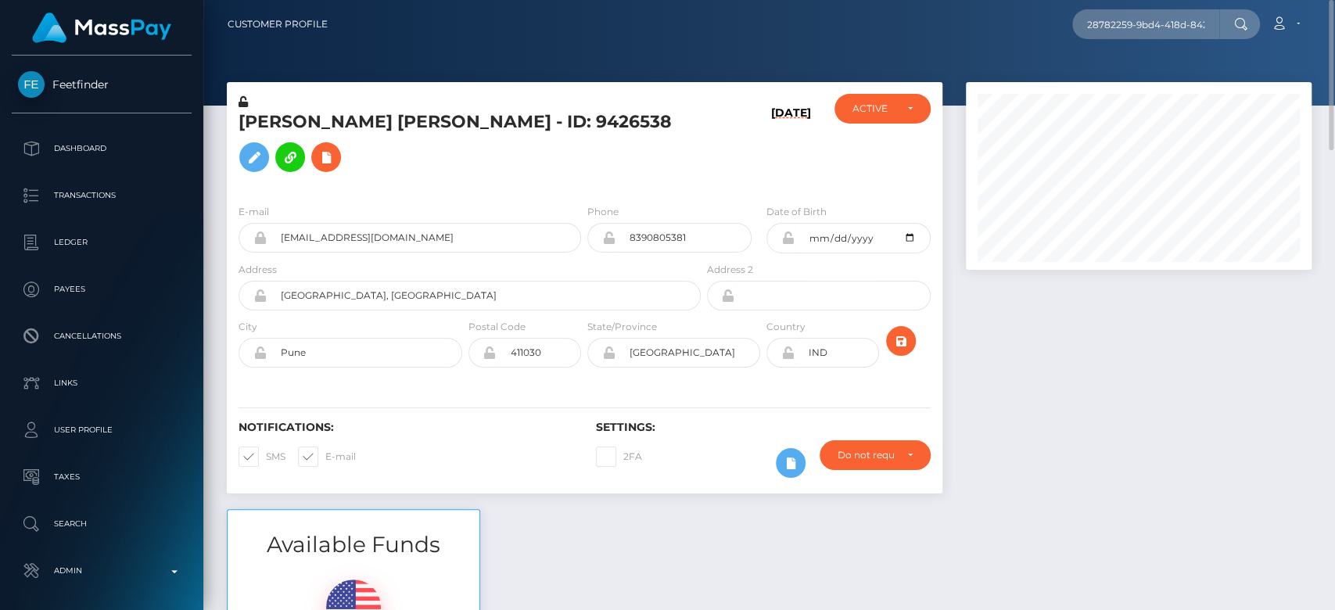
click at [1187, 330] on div at bounding box center [1138, 295] width 369 height 427
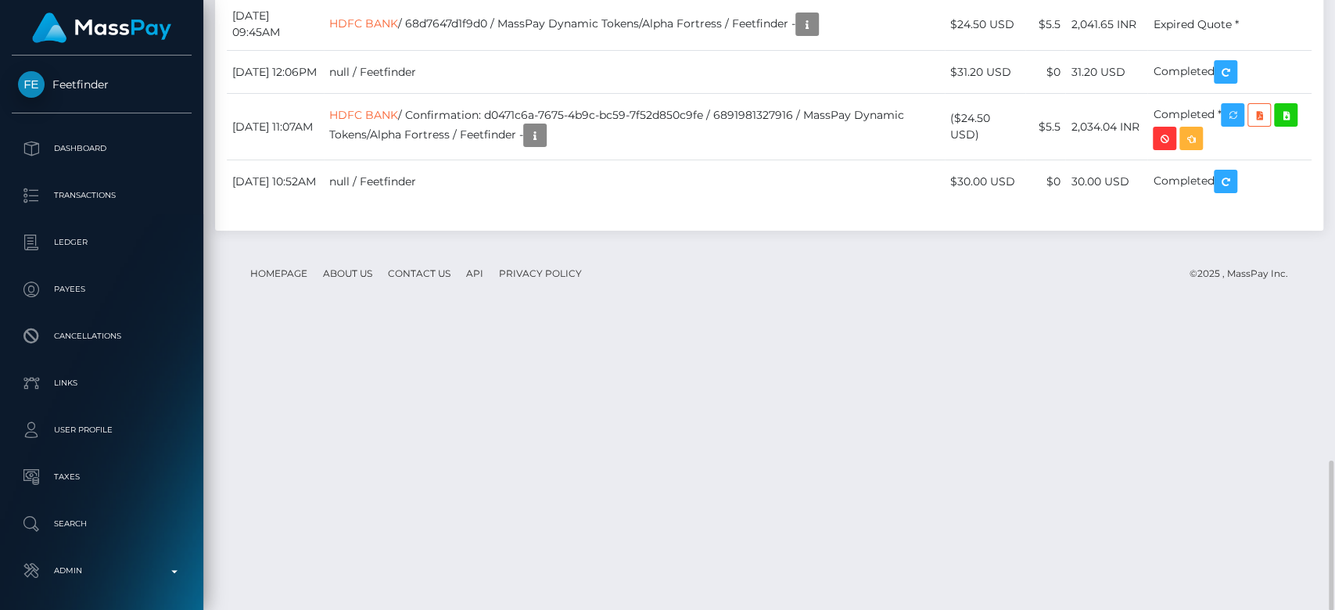
scroll to position [1747, 0]
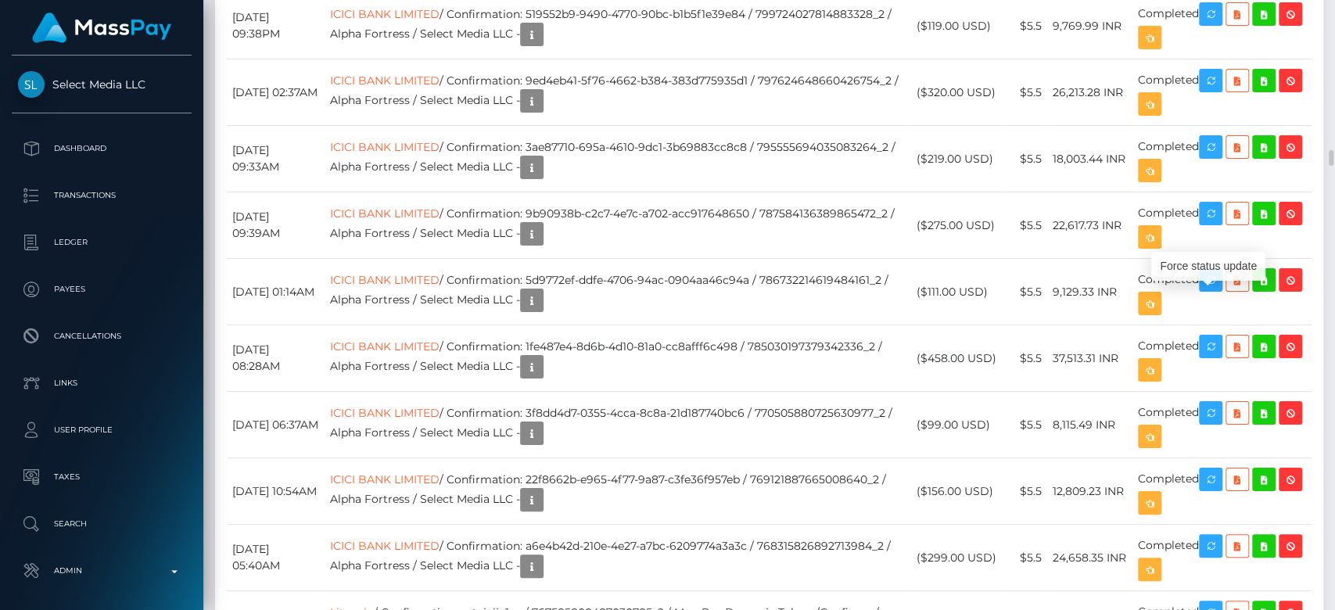
scroll to position [188, 346]
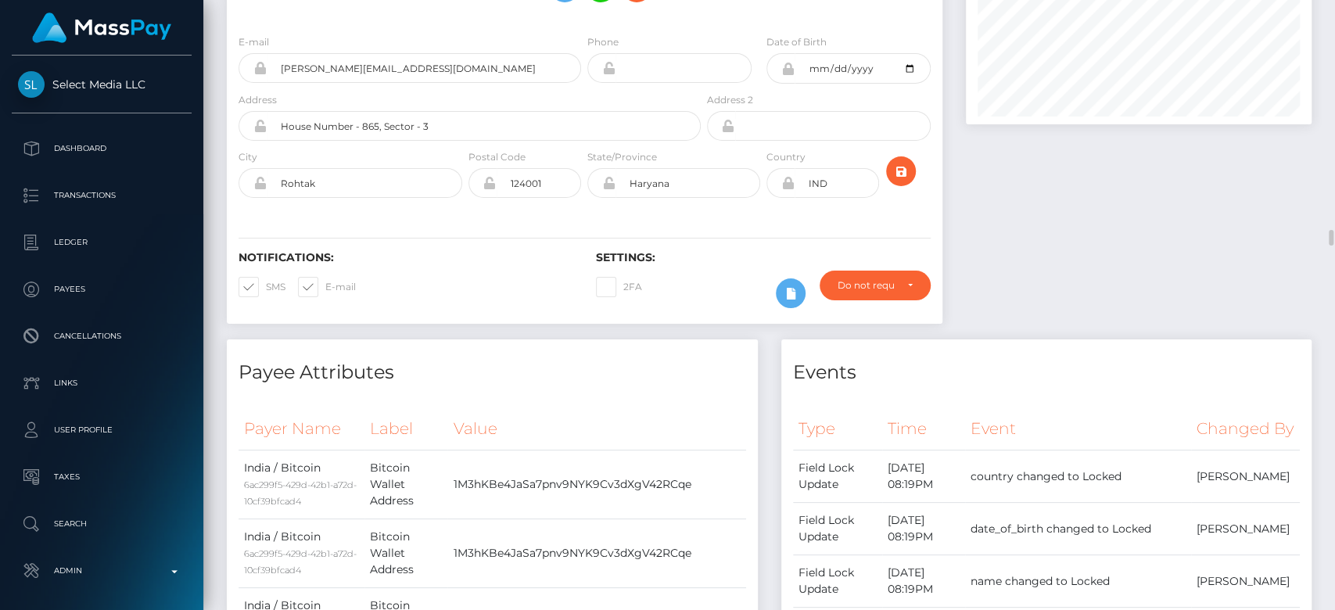
scroll to position [0, 0]
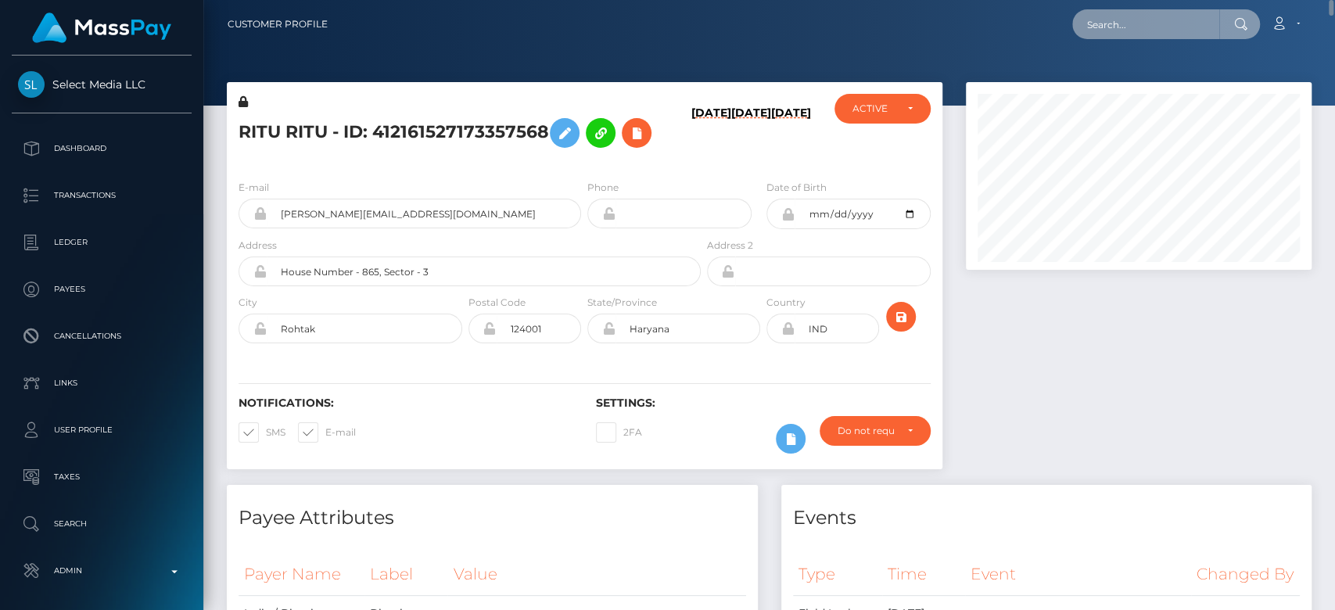
click at [1168, 23] on input "text" at bounding box center [1145, 24] width 147 height 30
paste input "sarinaosiris@gmail.com"
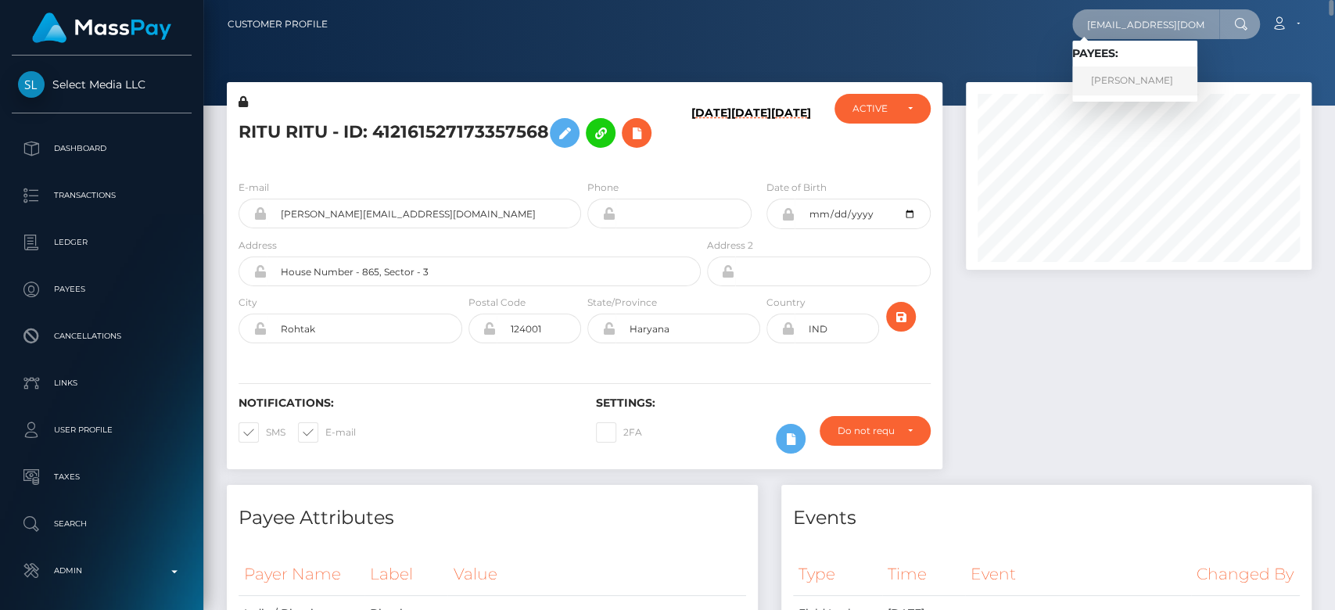
type input "sarinaosiris@gmail.com"
click at [1169, 69] on link "Sara Pourdana" at bounding box center [1134, 80] width 125 height 29
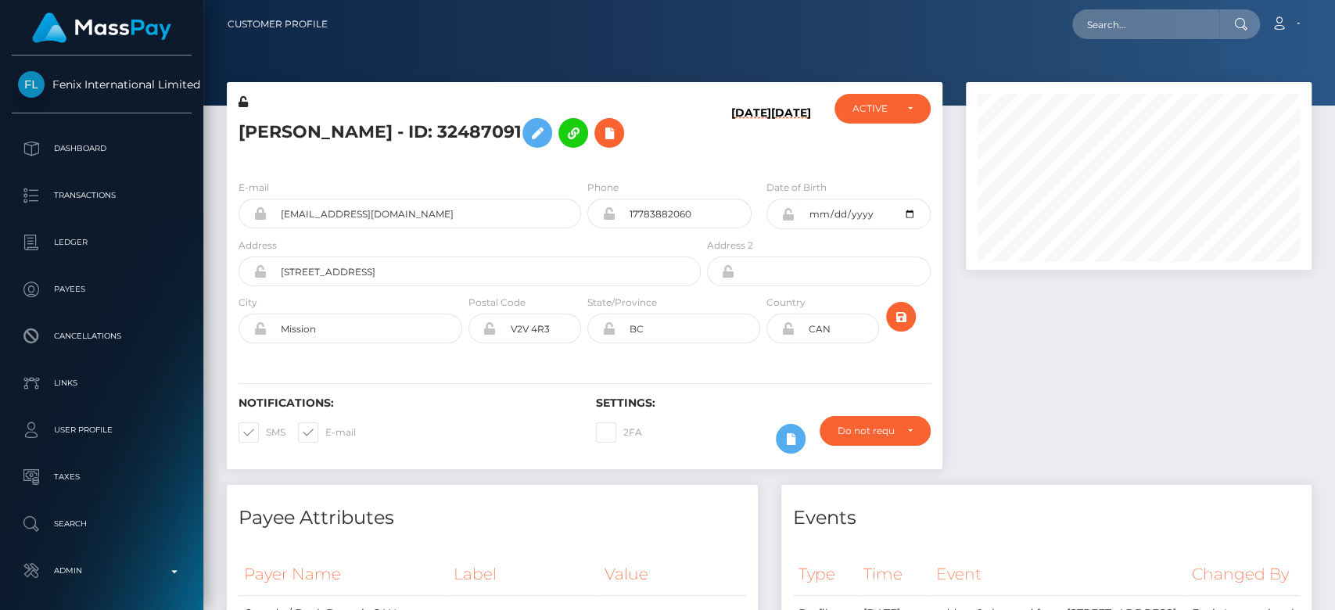
scroll to position [188, 346]
click at [1116, 312] on div at bounding box center [1138, 283] width 369 height 403
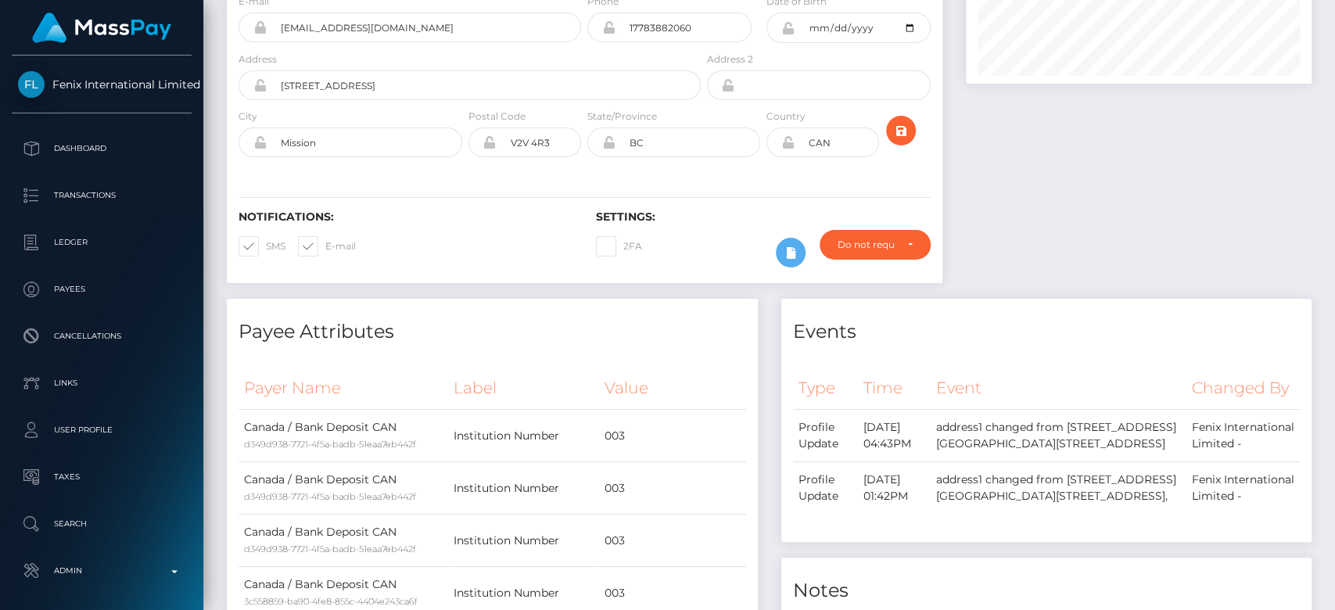
scroll to position [0, 0]
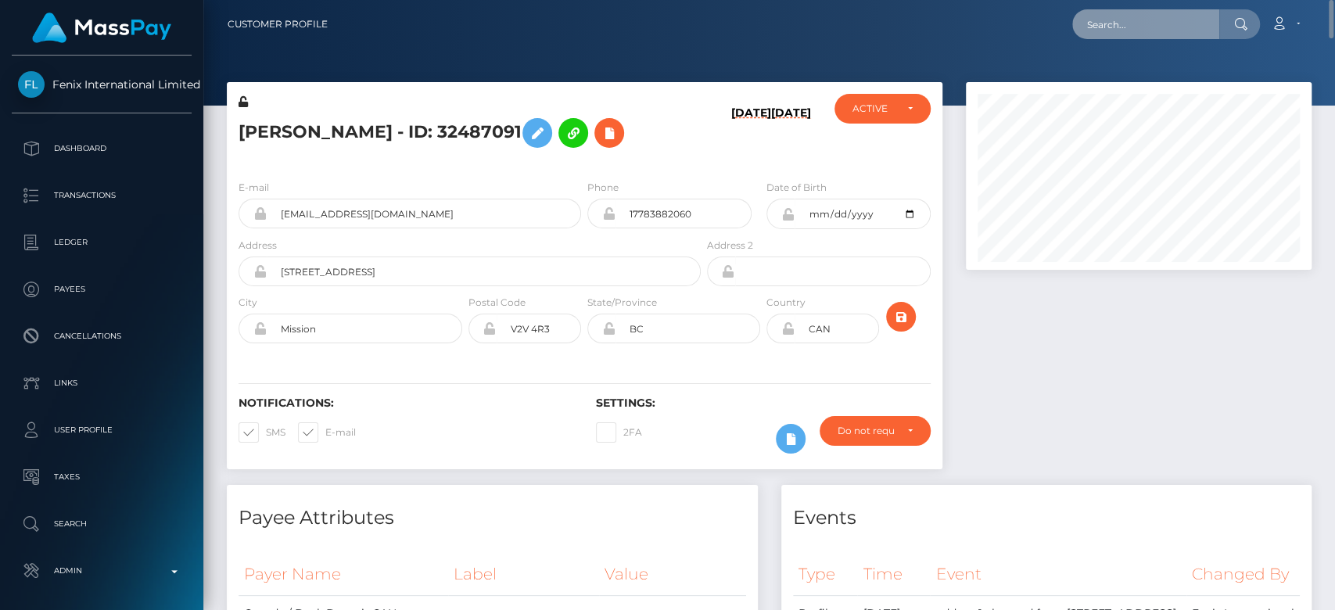
click at [1101, 27] on input "text" at bounding box center [1145, 24] width 147 height 30
paste input "[EMAIL_ADDRESS][DOMAIN_NAME]"
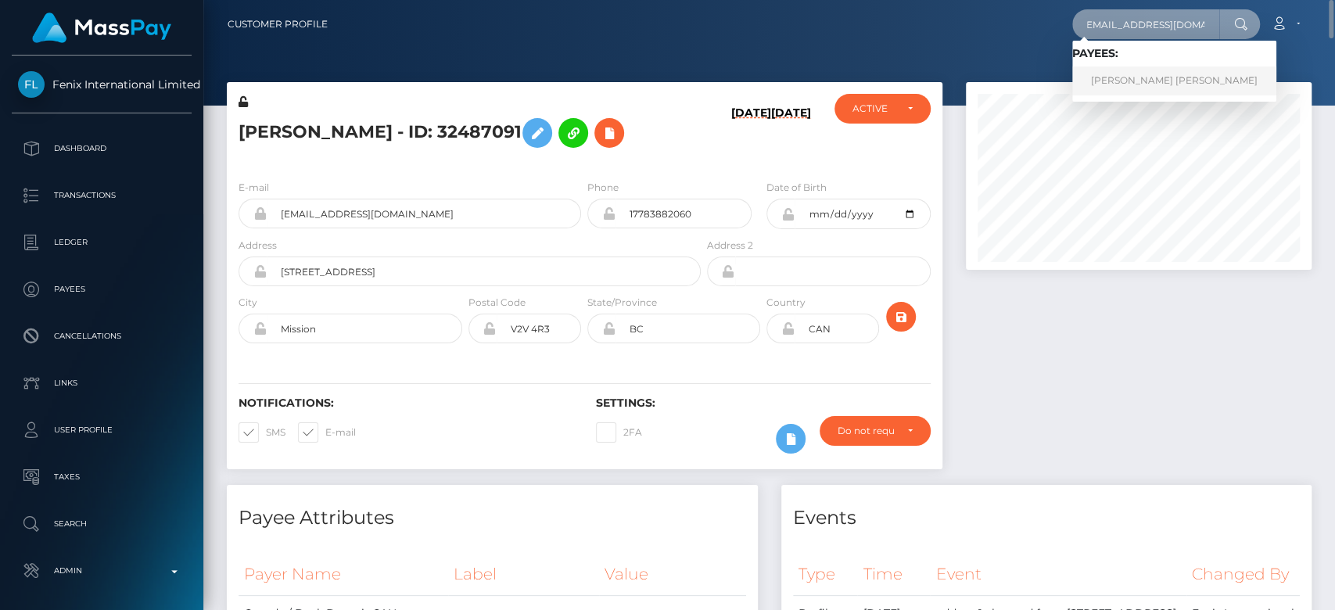
type input "[EMAIL_ADDRESS][DOMAIN_NAME]"
click at [1122, 71] on link "Abdou Yande Ndoye" at bounding box center [1174, 80] width 204 height 29
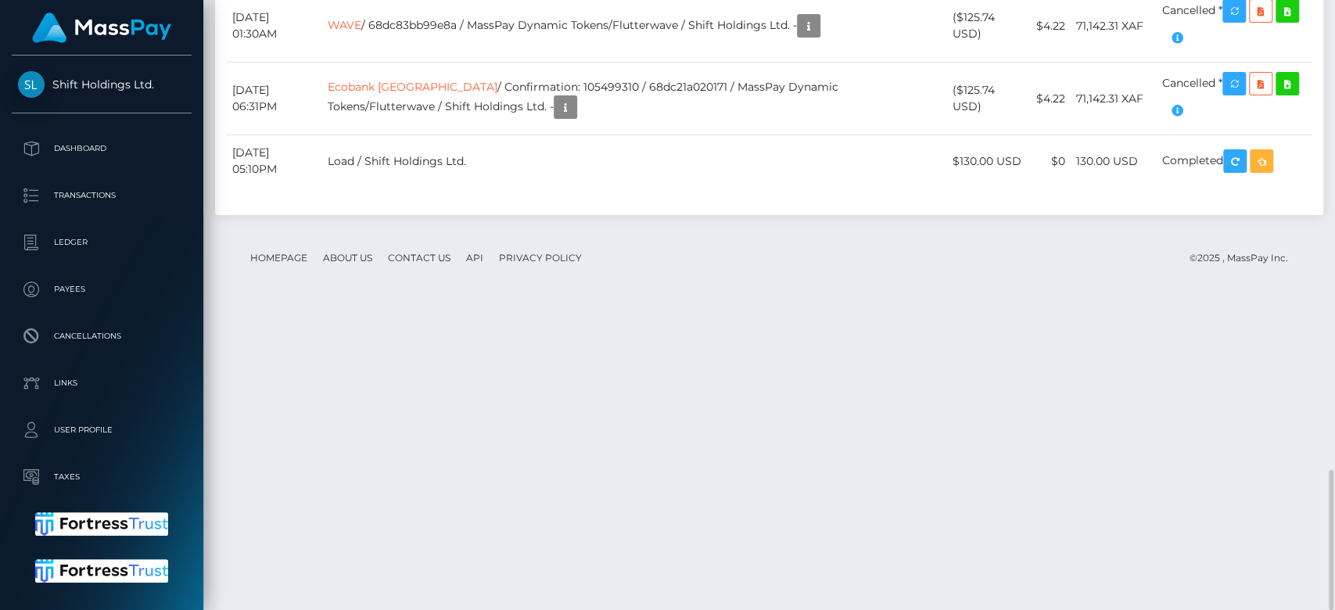
scroll to position [188, 346]
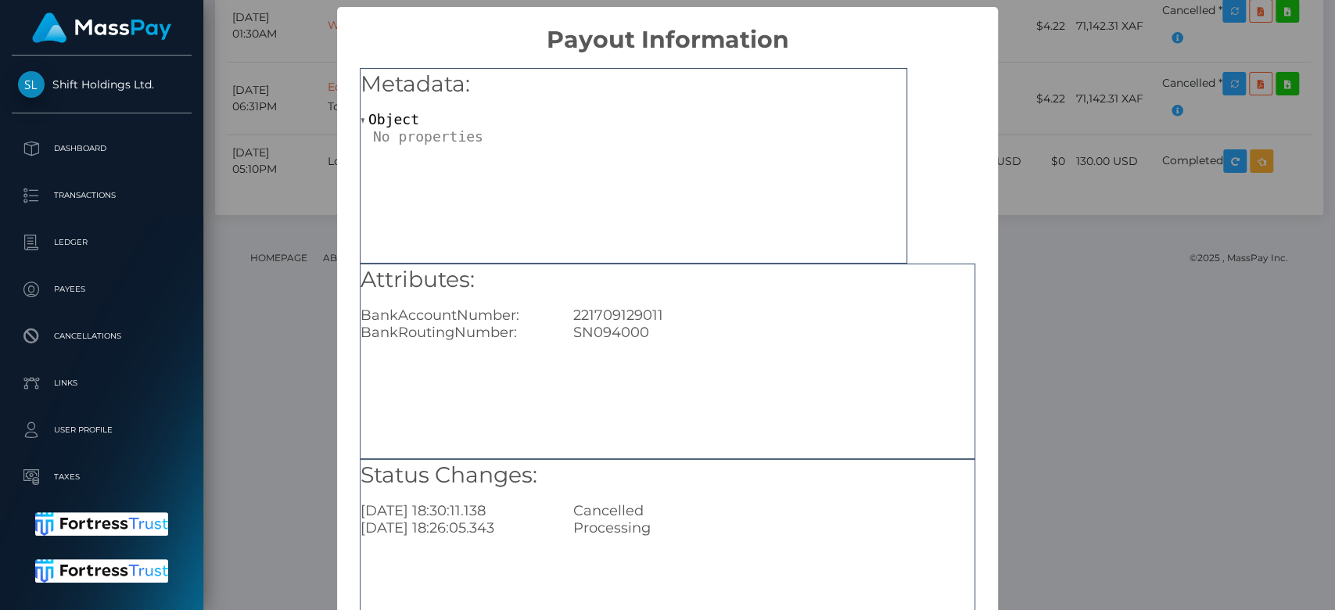
click at [1065, 344] on div "× Payout Information Metadata: Object Attributes: BankAccountNumber: [FINANCIAL…" at bounding box center [667, 305] width 1335 height 610
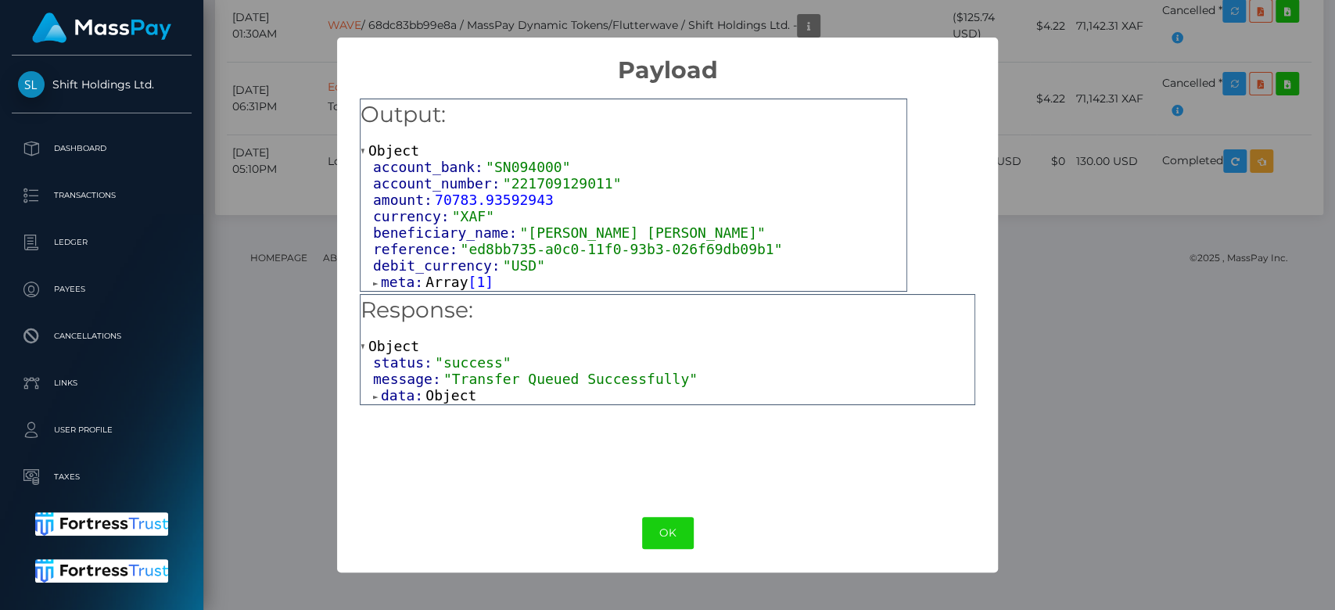
click at [457, 398] on span "Object" at bounding box center [451, 395] width 51 height 16
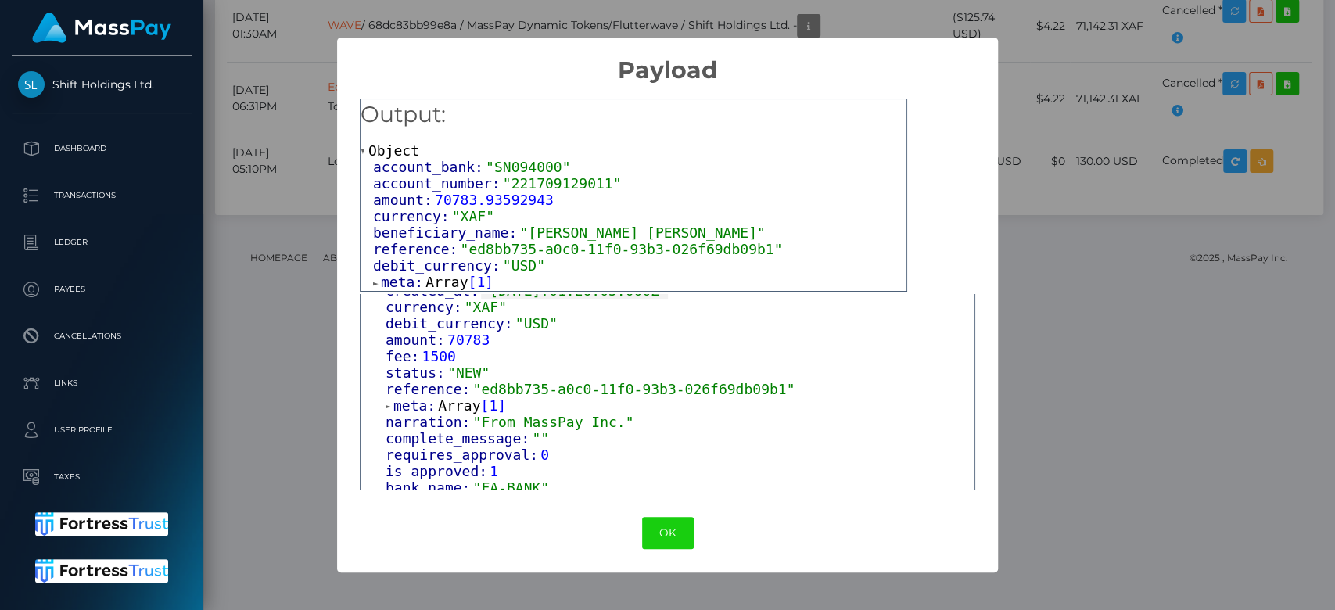
scroll to position [200, 0]
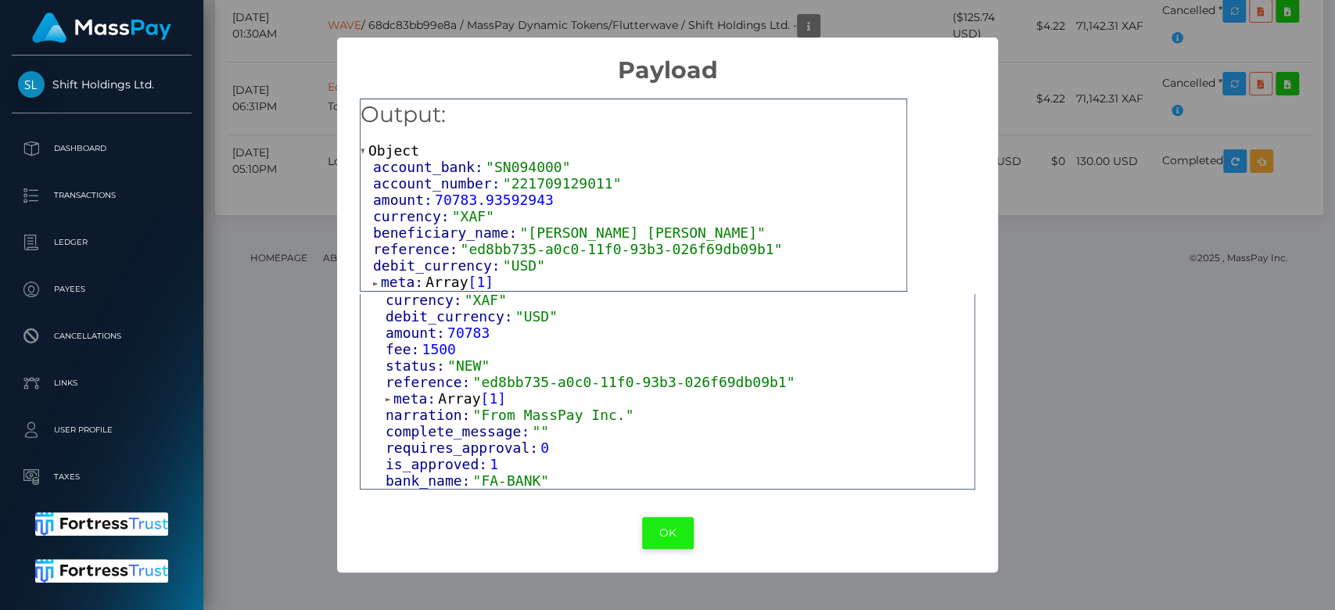
click at [662, 534] on button "OK" at bounding box center [668, 533] width 52 height 32
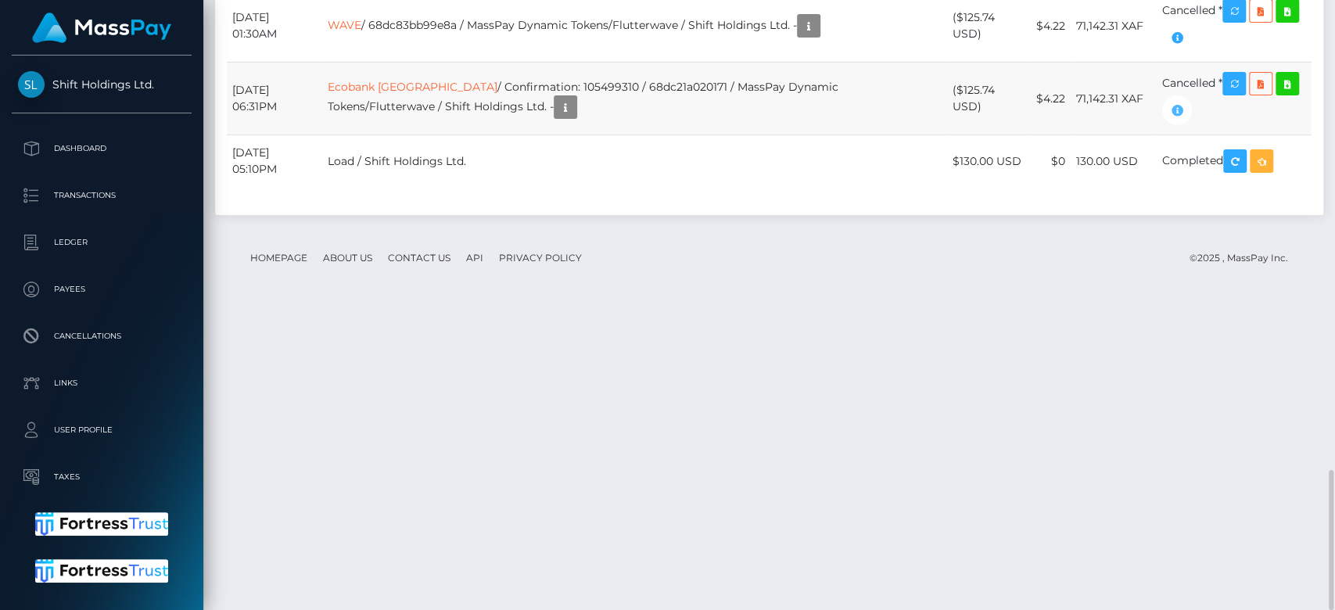
scroll to position [188, 346]
click at [460, 94] on link "Ecobank [GEOGRAPHIC_DATA]" at bounding box center [413, 87] width 170 height 14
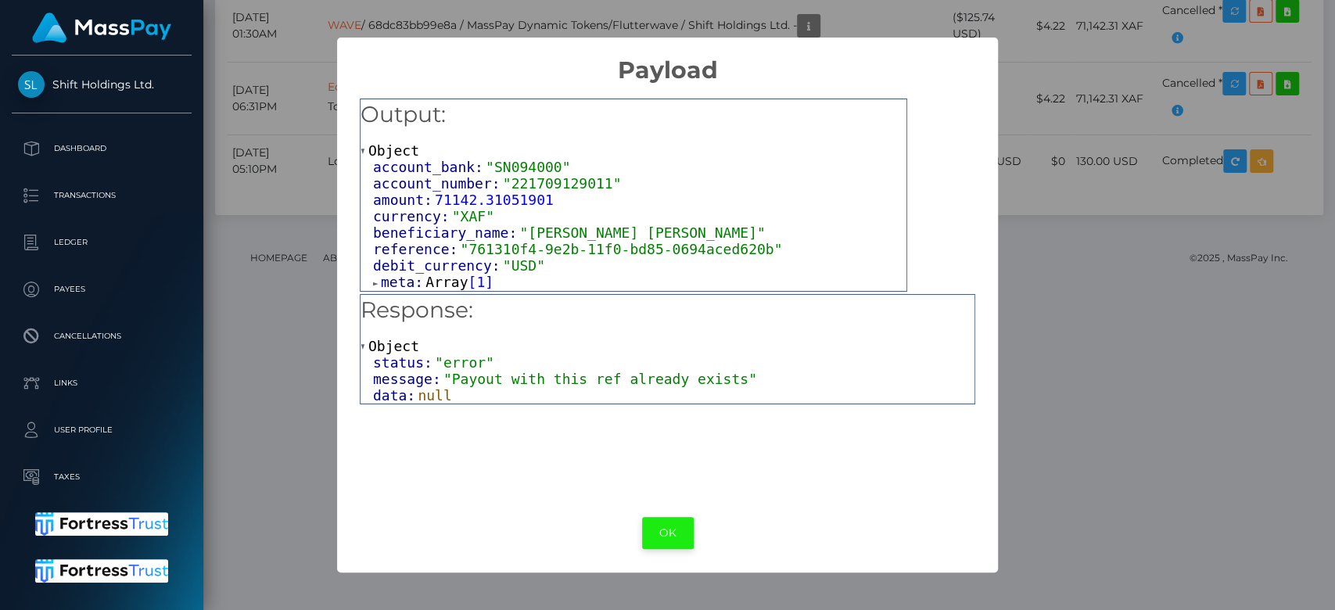
click at [681, 530] on button "OK" at bounding box center [668, 533] width 52 height 32
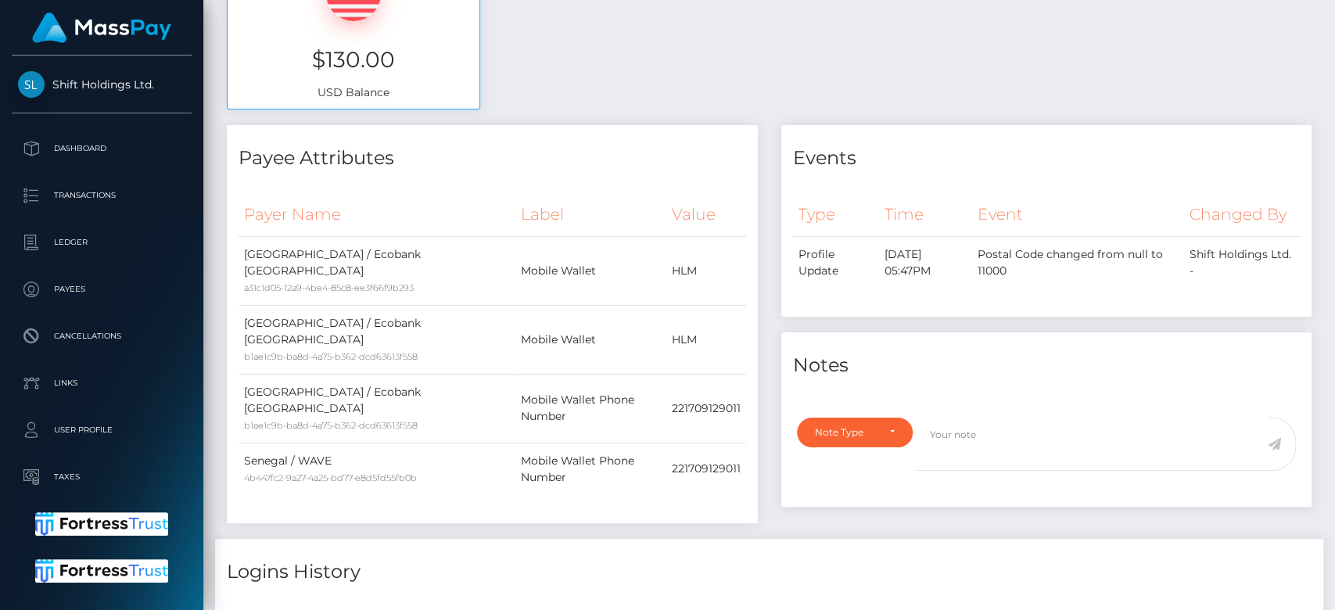
scroll to position [0, 0]
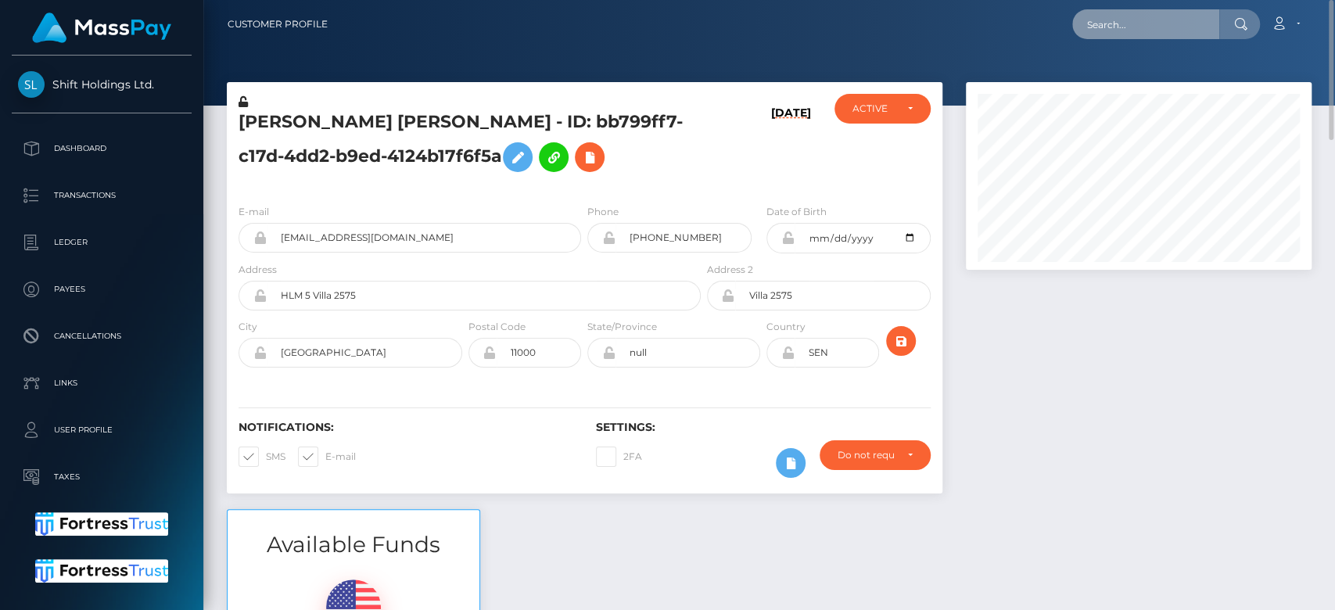
click at [1162, 28] on input "text" at bounding box center [1145, 24] width 147 height 30
paste input "[EMAIL_ADDRESS][DOMAIN_NAME]"
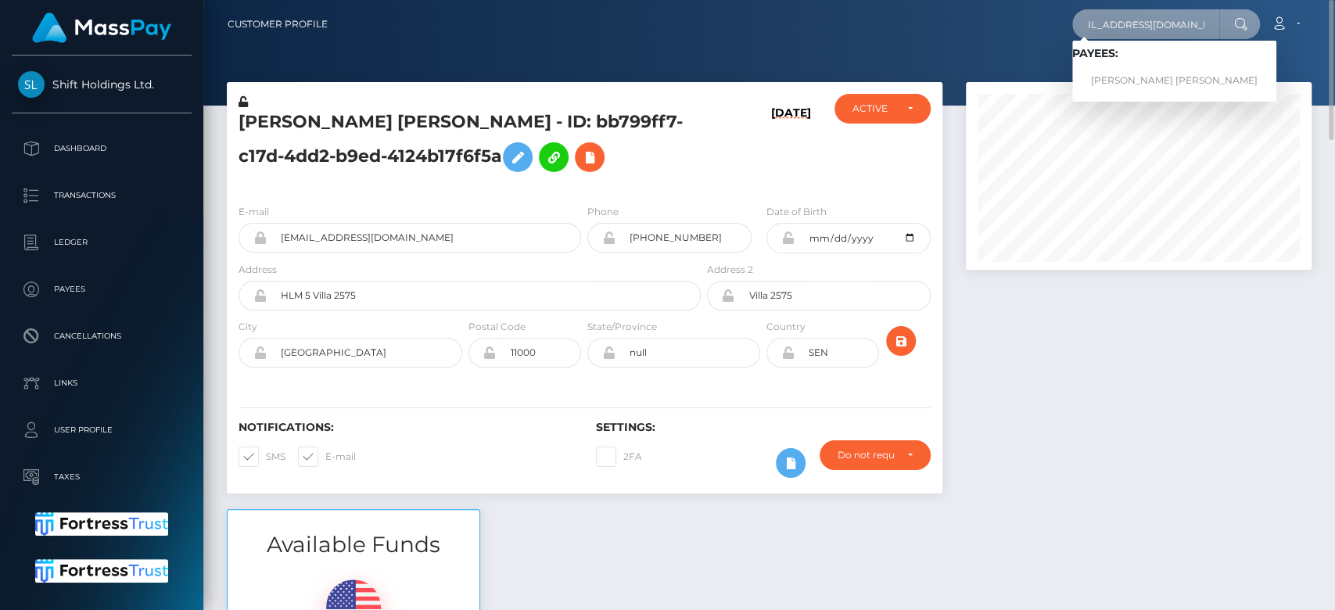
type input "madameraveena@gmail.com"
click at [1126, 70] on link "PAIGE NATALIE HALL" at bounding box center [1174, 80] width 204 height 29
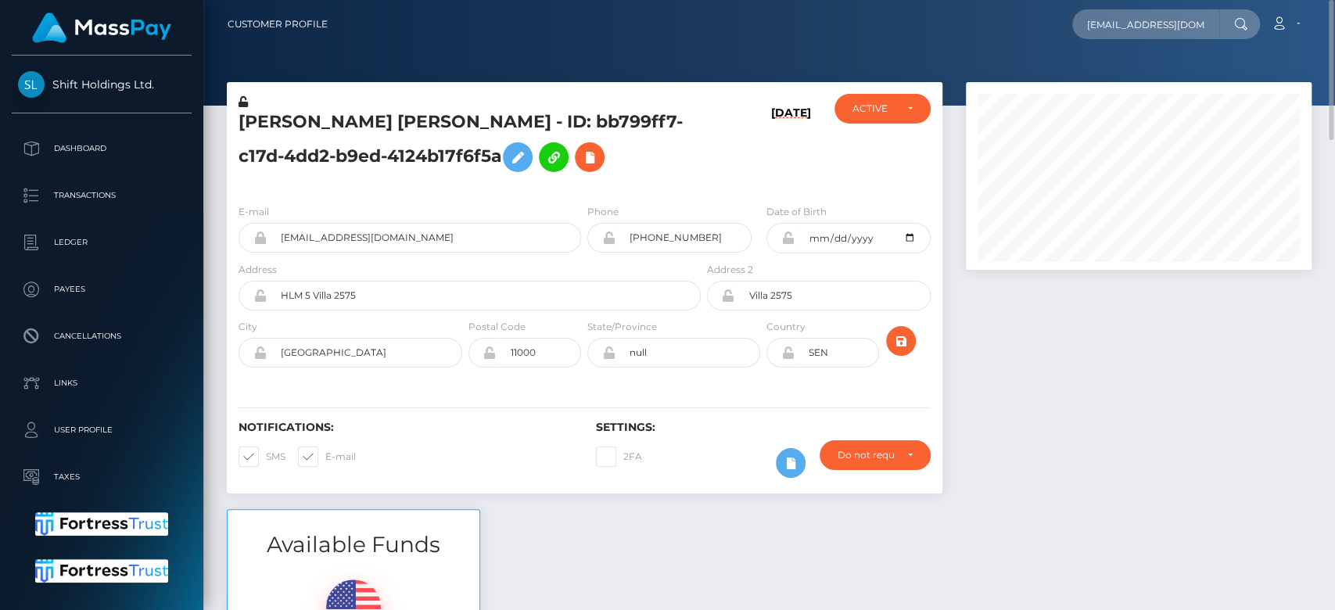
click at [1087, 282] on div at bounding box center [1138, 295] width 369 height 427
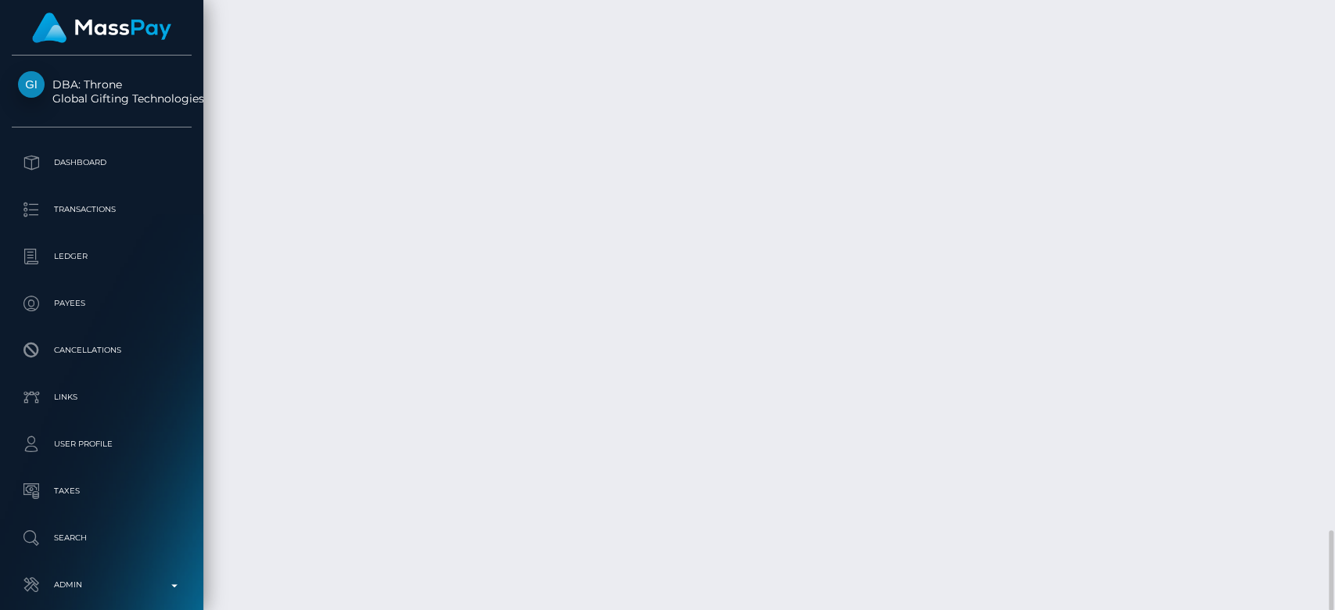
scroll to position [782071, 781913]
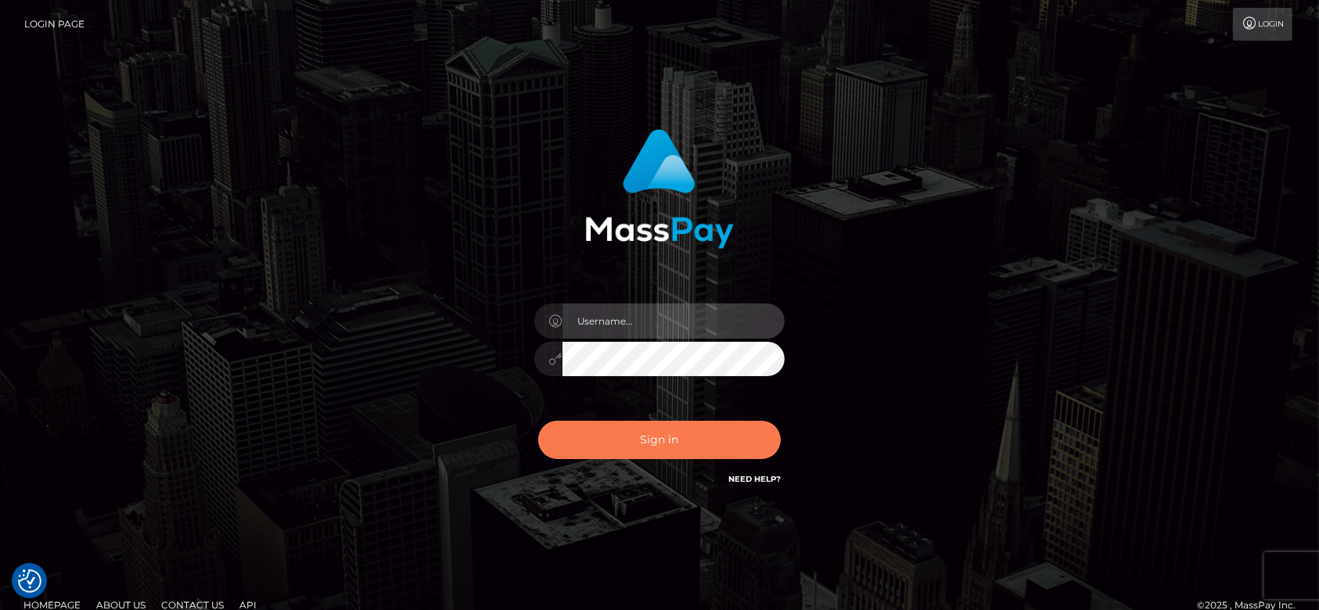
type input "[DOMAIN_NAME]"
click at [678, 434] on button "Sign in" at bounding box center [659, 440] width 243 height 38
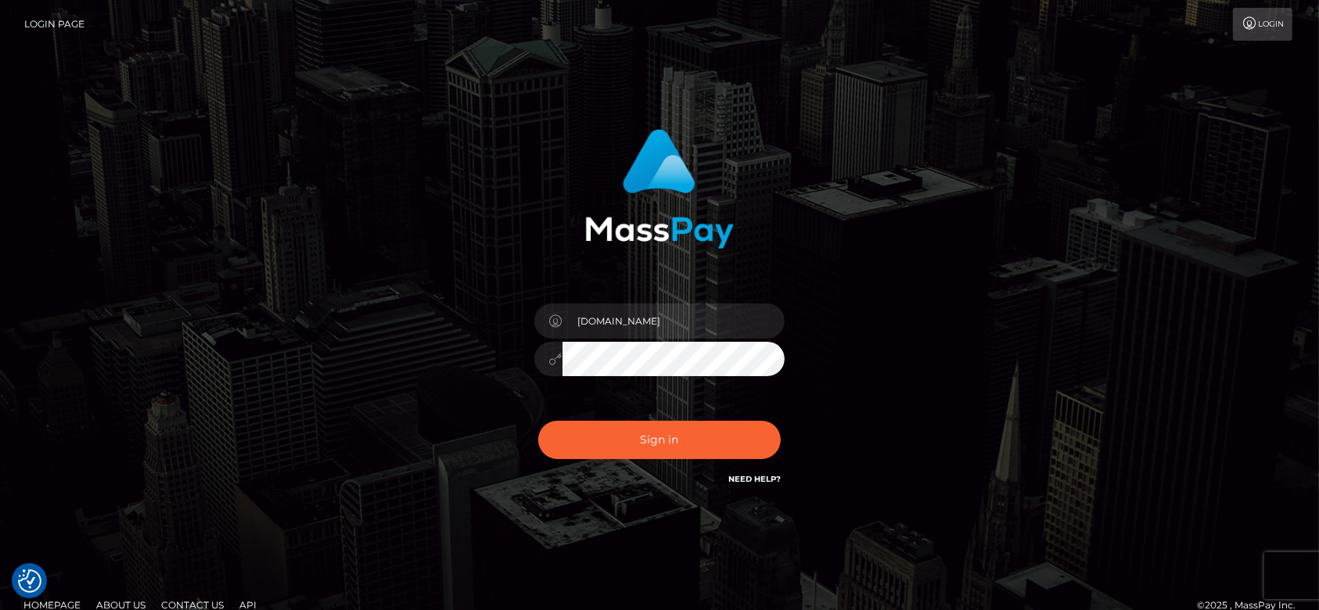
click at [939, 311] on div "fr.es Sign in" at bounding box center [660, 316] width 892 height 398
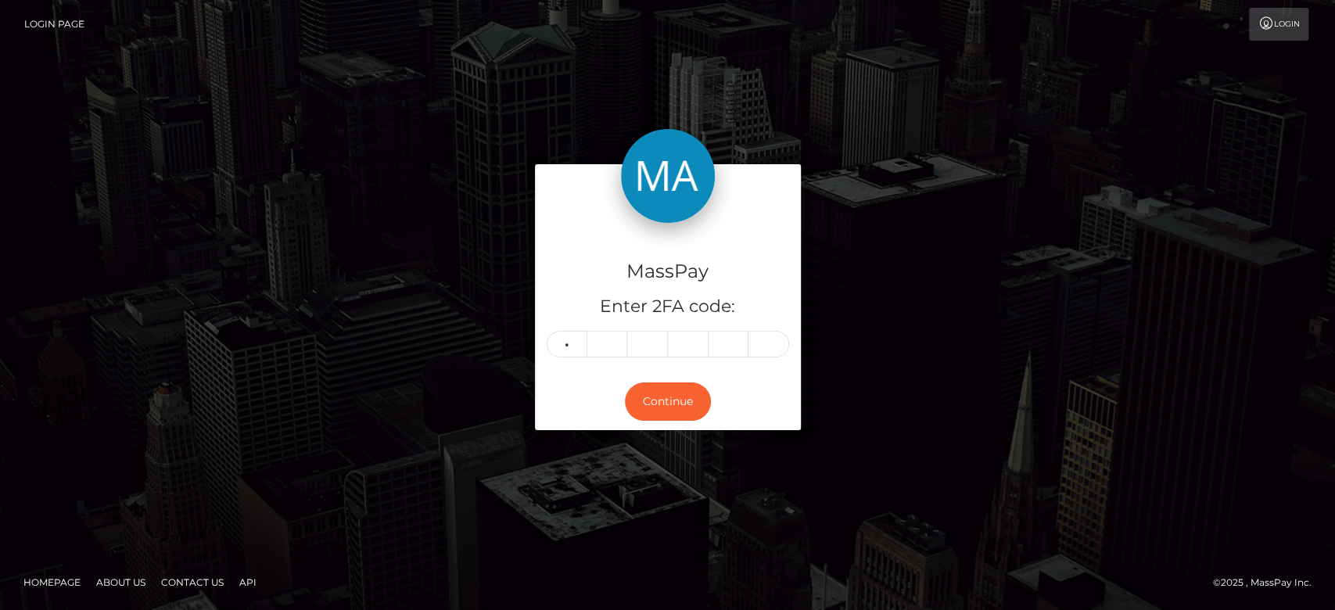
type input "7"
type input "0"
type input "2"
type input "8"
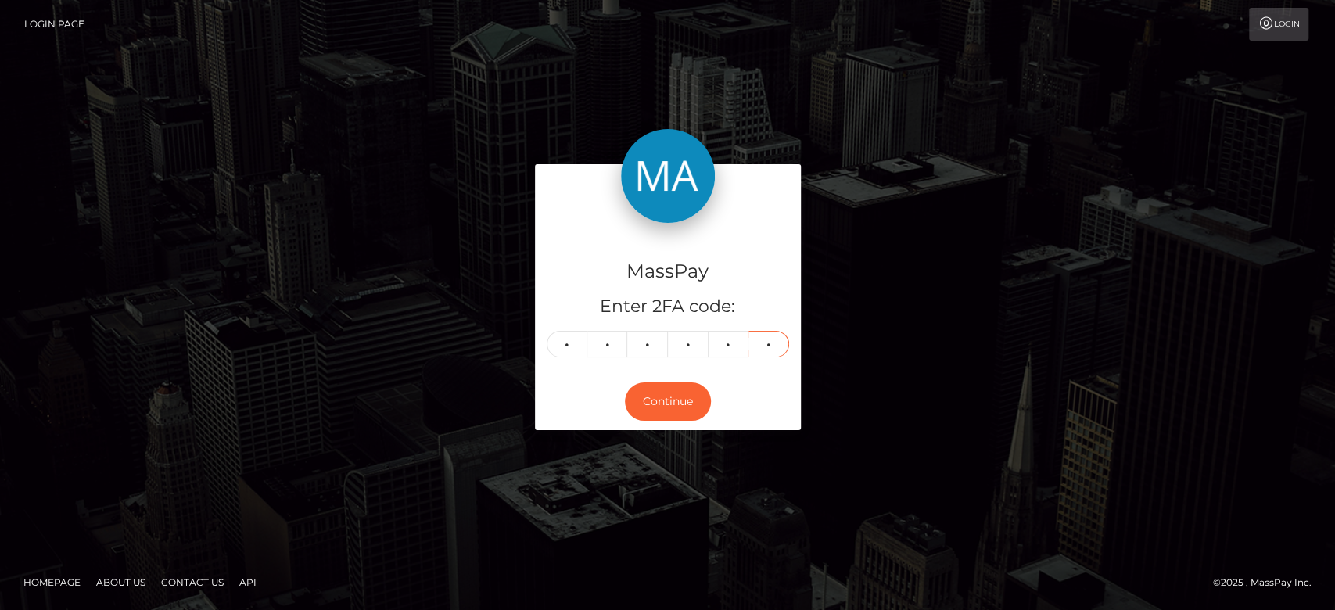
type input "3"
click at [598, 434] on form "MassPay Enter 2FA code: 7 7 0 2 8 3 770283 Continue" at bounding box center [668, 304] width 266 height 281
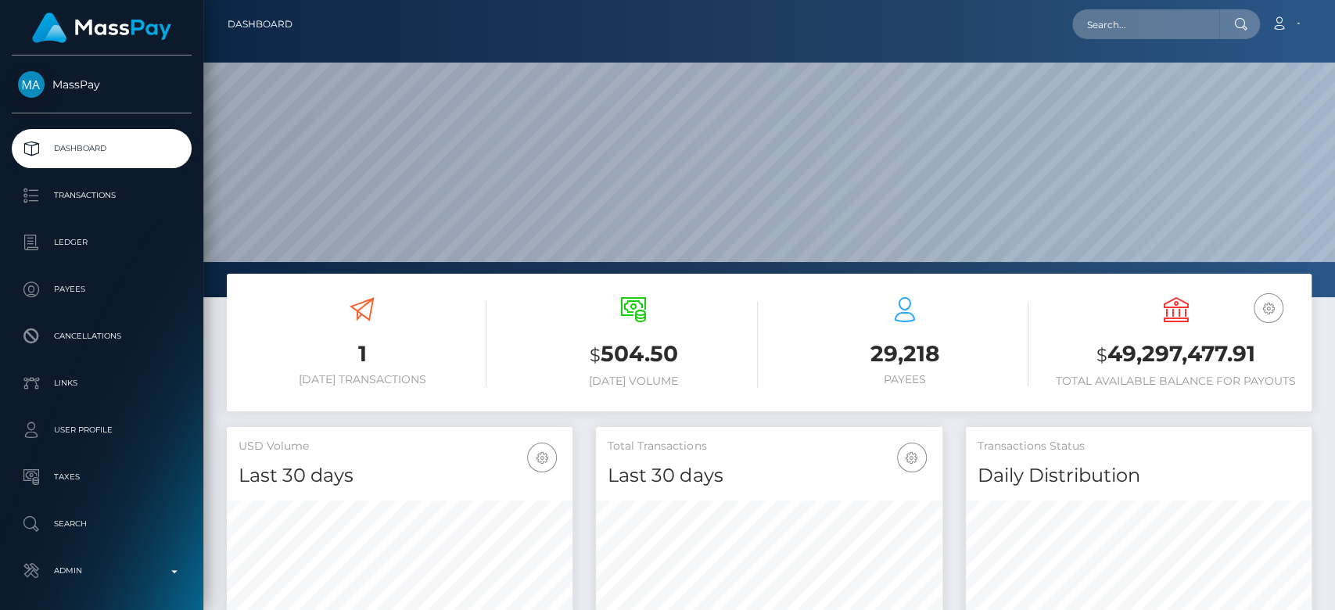
scroll to position [296, 1131]
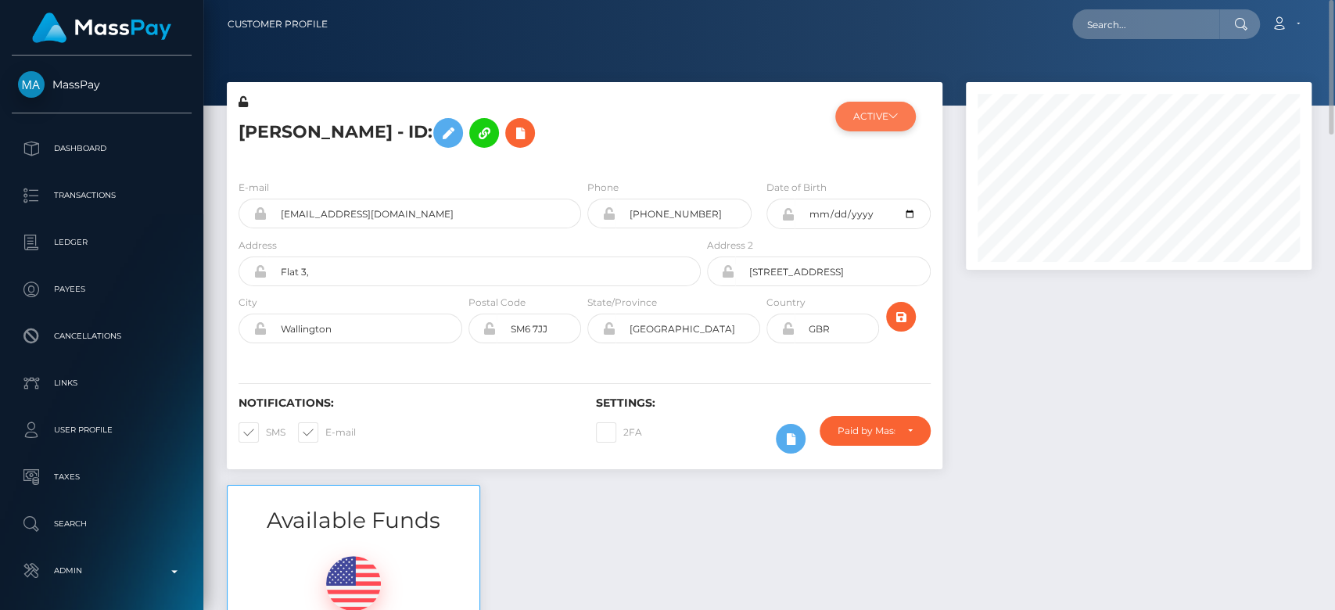
click at [877, 107] on button "ACTIVE" at bounding box center [875, 117] width 81 height 30
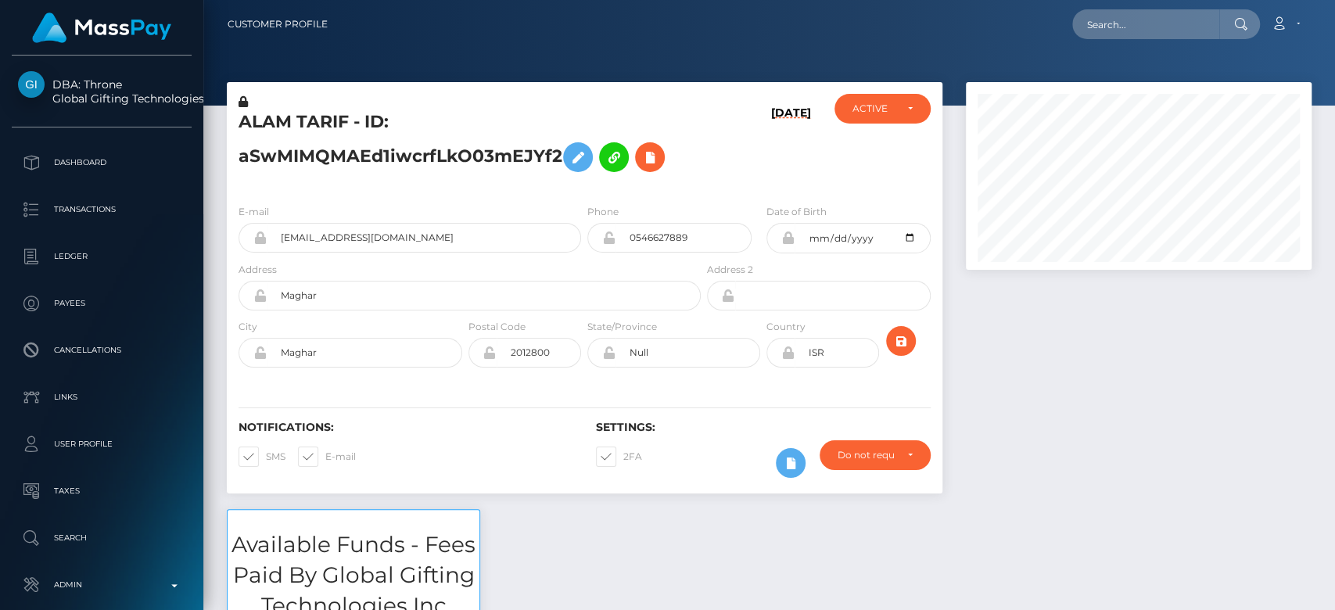
scroll to position [188, 346]
click at [1054, 406] on div at bounding box center [1138, 295] width 369 height 427
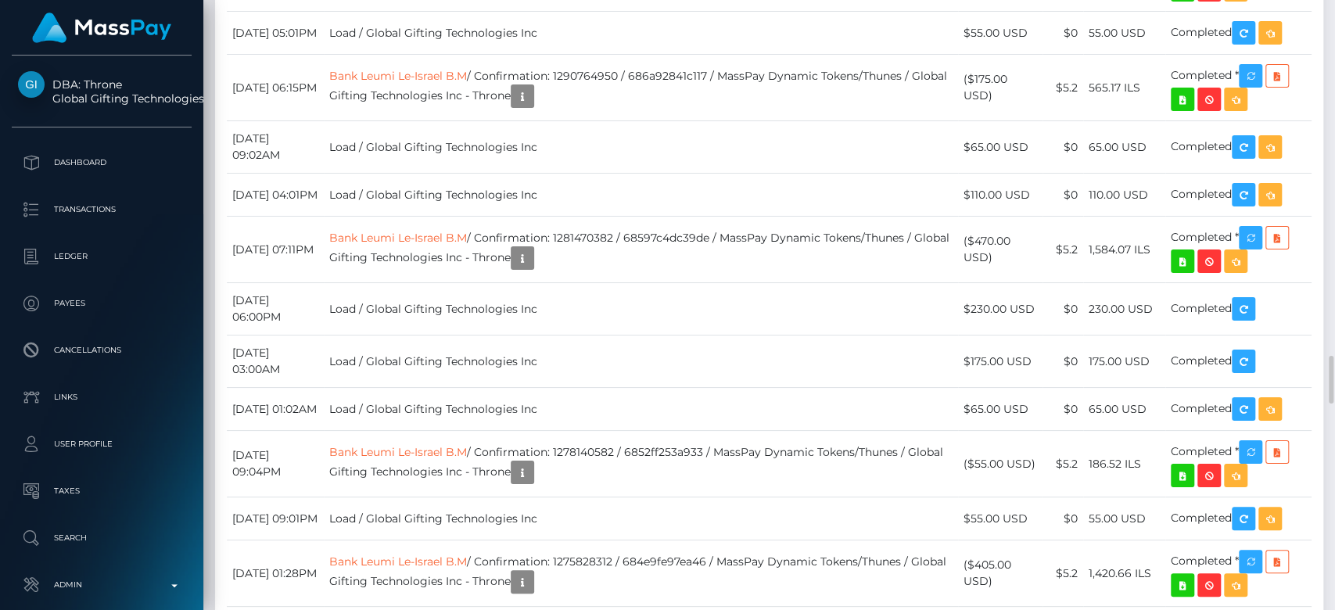
scroll to position [4473, 0]
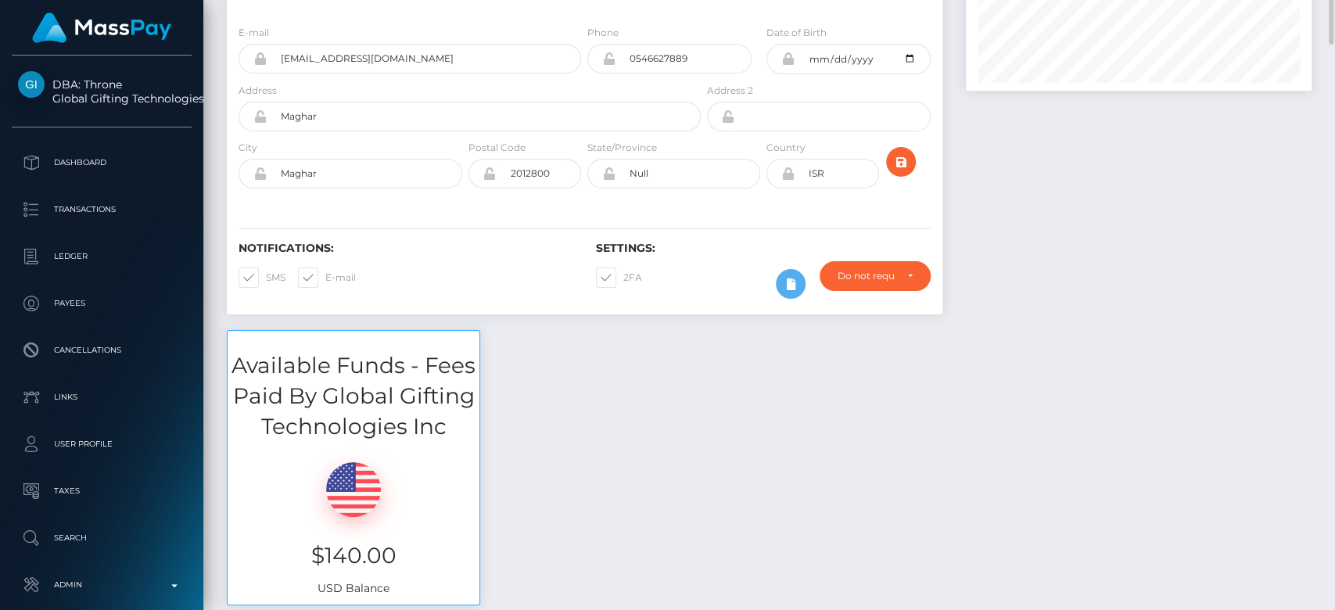
scroll to position [200, 0]
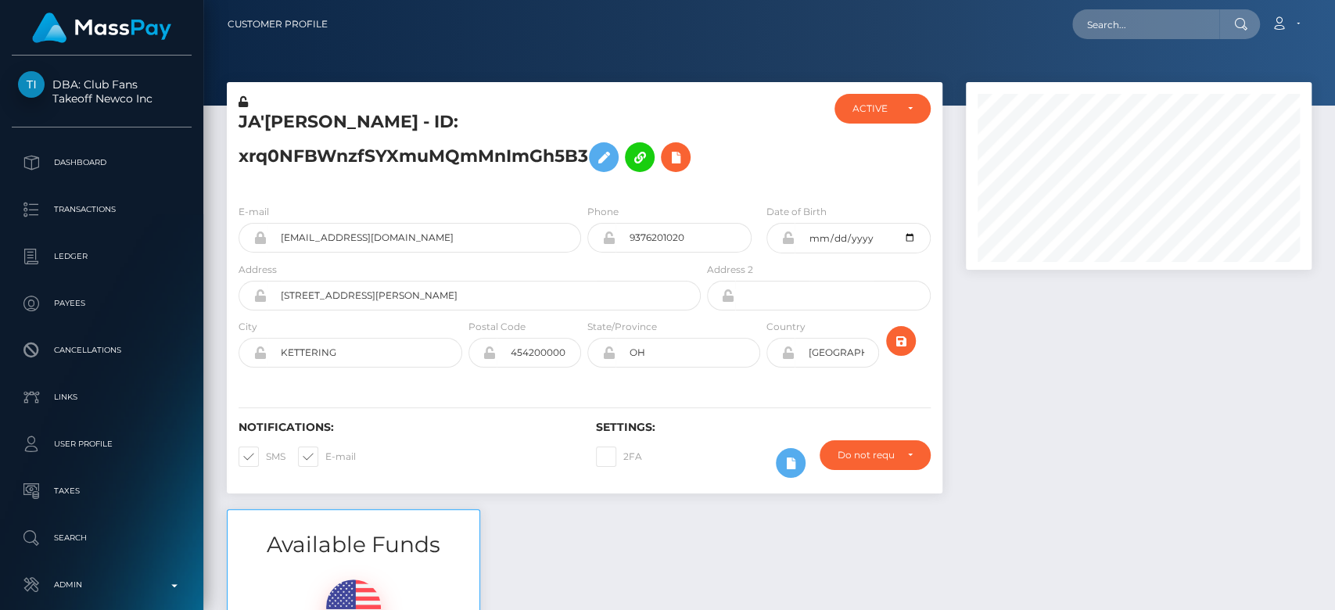
scroll to position [188, 346]
click at [1014, 365] on div at bounding box center [1138, 295] width 369 height 427
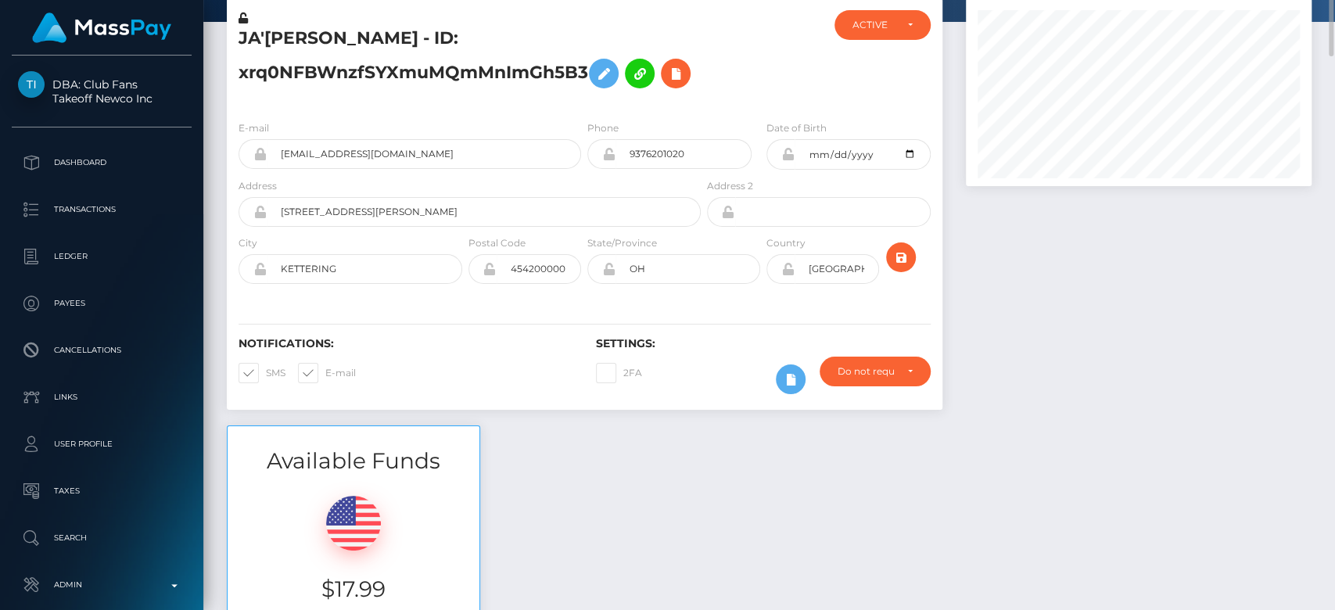
scroll to position [0, 0]
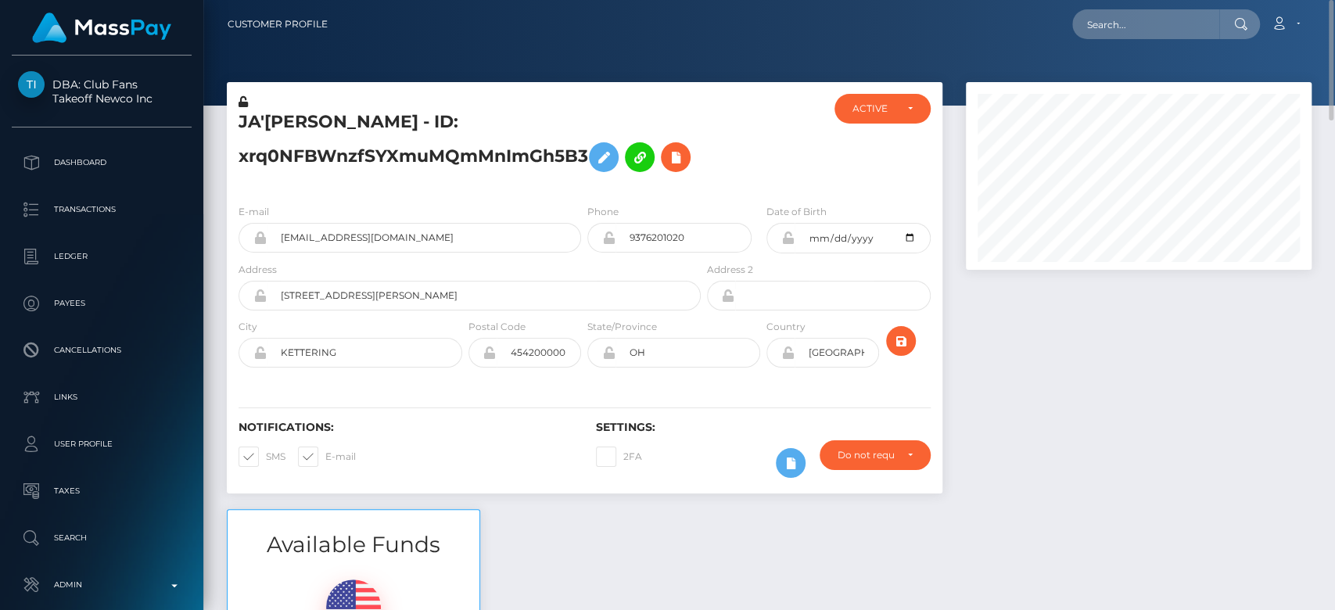
click at [1138, 6] on nav "Customer Profile Loading... Loading... Account" at bounding box center [769, 24] width 1132 height 49
paste input "nielamanoh@gmail.com"
click at [1139, 12] on input "nielamanoh@gmail.com" at bounding box center [1145, 24] width 147 height 30
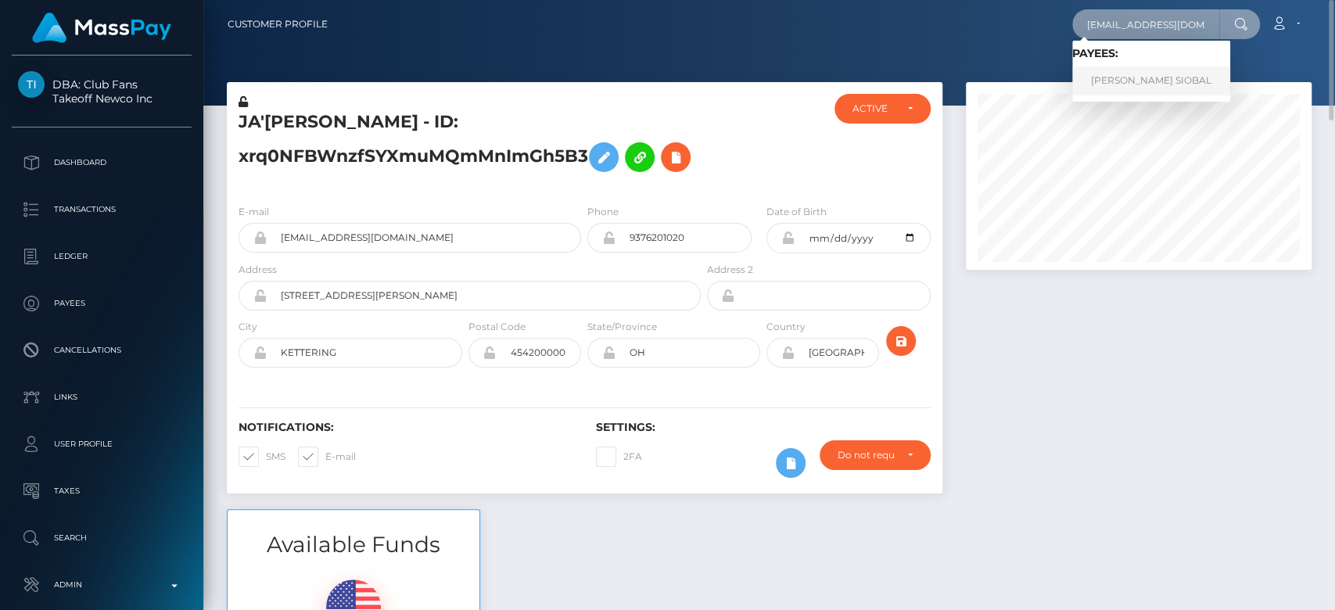
type input "nielamanoh@gmail.com"
click at [1170, 81] on link "HANNAH MARIE VILLAFUERTE SIOBAL" at bounding box center [1151, 80] width 158 height 29
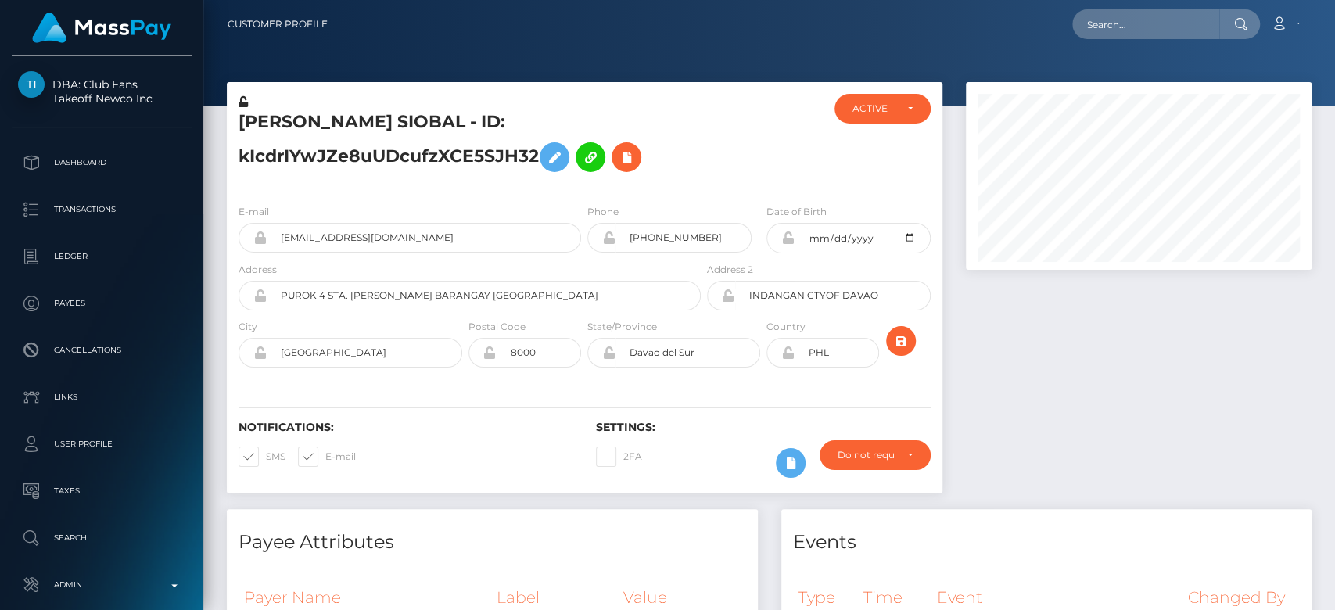
scroll to position [188, 346]
click at [1103, 419] on div at bounding box center [1138, 295] width 369 height 427
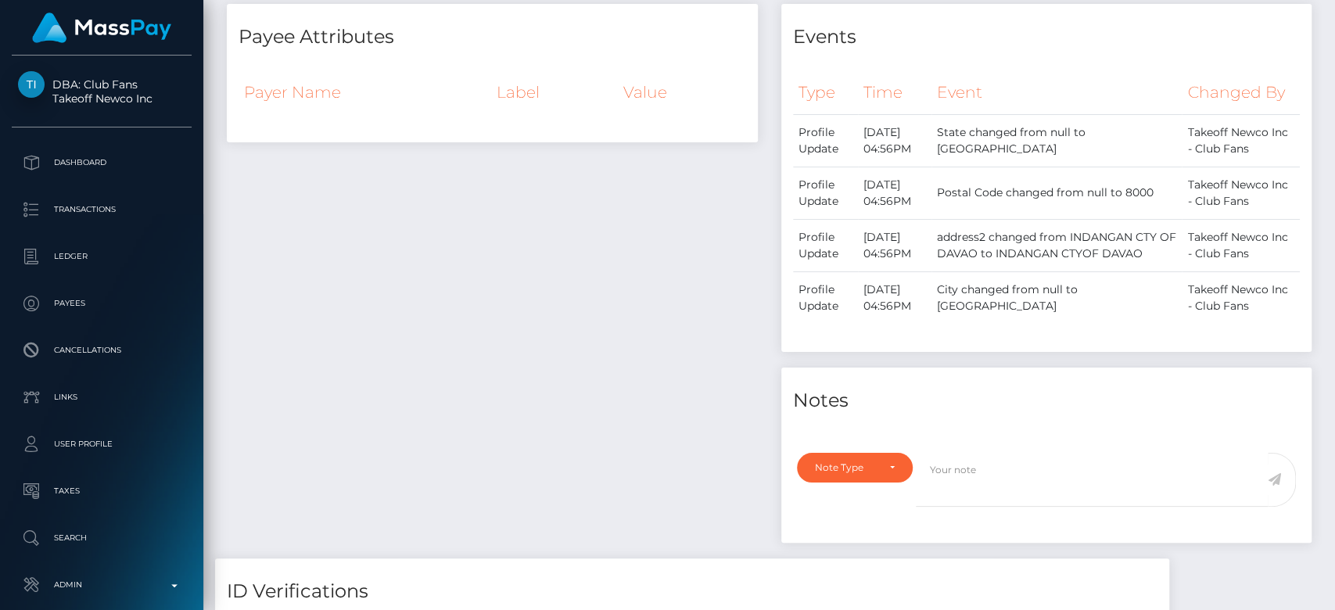
scroll to position [0, 0]
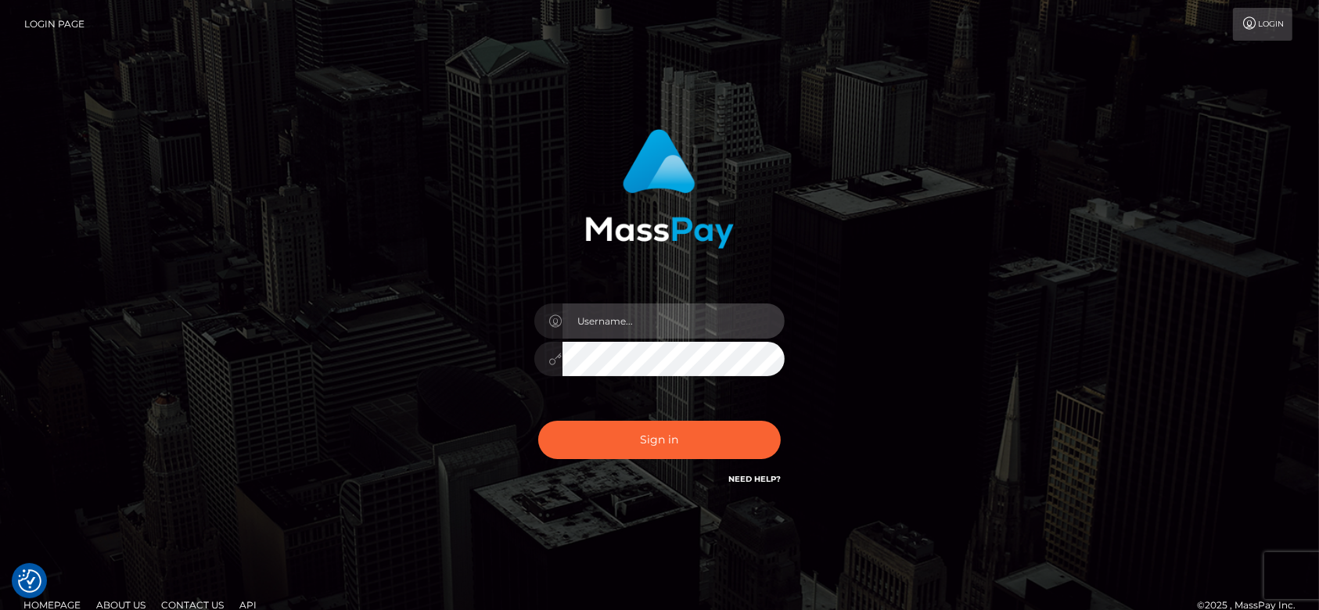
type input "fr.es"
click at [681, 459] on div "Sign in Need Help?" at bounding box center [660, 446] width 274 height 70
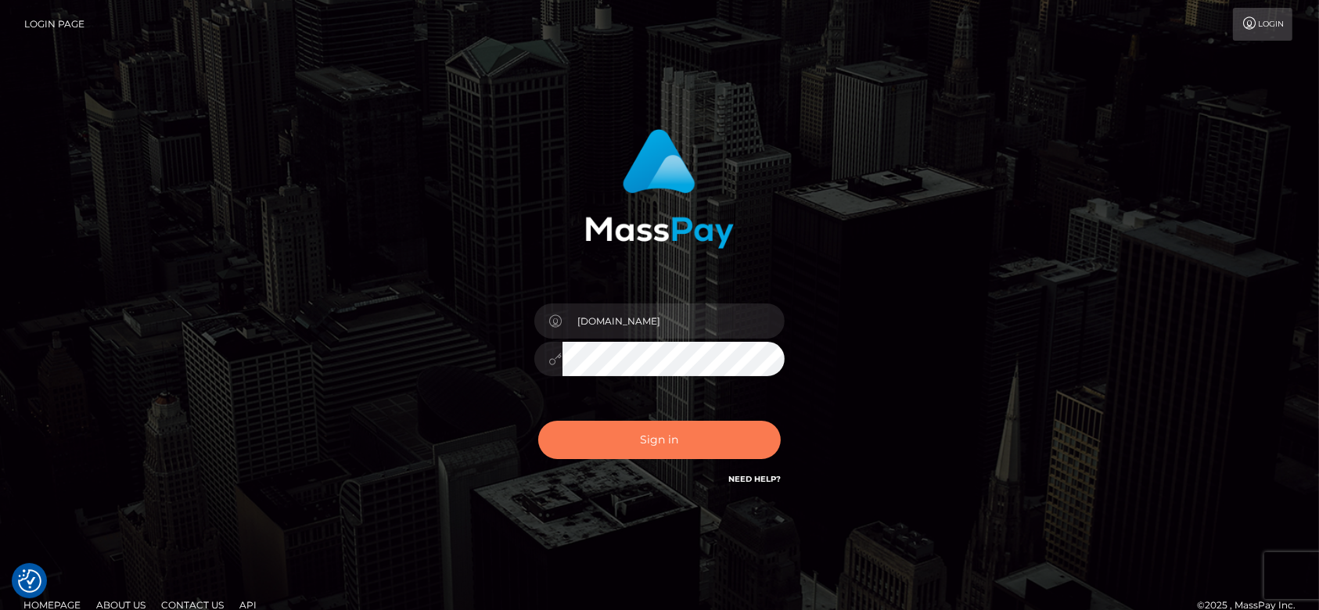
click at [677, 445] on button "Sign in" at bounding box center [659, 440] width 243 height 38
type input "fr.es"
click at [660, 429] on button "Sign in" at bounding box center [659, 440] width 243 height 38
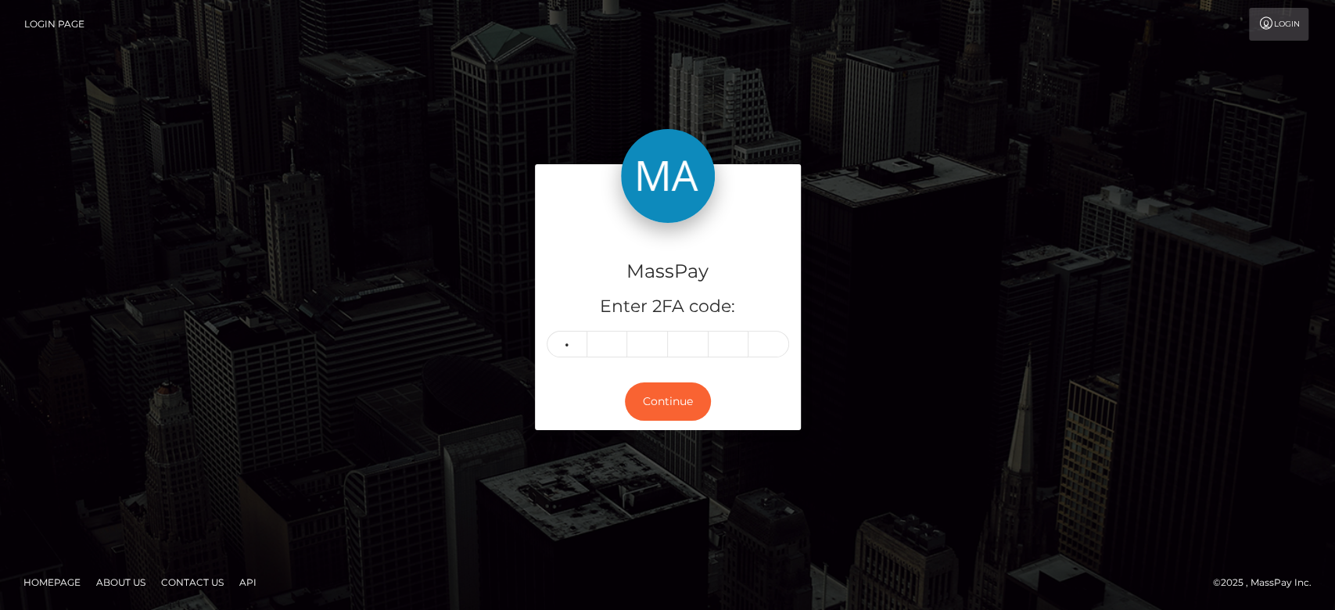
type input "5"
type input "2"
type input "1"
type input "9"
type input "5"
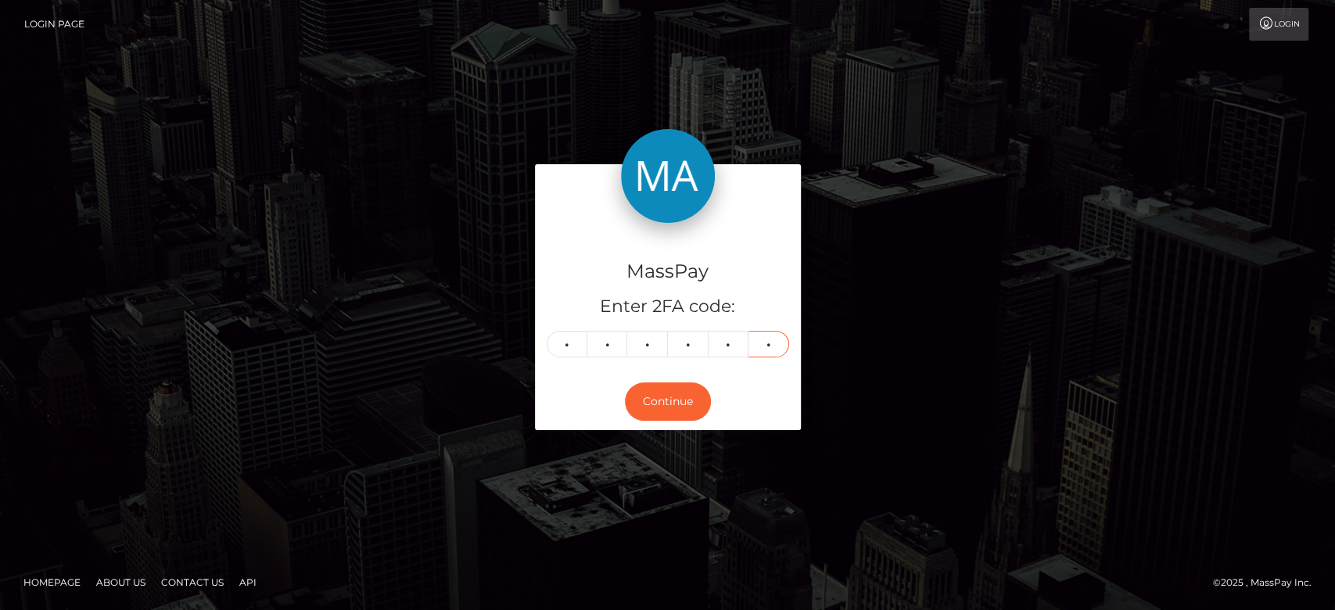
type input "3"
click at [922, 155] on div "MassPay Enter 2FA code: 5 2 1 9 5 3 521953 Continue" at bounding box center [667, 305] width 1335 height 516
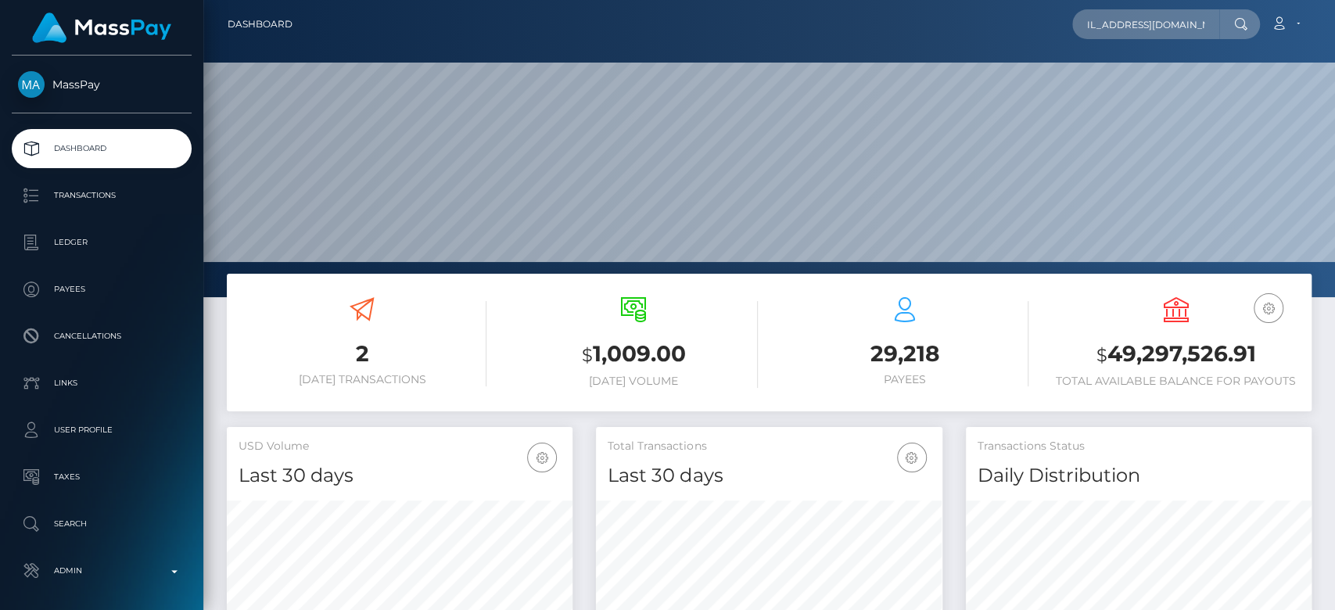
scroll to position [276, 346]
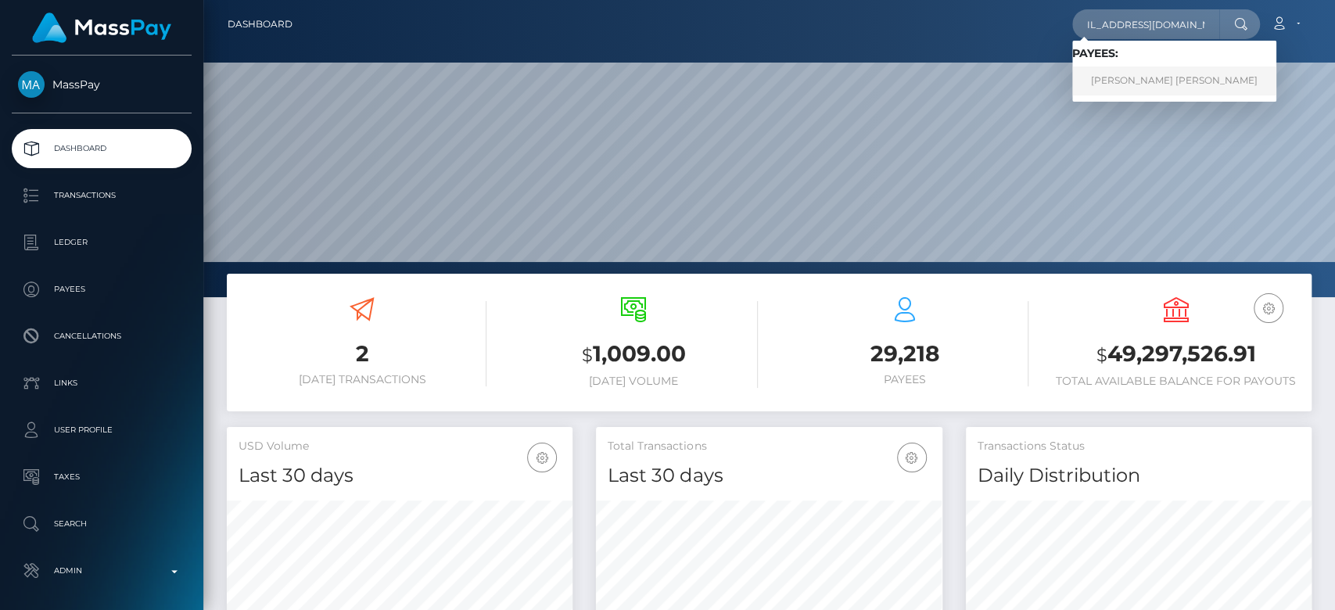
type input "elena08.perez2@hotmail.com"
click at [1144, 75] on link "Maria Elena Perez Perez" at bounding box center [1174, 80] width 204 height 29
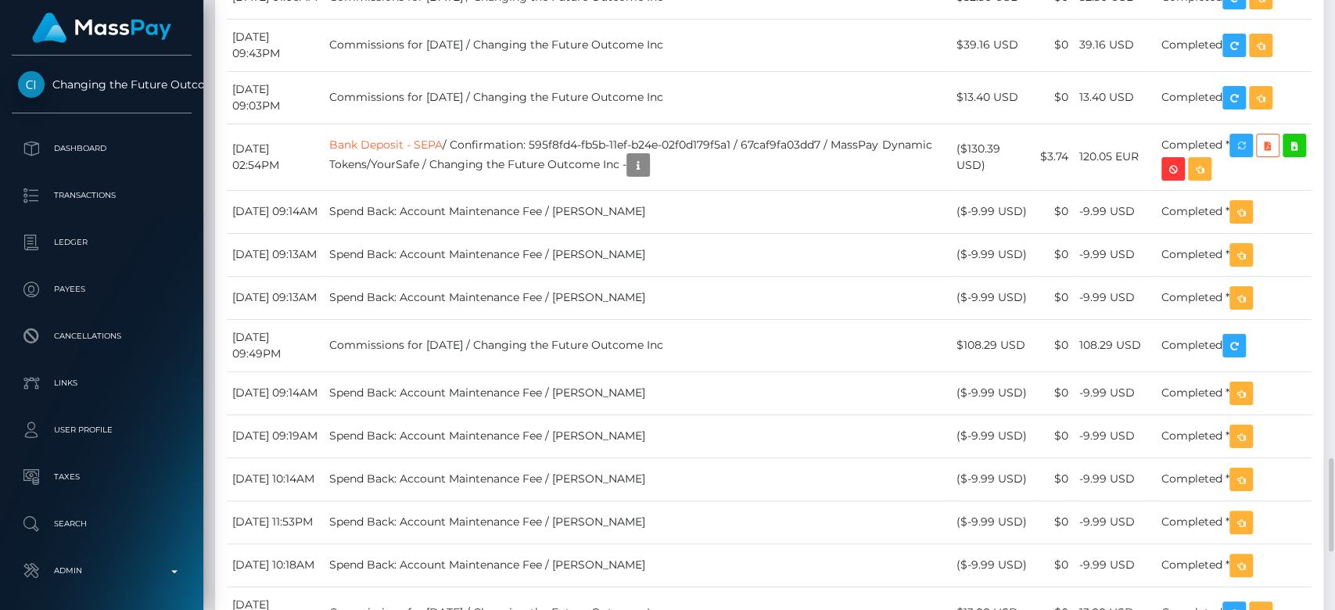
scroll to position [2818, 0]
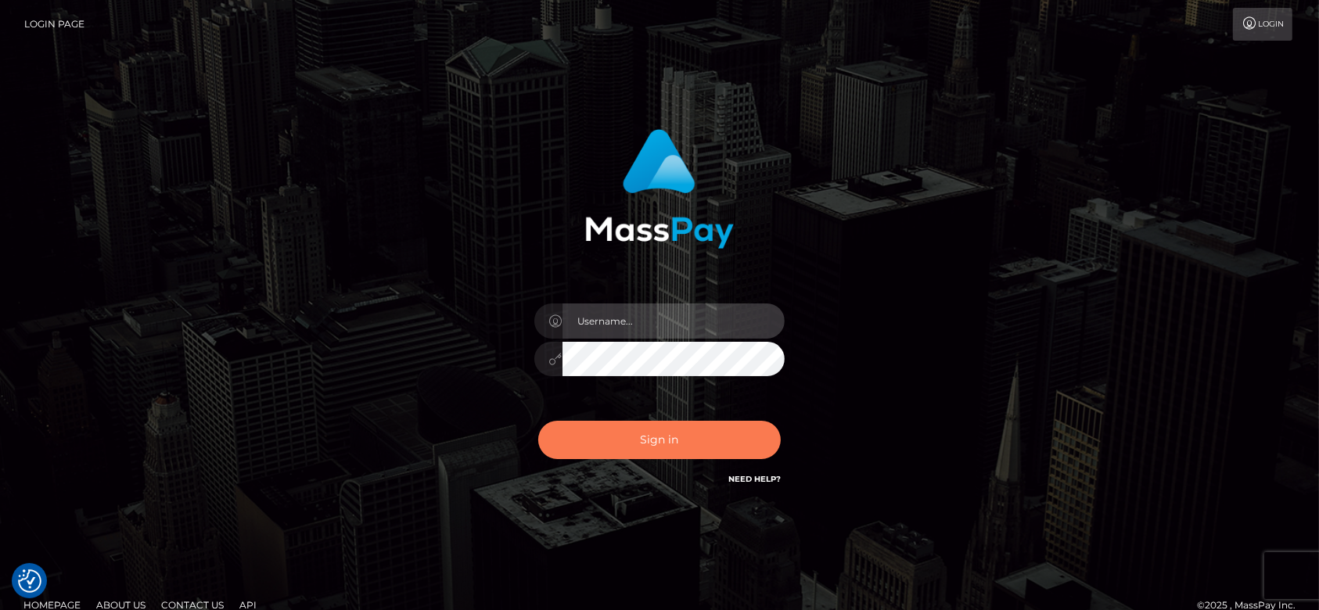
type input "[DOMAIN_NAME]"
click at [640, 447] on button "Sign in" at bounding box center [659, 440] width 243 height 38
type input "[DOMAIN_NAME]"
click at [640, 447] on button "Sign in" at bounding box center [659, 440] width 243 height 38
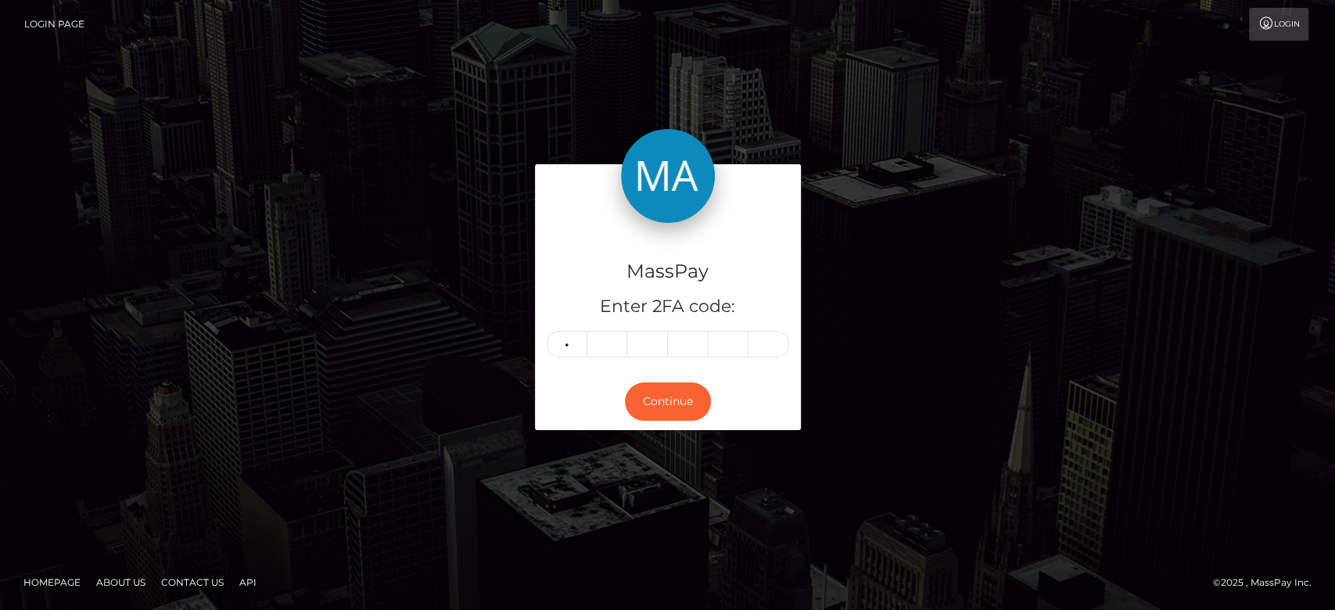
type input "0"
type input "5"
type input "3"
type input "1"
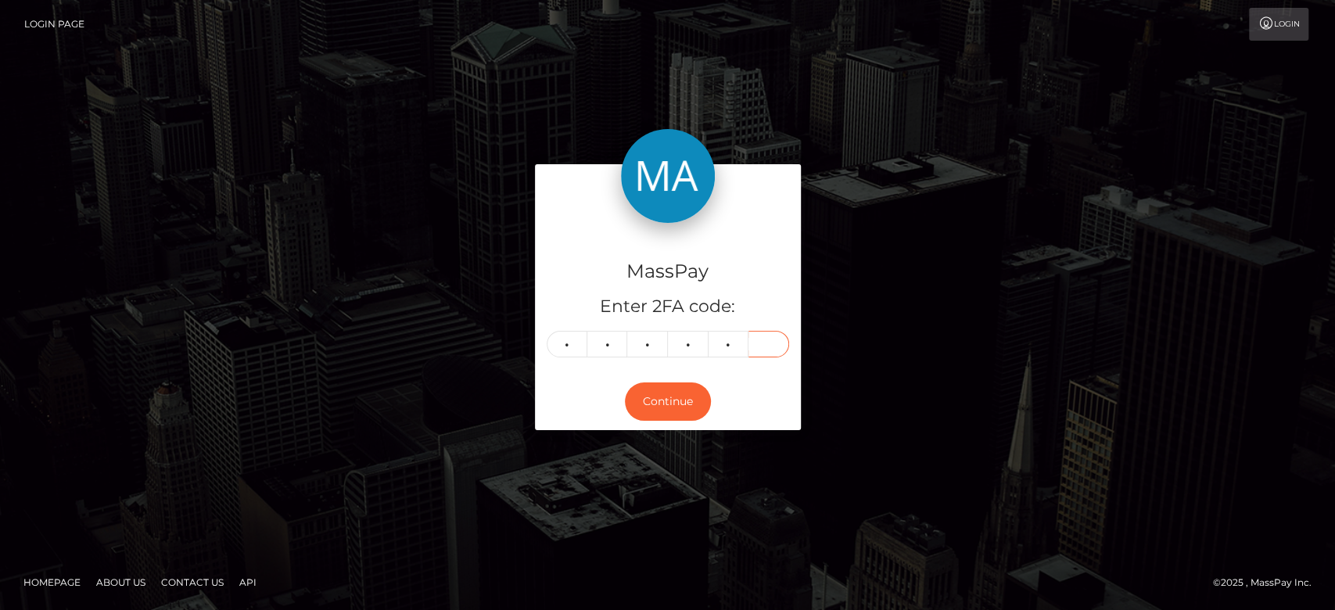
type input "4"
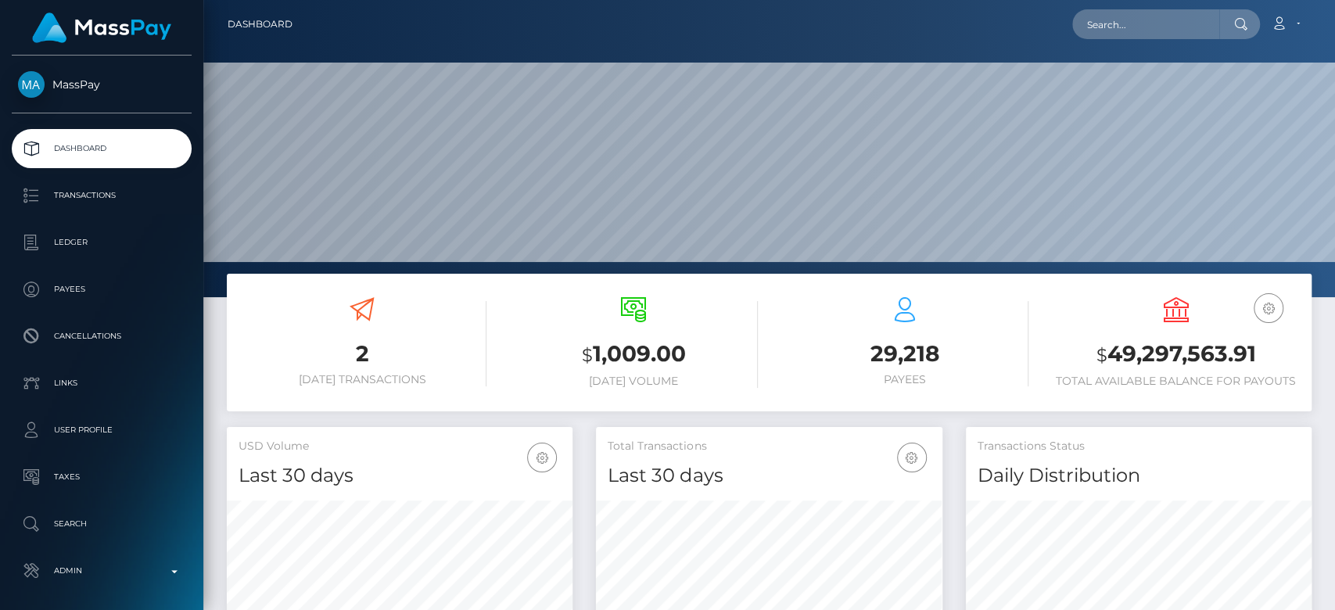
scroll to position [276, 346]
click at [1100, 20] on input "text" at bounding box center [1145, 24] width 147 height 30
paste input "MSP1433d30ba75254b"
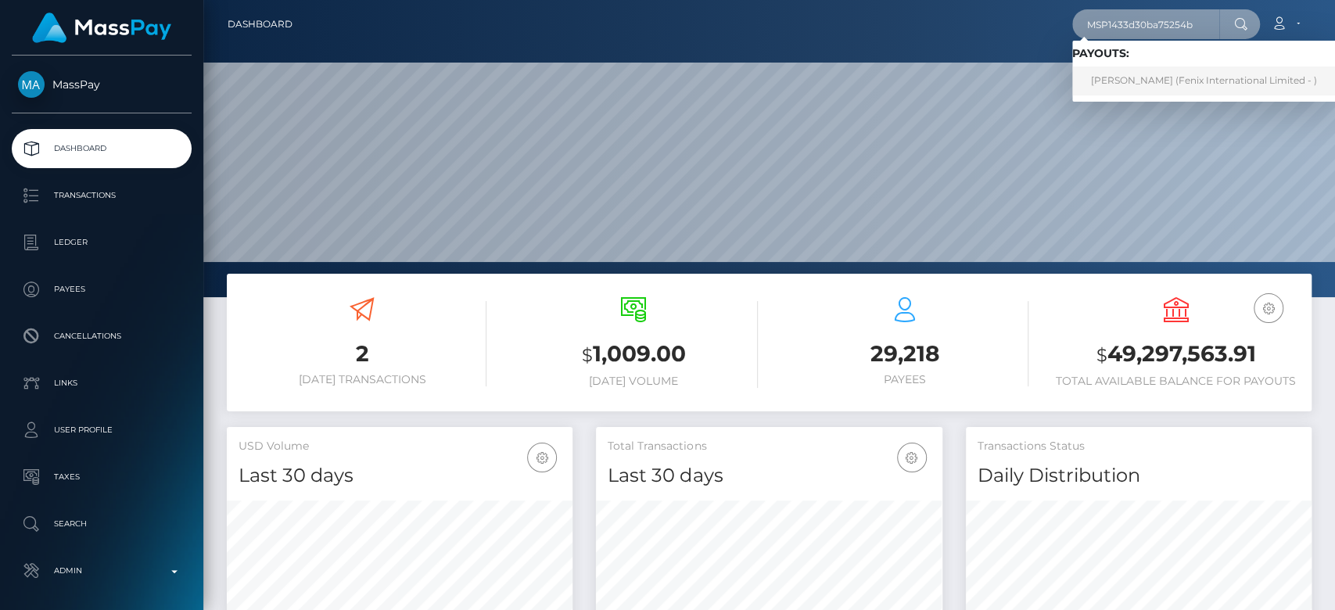
type input "MSP1433d30ba75254b"
click at [1148, 79] on link "Shu Hui Wang (Fenix International Limited - )" at bounding box center [1204, 80] width 264 height 29
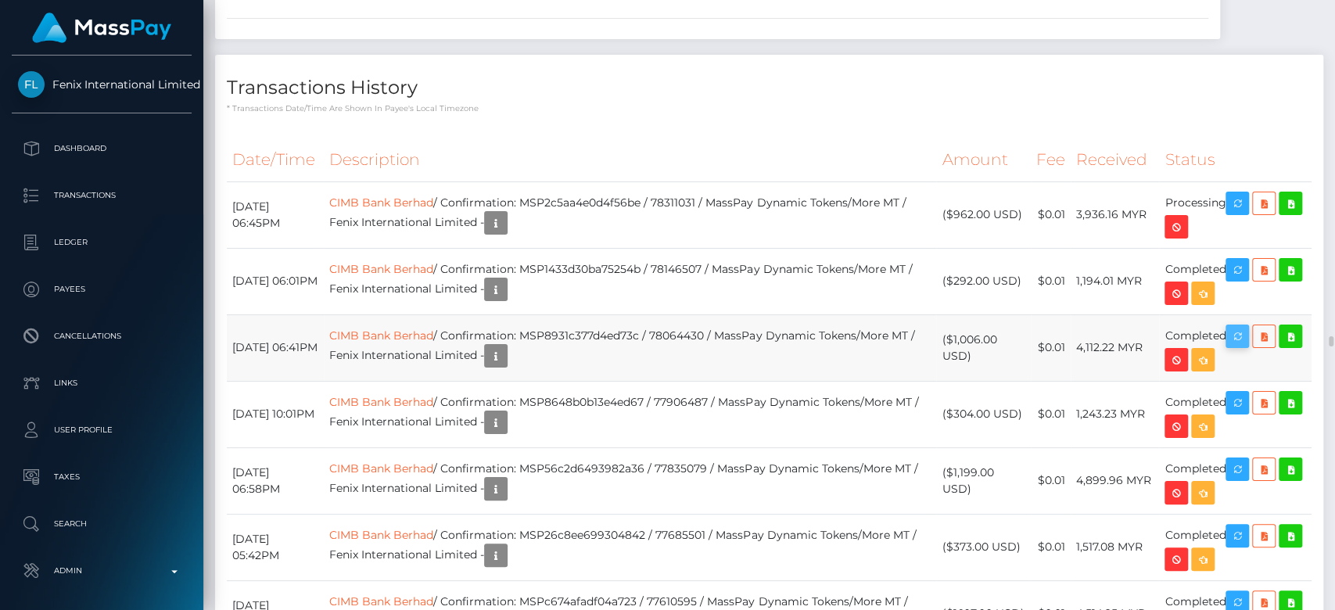
scroll to position [188, 346]
click at [846, 102] on h4 "Transactions History" at bounding box center [769, 87] width 1085 height 27
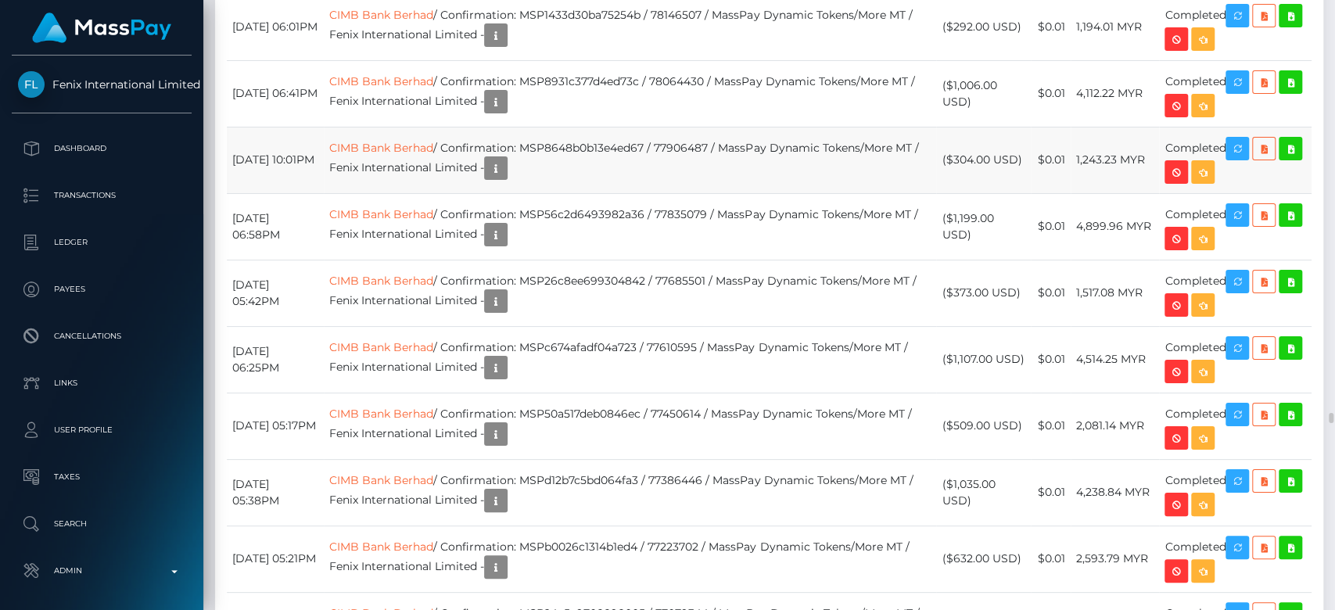
scroll to position [19131, 0]
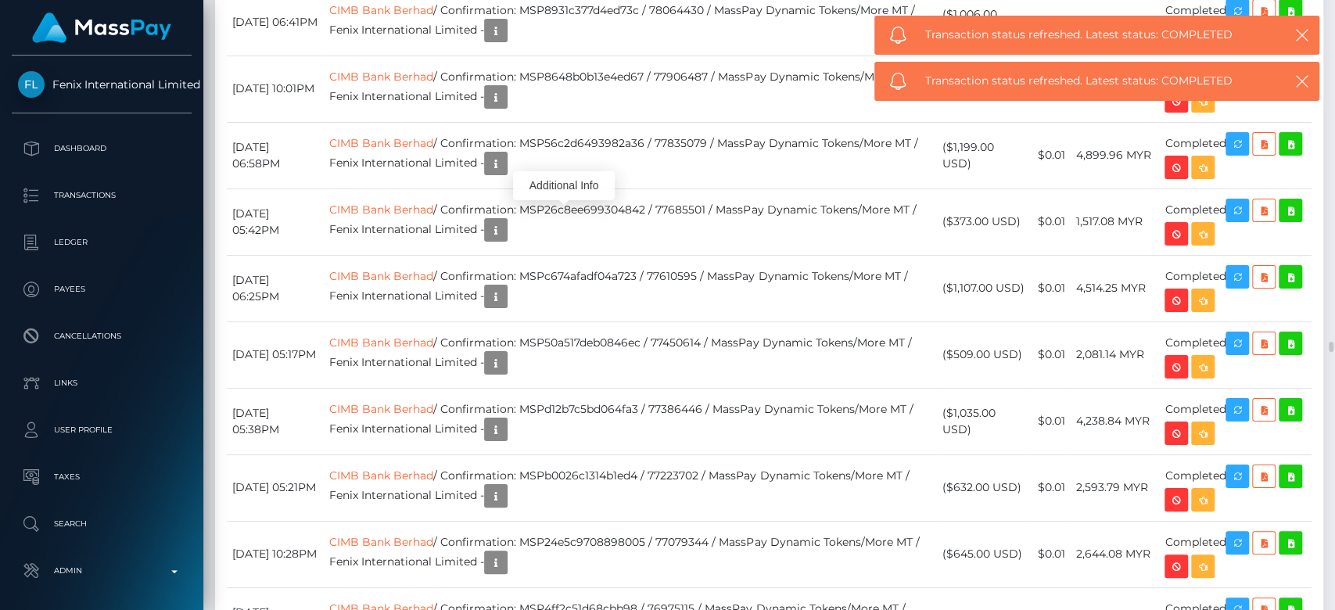
scroll to position [188, 346]
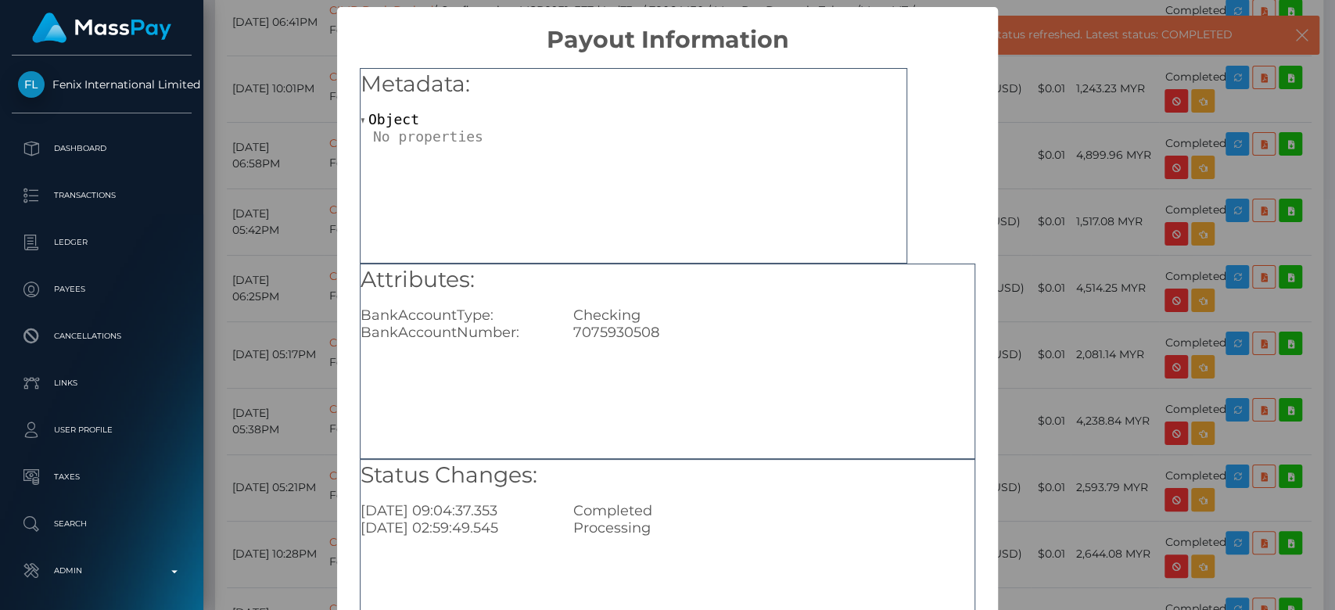
click at [1059, 178] on div "× Payout Information Metadata: Object Attributes: BankAccountType: Checking Ban…" at bounding box center [667, 305] width 1335 height 610
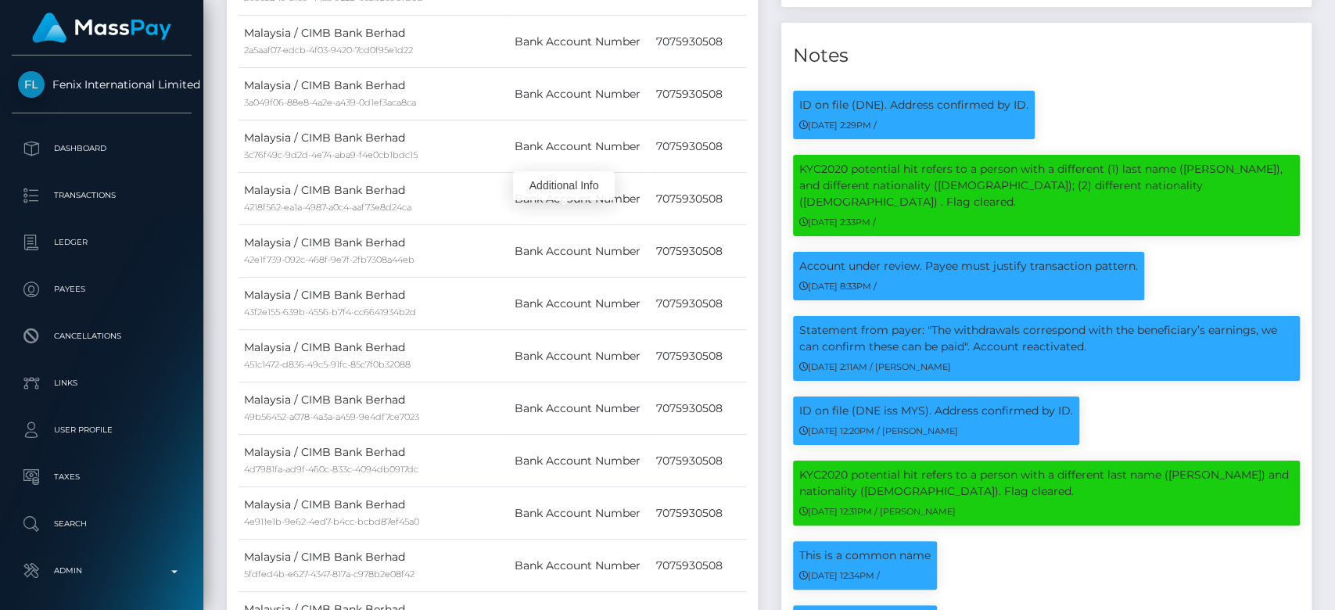
scroll to position [0, 0]
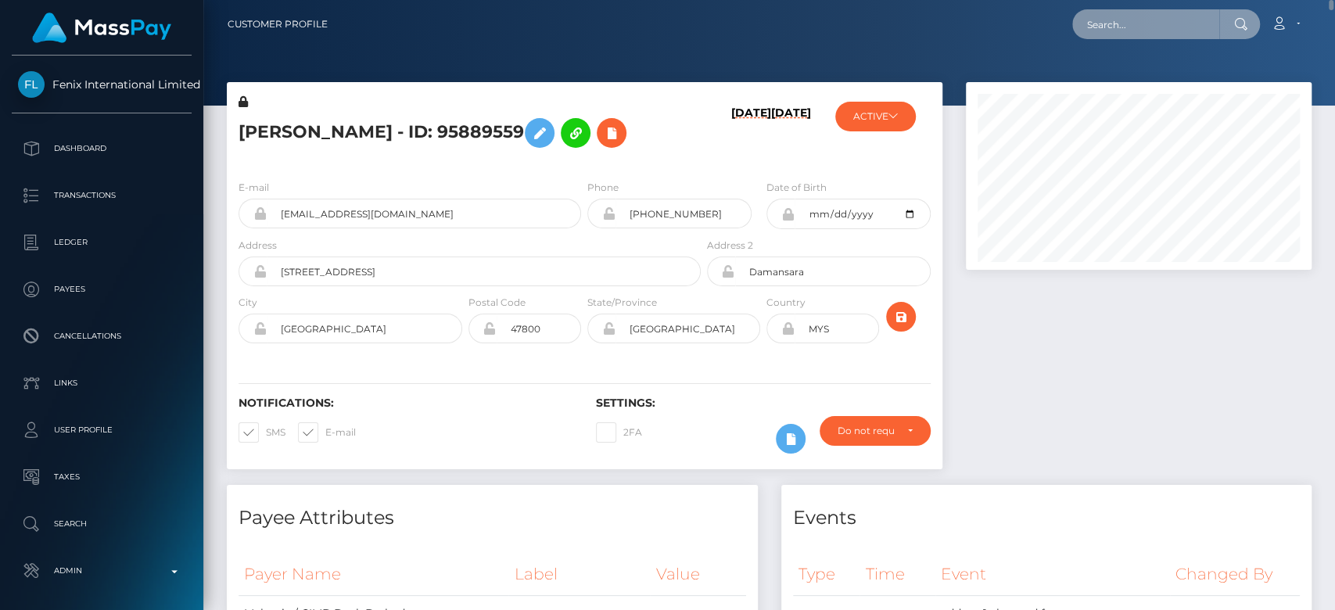
click at [1125, 26] on input "text" at bounding box center [1145, 24] width 147 height 30
paste input "MSP7b09a868e1b4be2"
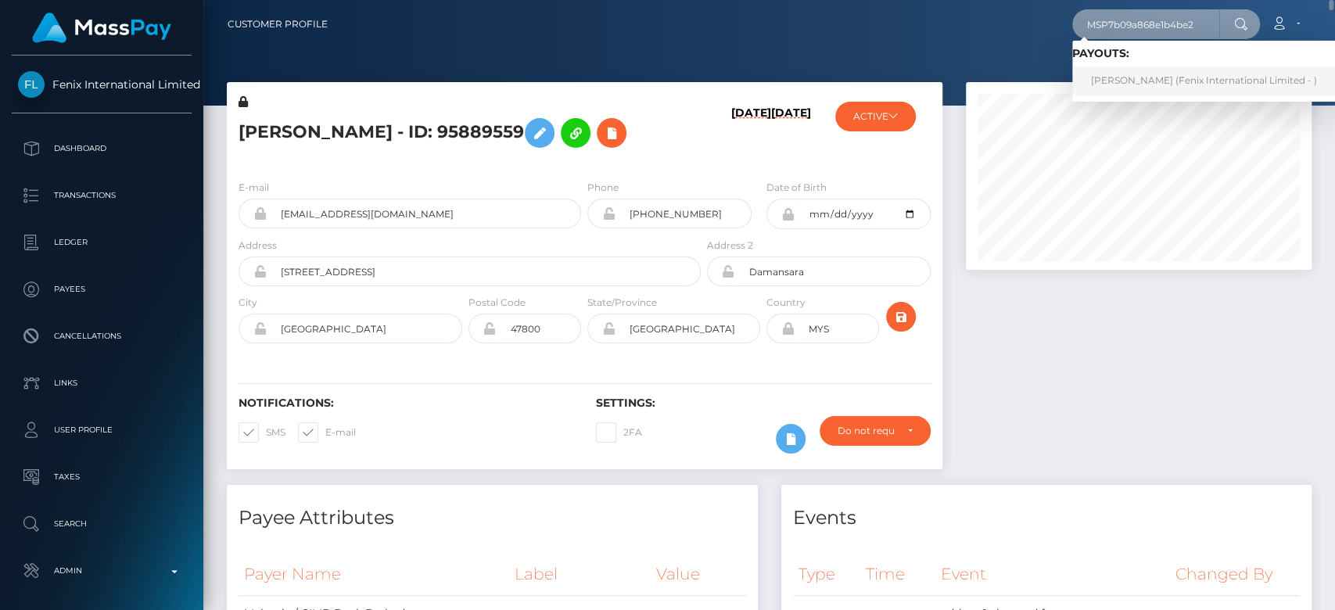
type input "MSP7b09a868e1b4be2"
click at [1145, 69] on link "jenna chew (Fenix International Limited - )" at bounding box center [1204, 80] width 264 height 29
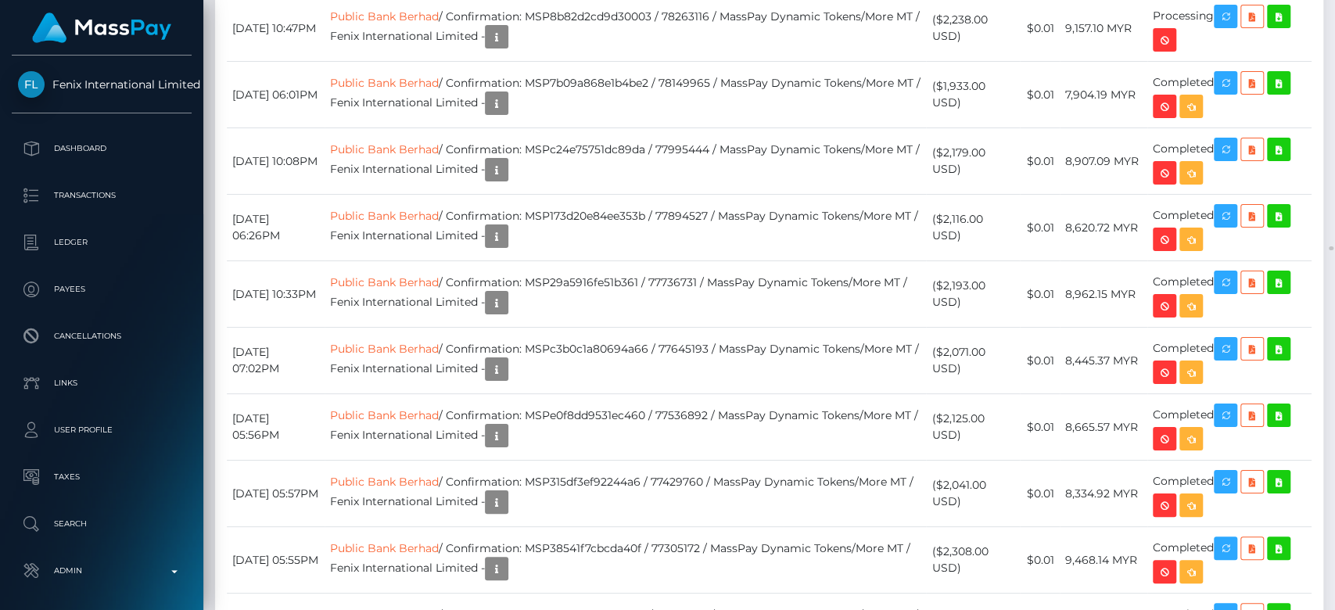
scroll to position [19603, 0]
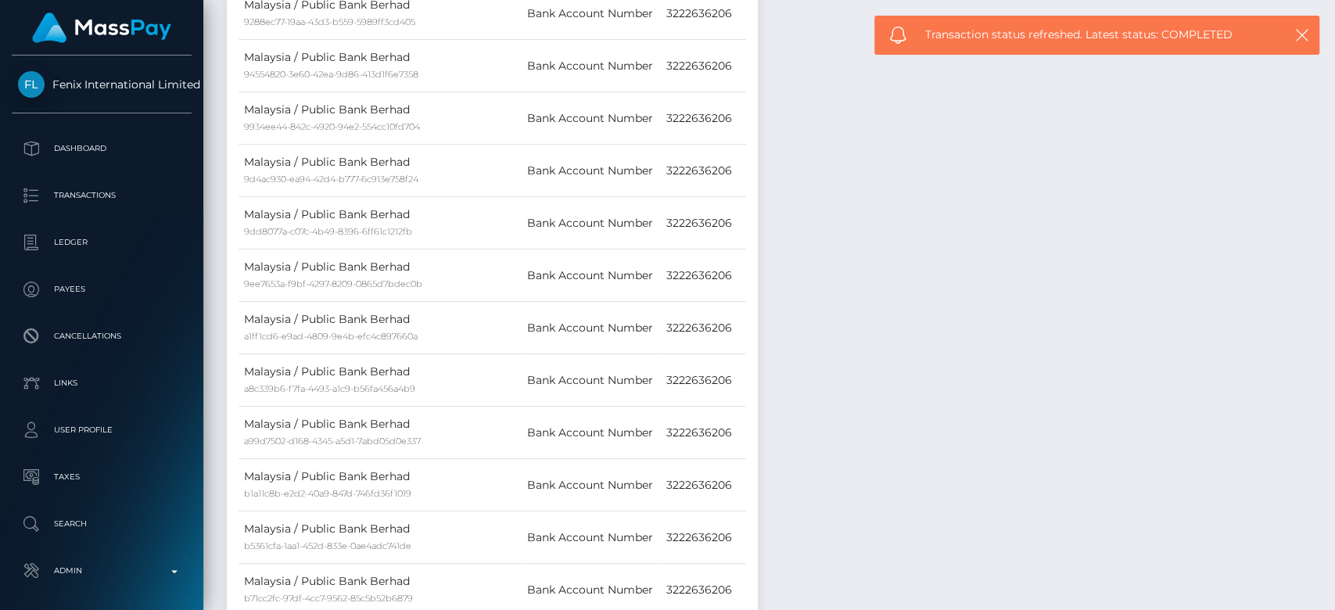
scroll to position [16524, 0]
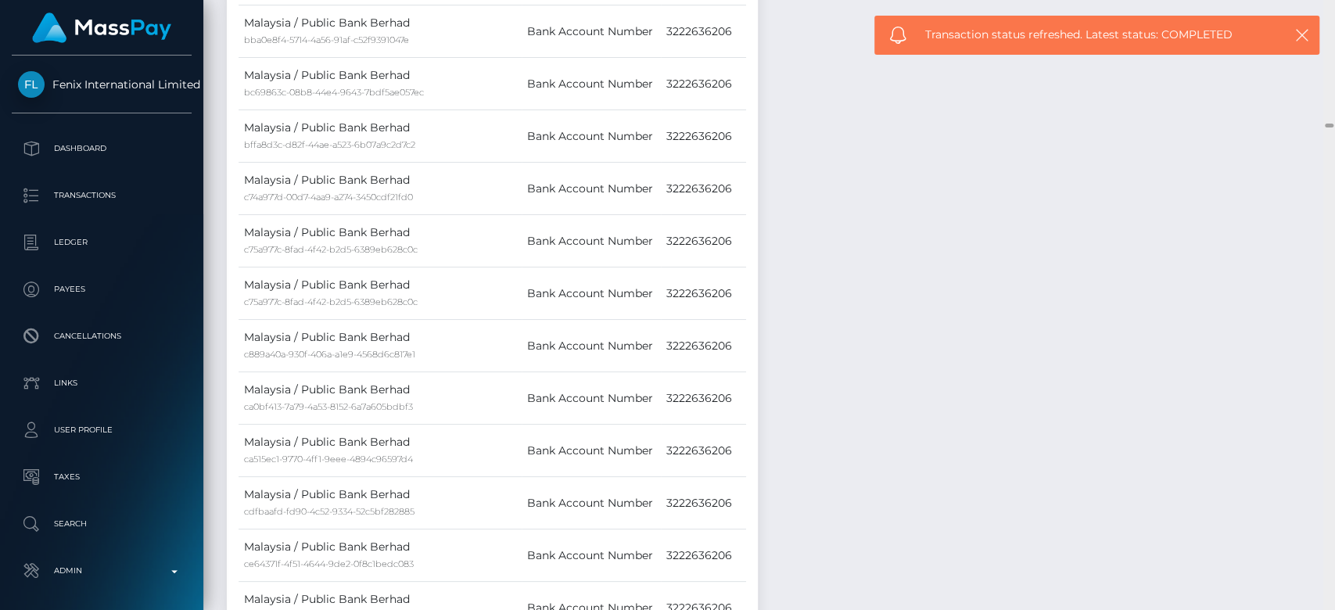
click at [1322, 43] on div "Customer Profile Loading... Loading..." at bounding box center [769, 305] width 1132 height 610
drag, startPoint x: 1326, startPoint y: 125, endPoint x: 1334, endPoint y: 84, distance: 42.2
click at [1320, 0] on div "Customer Profile Loading... Loading..." at bounding box center [769, 305] width 1132 height 610
click at [1299, 41] on icon "button" at bounding box center [1303, 35] width 16 height 16
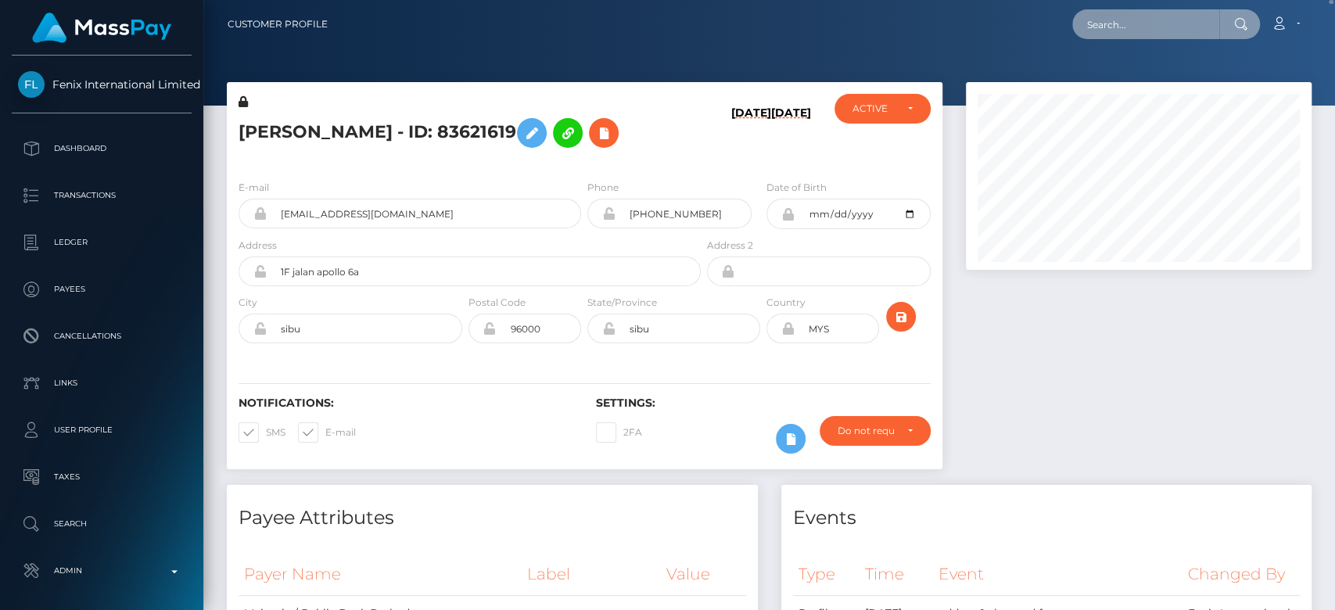
paste input "MSPf5e159b21df45c2"
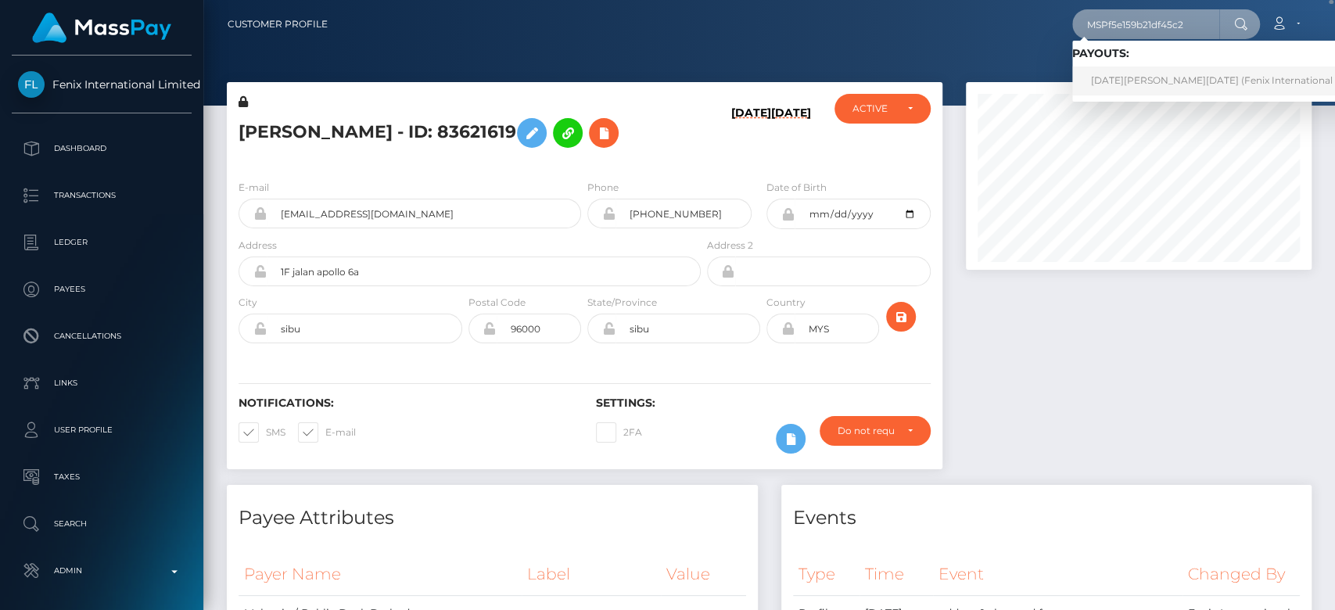
type input "MSPf5e159b21df45c2"
click at [1135, 86] on link "RAJA ALYSHA SOFEA BINTI RAJA KHAIRUL ANUAR (Fenix International Limited - )" at bounding box center [1236, 80] width 329 height 29
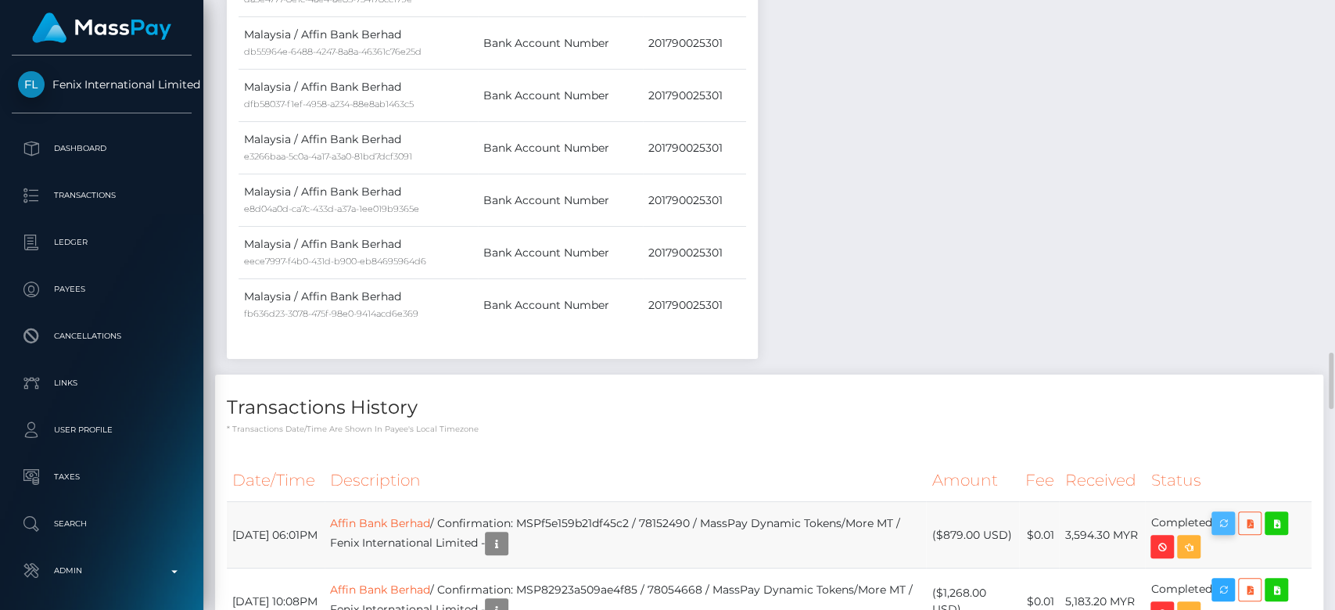
scroll to position [188, 346]
click at [1230, 514] on icon "button" at bounding box center [1223, 524] width 19 height 20
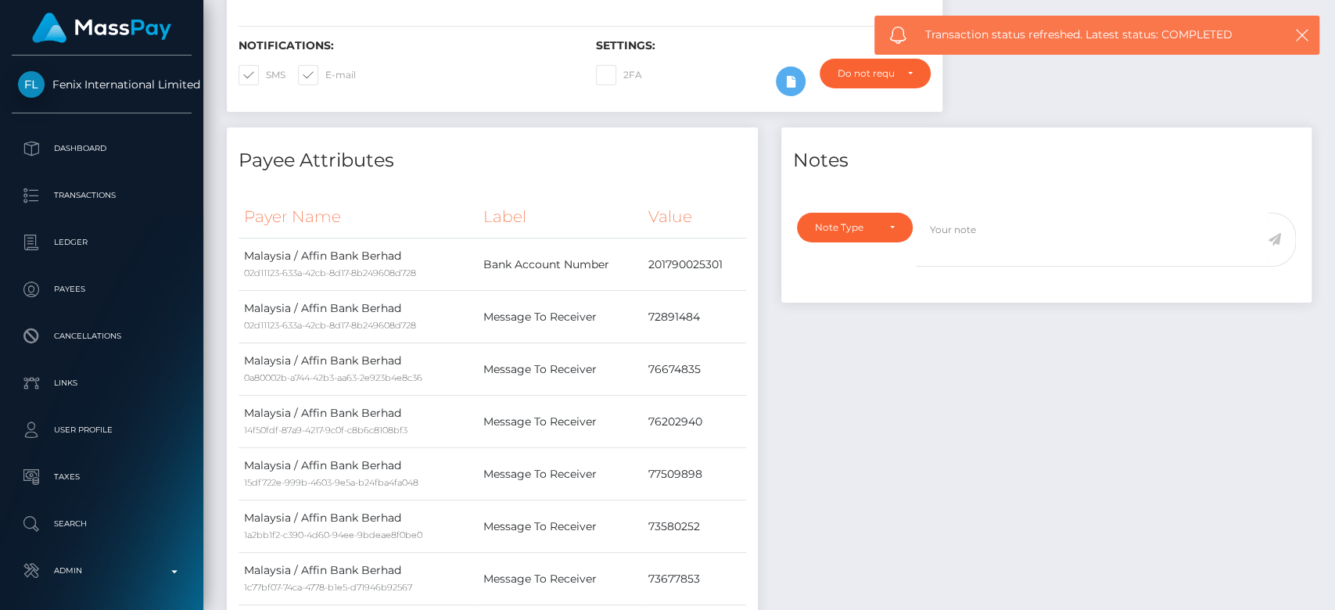
scroll to position [0, 0]
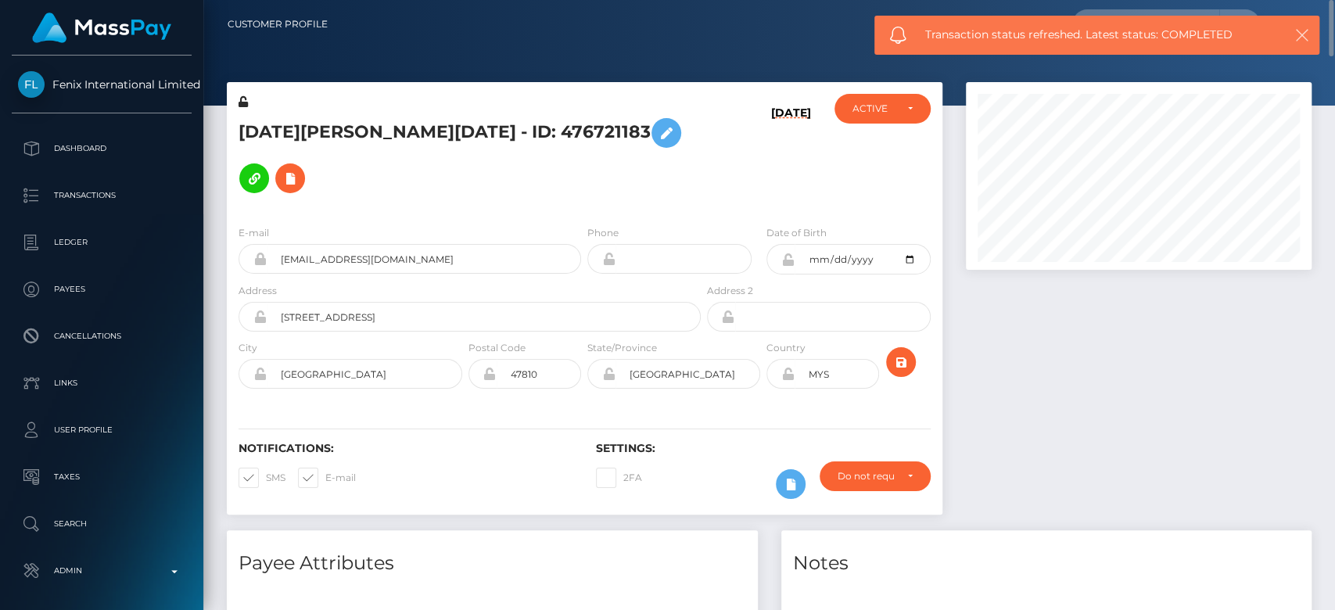
click at [1300, 38] on icon "button" at bounding box center [1303, 35] width 16 height 16
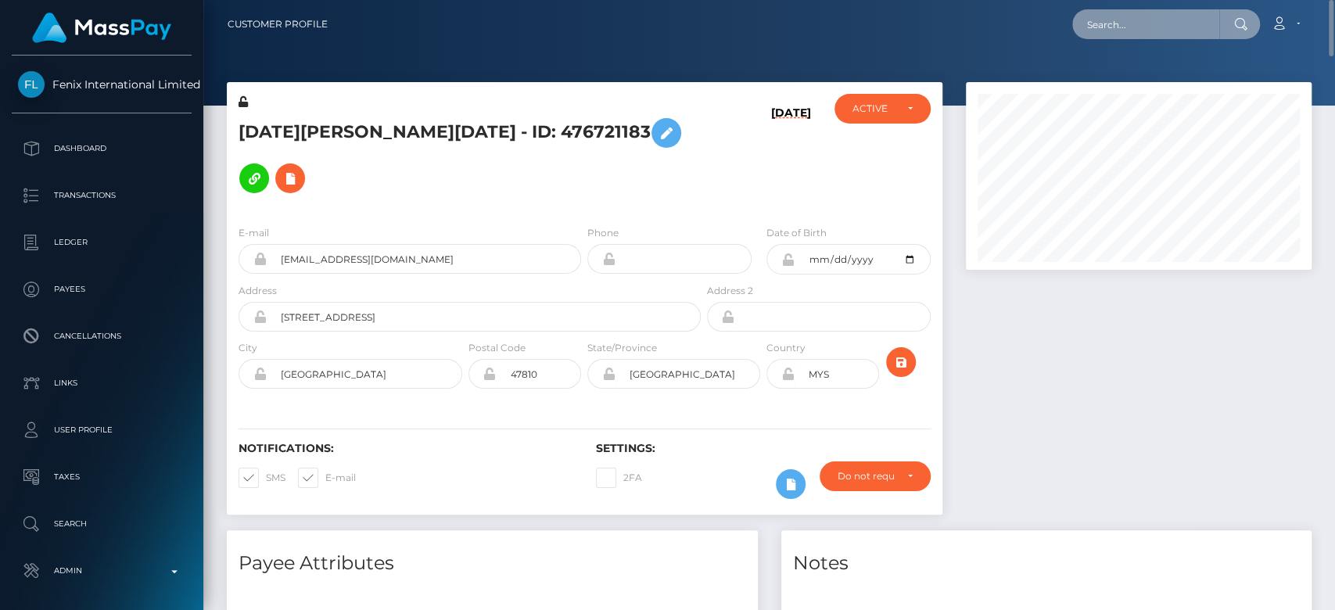
paste input "MSPea97ace0ef041fe"
click at [1175, 22] on input "MSPea97ace0ef041fe" at bounding box center [1145, 24] width 147 height 30
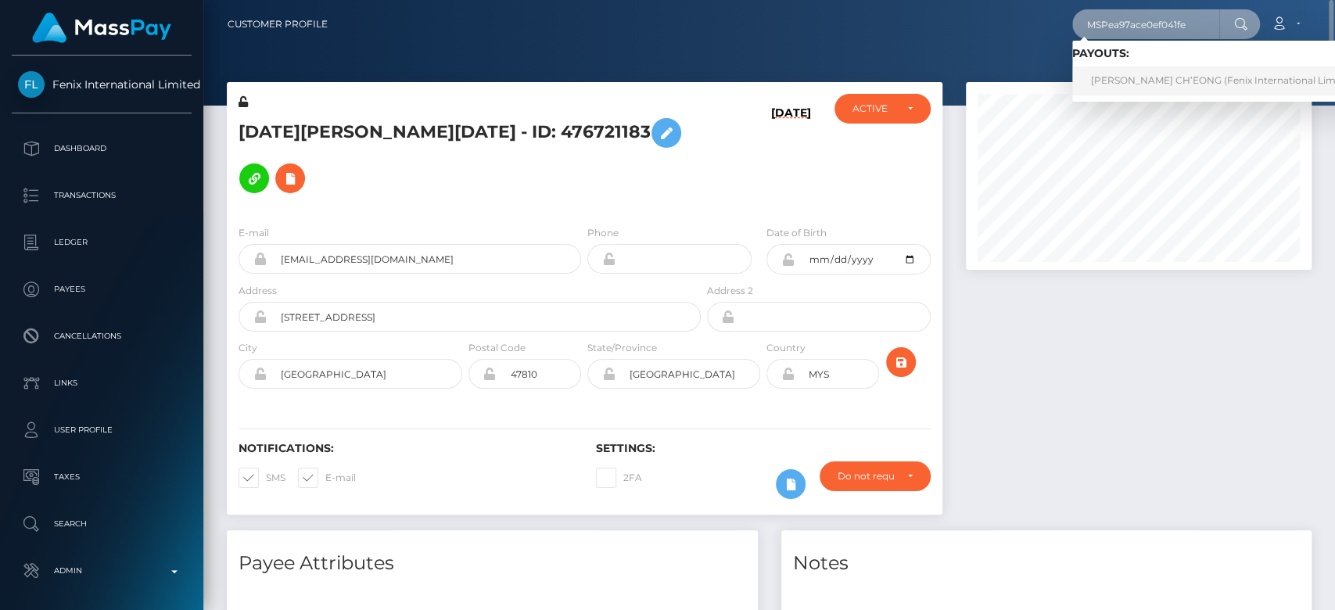
type input "MSPea97ace0ef041fe"
click at [1105, 77] on link "SEOW SOOK CH’EONG (Fenix International Limited - )" at bounding box center [1228, 80] width 312 height 29
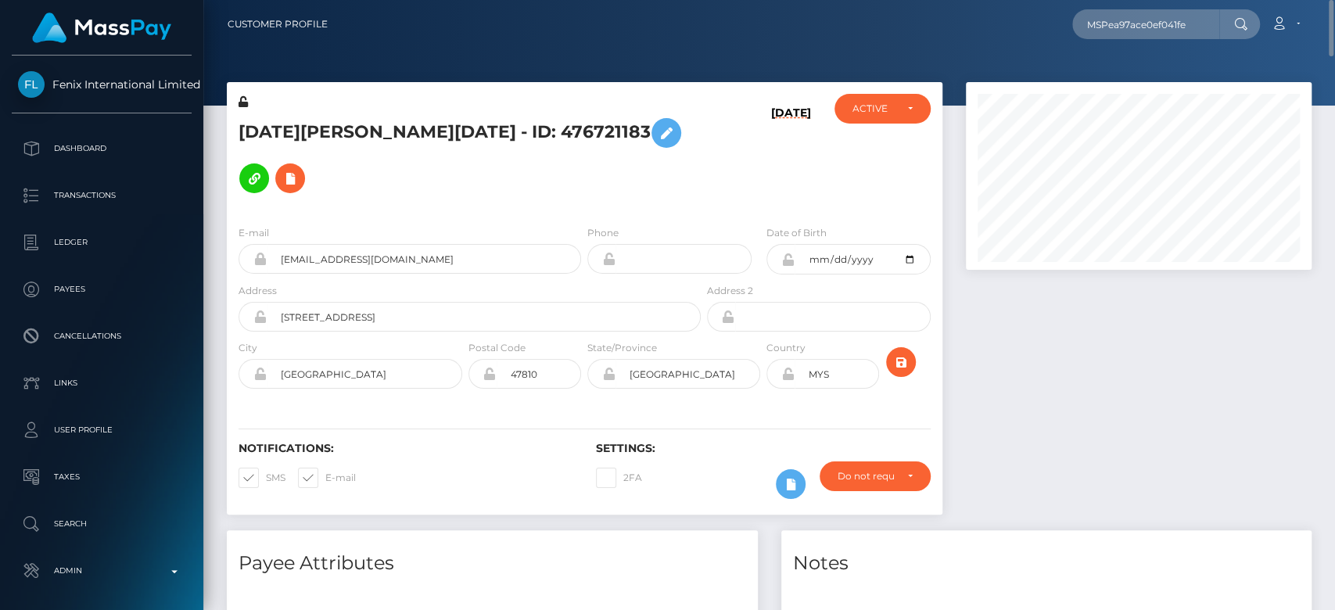
click at [1088, 314] on div at bounding box center [1138, 306] width 369 height 448
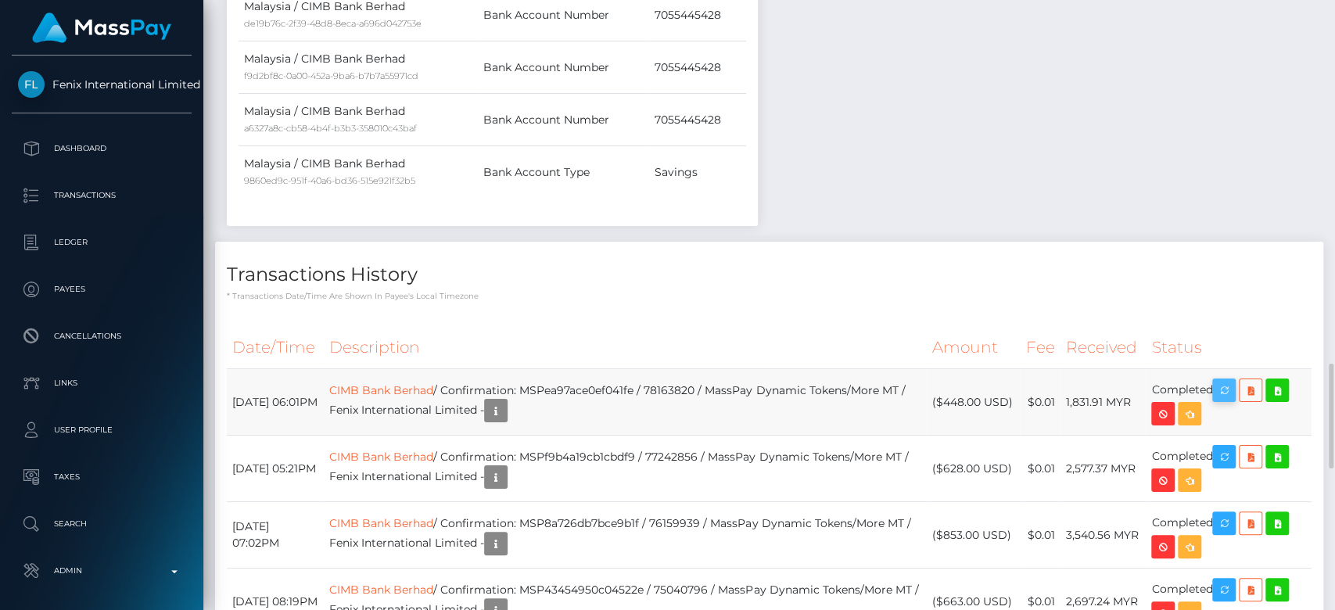
scroll to position [188, 346]
click at [1234, 381] on icon "button" at bounding box center [1224, 391] width 19 height 20
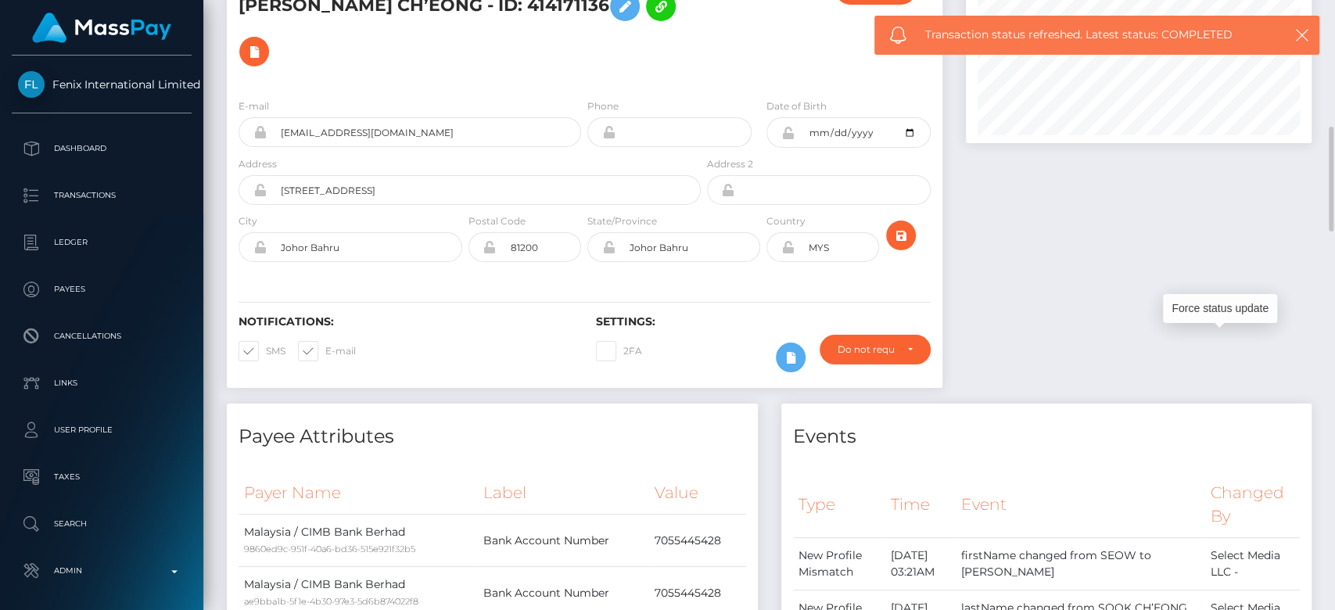
scroll to position [0, 0]
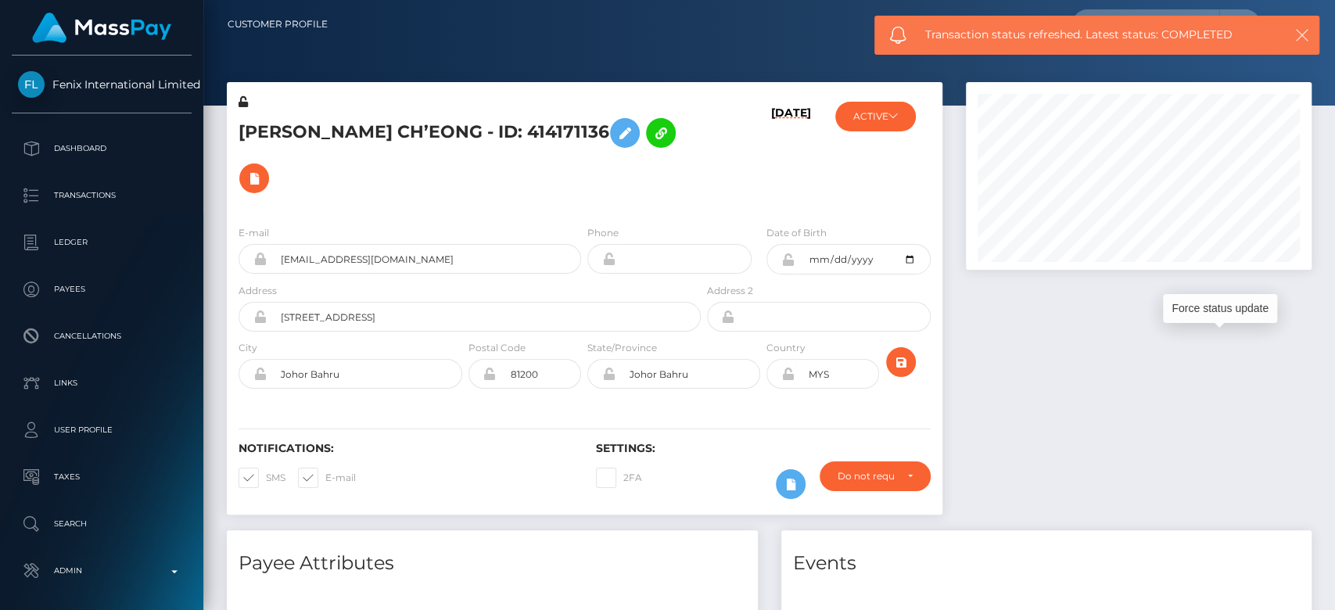
click at [1304, 36] on icon "button" at bounding box center [1303, 35] width 16 height 16
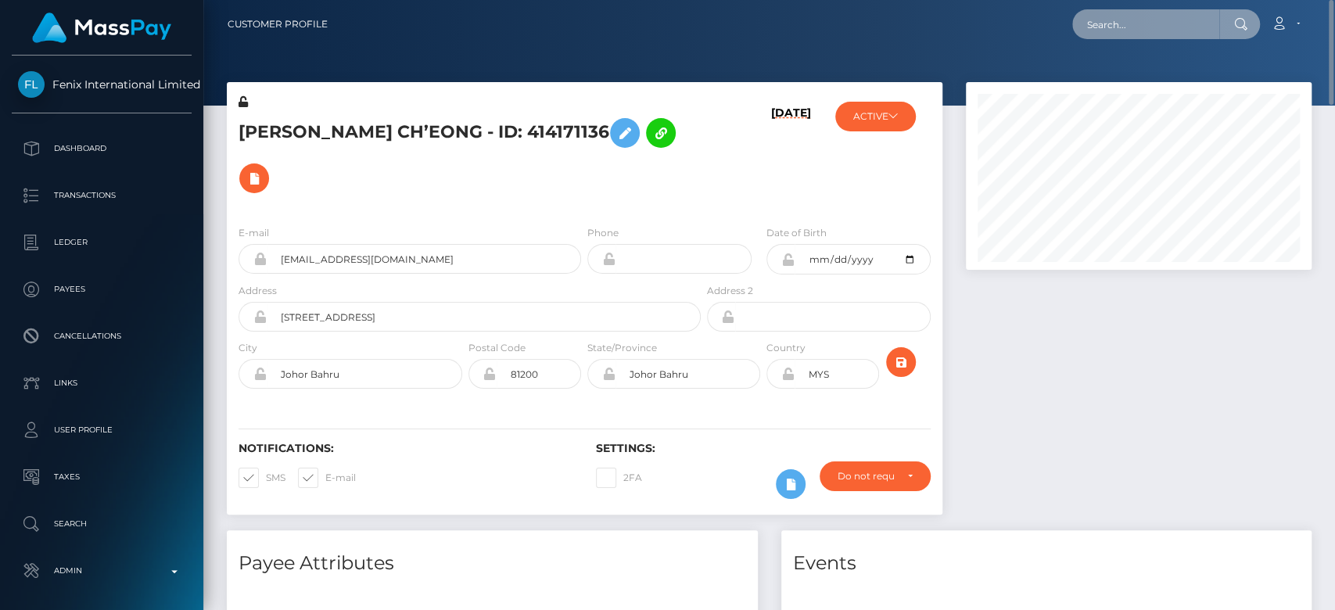
click at [1155, 25] on input "text" at bounding box center [1145, 24] width 147 height 30
paste input "MSPa0caebe6090c3f0"
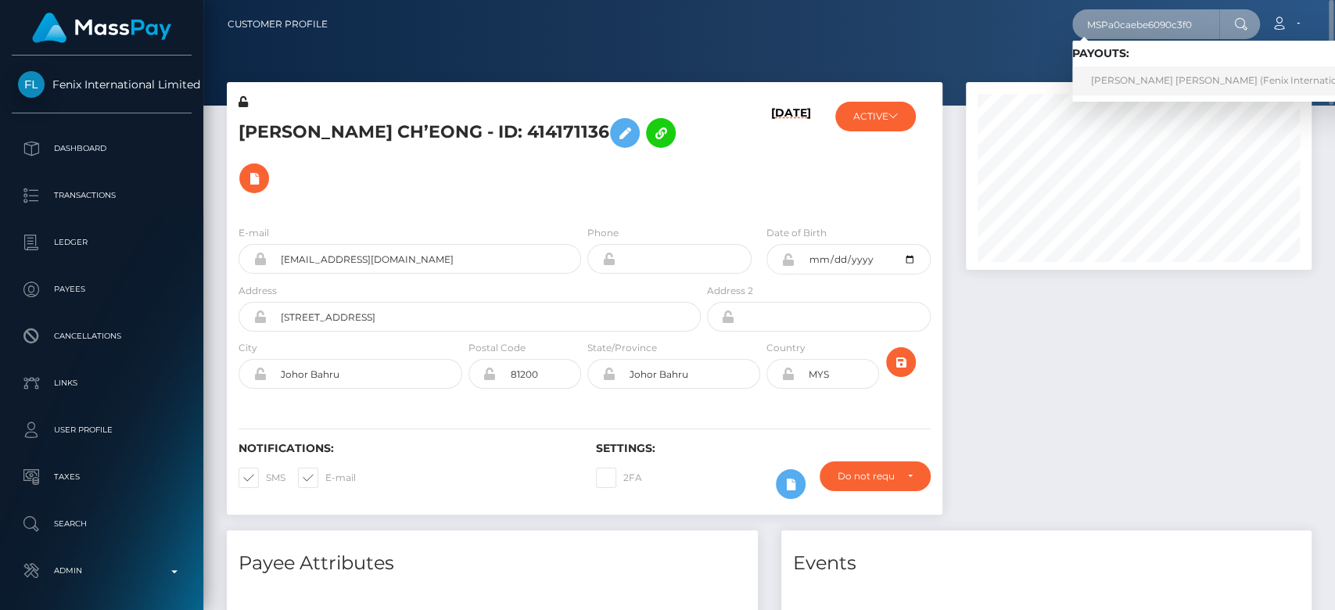
type input "MSPa0caebe6090c3f0"
click at [1128, 77] on link "siek hua chin (Fenix International Limited - )" at bounding box center [1246, 80] width 348 height 29
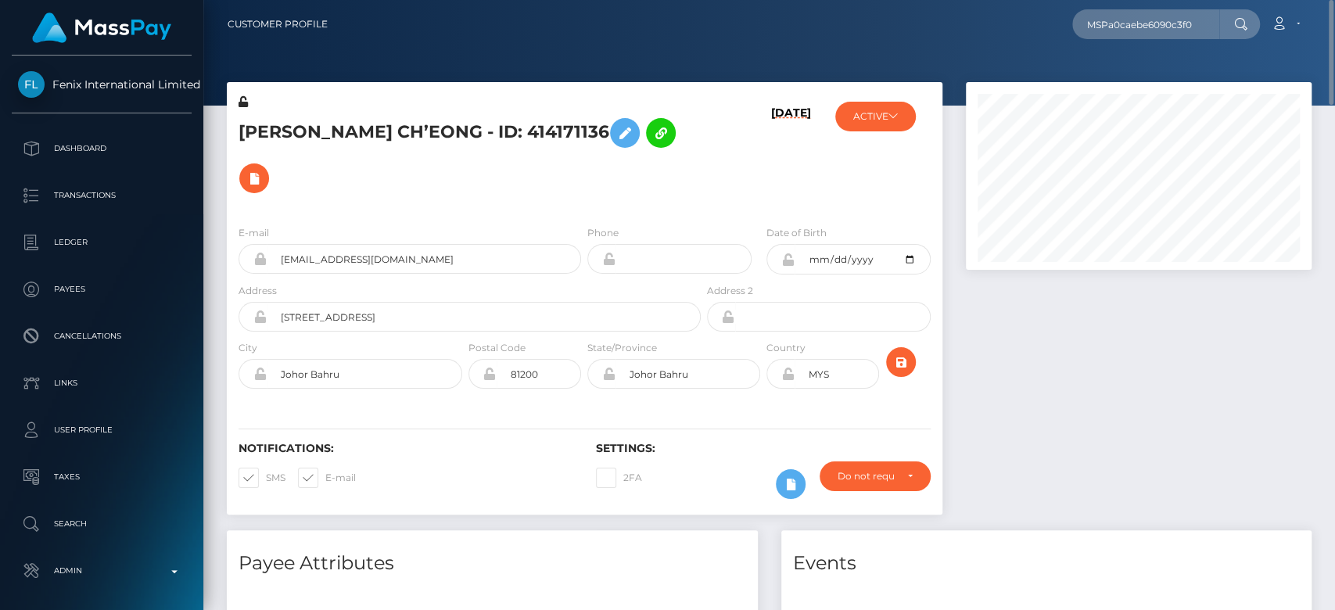
click at [1124, 356] on div at bounding box center [1138, 306] width 369 height 448
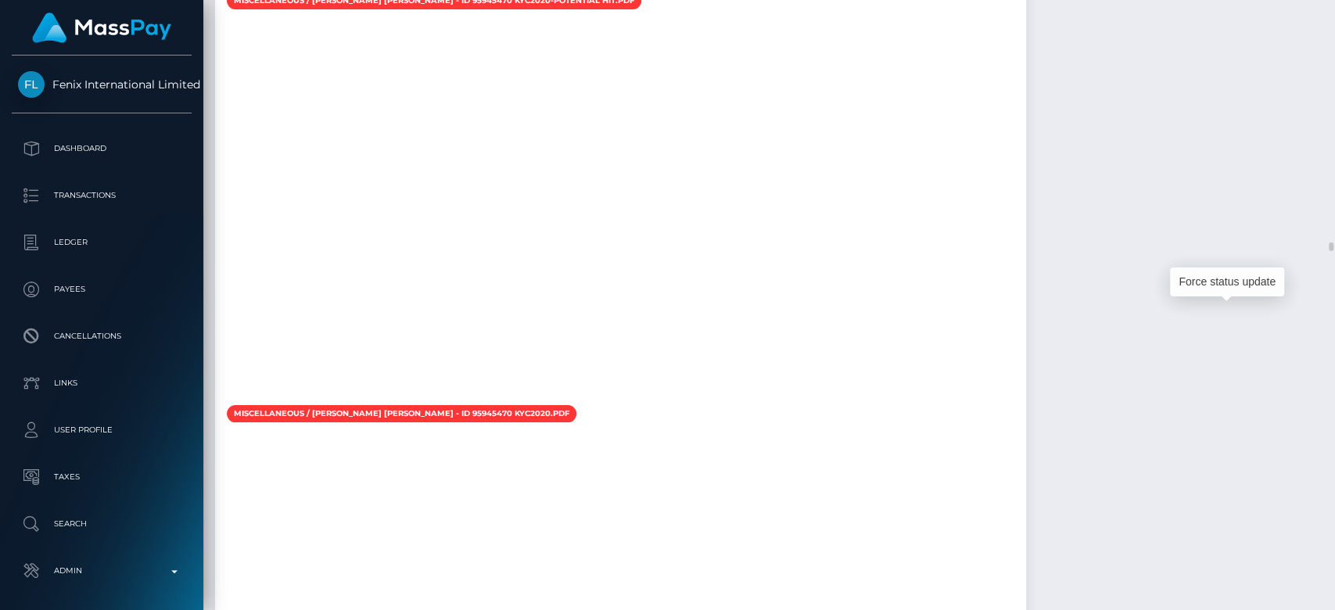
scroll to position [188, 346]
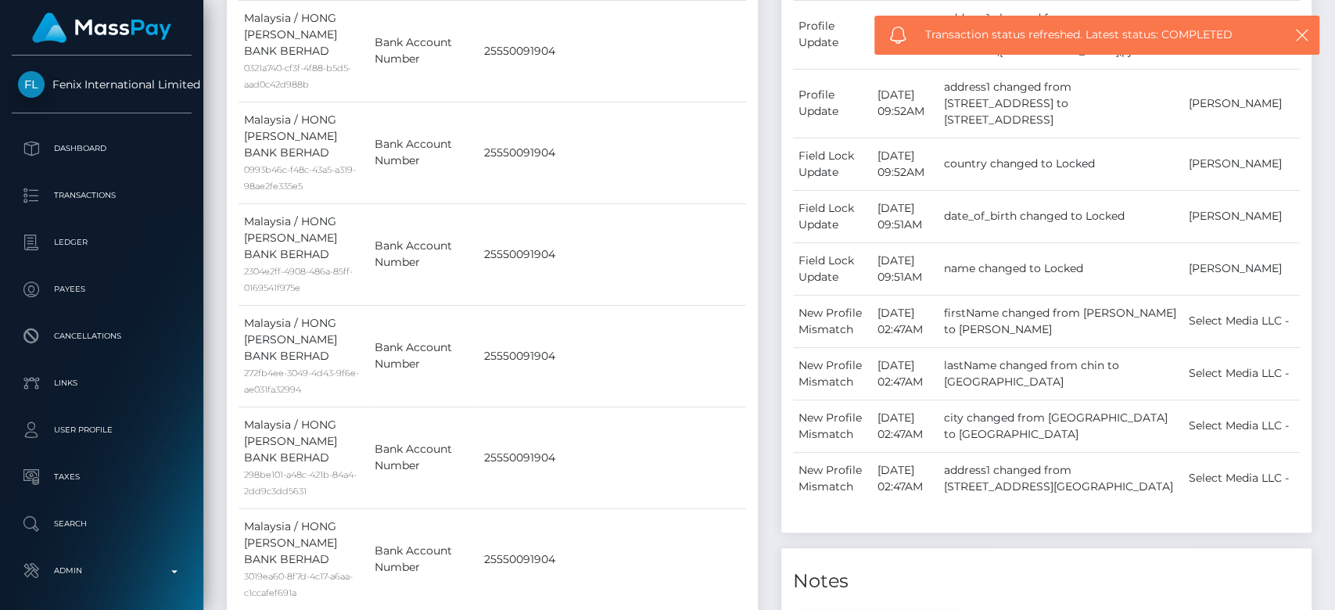
scroll to position [0, 0]
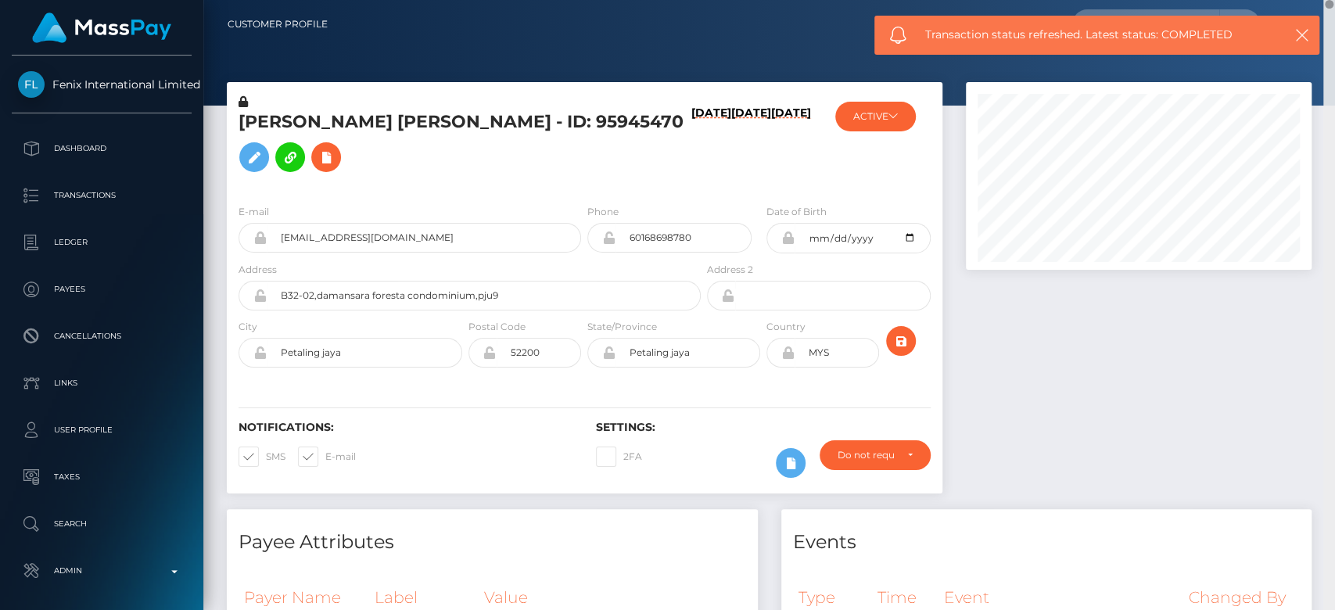
drag, startPoint x: 1328, startPoint y: 250, endPoint x: 1317, endPoint y: -29, distance: 278.7
click at [1317, 0] on html "Fenix International Limited Dashboard Transactions Ledger Payees" at bounding box center [667, 305] width 1335 height 610
click at [1303, 33] on icon "button" at bounding box center [1303, 35] width 16 height 16
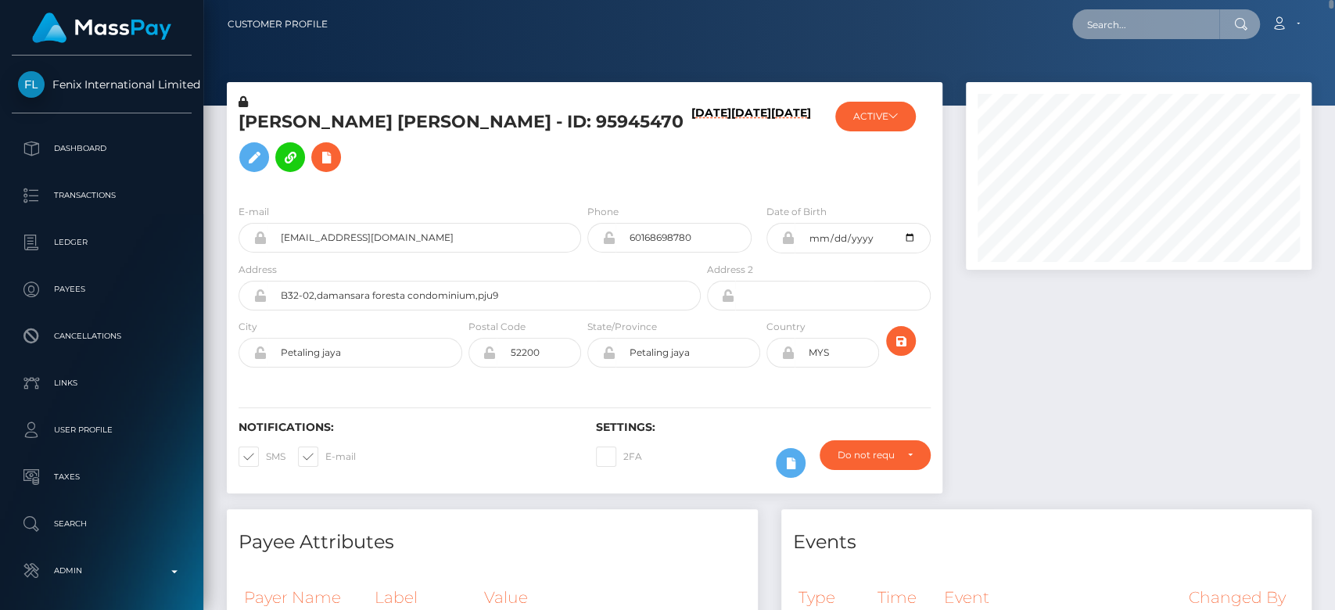
click at [1191, 23] on input "text" at bounding box center [1145, 24] width 147 height 30
paste input "MSP322161ae0e00ee9"
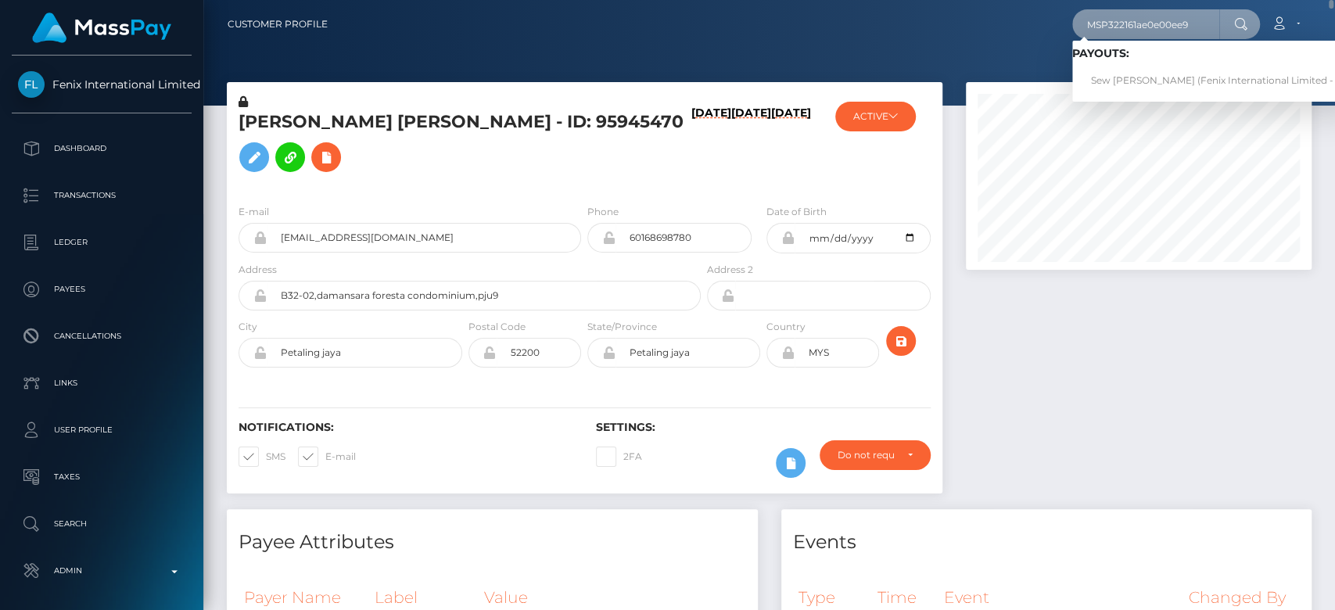
type input "MSP322161ae0e00ee9"
click at [1111, 76] on link "Sew Leng Goh (Fenix International Limited - )" at bounding box center [1215, 80] width 286 height 29
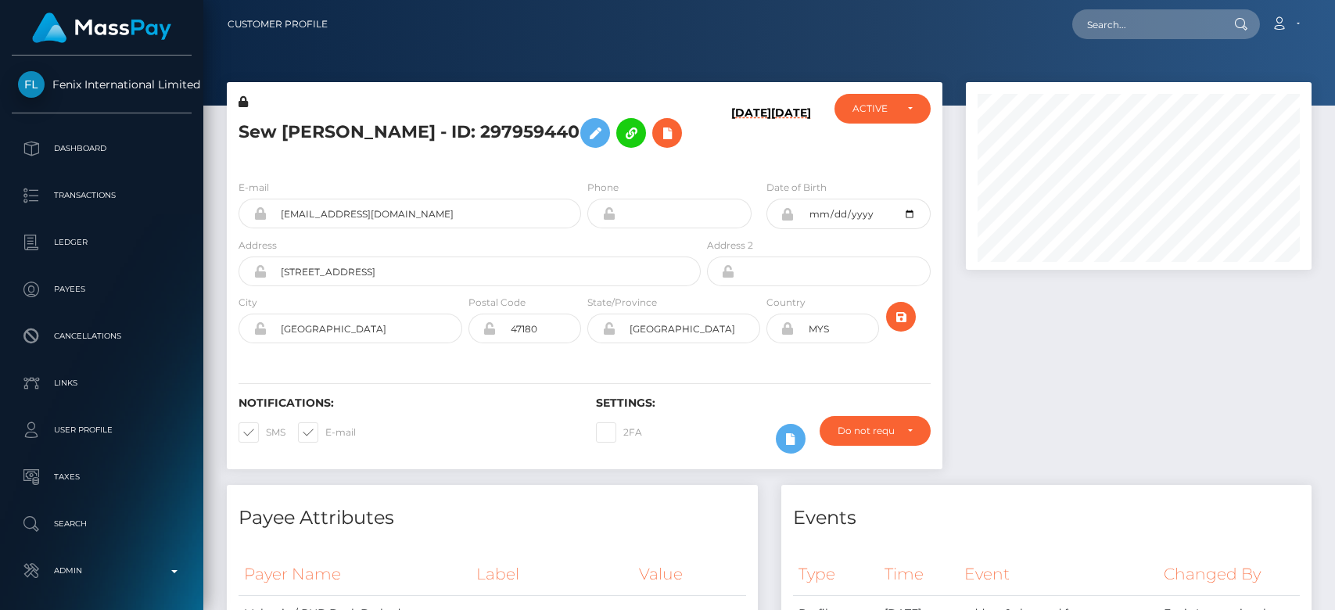
click at [1029, 284] on div at bounding box center [1138, 283] width 369 height 403
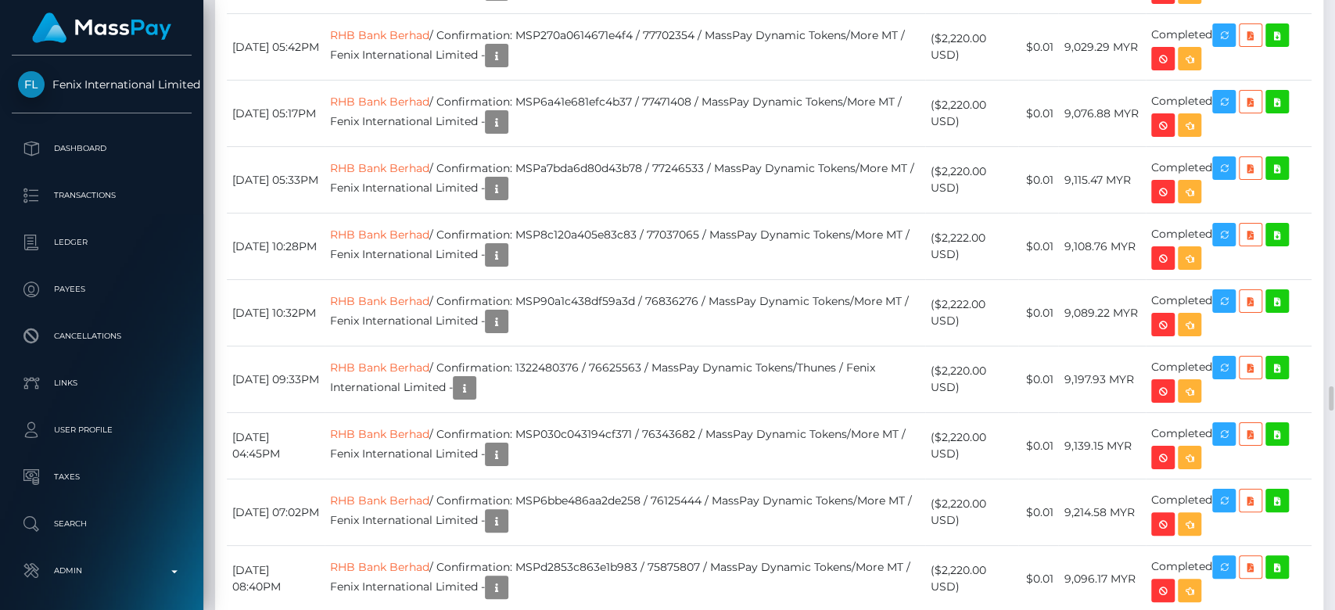
scroll to position [9681, 0]
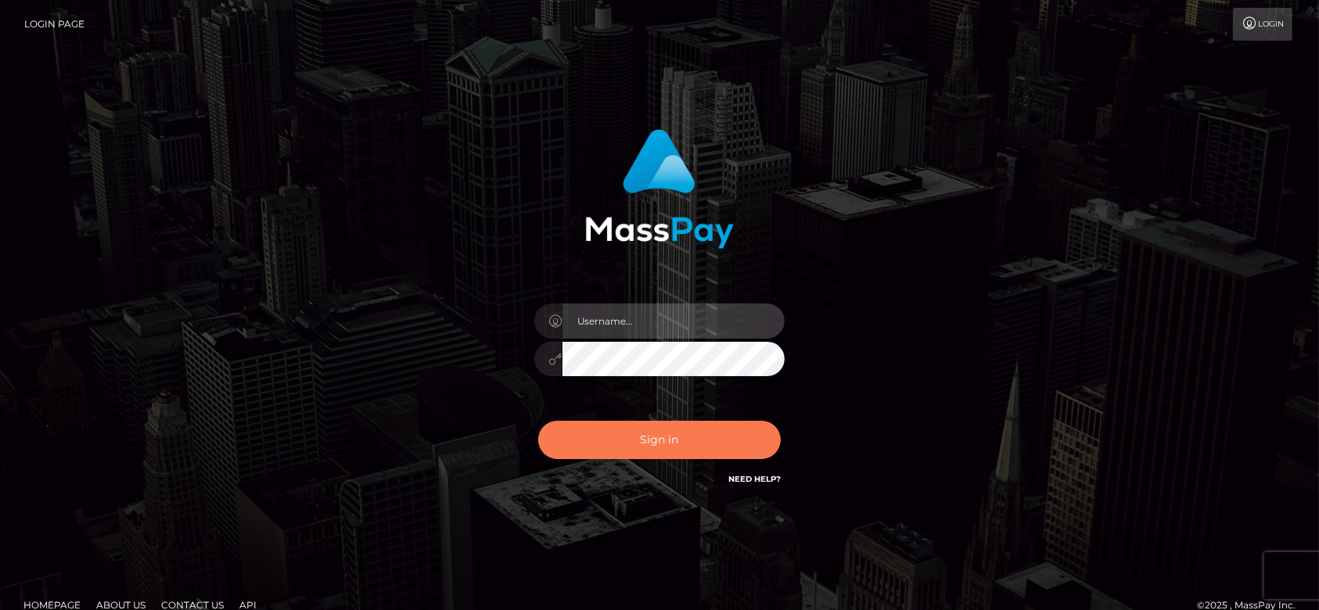
type input "[DOMAIN_NAME]"
click at [653, 443] on button "Sign in" at bounding box center [659, 440] width 243 height 38
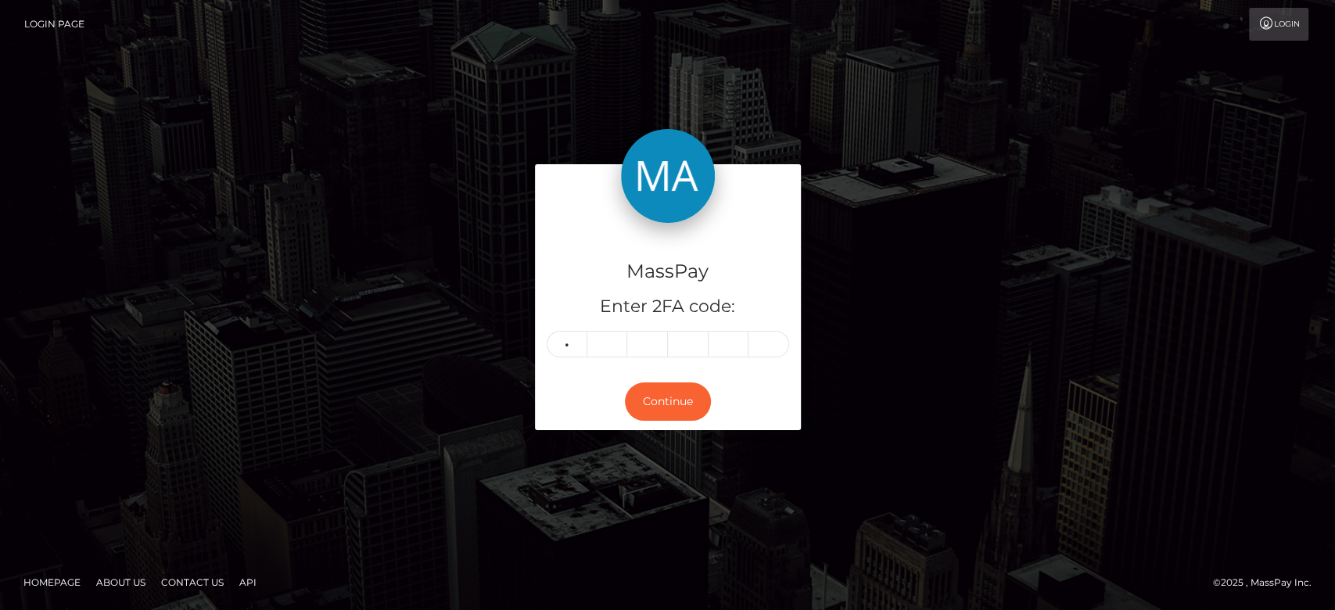
type input "9"
type input "1"
type input "8"
type input "4"
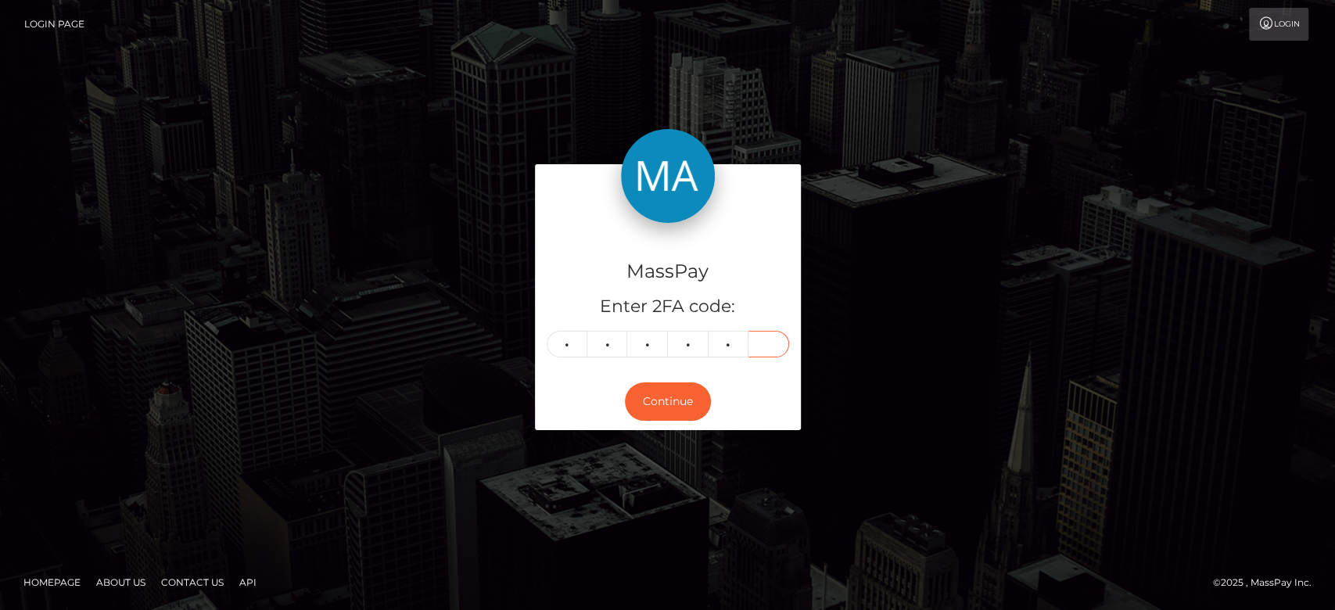
type input "6"
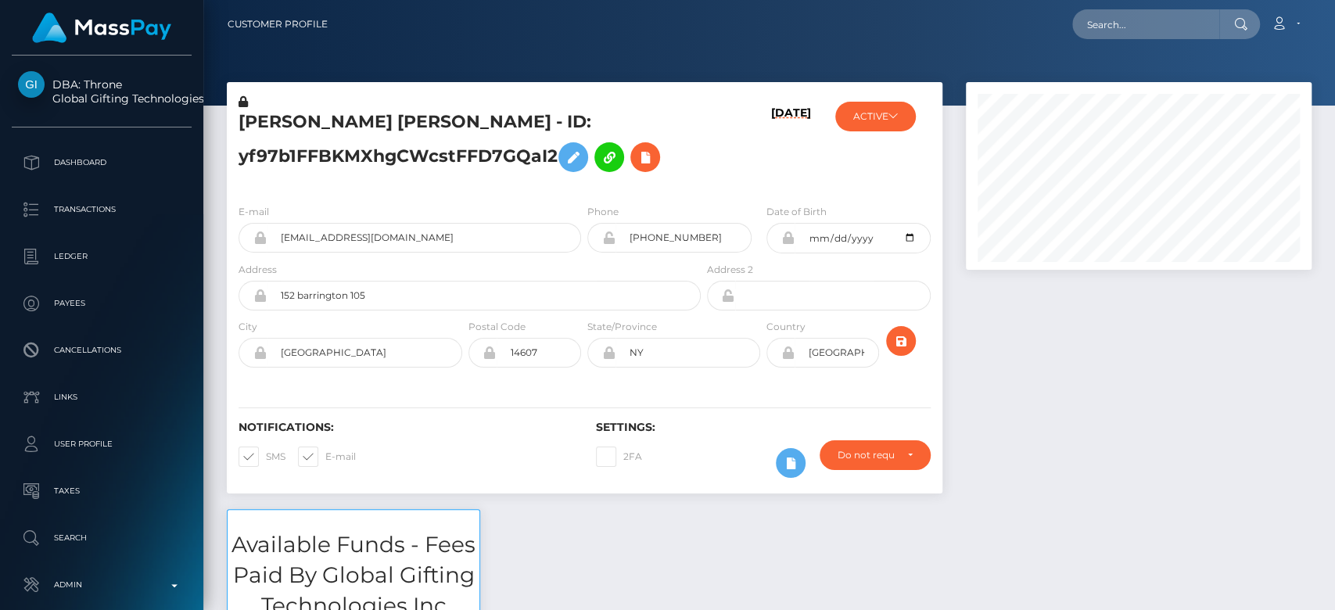
scroll to position [188, 346]
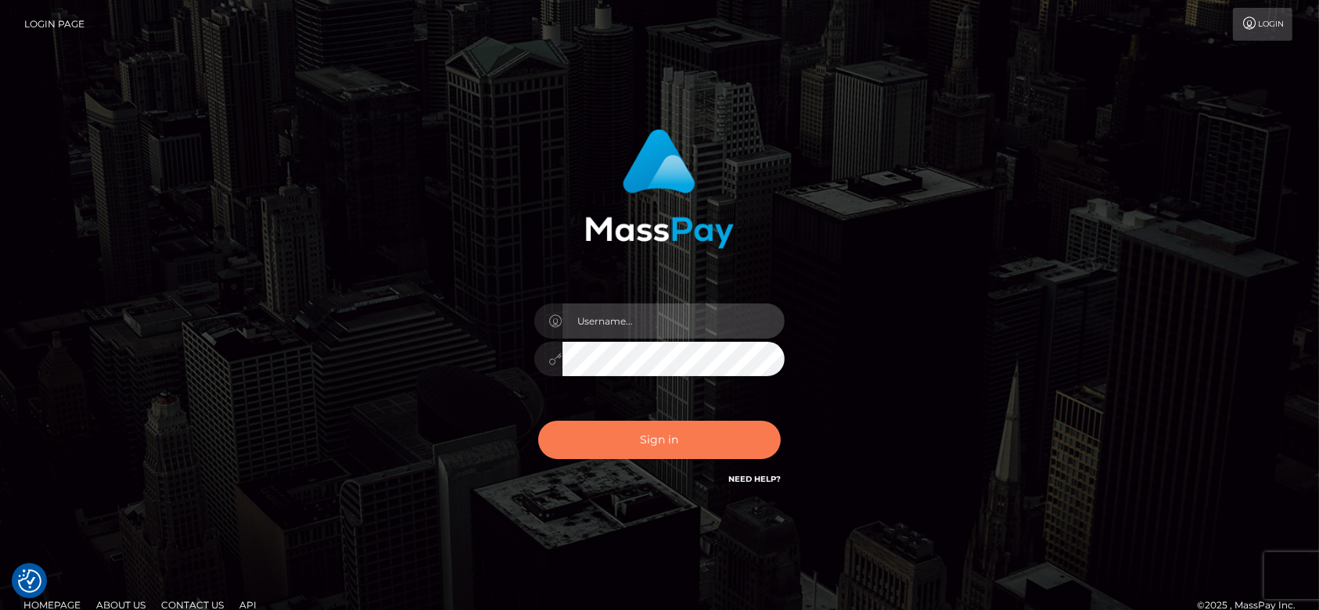
type input "fr.es"
click at [713, 439] on button "Sign in" at bounding box center [659, 440] width 243 height 38
type input "[DOMAIN_NAME]"
click at [602, 447] on button "Sign in" at bounding box center [659, 440] width 243 height 38
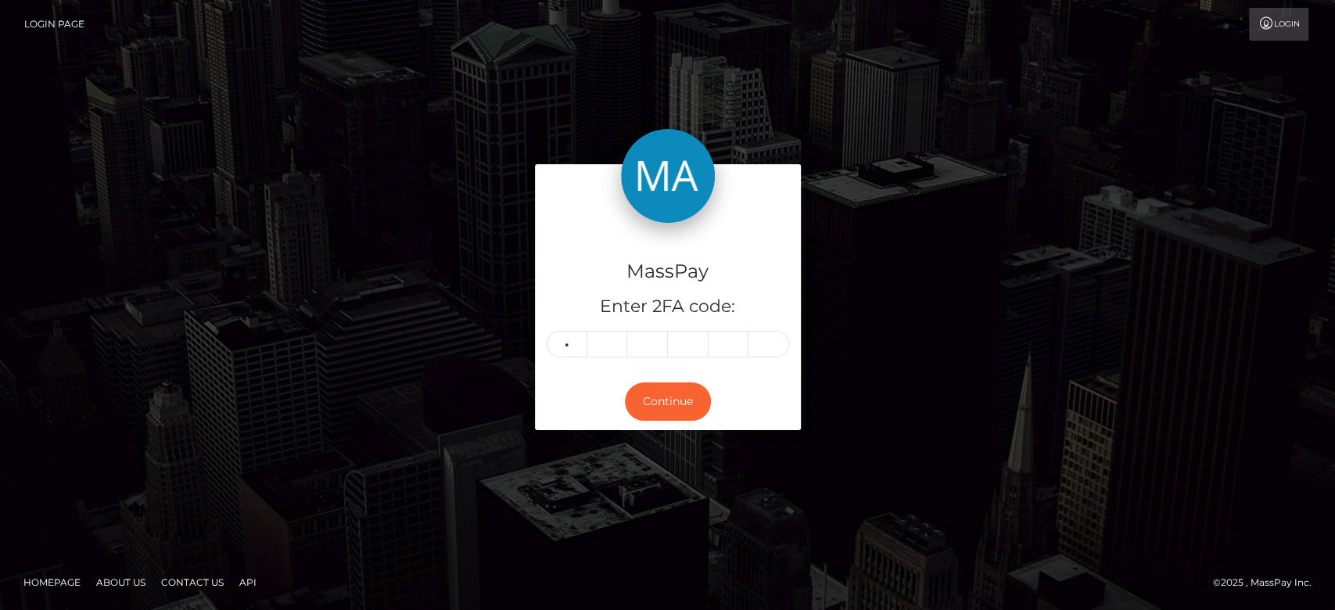
type input "9"
type input "8"
type input "7"
type input "5"
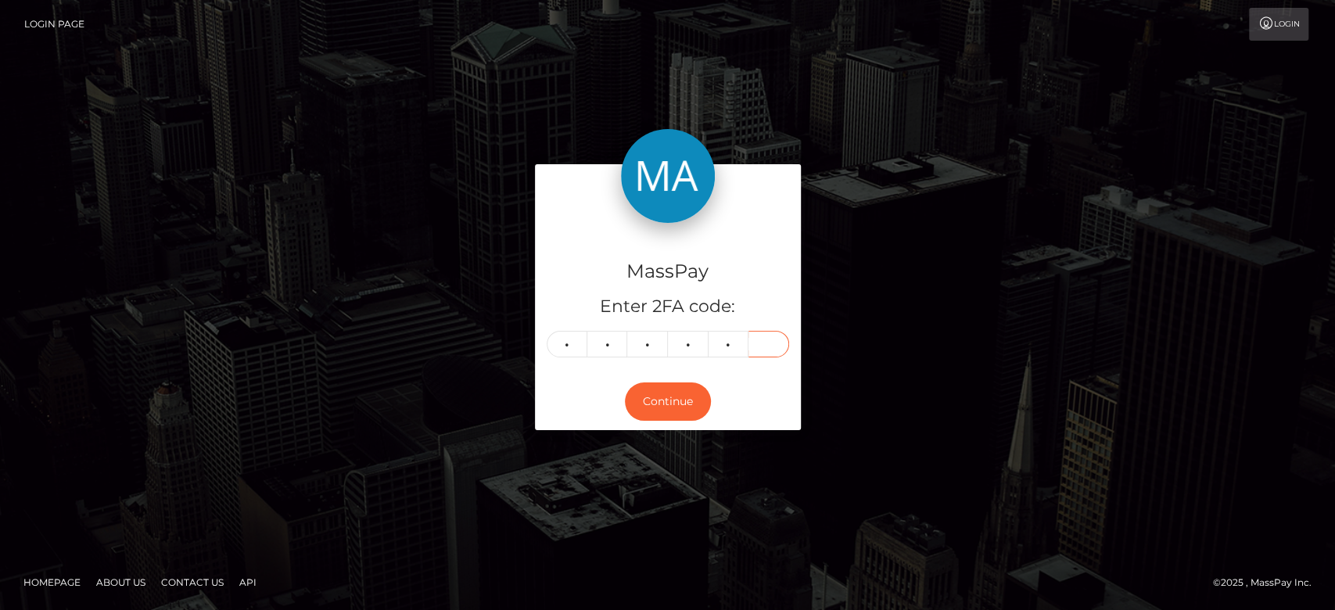
type input "5"
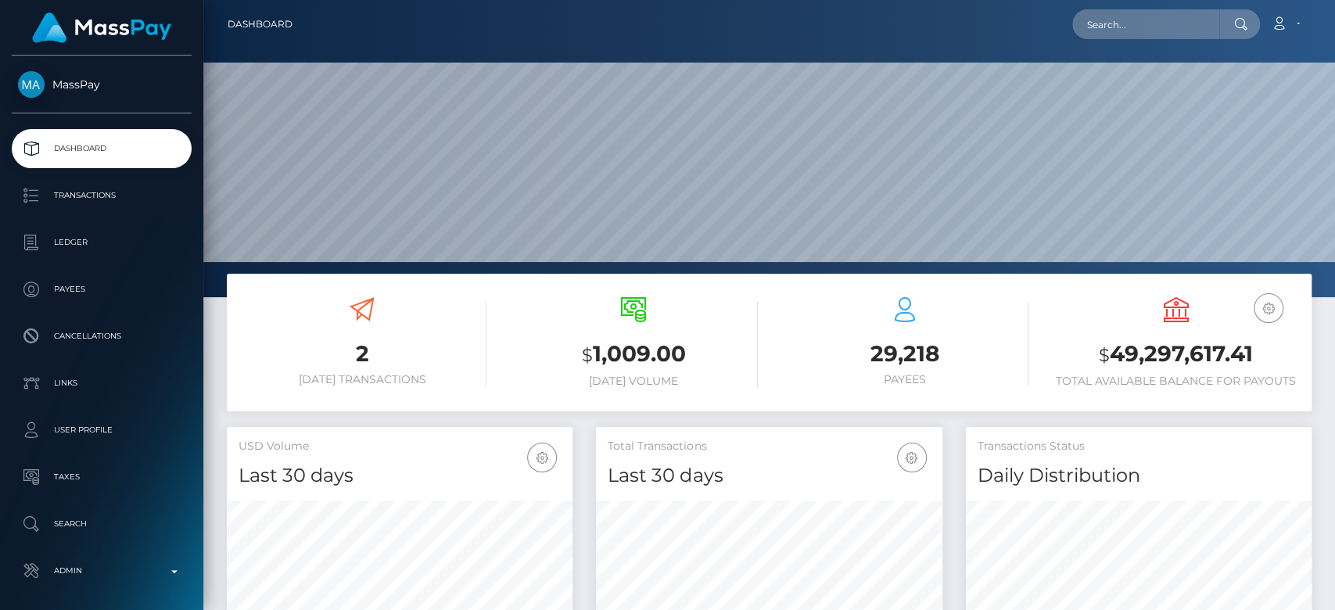
scroll to position [276, 346]
click at [1100, 19] on input "text" at bounding box center [1145, 24] width 147 height 30
paste input "[EMAIL_ADDRESS][DOMAIN_NAME]"
type input "[EMAIL_ADDRESS][DOMAIN_NAME]"
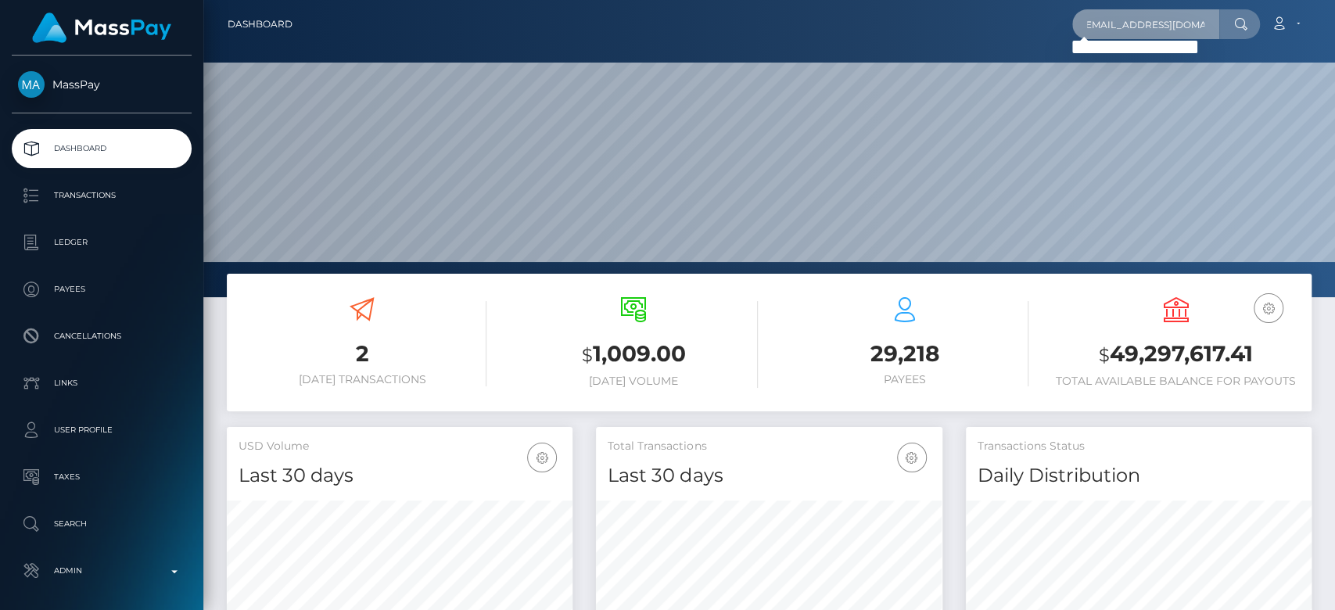
scroll to position [0, 0]
click at [1137, 22] on input "[EMAIL_ADDRESS][DOMAIN_NAME]" at bounding box center [1145, 24] width 147 height 30
paste input "[EMAIL_ADDRESS][DOMAIN_NAME]"
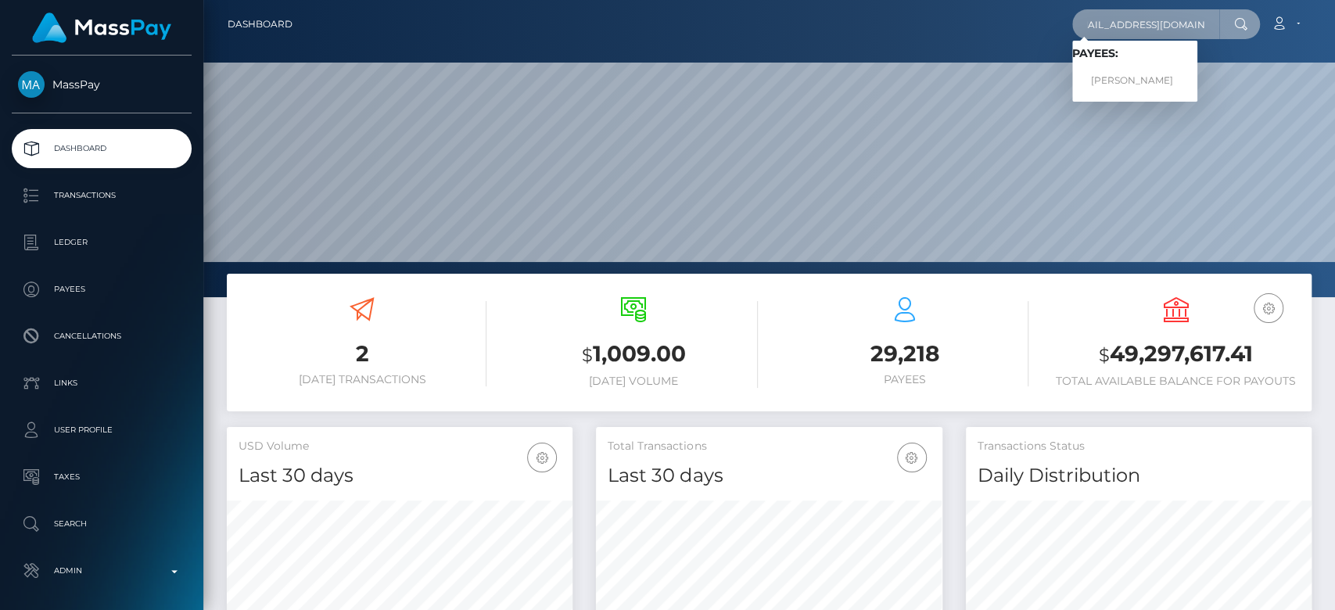
type input "[EMAIL_ADDRESS][DOMAIN_NAME]"
click at [1151, 77] on link "[PERSON_NAME]" at bounding box center [1134, 80] width 125 height 29
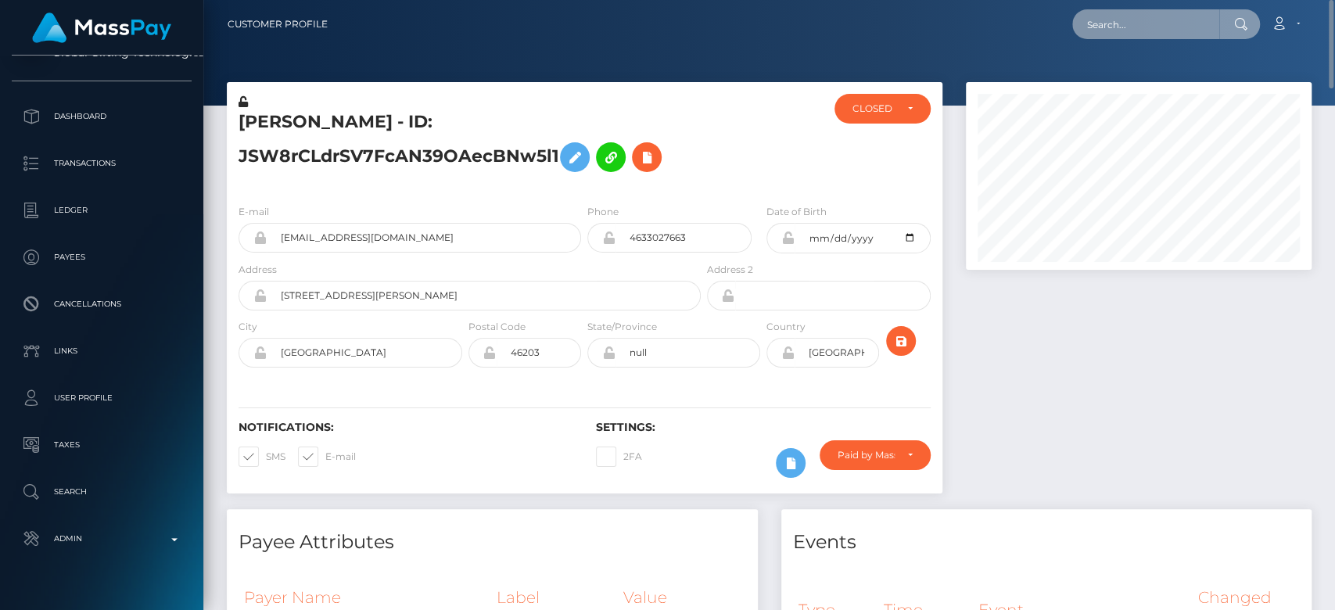
click at [1137, 31] on input "text" at bounding box center [1145, 24] width 147 height 30
paste input "nielamanoh@gmail.com"
type input "nielamanoh@gmail.com"
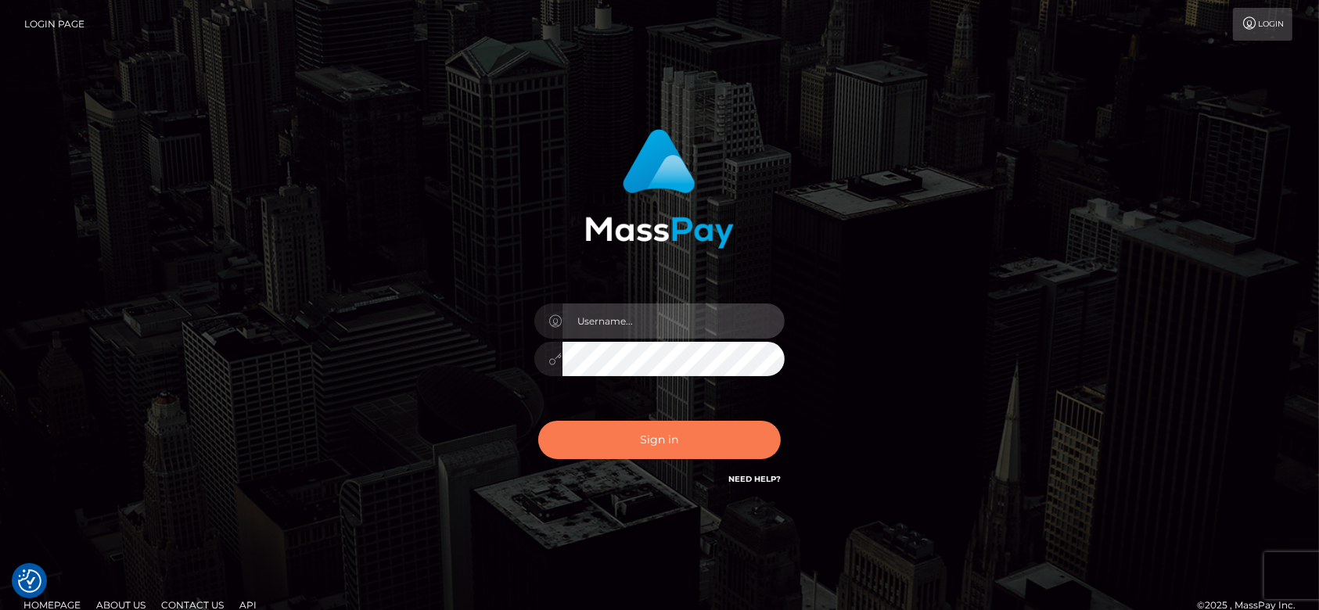
type input "[DOMAIN_NAME]"
click at [695, 448] on button "Sign in" at bounding box center [659, 440] width 243 height 38
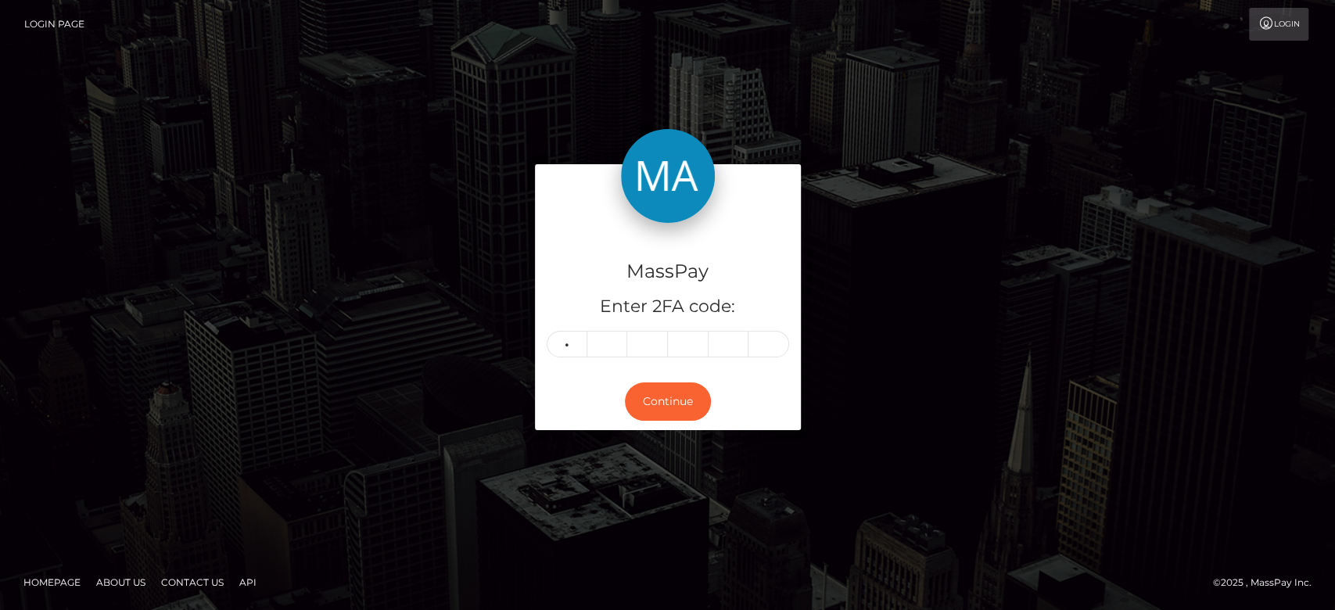
type input "4"
type input "1"
type input "9"
type input "7"
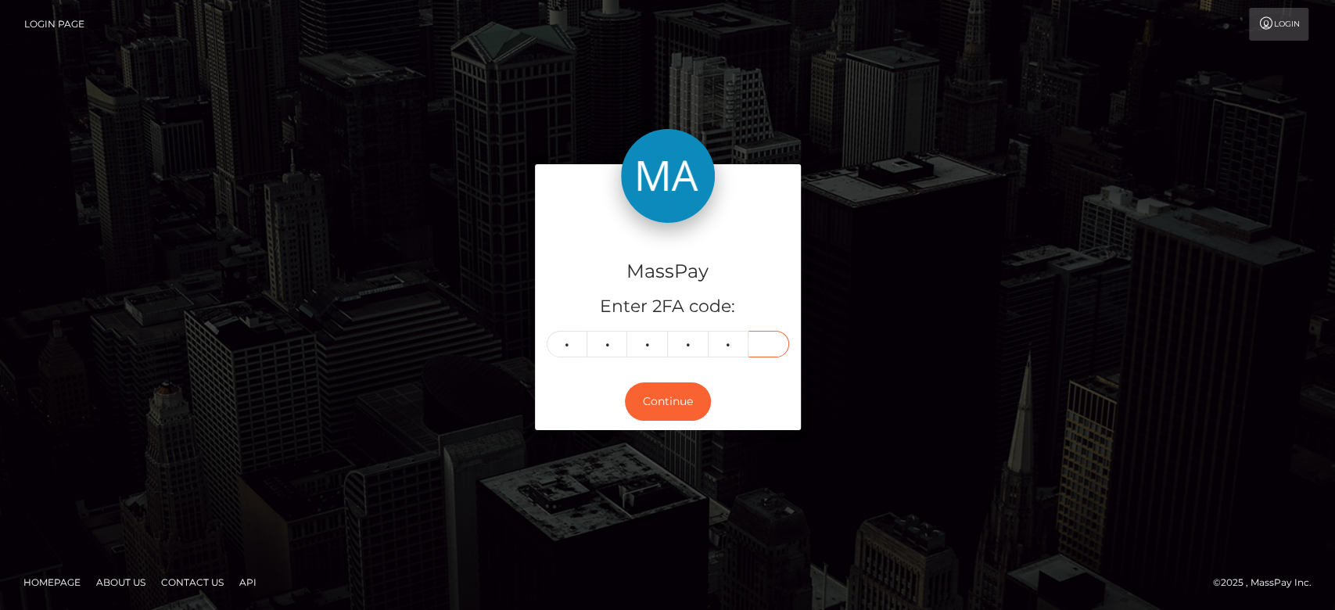
type input "8"
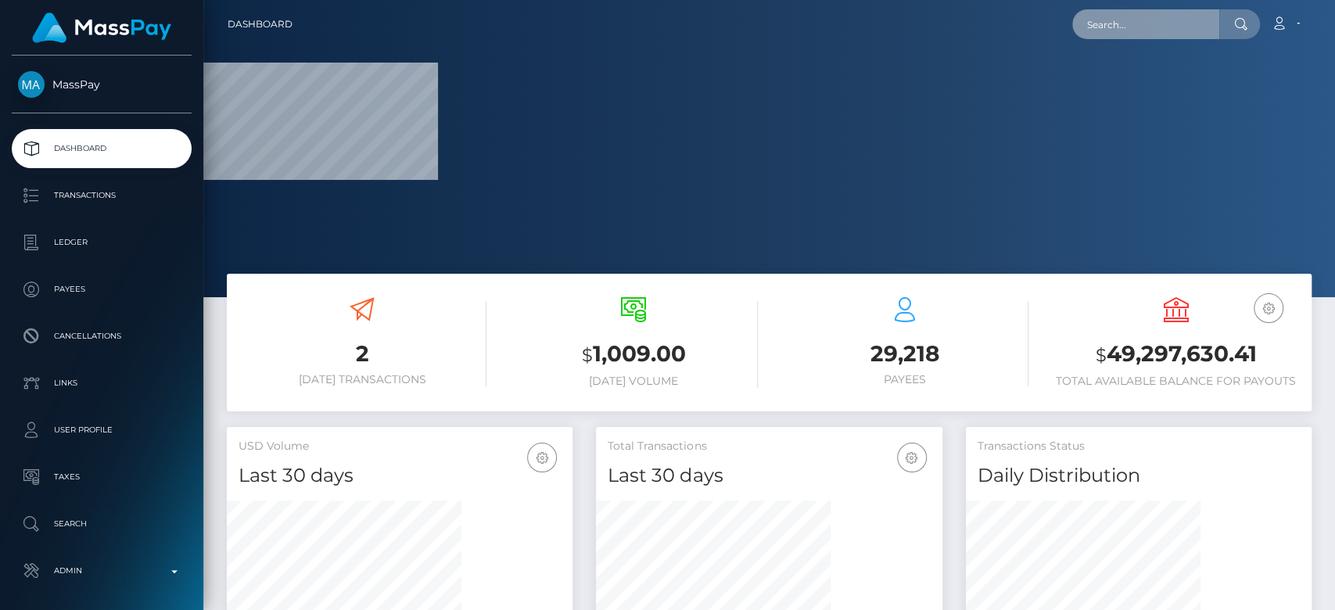
click at [1130, 9] on input "text" at bounding box center [1145, 24] width 147 height 30
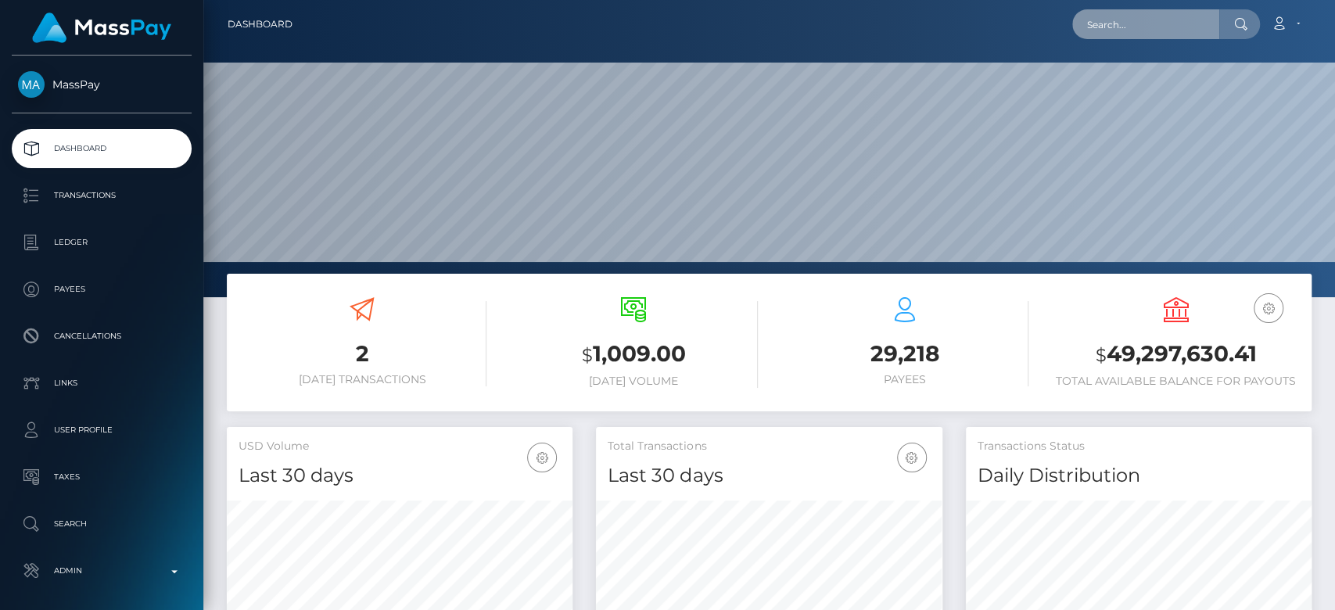
scroll to position [276, 346]
paste input "nielamanoh@gmail.com"
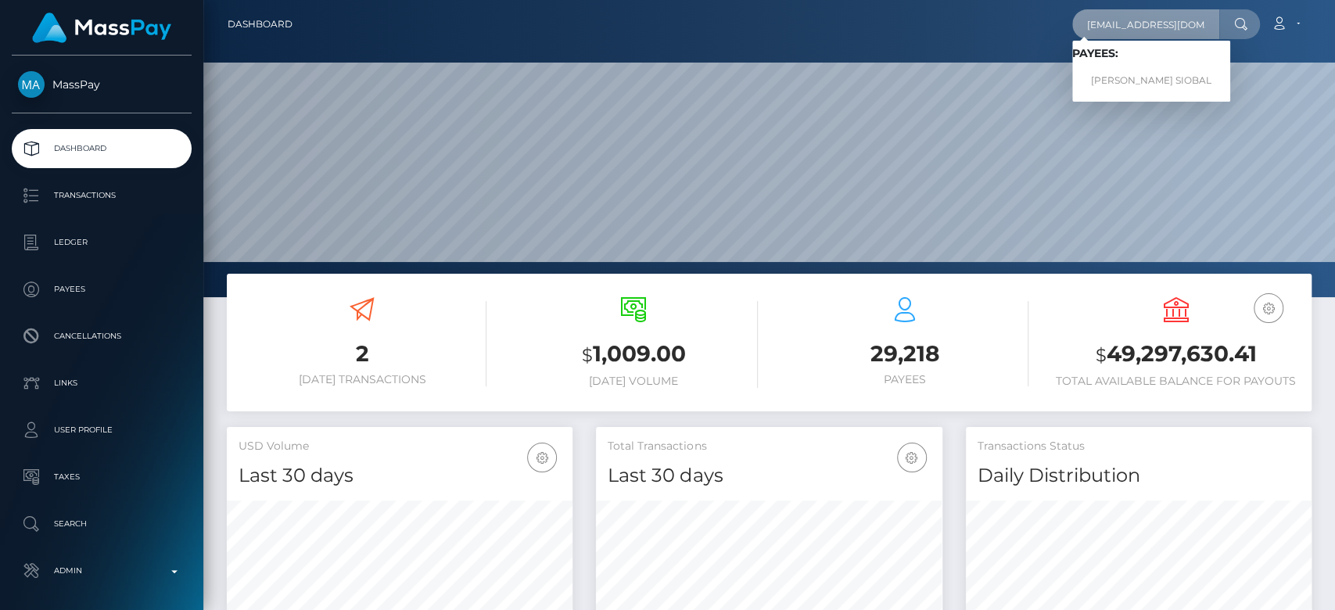
type input "nielamanoh@gmail.com"
click at [1127, 72] on link "HANNAH MARIE VILLAFUERTE SIOBAL" at bounding box center [1151, 80] width 158 height 29
